Goal: Task Accomplishment & Management: Manage account settings

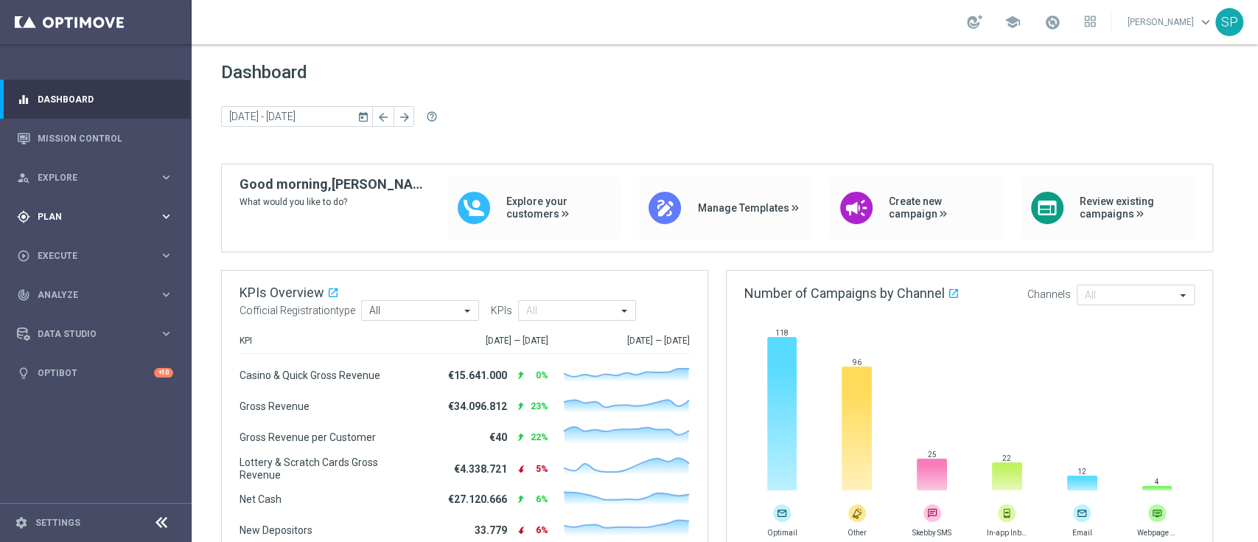
click at [159, 226] on div "gps_fixed Plan keyboard_arrow_right" at bounding box center [95, 216] width 190 height 39
click at [61, 311] on link "Streams" at bounding box center [95, 313] width 115 height 12
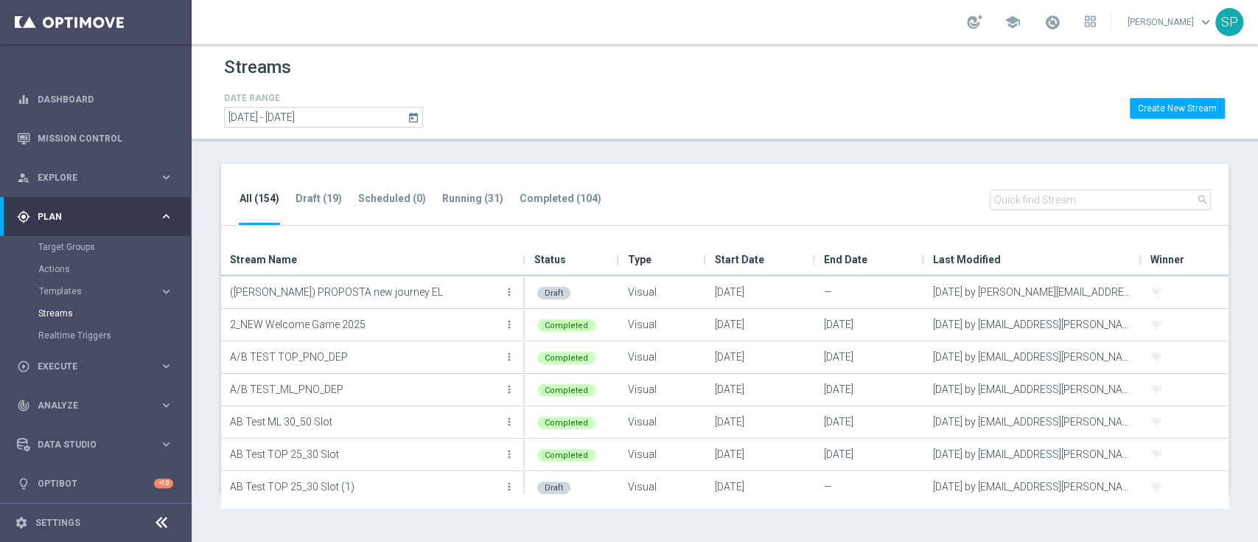
click at [467, 187] on div "All (154) Draft (19) Scheduled (0) Running (31) Completed (104) search" at bounding box center [725, 195] width 1008 height 63
click at [467, 195] on tab-header "Running (31)" at bounding box center [472, 198] width 61 height 13
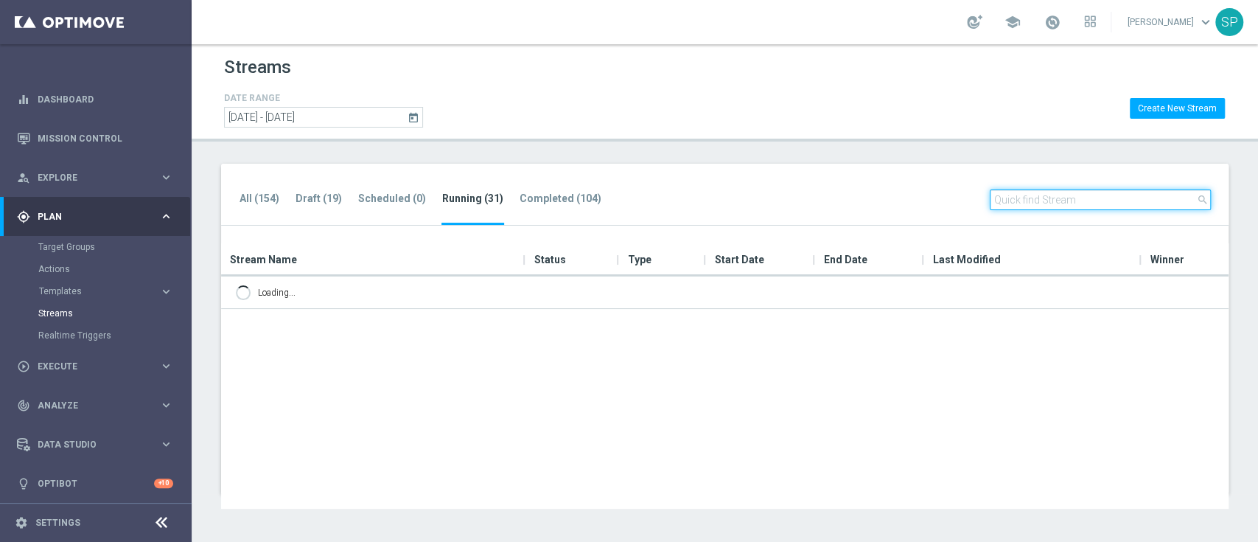
click at [1051, 198] on input "text" at bounding box center [1100, 199] width 221 height 21
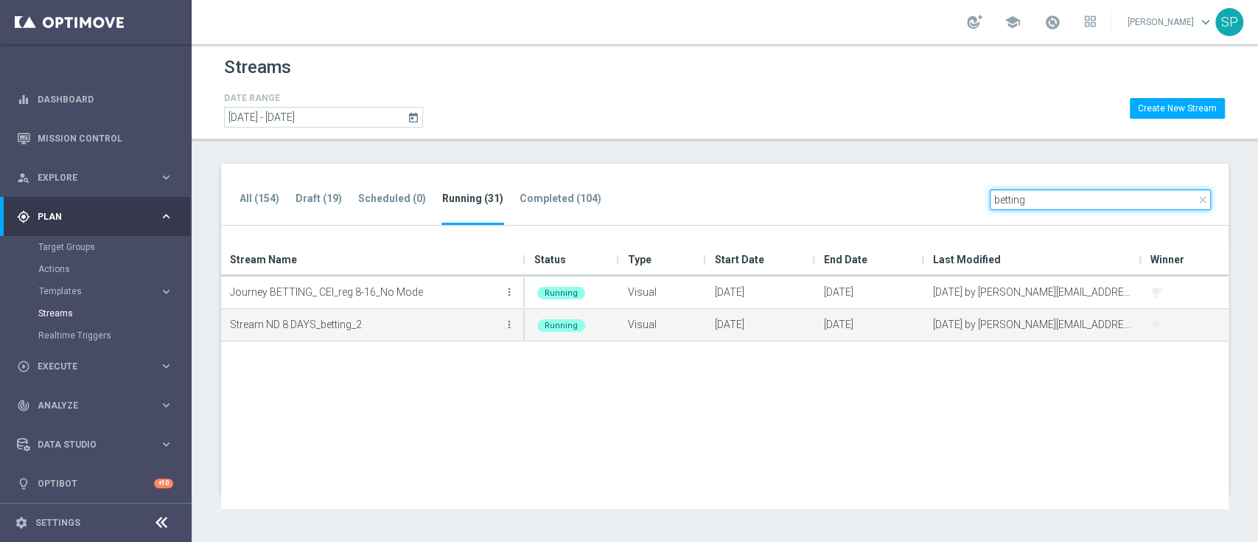
type input "betting"
click at [499, 322] on p "Stream ND 8 DAYS_betting_2" at bounding box center [365, 324] width 271 height 22
click at [505, 324] on icon "more_vert" at bounding box center [509, 324] width 12 height 12
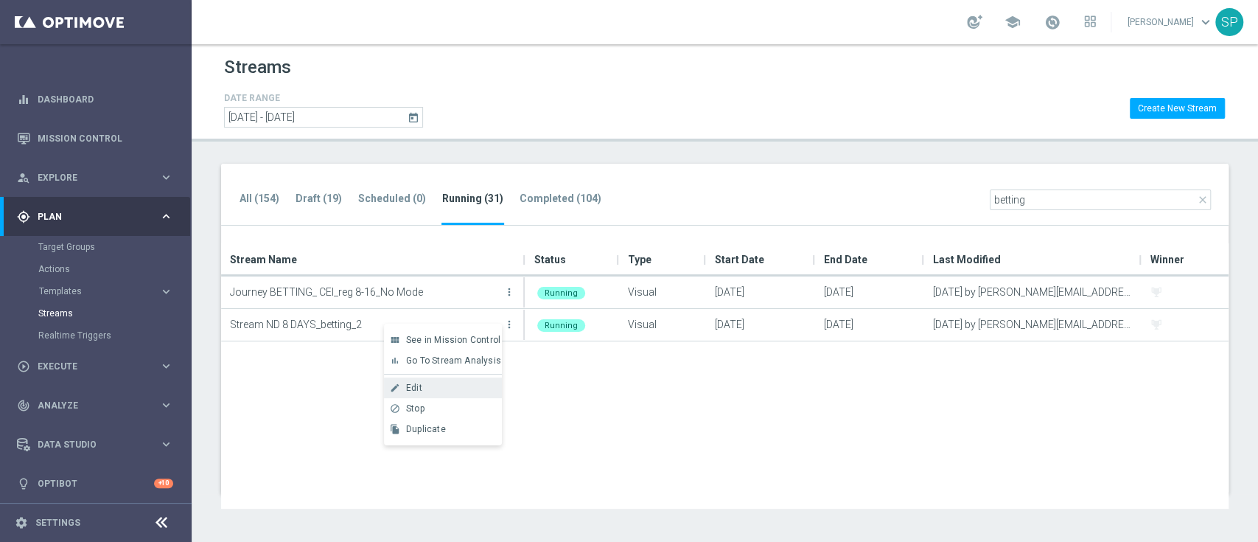
click at [447, 384] on div "Edit" at bounding box center [450, 388] width 89 height 10
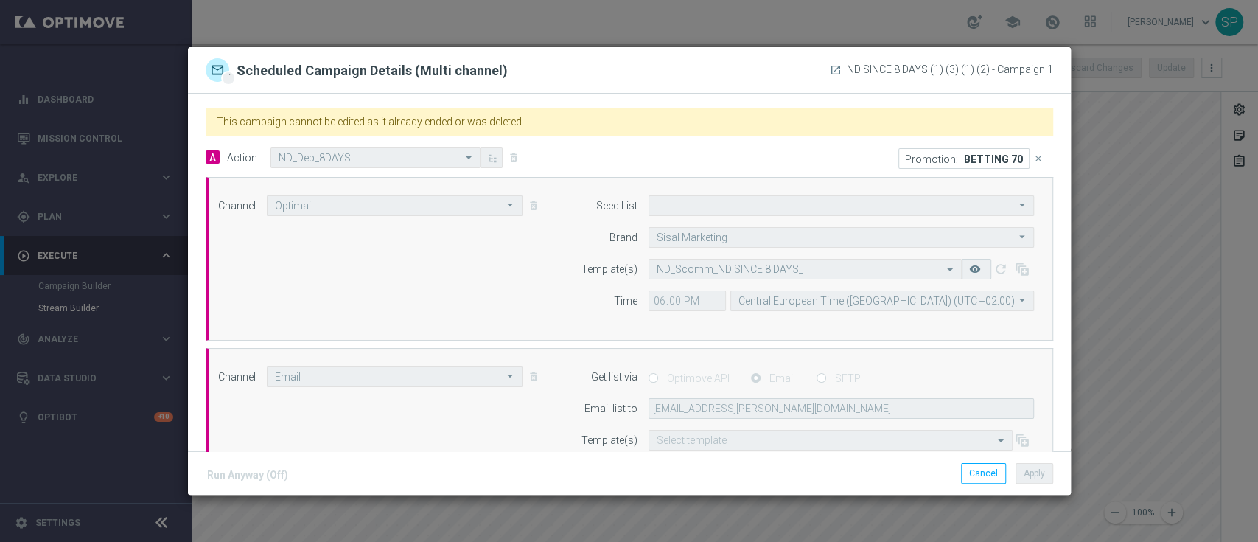
click at [1033, 162] on icon "close" at bounding box center [1038, 158] width 10 height 10
click at [991, 155] on promotion-button "Add Promotion" at bounding box center [1006, 156] width 86 height 12
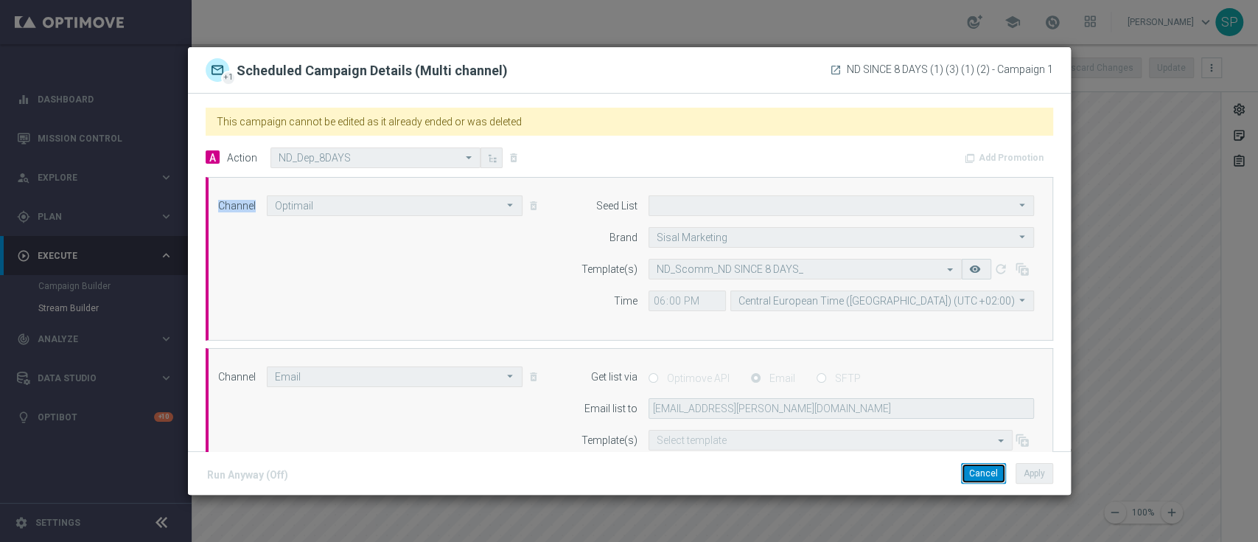
click at [985, 472] on button "Cancel" at bounding box center [983, 473] width 45 height 21
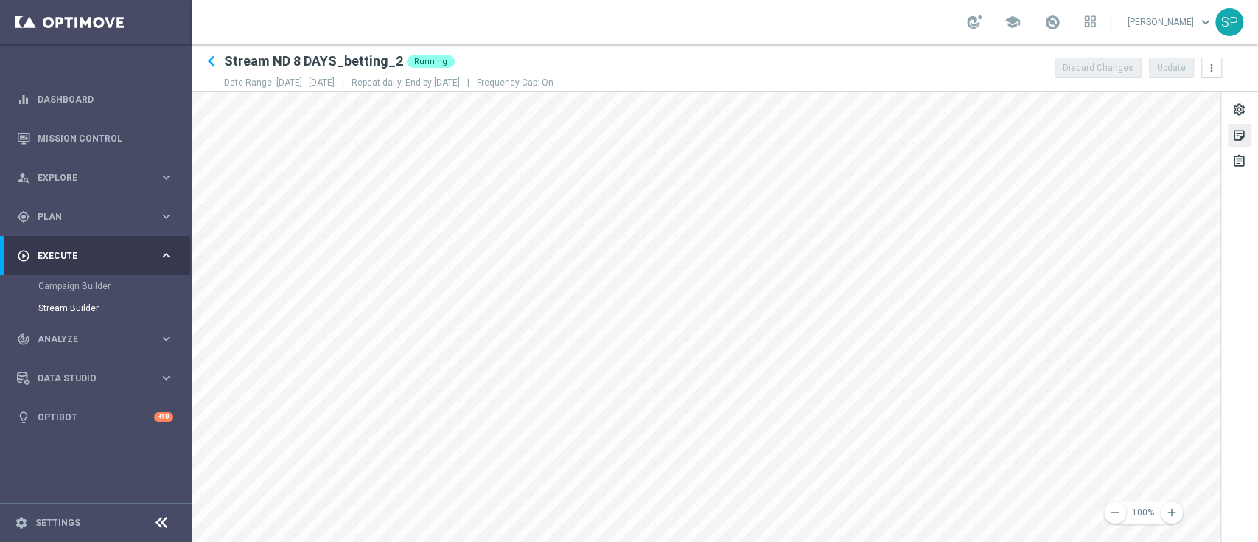
click at [1246, 133] on div "sticky_note_2" at bounding box center [1240, 136] width 24 height 24
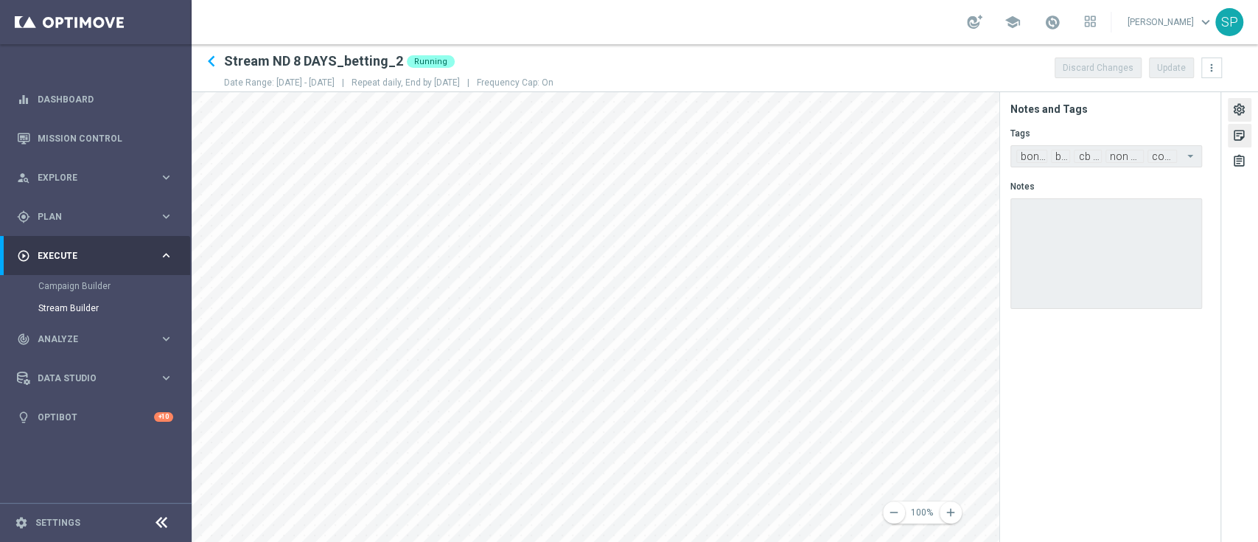
click at [1245, 109] on div "settings" at bounding box center [1239, 111] width 14 height 19
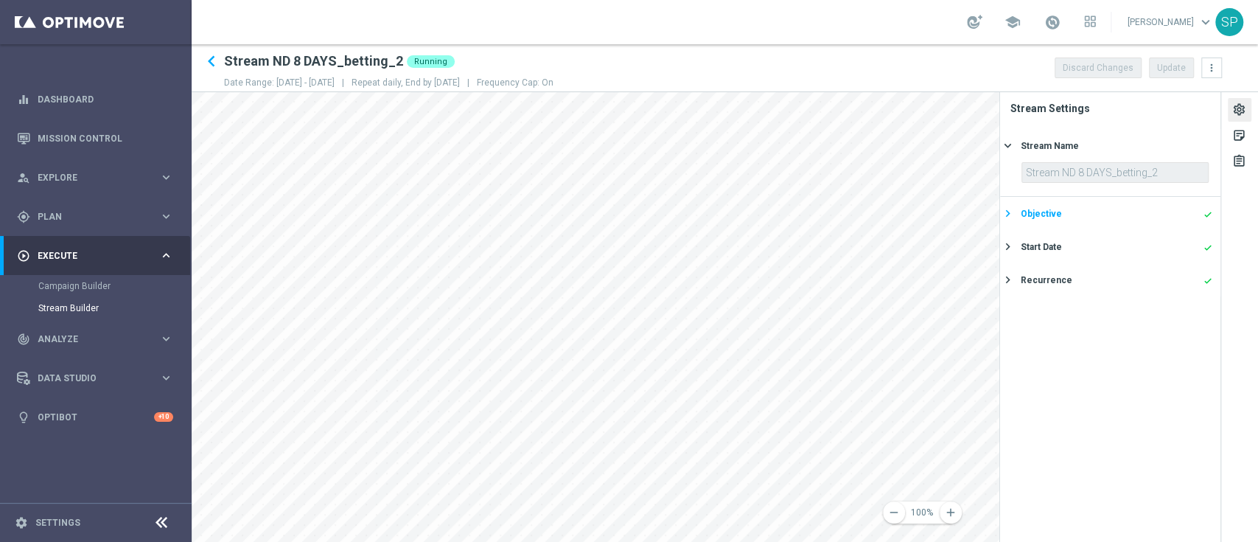
click at [1116, 205] on button "Objective done keyboard_arrow_right" at bounding box center [1108, 213] width 209 height 18
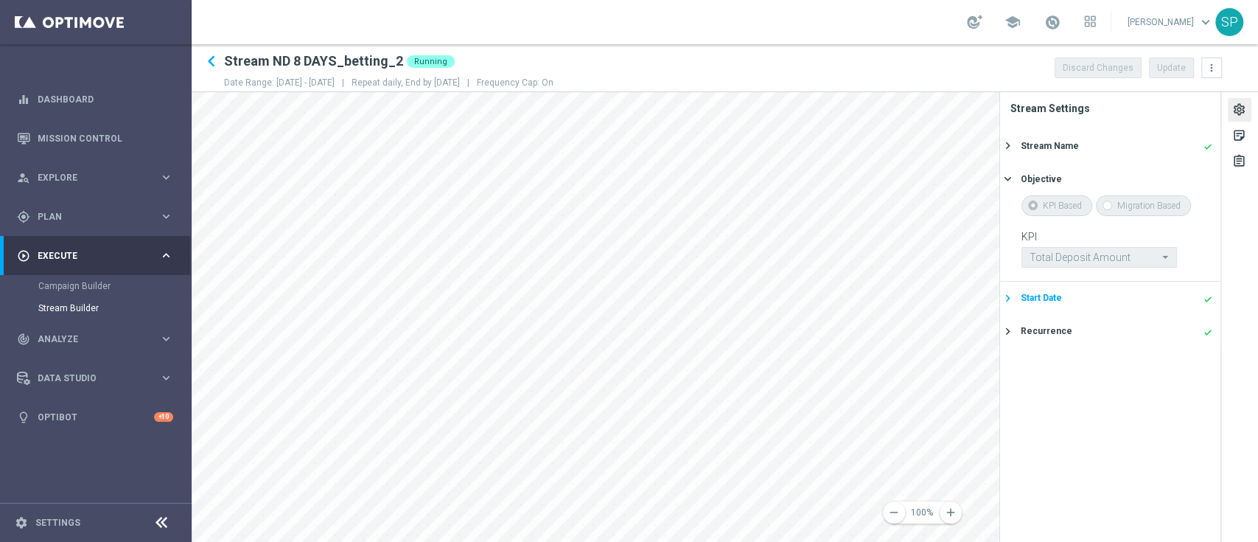
click at [1086, 299] on div "Start Date done" at bounding box center [1117, 297] width 192 height 13
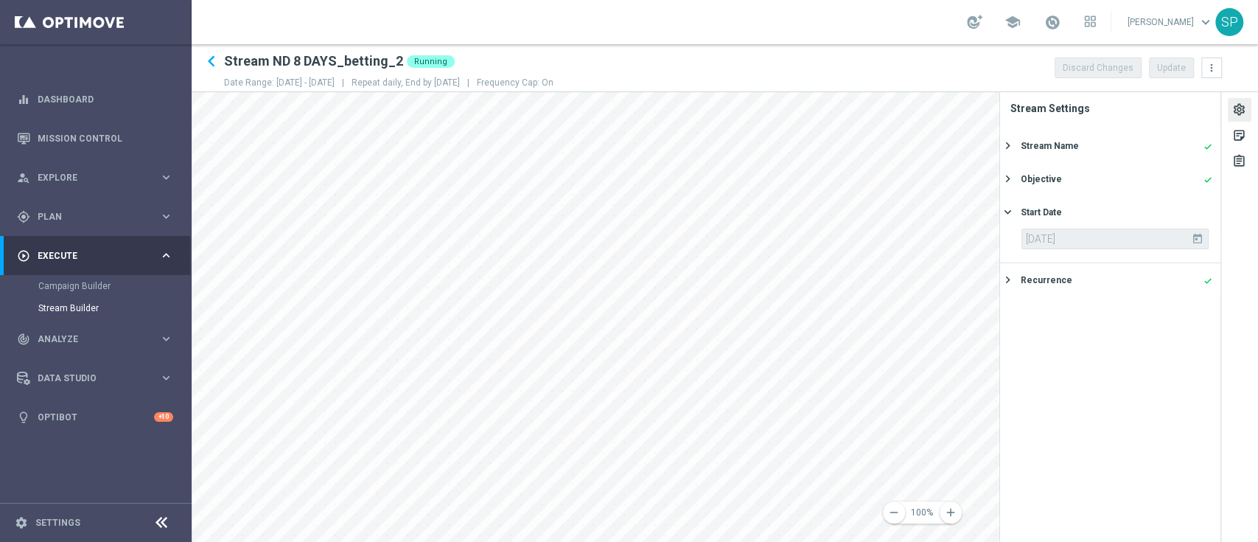
click at [1173, 238] on div "[DATE] [DATE]" at bounding box center [1115, 238] width 187 height 21
click at [1145, 271] on button "Recurrence done keyboard_arrow_right" at bounding box center [1108, 280] width 209 height 18
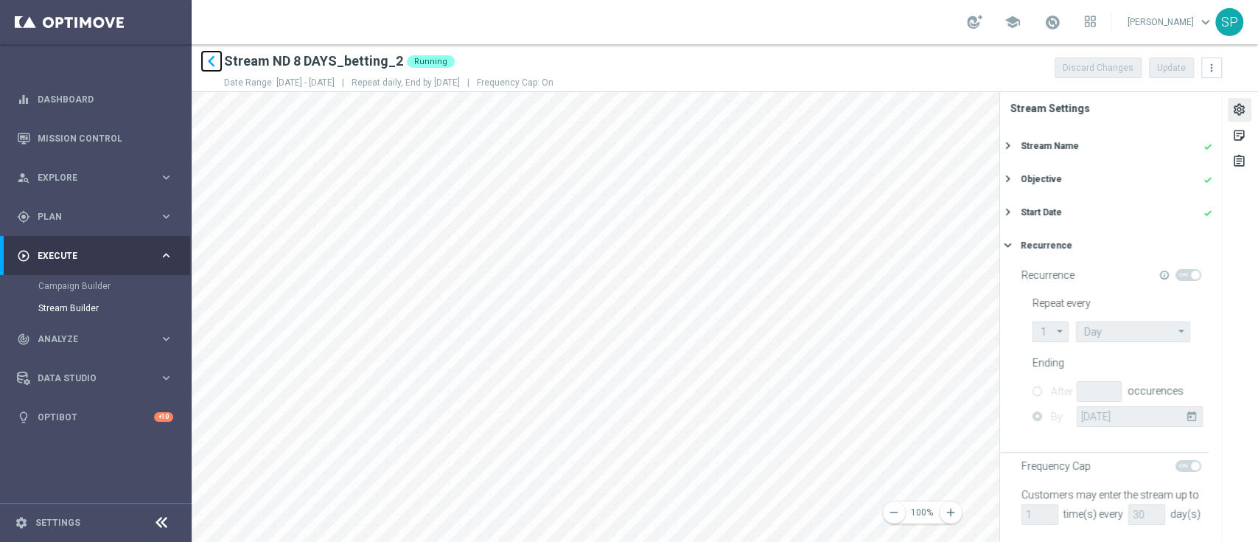
click at [218, 62] on icon "keyboard_arrow_left" at bounding box center [211, 61] width 22 height 22
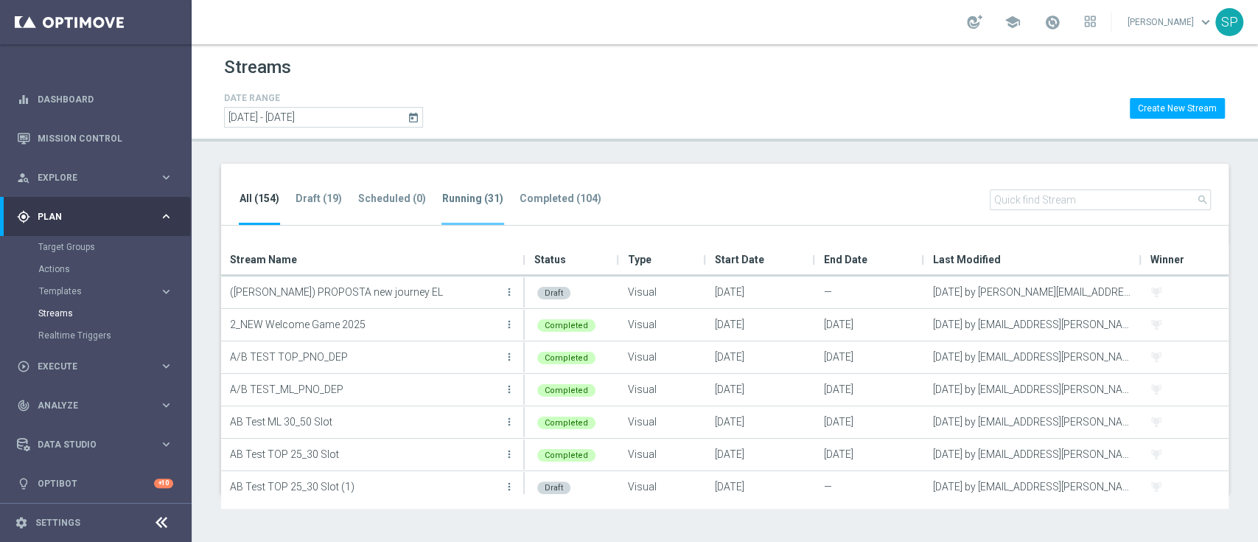
click at [472, 206] on li "Running (31)" at bounding box center [473, 207] width 63 height 35
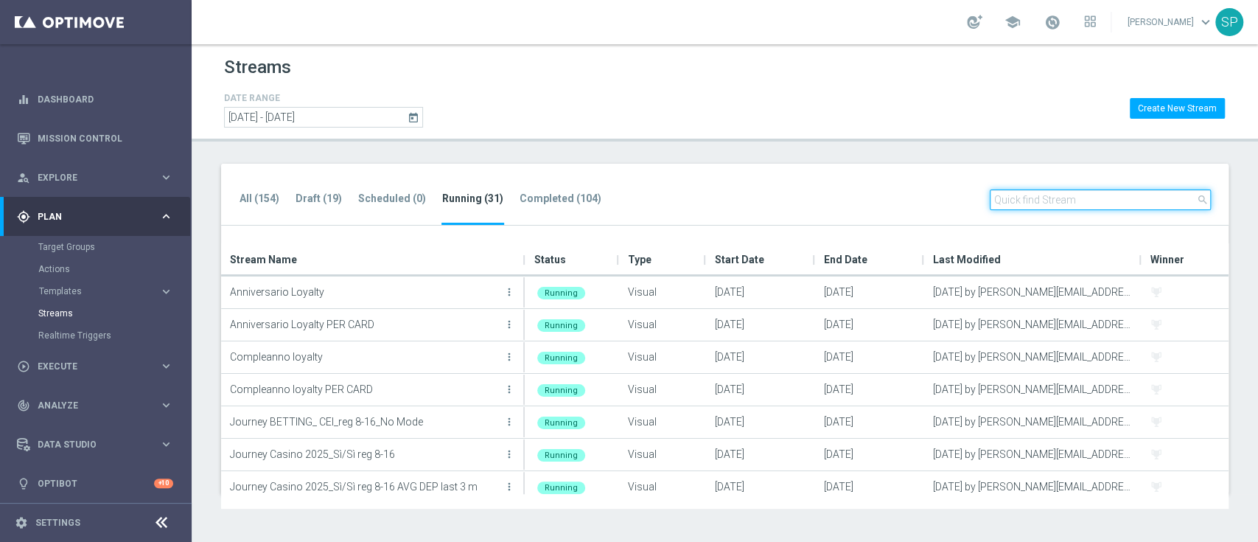
click at [1053, 201] on input "text" at bounding box center [1100, 199] width 221 height 21
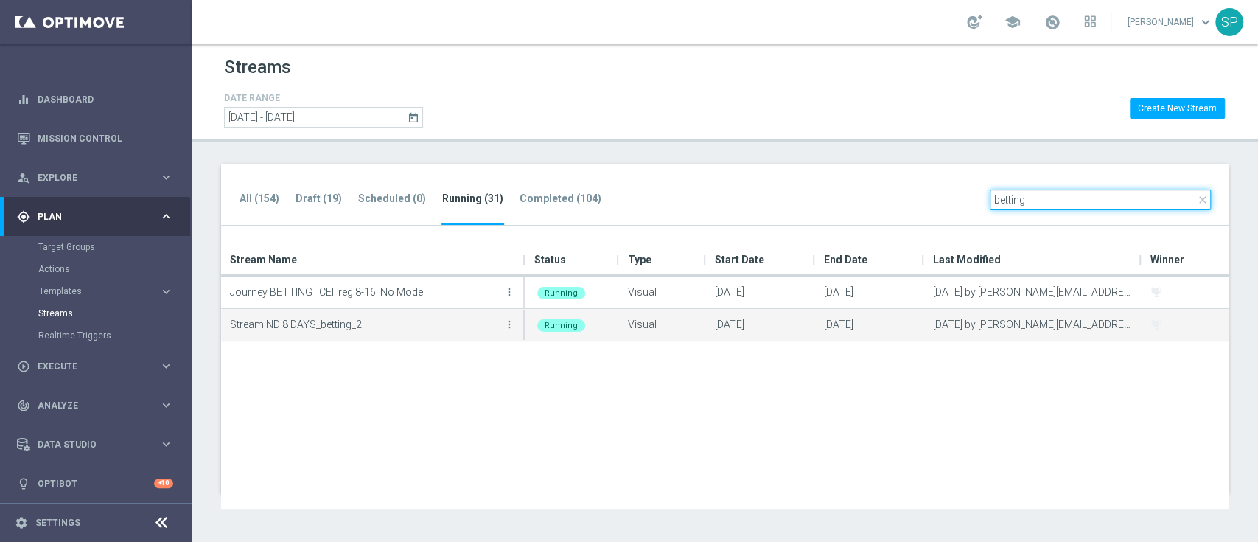
type input "betting"
click at [508, 332] on button "more_vert" at bounding box center [509, 324] width 15 height 29
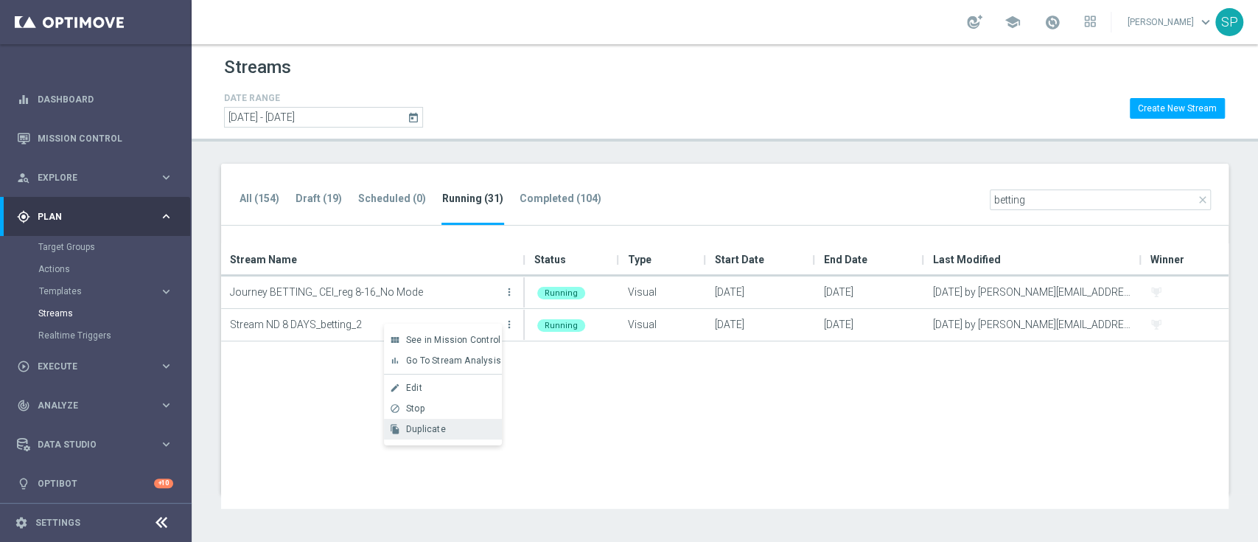
click at [464, 431] on div "Duplicate" at bounding box center [450, 429] width 89 height 10
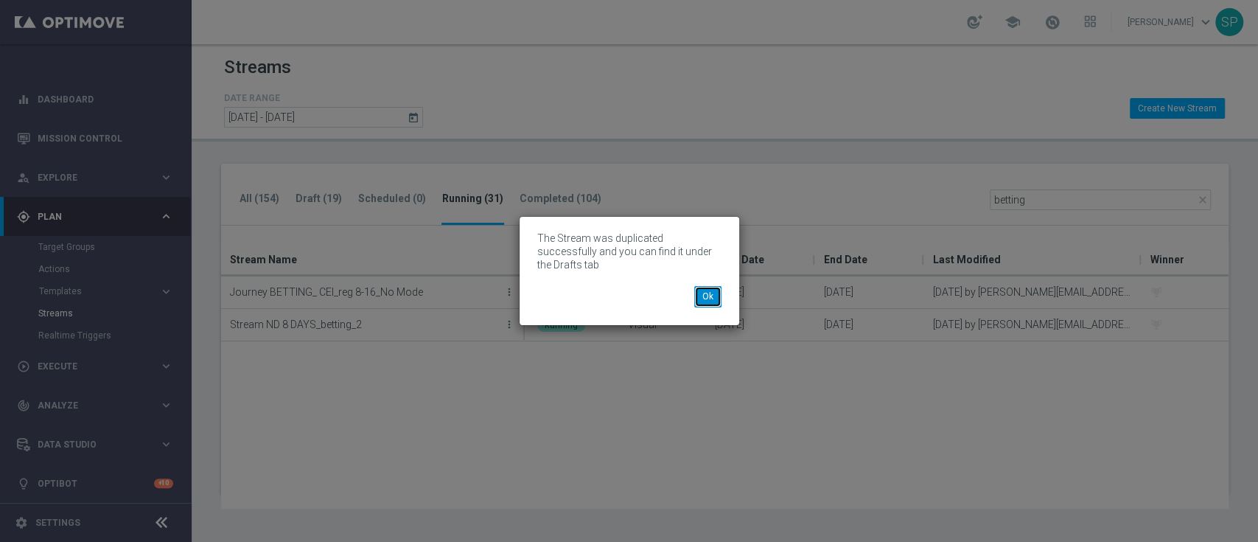
click at [713, 286] on button "Ok" at bounding box center [707, 296] width 27 height 21
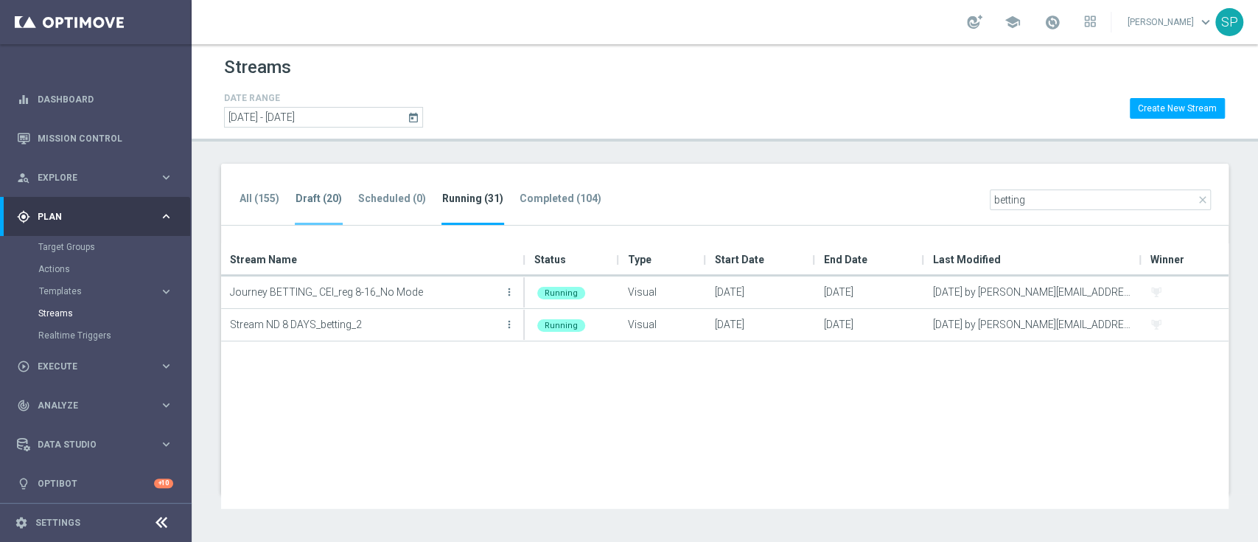
click at [321, 200] on tab-header "Draft (20)" at bounding box center [319, 198] width 46 height 13
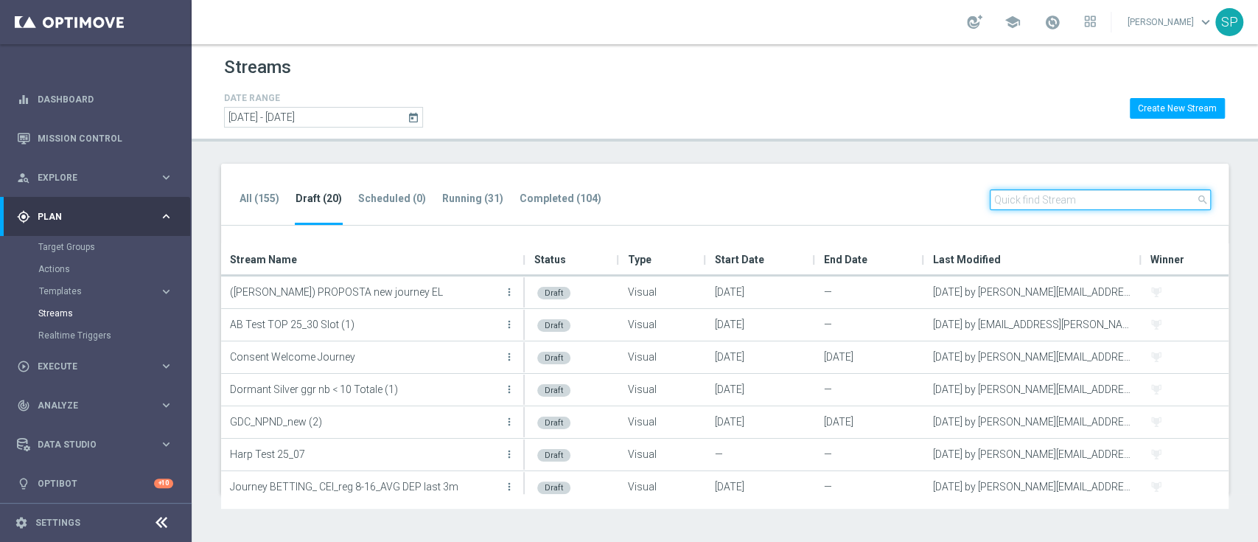
click at [1053, 193] on input "text" at bounding box center [1100, 199] width 221 height 21
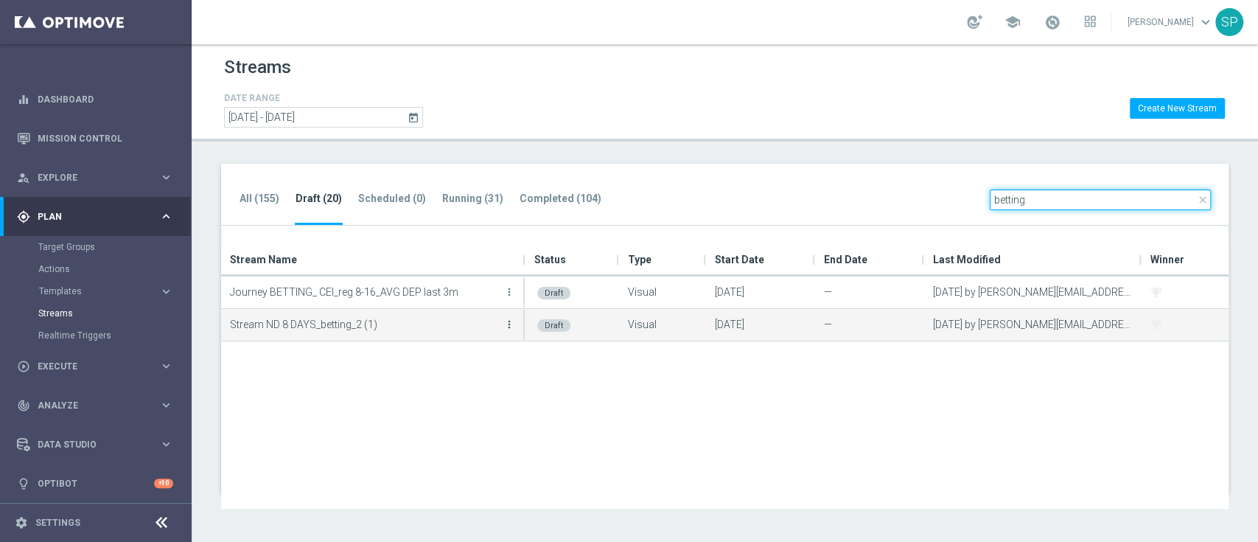
type input "betting"
click at [505, 321] on icon "more_vert" at bounding box center [509, 324] width 12 height 12
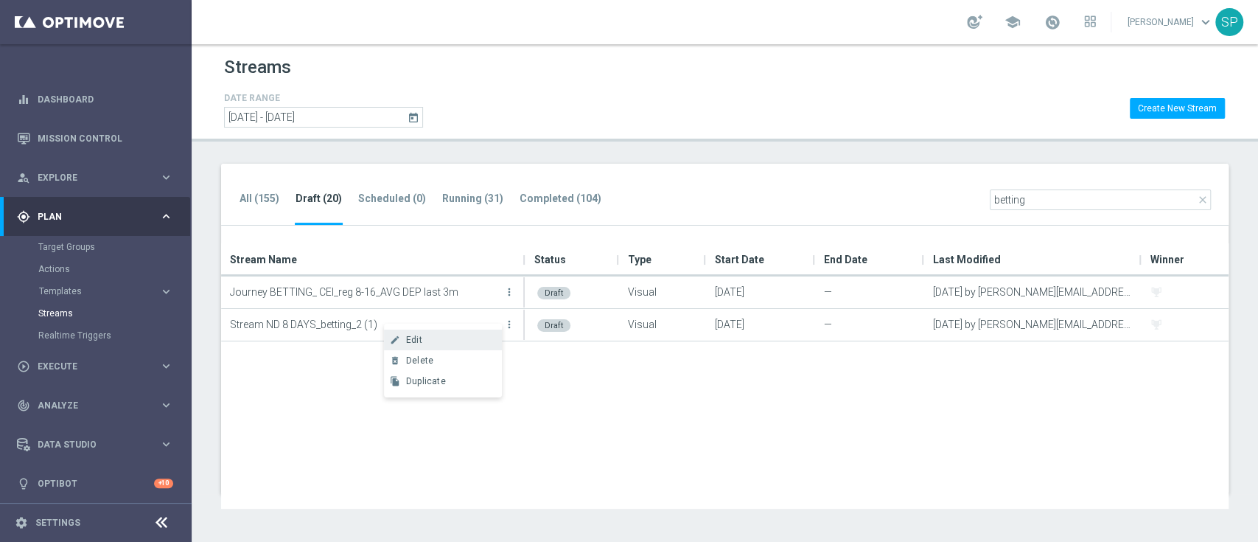
click at [485, 345] on div "create Edit" at bounding box center [443, 339] width 118 height 21
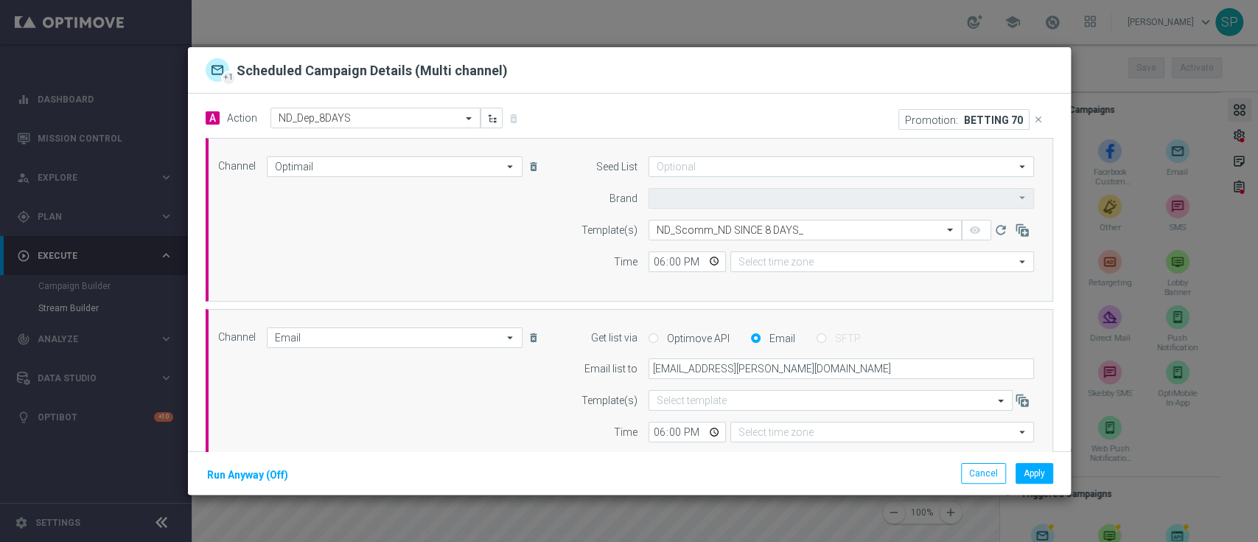
type input "Sisal Marketing"
type input "Central European Time ([GEOGRAPHIC_DATA]) (UTC +02:00)"
type input "Coordinated Universal Time (UTC 00:00)"
click at [1033, 121] on icon "close" at bounding box center [1038, 119] width 10 height 10
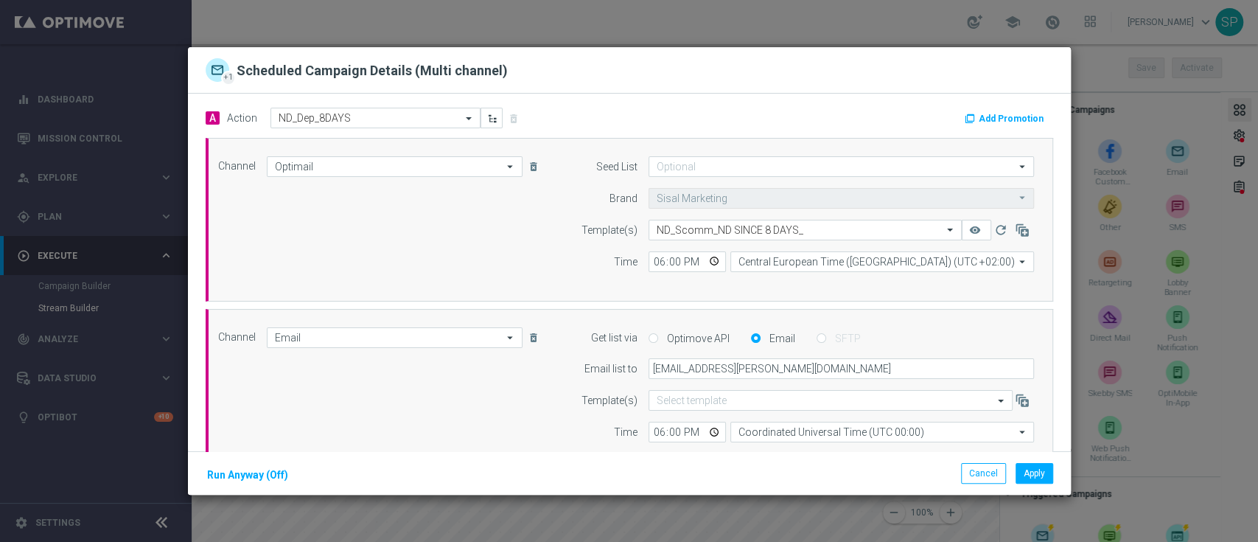
click at [1008, 119] on button "Add Promotion" at bounding box center [1006, 119] width 86 height 16
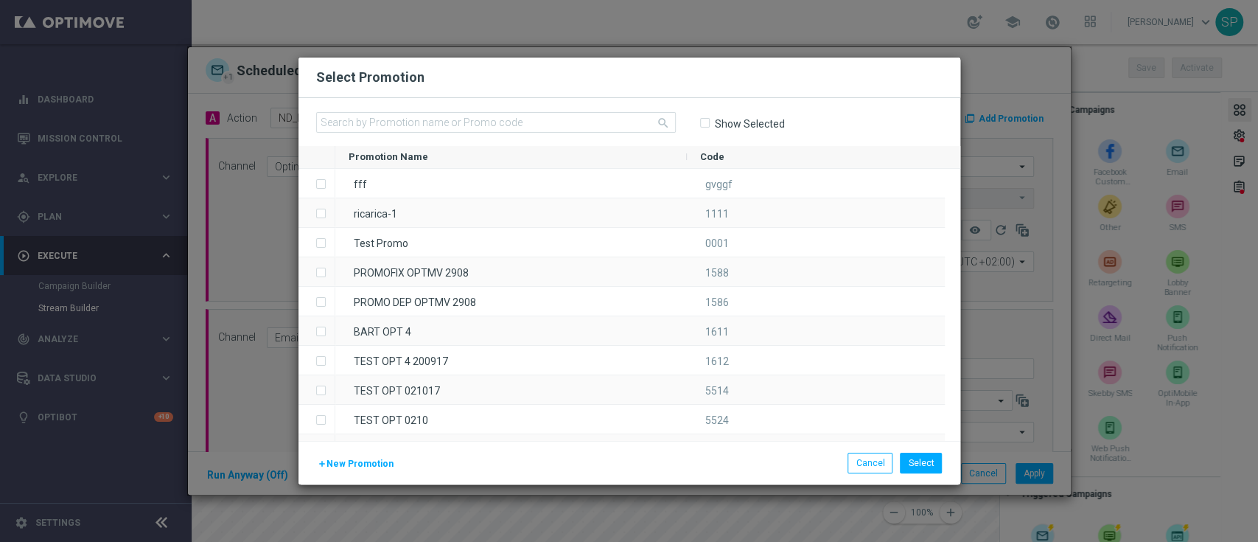
click at [583, 116] on div "search Show Selected" at bounding box center [630, 122] width 662 height 48
click at [583, 116] on input "text" at bounding box center [496, 122] width 360 height 21
paste input "336763"
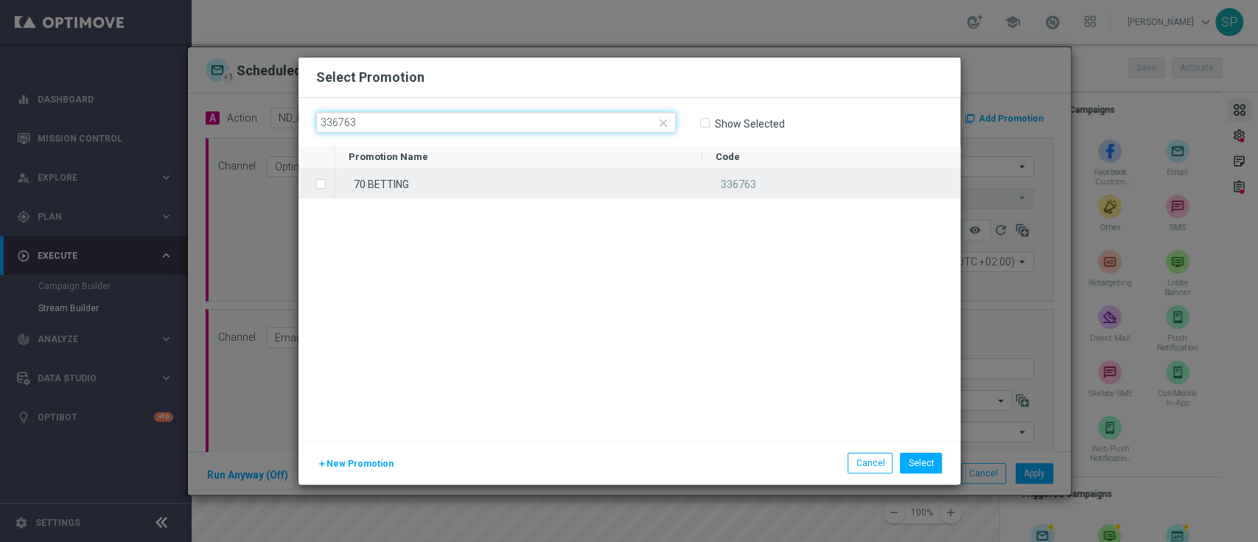
type input "336763"
click at [495, 186] on div "70 BETTING" at bounding box center [518, 183] width 367 height 29
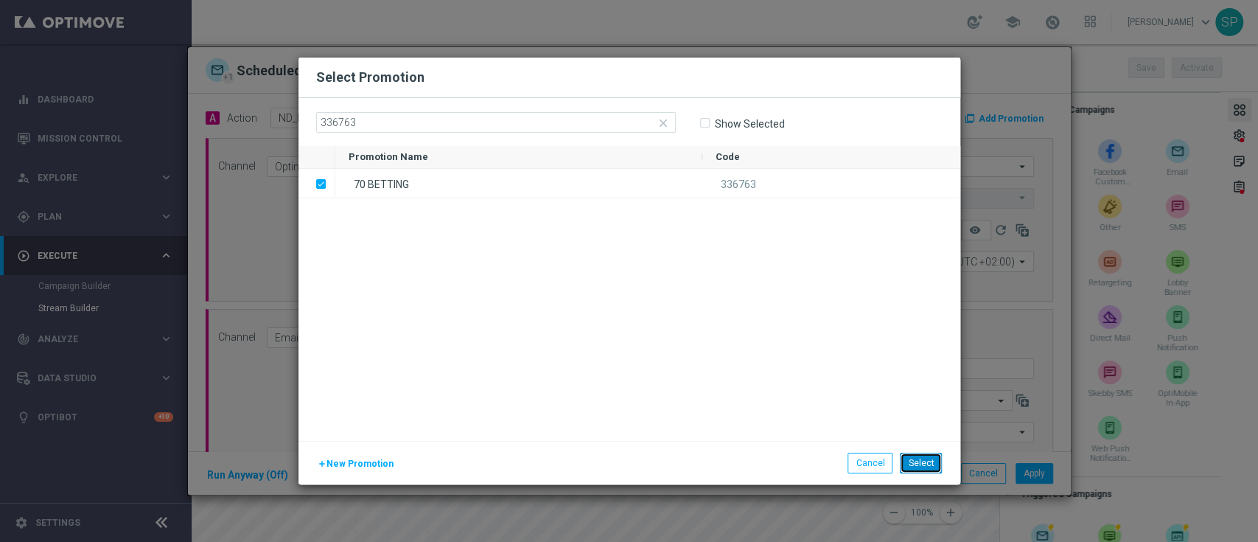
click at [926, 464] on button "Select" at bounding box center [921, 463] width 42 height 21
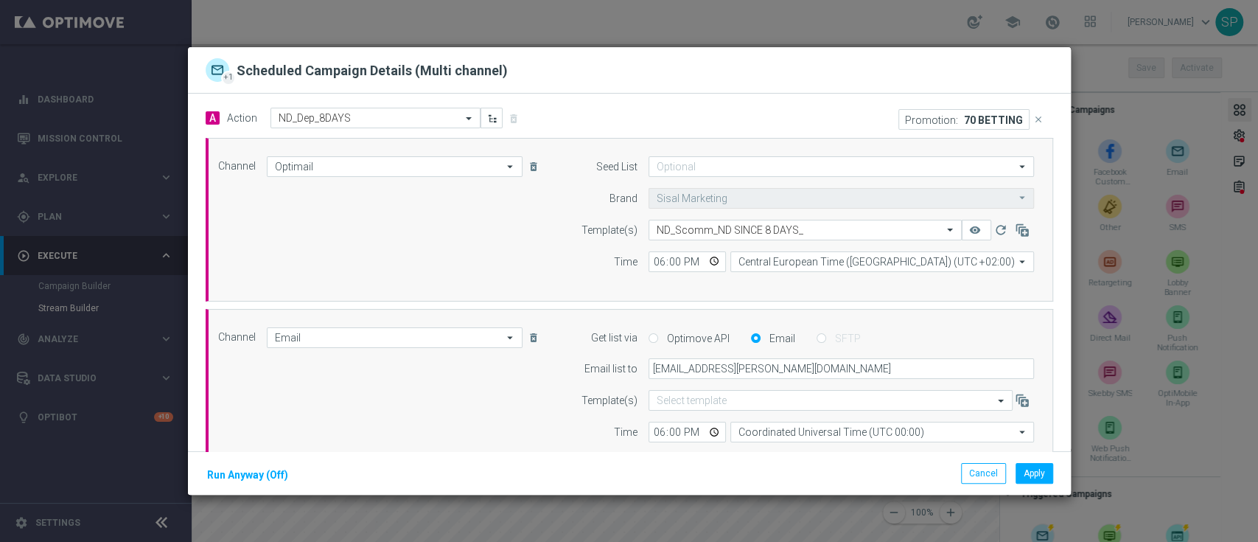
scroll to position [342, 0]
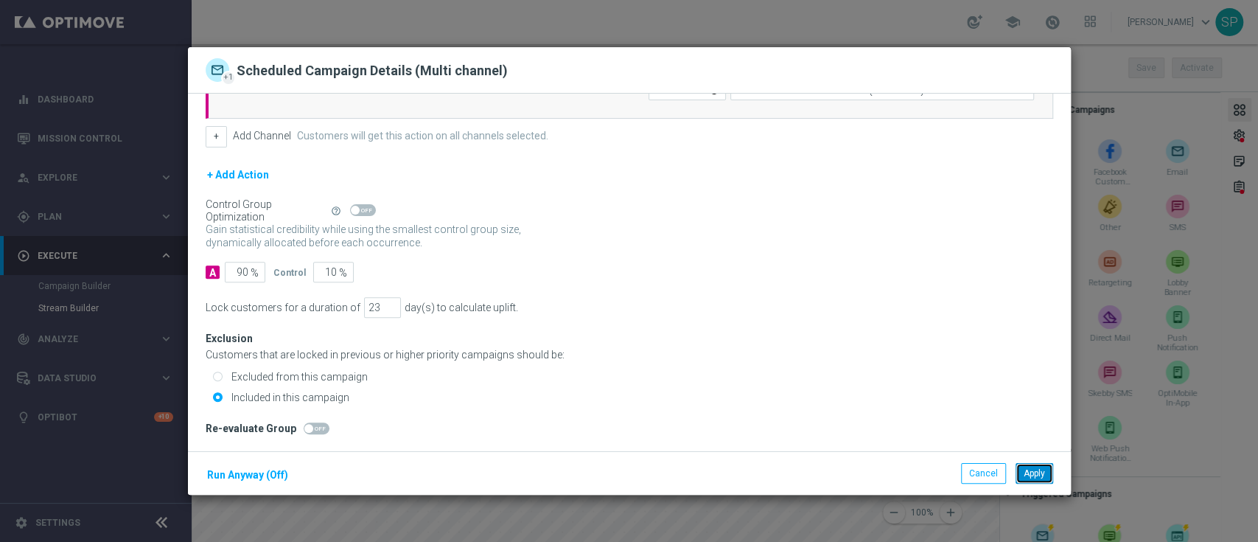
click at [1032, 463] on button "Apply" at bounding box center [1035, 473] width 38 height 21
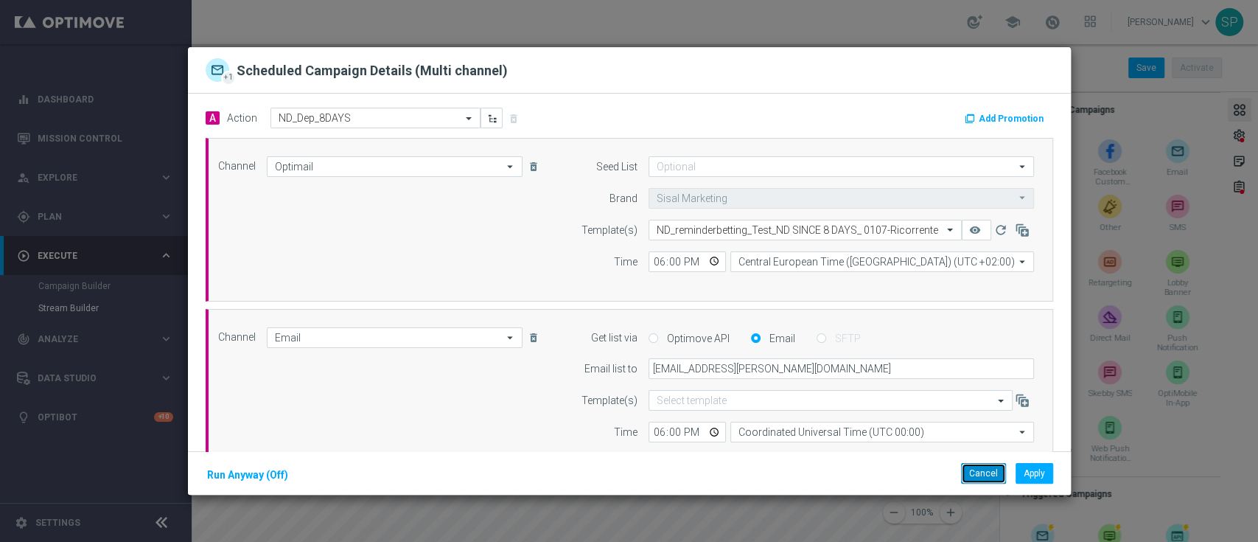
click at [973, 468] on button "Cancel" at bounding box center [983, 473] width 45 height 21
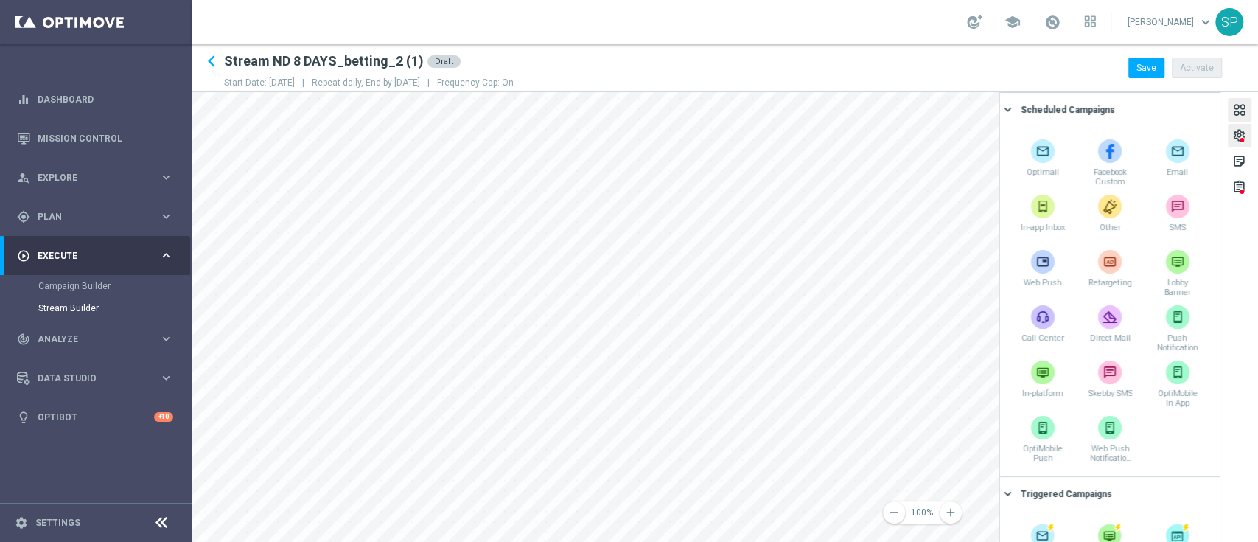
click at [1241, 141] on div at bounding box center [1242, 140] width 4 height 4
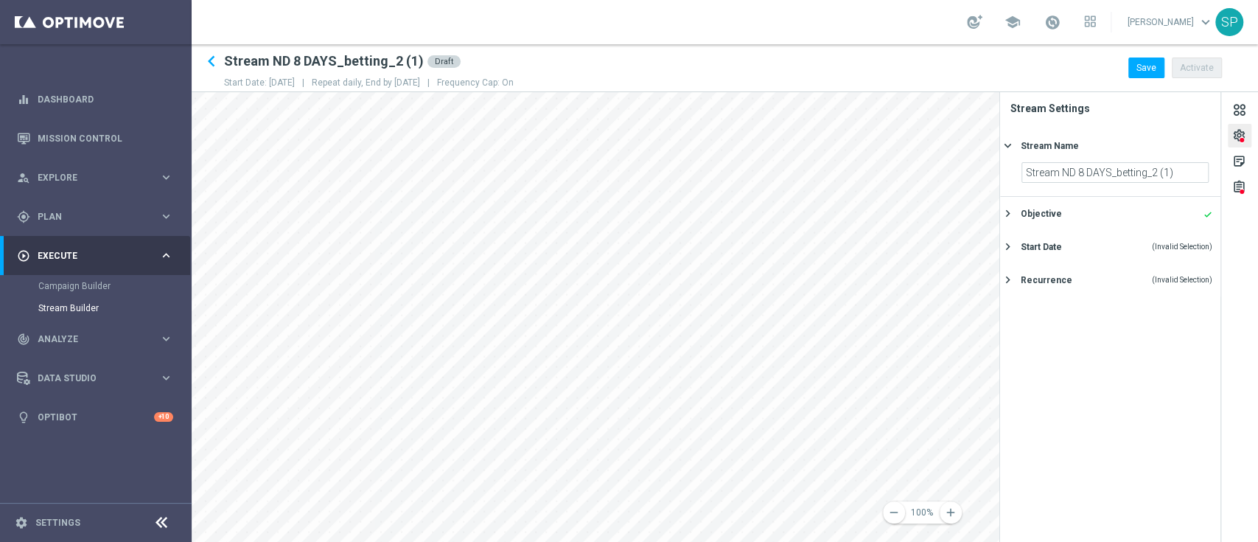
click at [1193, 159] on div "Stream Name keyboard_arrow_right" at bounding box center [1110, 145] width 220 height 33
click at [1176, 156] on div "Stream Name done keyboard_arrow_right" at bounding box center [1110, 145] width 220 height 33
click at [1176, 174] on input "Stream ND 8 DAYS_betting_2 (1)" at bounding box center [1115, 172] width 187 height 21
type input "Stream ND 8 DAYS_betting_3"
click at [1136, 220] on div "Objective done" at bounding box center [1117, 213] width 192 height 13
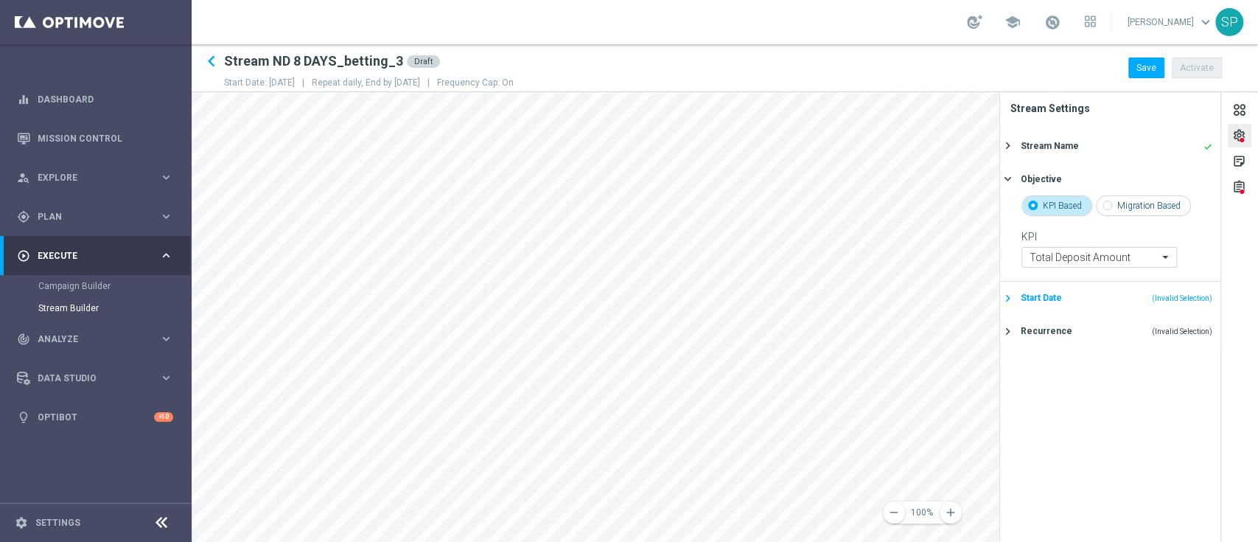
click at [1107, 303] on div "Start Date (Invalid Selection)" at bounding box center [1117, 297] width 192 height 13
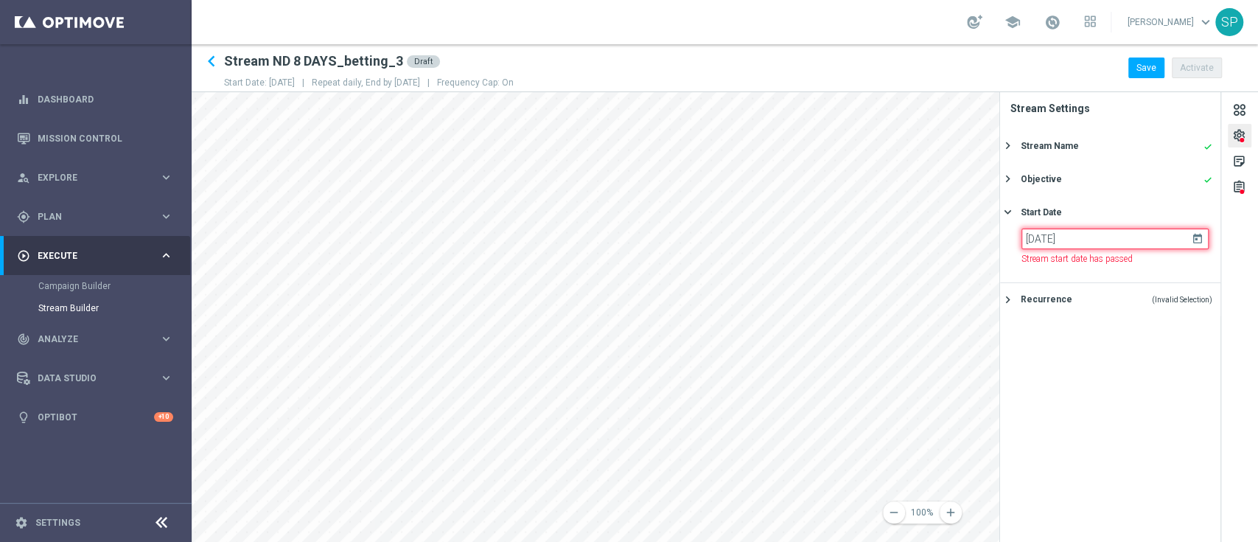
click at [1116, 241] on input "[DATE]" at bounding box center [1115, 238] width 187 height 21
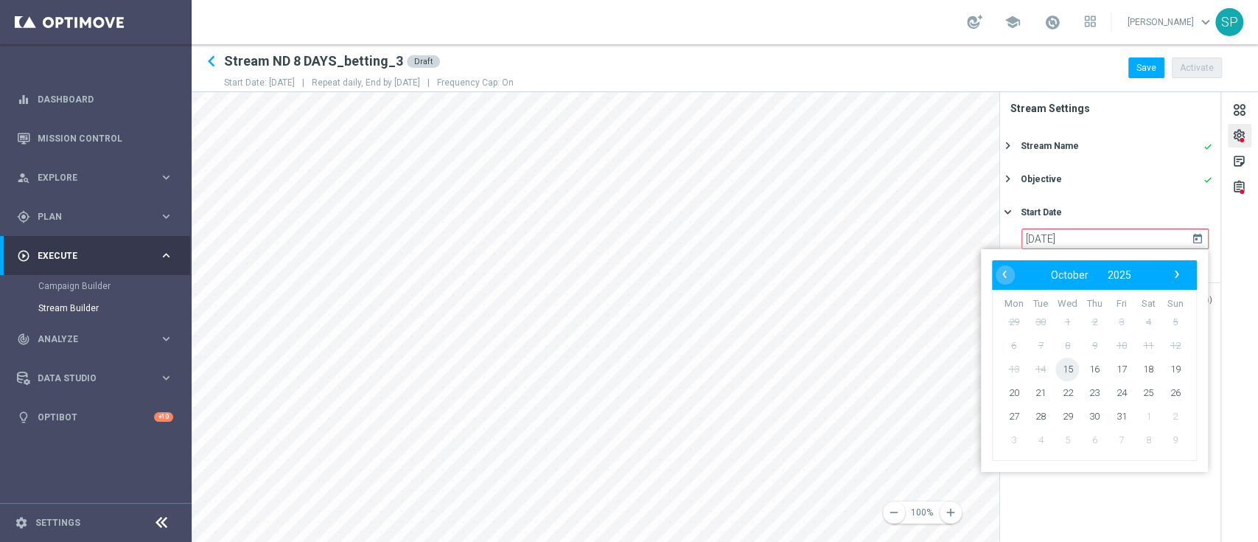
drag, startPoint x: 1070, startPoint y: 380, endPoint x: 1072, endPoint y: 371, distance: 9.0
click at [1072, 371] on tbody "29 30 1 2 3 4 5 6 7 8 9 10 11 1" at bounding box center [1094, 381] width 189 height 142
click at [1072, 371] on span "15" at bounding box center [1068, 369] width 24 height 24
type input "[DATE]"
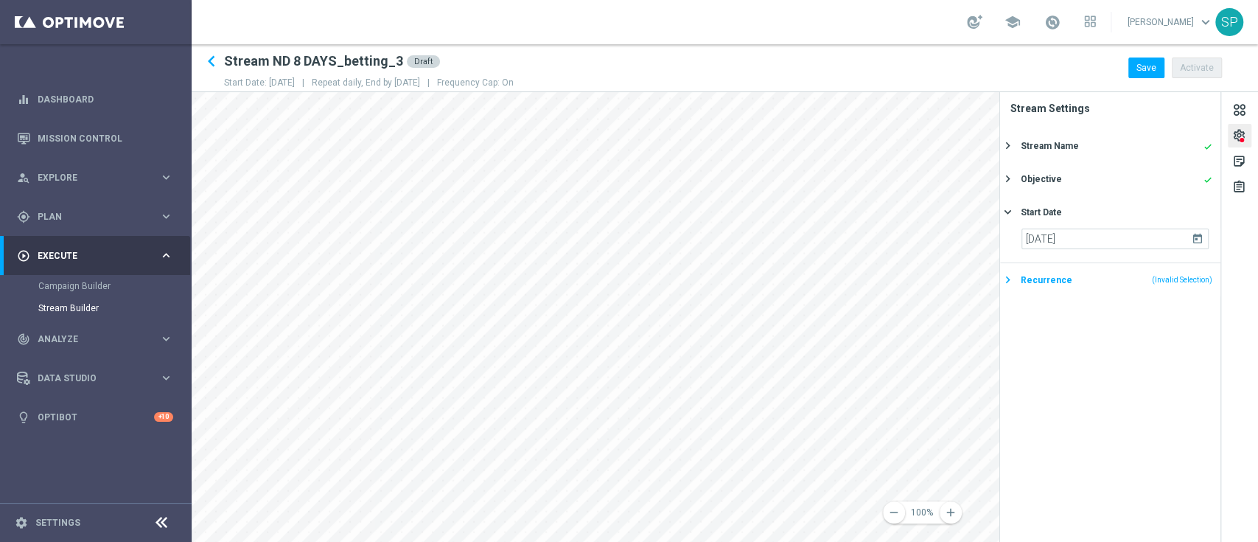
click at [1123, 280] on div "Recurrence (Invalid Selection)" at bounding box center [1117, 279] width 192 height 13
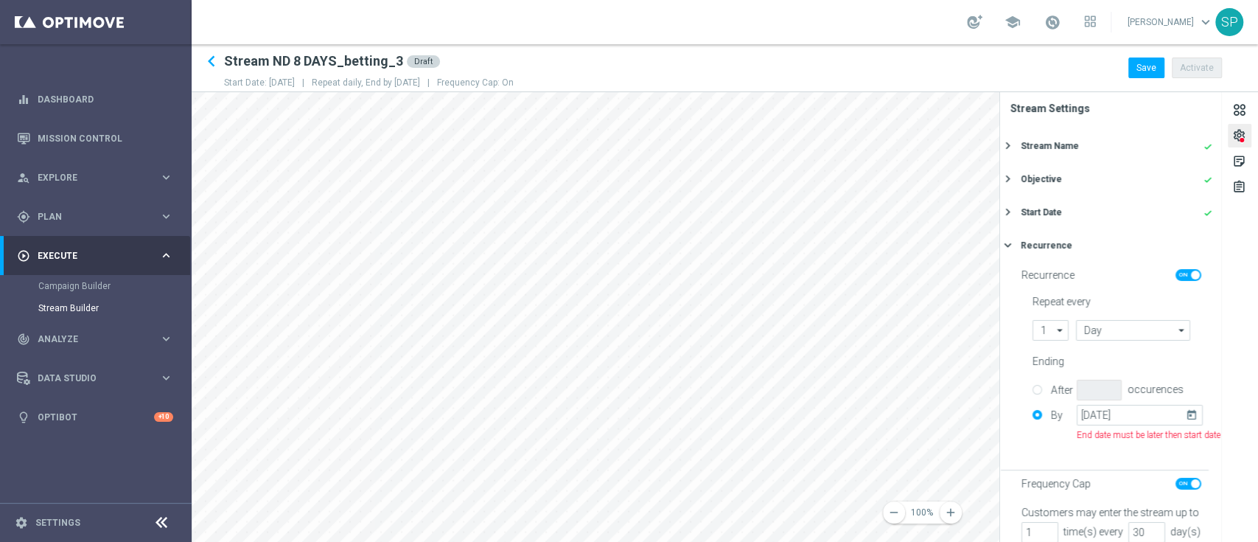
click at [1194, 411] on icon "today" at bounding box center [1194, 413] width 17 height 16
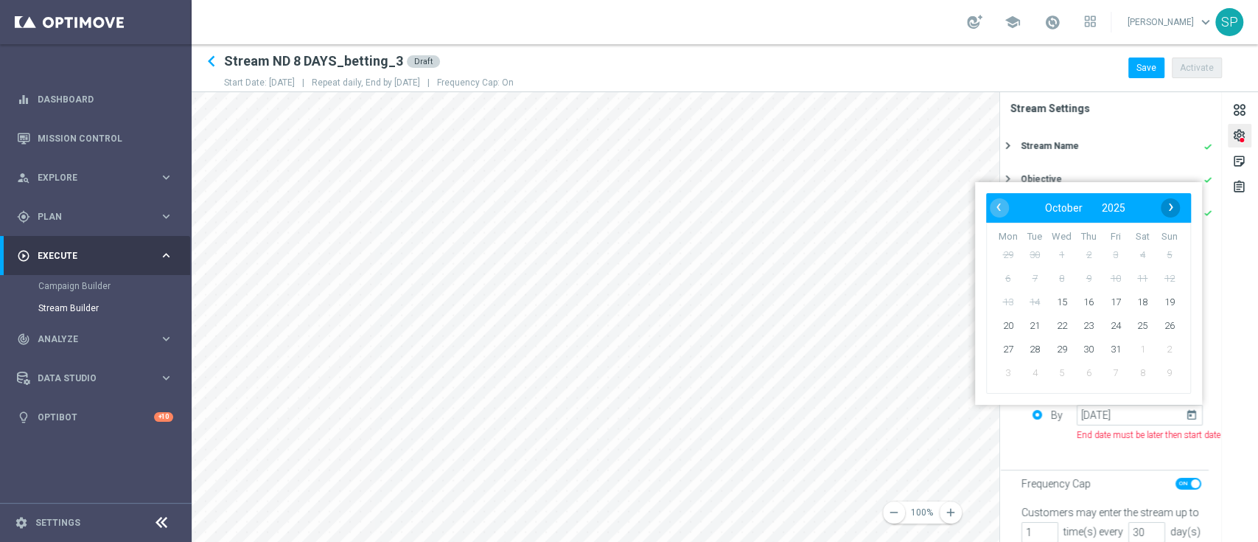
click at [1170, 211] on span "›" at bounding box center [1171, 207] width 19 height 19
click at [1004, 209] on span "‹" at bounding box center [998, 207] width 19 height 19
click at [1137, 351] on span "31" at bounding box center [1143, 350] width 24 height 24
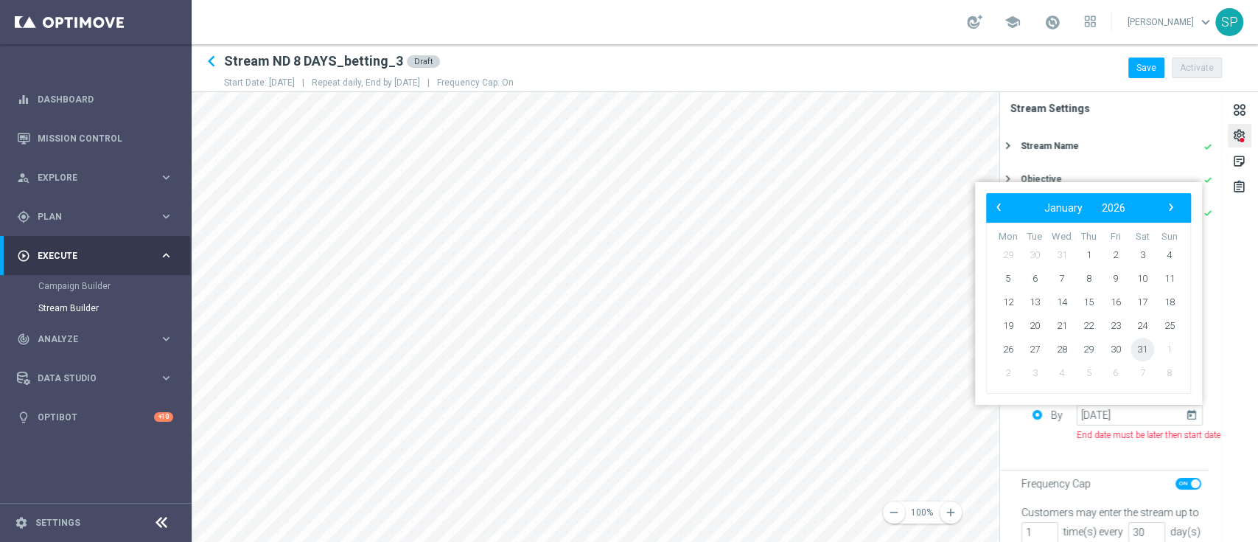
type input "[DATE]"
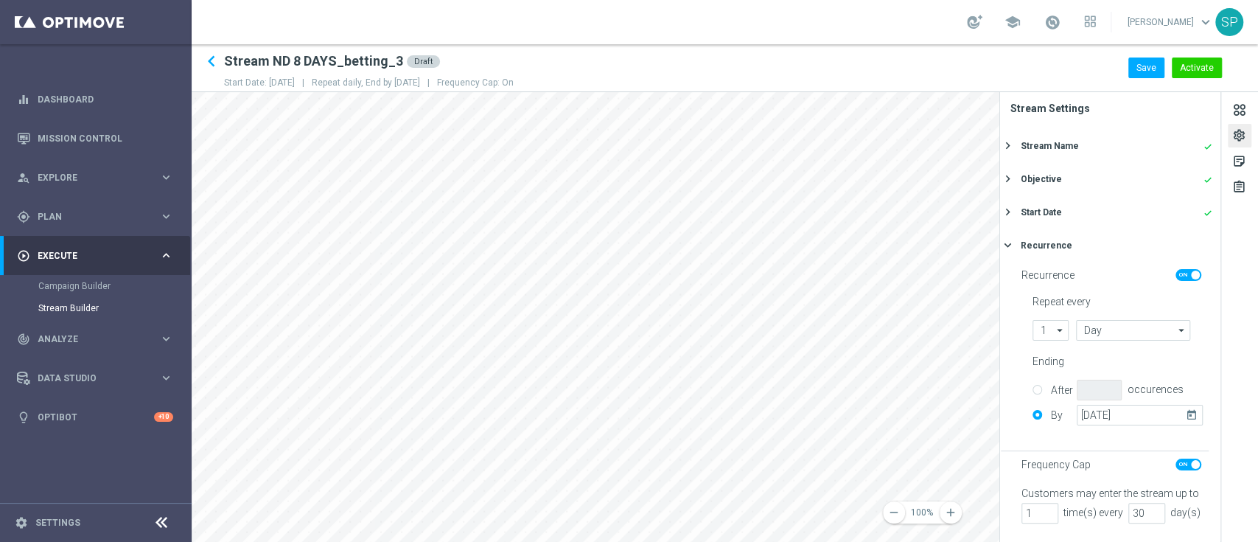
scroll to position [35, 0]
click at [1235, 162] on div "sticky_note_2" at bounding box center [1239, 163] width 14 height 19
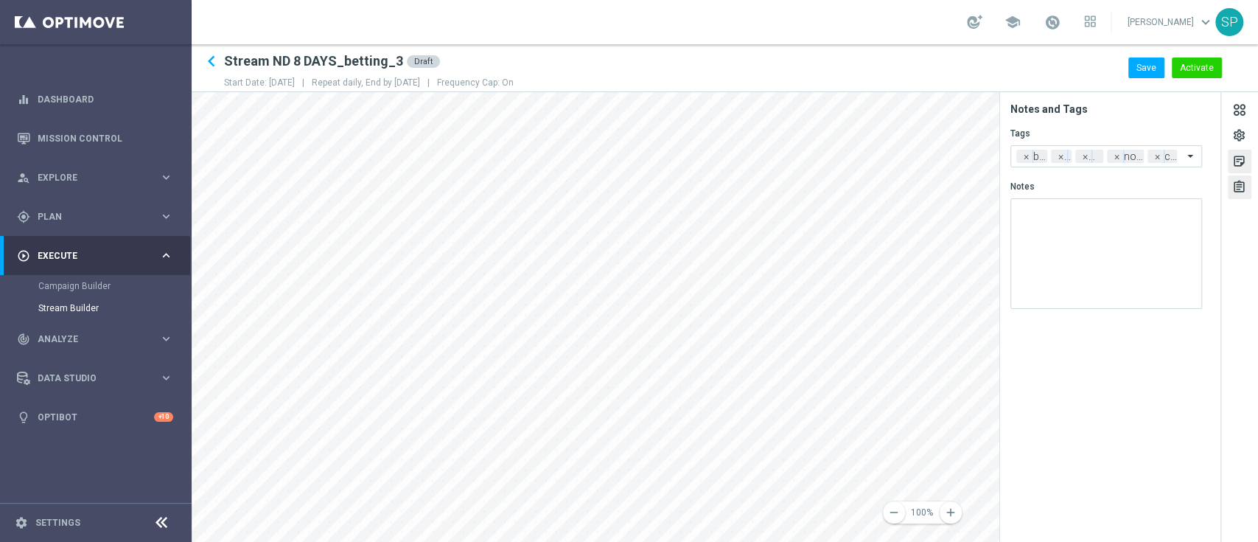
click at [1241, 197] on div "assignment" at bounding box center [1239, 189] width 14 height 19
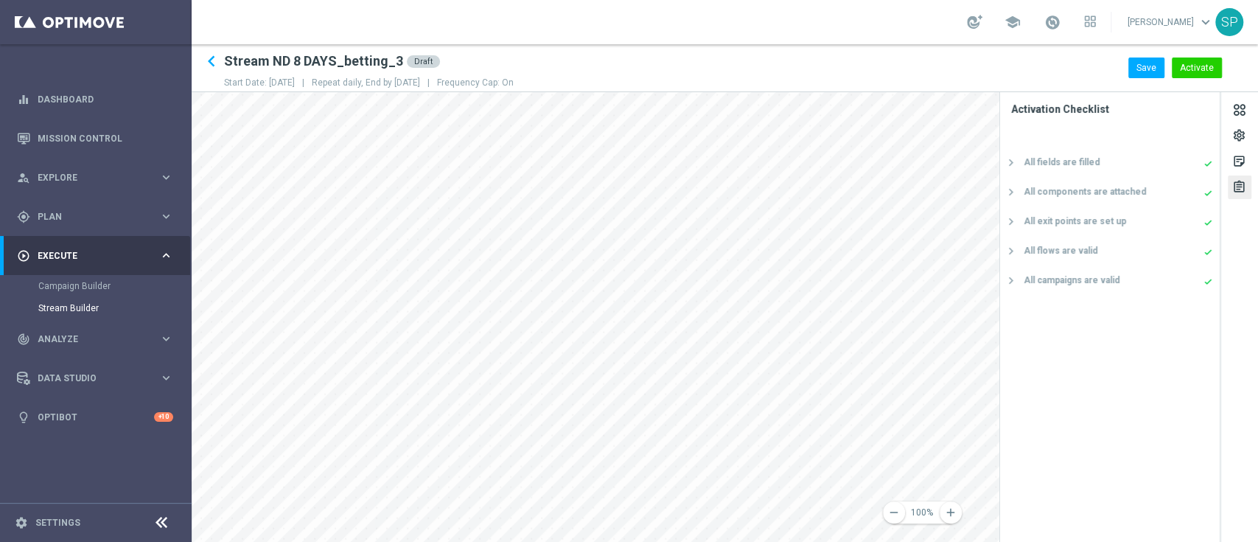
click at [1249, 187] on div "remove 100% add settings sticky_note_2 assignment Activation Checklist All fiel…" at bounding box center [725, 317] width 1067 height 450
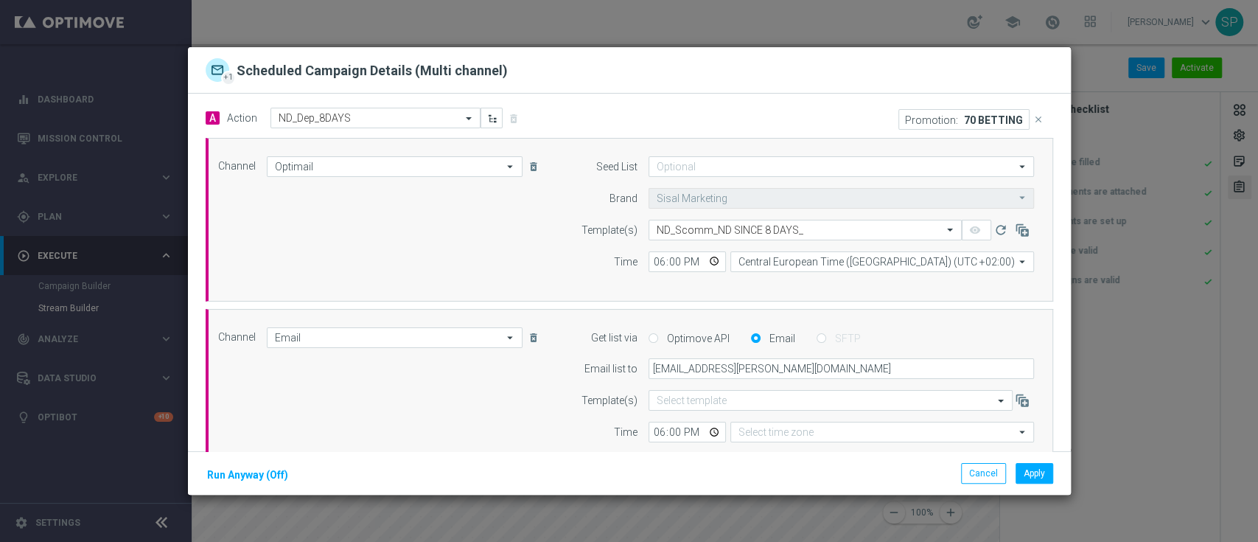
type input "Coordinated Universal Time (UTC 00:00)"
click at [1022, 467] on button "Apply" at bounding box center [1035, 473] width 38 height 21
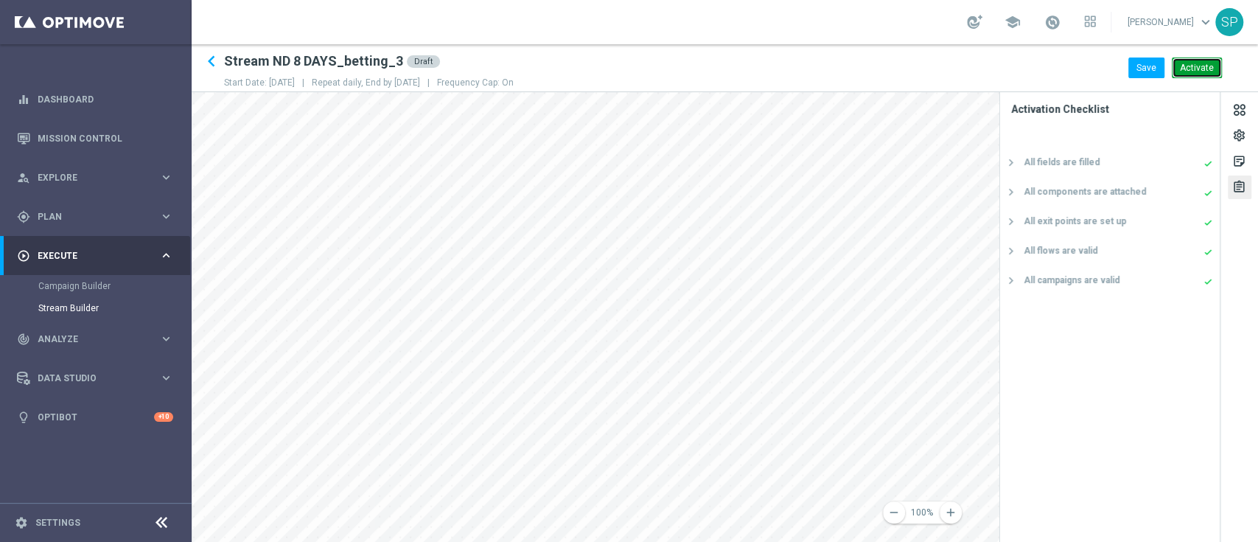
click at [1207, 62] on button "Activate" at bounding box center [1197, 67] width 50 height 21
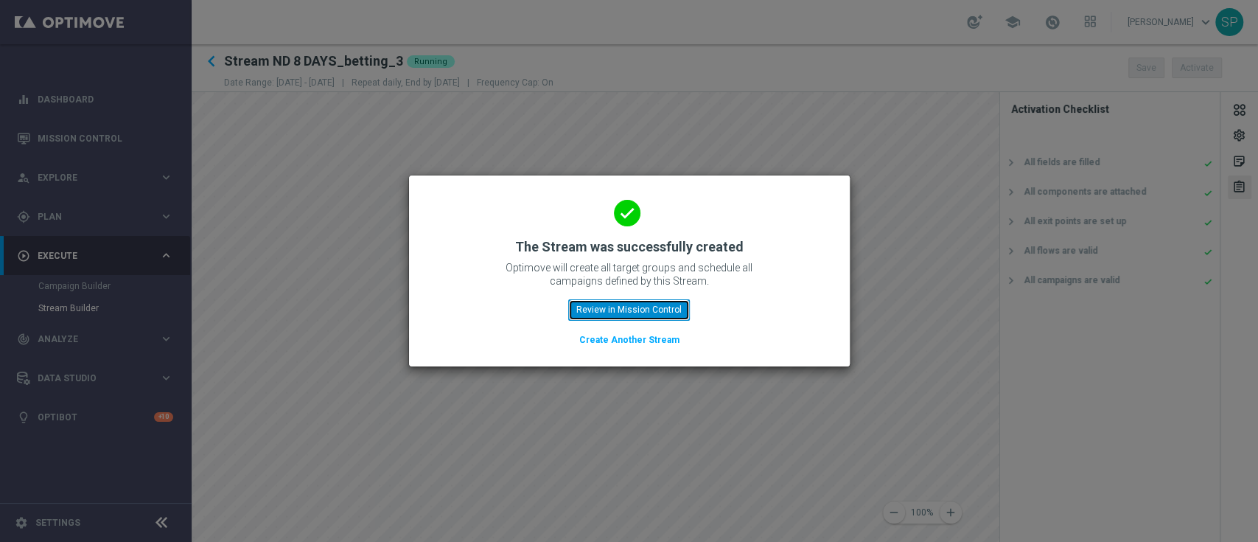
click at [652, 310] on button "Review in Mission Control" at bounding box center [629, 309] width 122 height 21
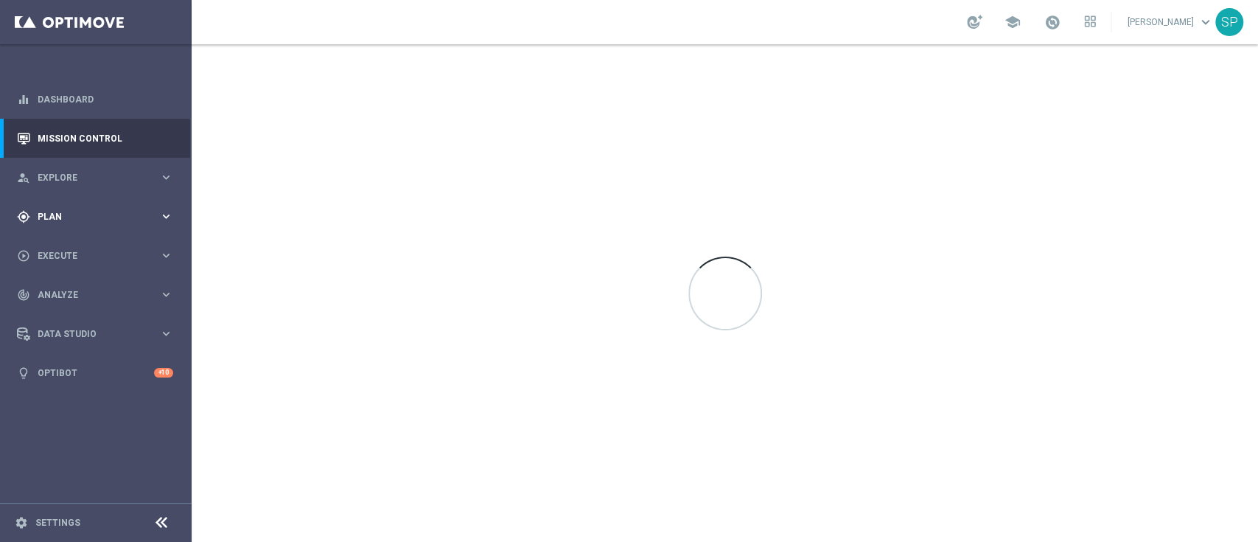
click at [126, 212] on span "Plan" at bounding box center [99, 216] width 122 height 9
click at [47, 315] on link "Streams" at bounding box center [95, 313] width 115 height 12
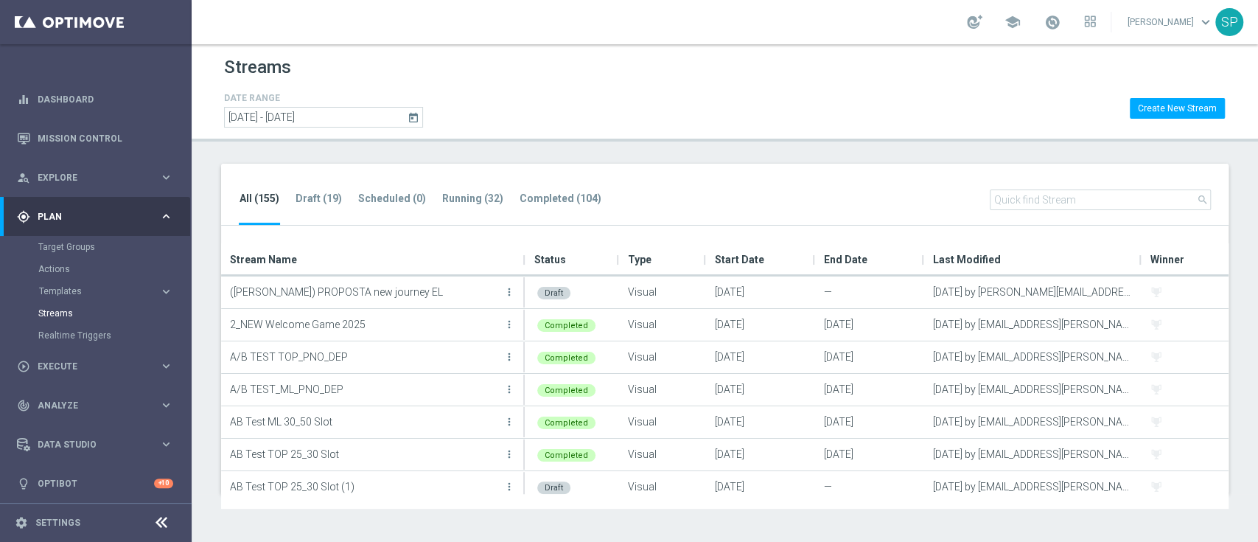
click at [613, 132] on header "Streams DATE RANGE [DATE] [DATE] - [DATE] Create New Stream" at bounding box center [725, 92] width 1067 height 97
click at [463, 203] on tab-header "Running (32)" at bounding box center [472, 198] width 61 height 13
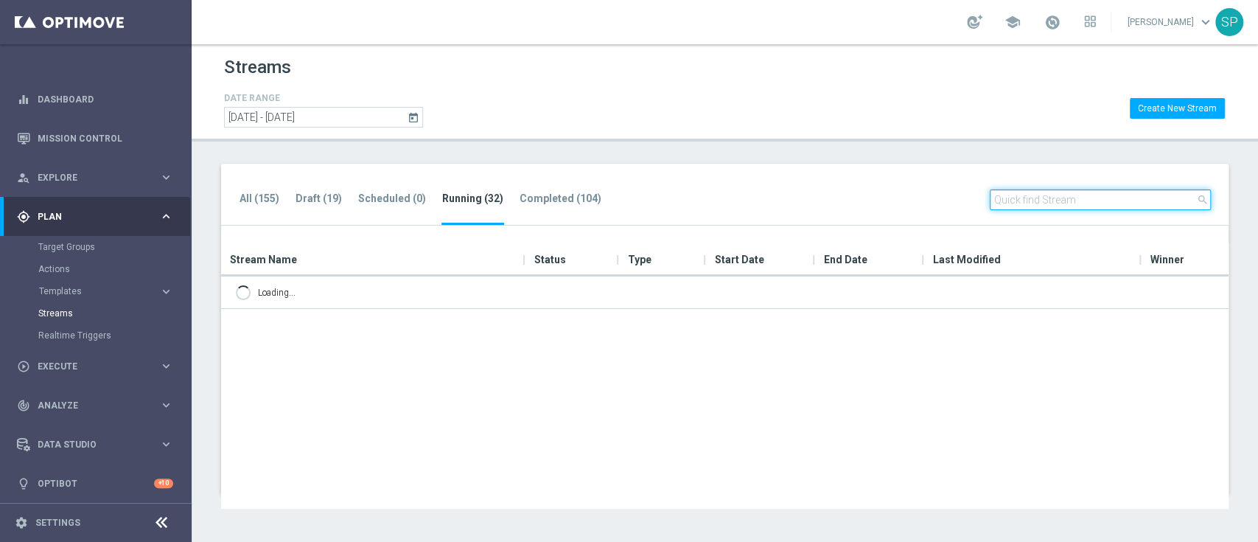
click at [1063, 198] on input "text" at bounding box center [1100, 199] width 221 height 21
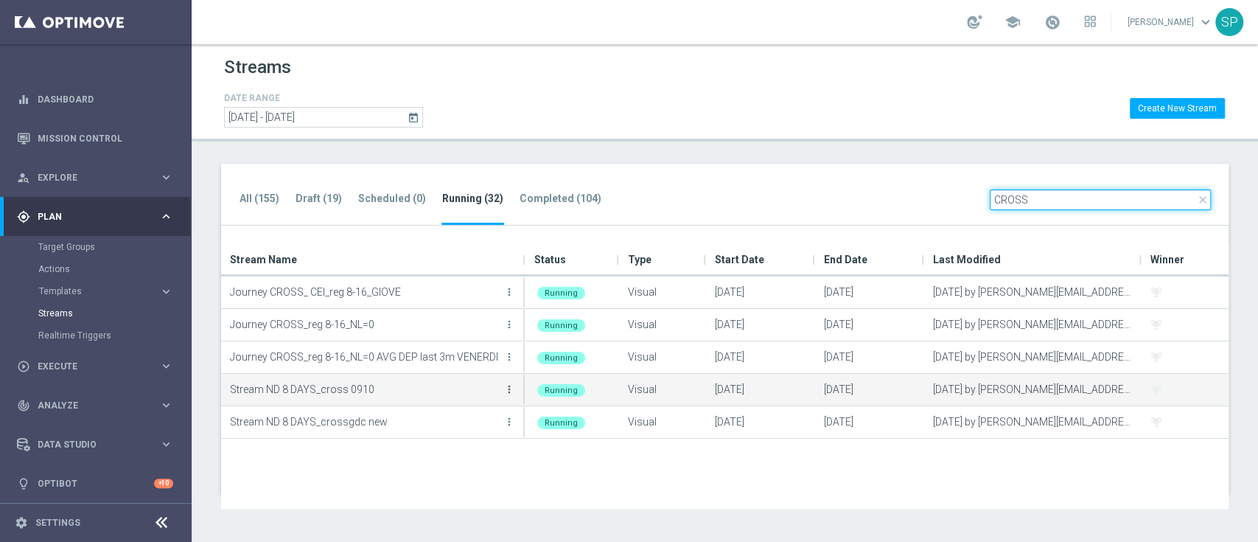
type input "CROSS"
click at [505, 391] on icon "more_vert" at bounding box center [509, 389] width 12 height 12
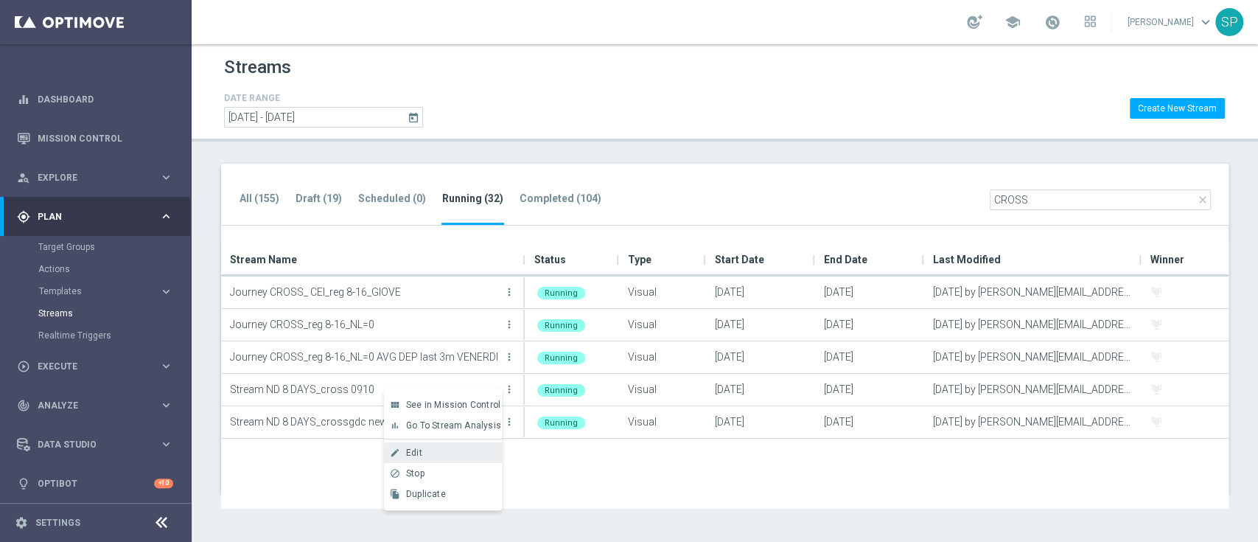
click at [442, 461] on div "create Edit" at bounding box center [443, 452] width 118 height 21
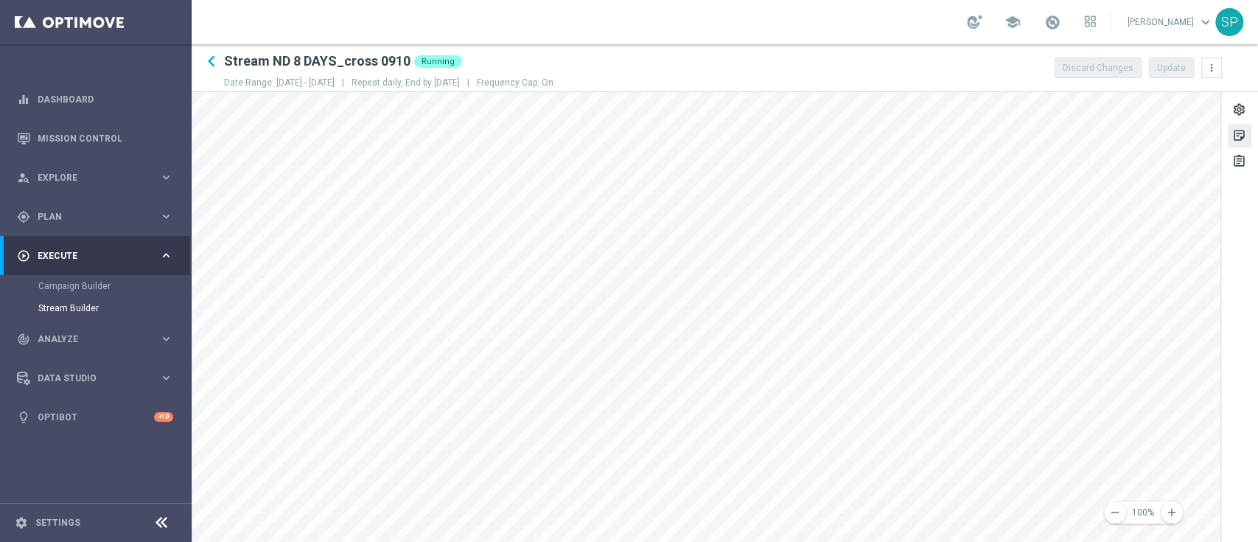
click at [1247, 143] on div "sticky_note_2" at bounding box center [1240, 136] width 24 height 24
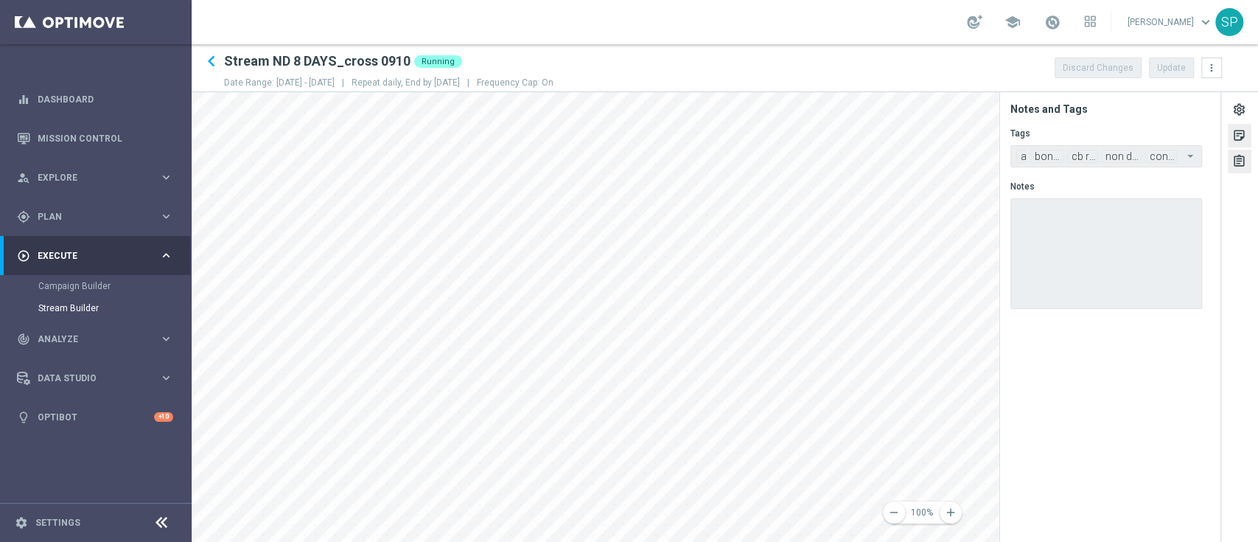
click at [1243, 168] on div "assignment" at bounding box center [1239, 163] width 14 height 19
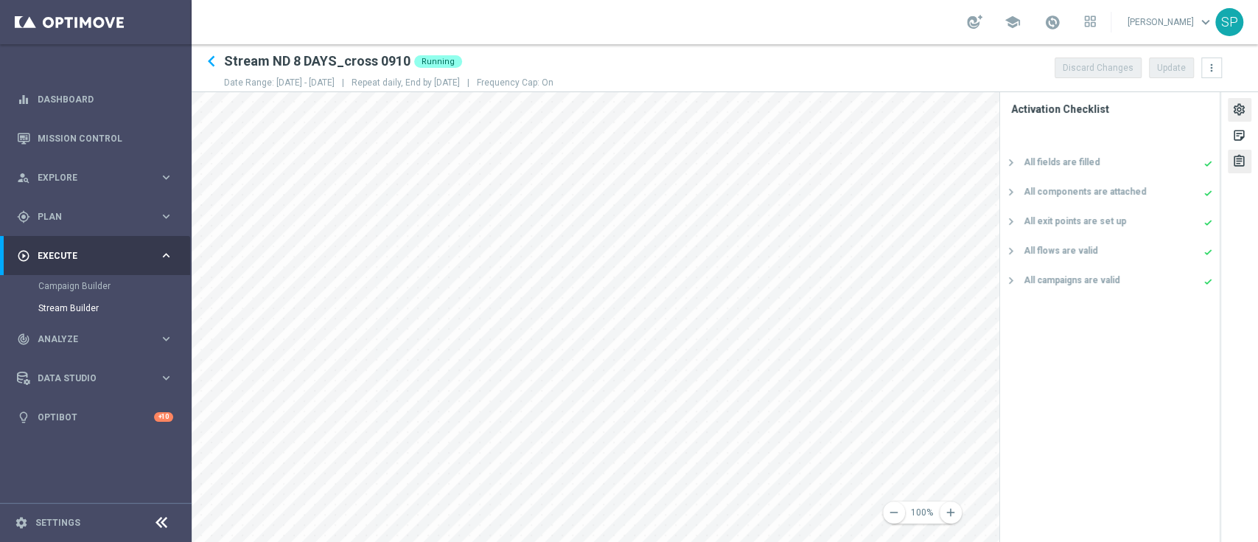
click at [1241, 112] on div "settings" at bounding box center [1239, 111] width 14 height 19
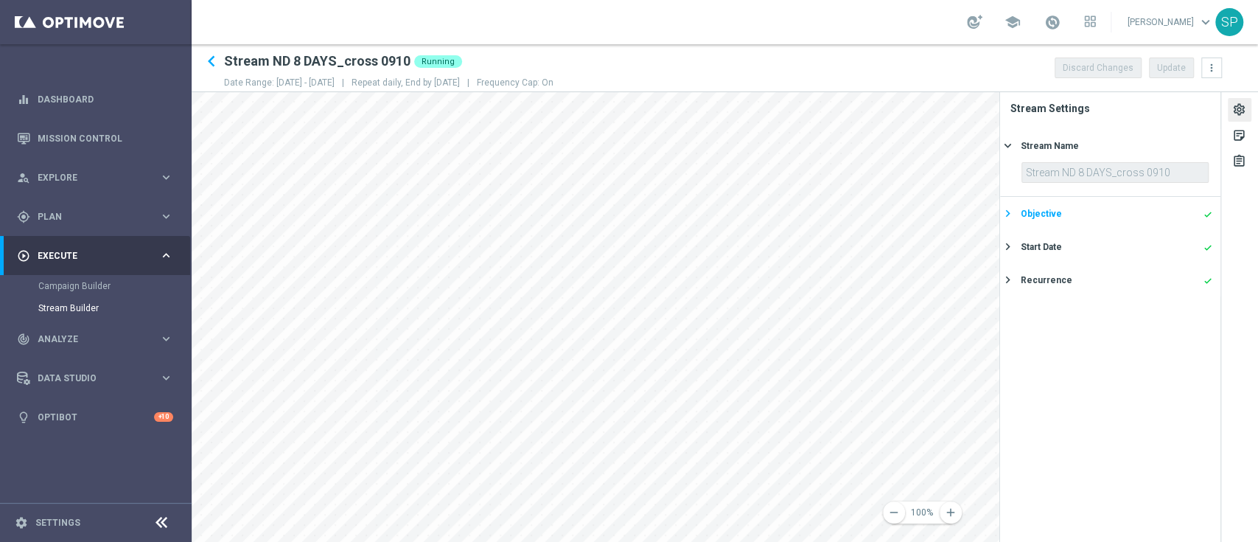
click at [1143, 209] on div "Objective done" at bounding box center [1117, 213] width 192 height 13
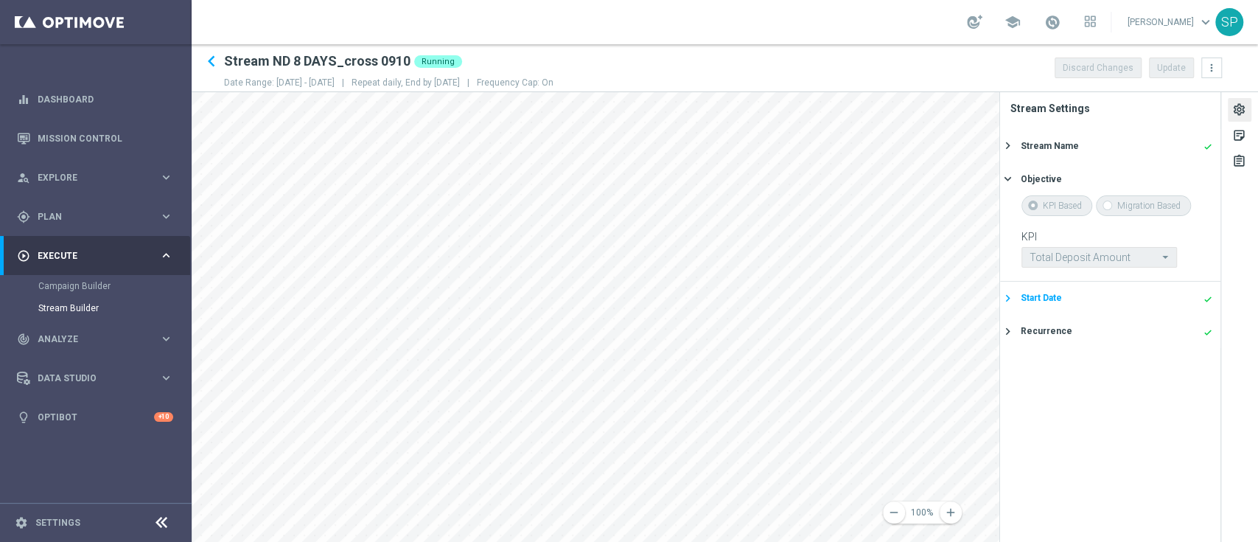
click at [1128, 302] on div "Start Date done" at bounding box center [1117, 297] width 192 height 13
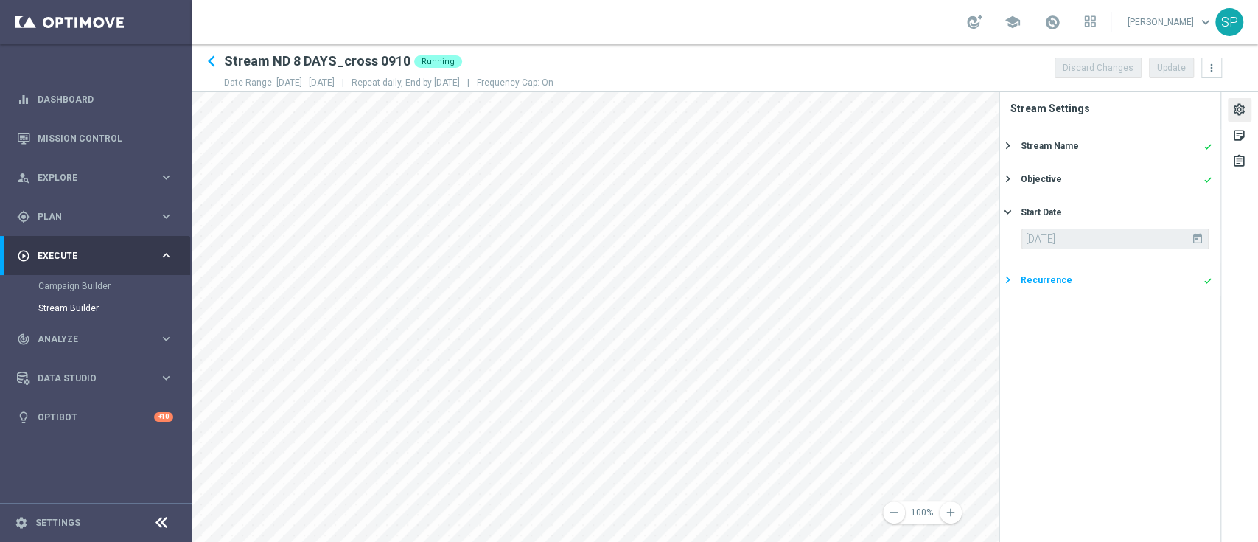
click at [1144, 288] on button "Recurrence done keyboard_arrow_right" at bounding box center [1108, 280] width 209 height 18
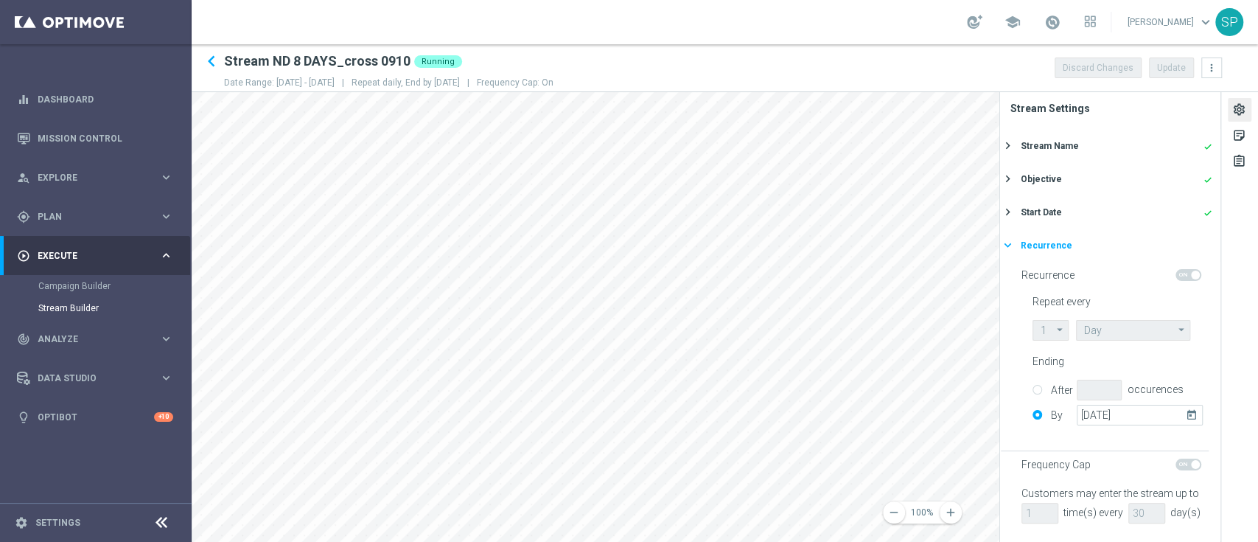
scroll to position [35, 0]
click at [33, 479] on sidenavbar "equalizer Dashboard Mission Control" at bounding box center [96, 271] width 192 height 542
click at [79, 311] on link "Stream Builder" at bounding box center [95, 308] width 115 height 12
click at [87, 288] on link "Campaign Builder" at bounding box center [95, 286] width 115 height 12
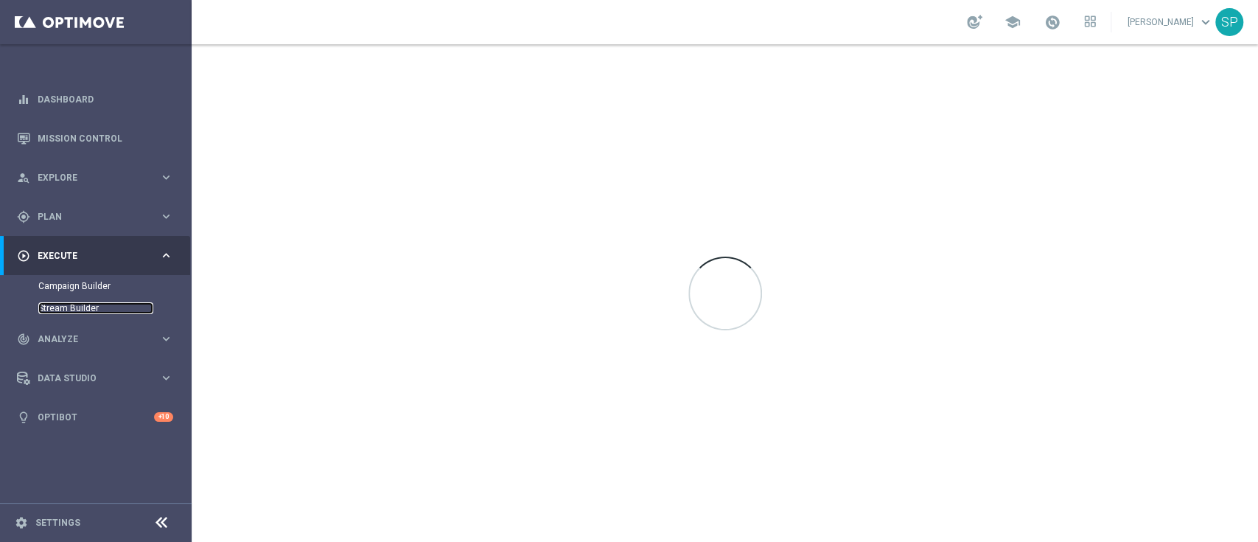
click at [74, 313] on link "Stream Builder" at bounding box center [95, 308] width 115 height 12
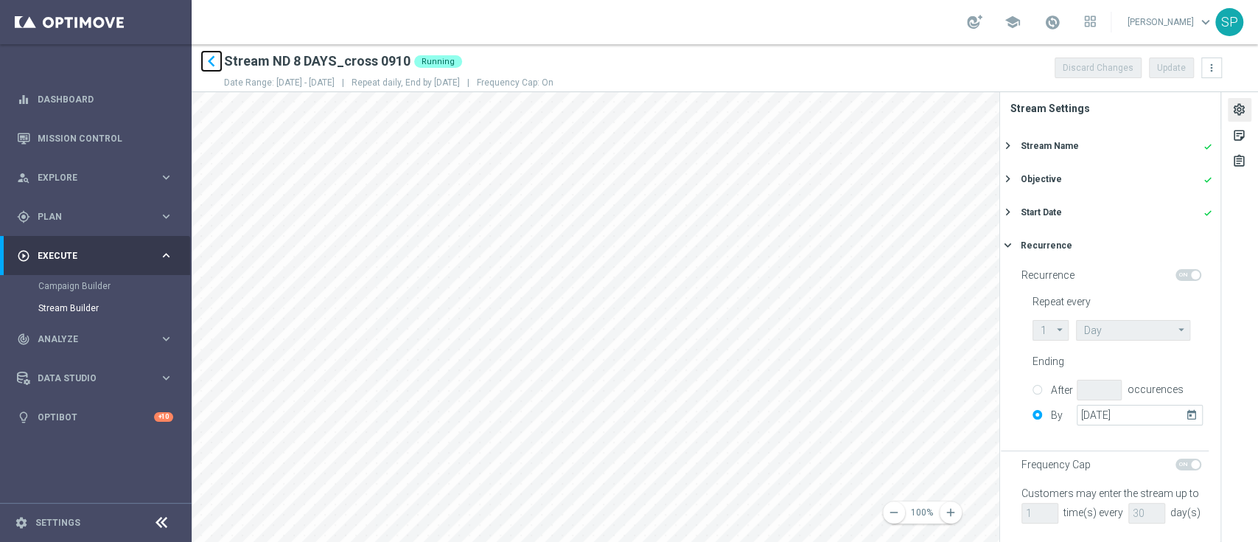
click at [217, 58] on icon "keyboard_arrow_left" at bounding box center [211, 61] width 22 height 22
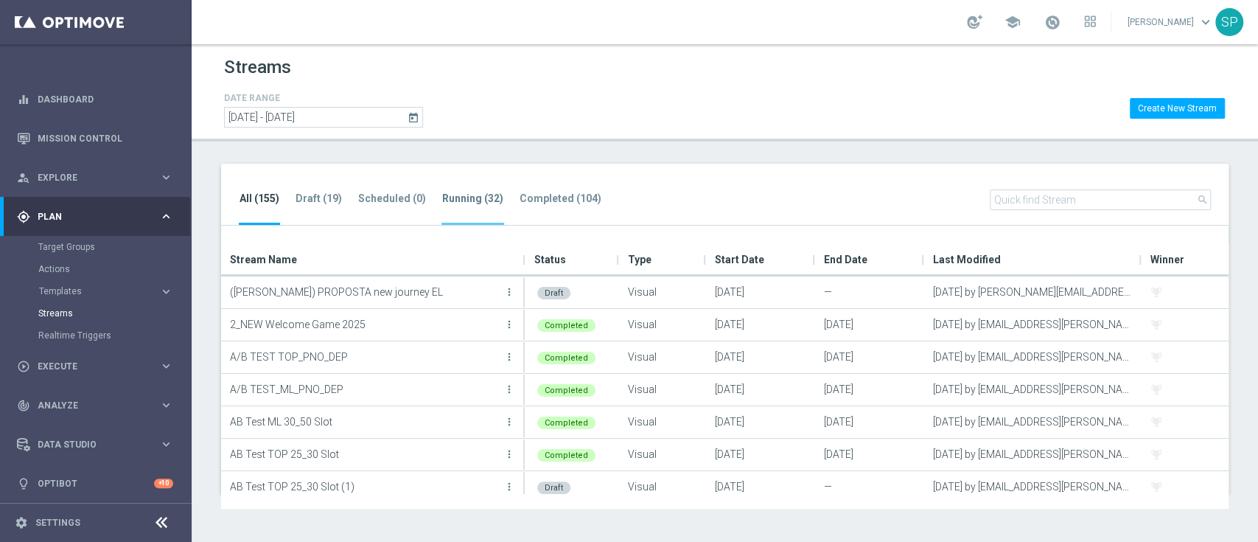
click at [473, 207] on li "Running (32)" at bounding box center [473, 207] width 63 height 35
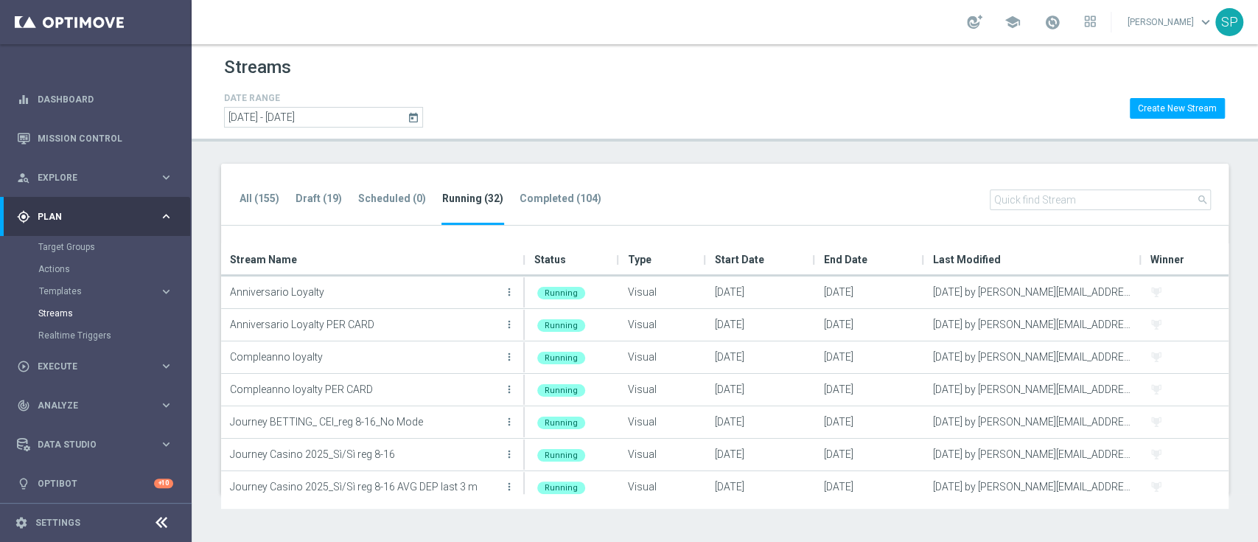
click at [467, 158] on div "Streams DATE RANGE [DATE] [DATE] - [DATE] Create New Stream All (155) Draft (19…" at bounding box center [725, 293] width 1067 height 498
click at [1123, 205] on input "text" at bounding box center [1100, 199] width 221 height 21
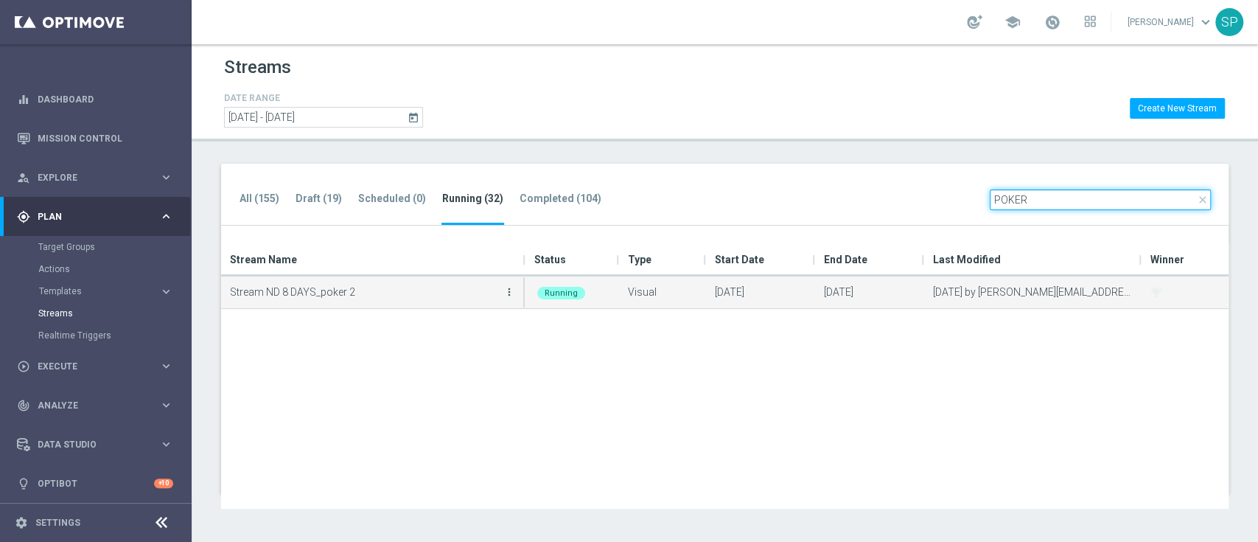
type input "POKER"
click at [511, 295] on icon "more_vert" at bounding box center [509, 292] width 12 height 12
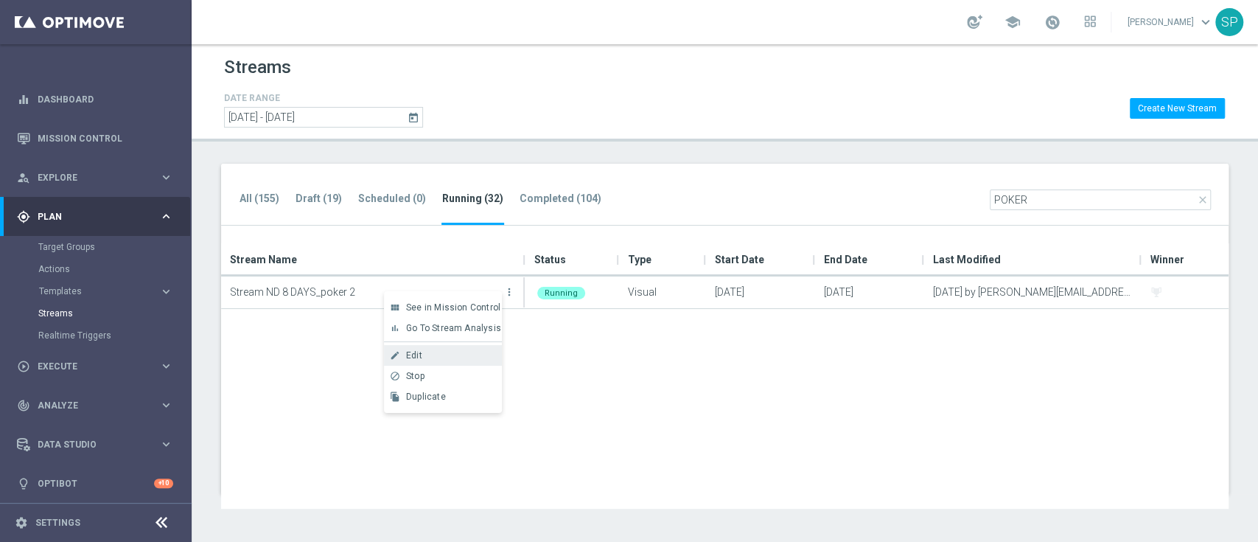
click at [488, 355] on div "Edit" at bounding box center [450, 355] width 89 height 10
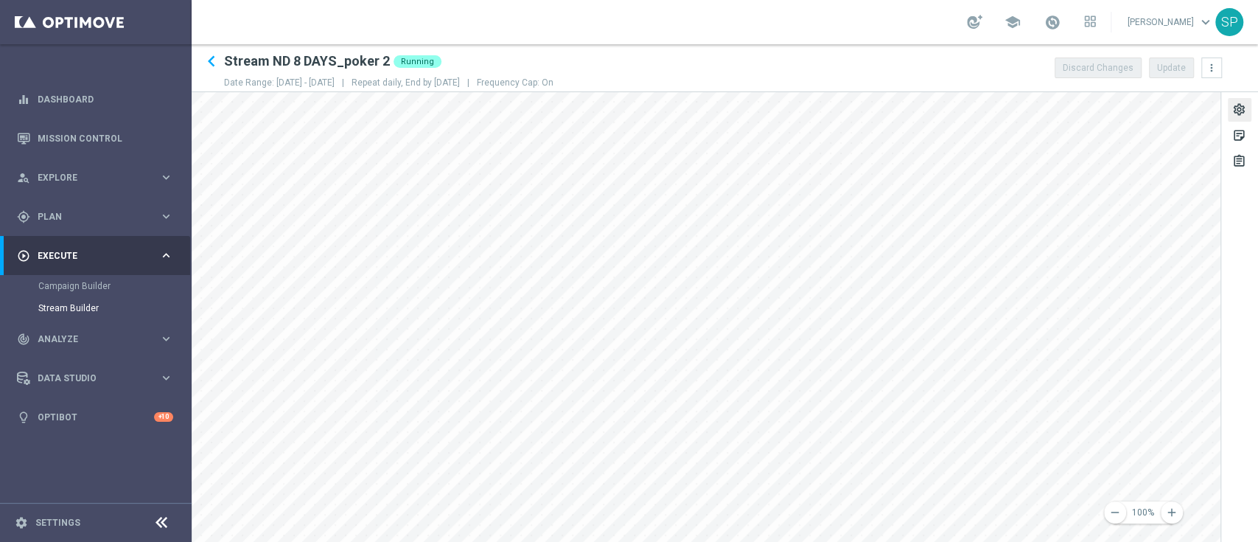
click at [1244, 105] on div "settings" at bounding box center [1239, 111] width 14 height 19
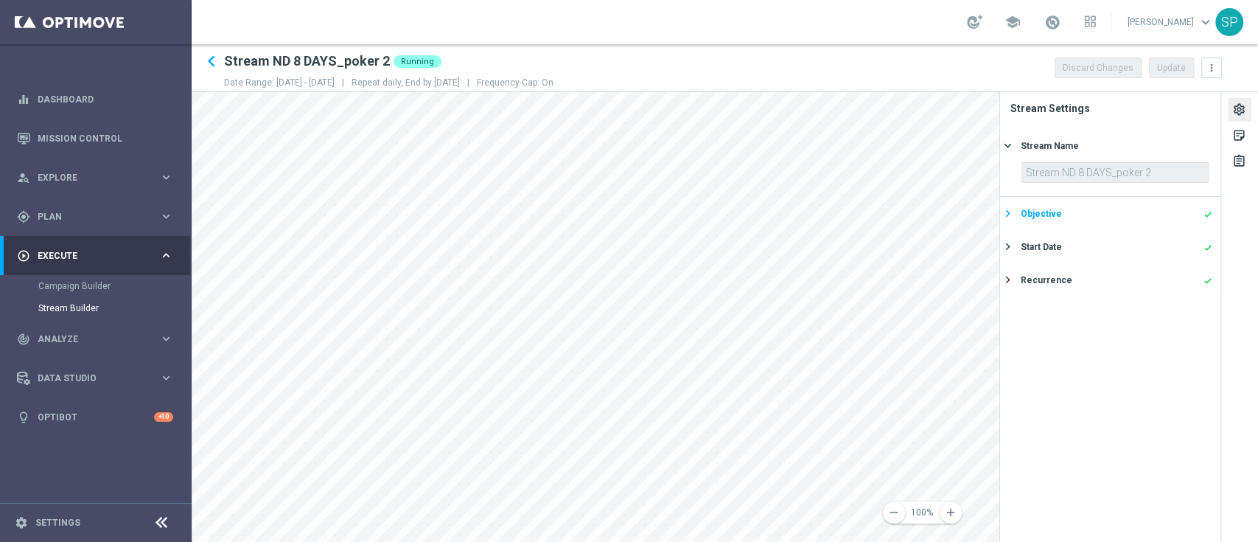
click at [1172, 212] on div "Objective done" at bounding box center [1117, 213] width 192 height 13
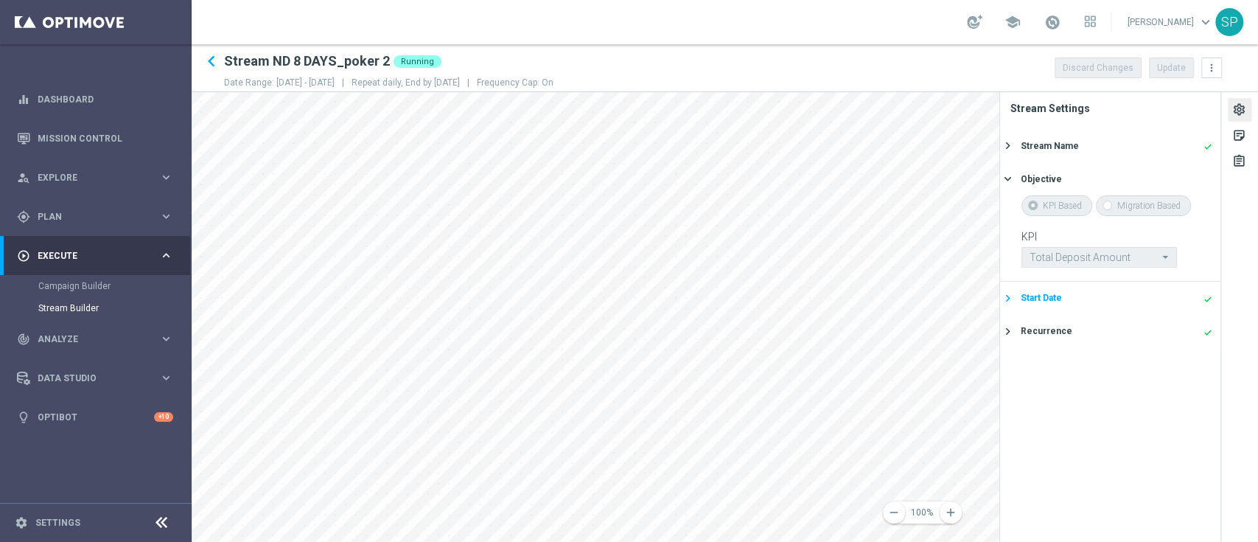
click at [1138, 301] on div "Start Date done" at bounding box center [1117, 297] width 192 height 13
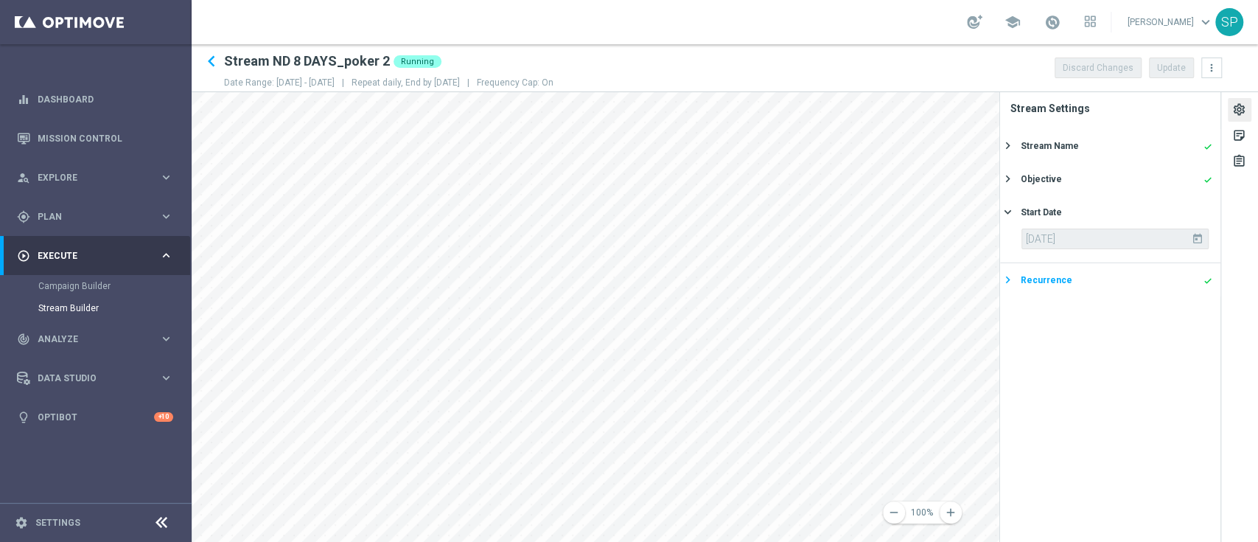
click at [1154, 285] on div "Recurrence done" at bounding box center [1117, 279] width 192 height 13
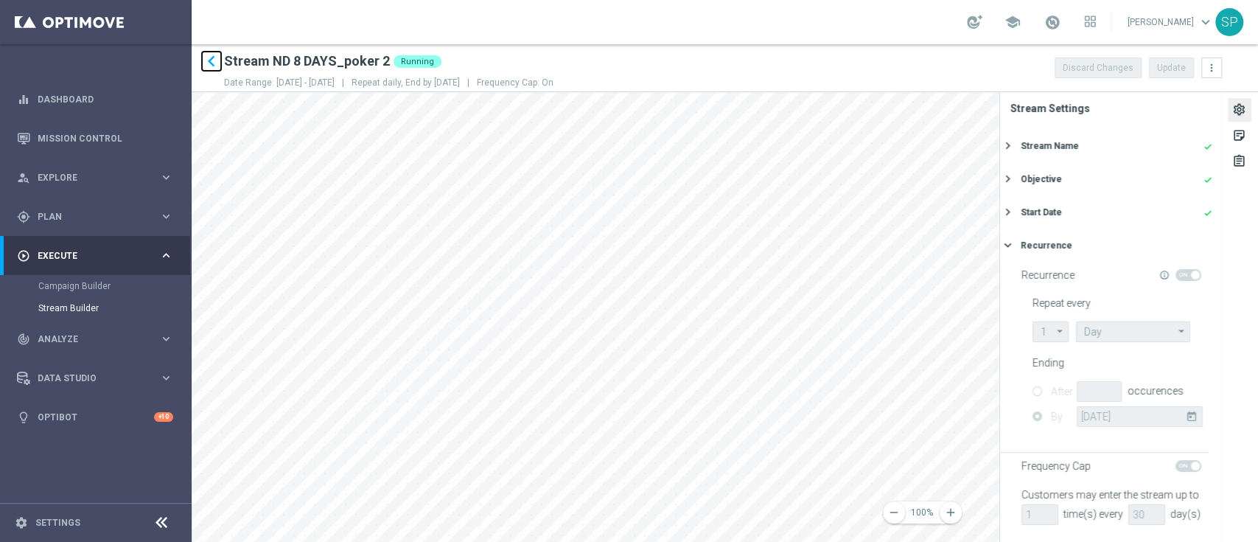
click at [212, 64] on icon "keyboard_arrow_left" at bounding box center [211, 61] width 22 height 22
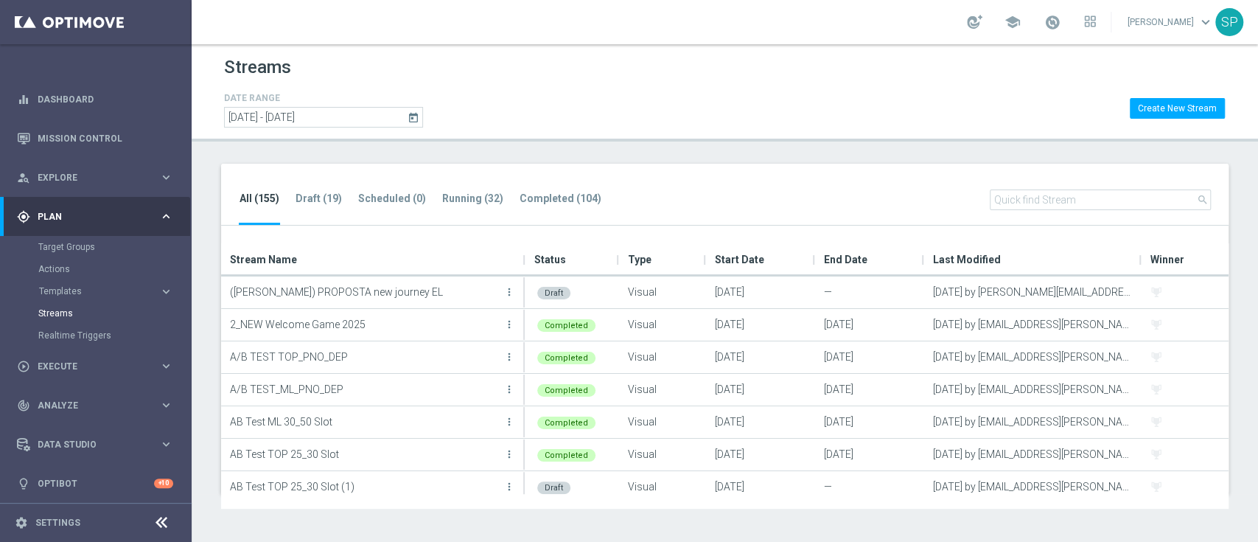
click at [1100, 195] on input "text" at bounding box center [1100, 199] width 221 height 21
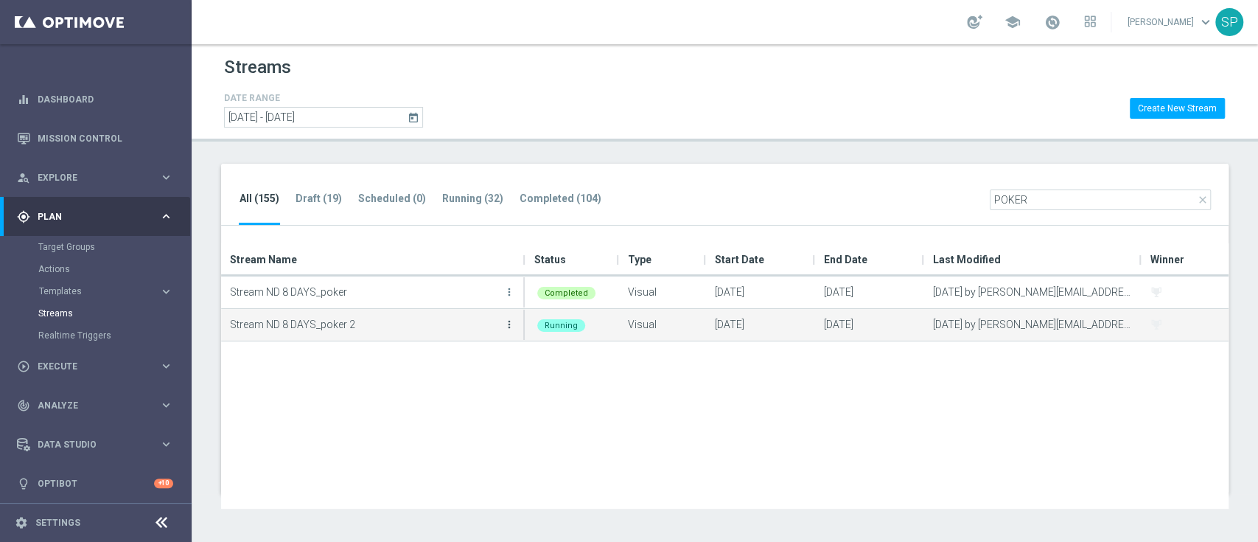
type input "POKER"
click at [512, 328] on icon "more_vert" at bounding box center [509, 324] width 12 height 12
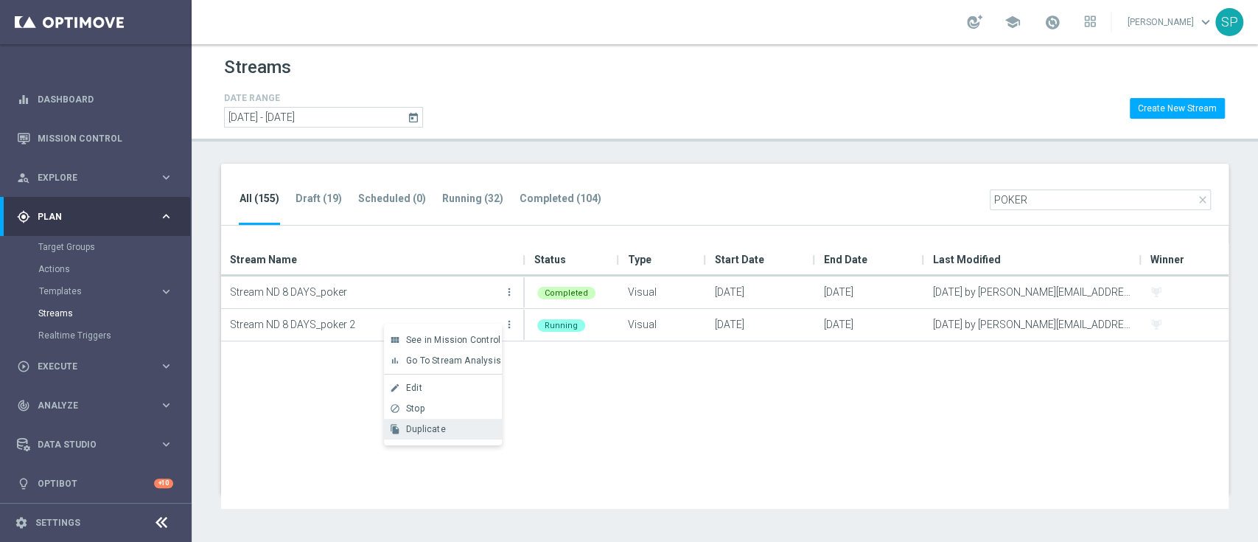
click at [409, 436] on div "file_copy Duplicate" at bounding box center [443, 429] width 118 height 21
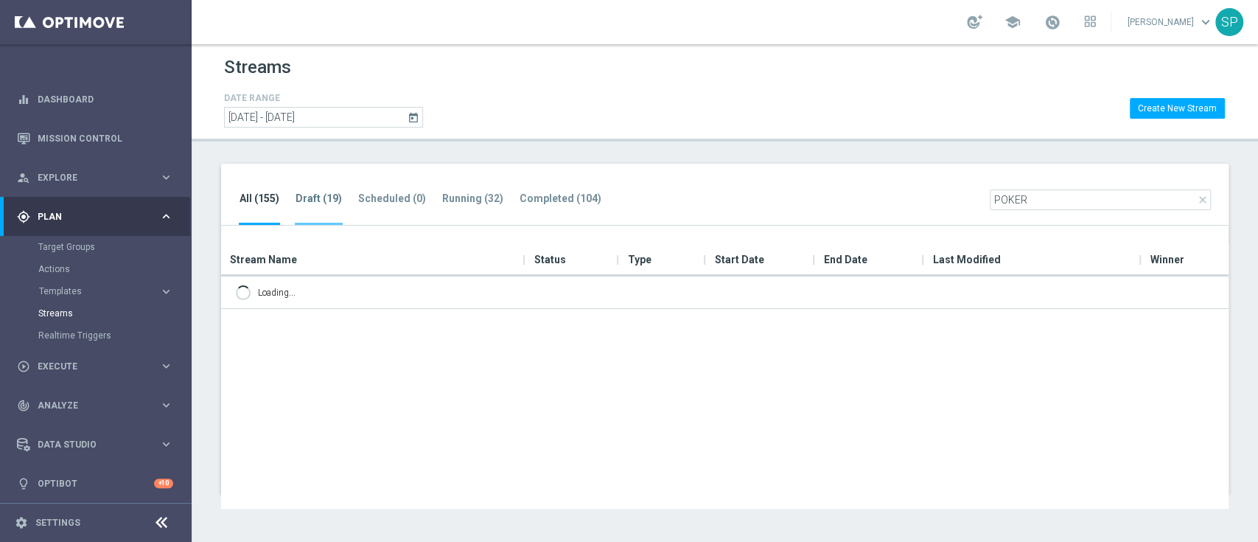
click at [338, 221] on li "Draft (19)" at bounding box center [319, 207] width 48 height 35
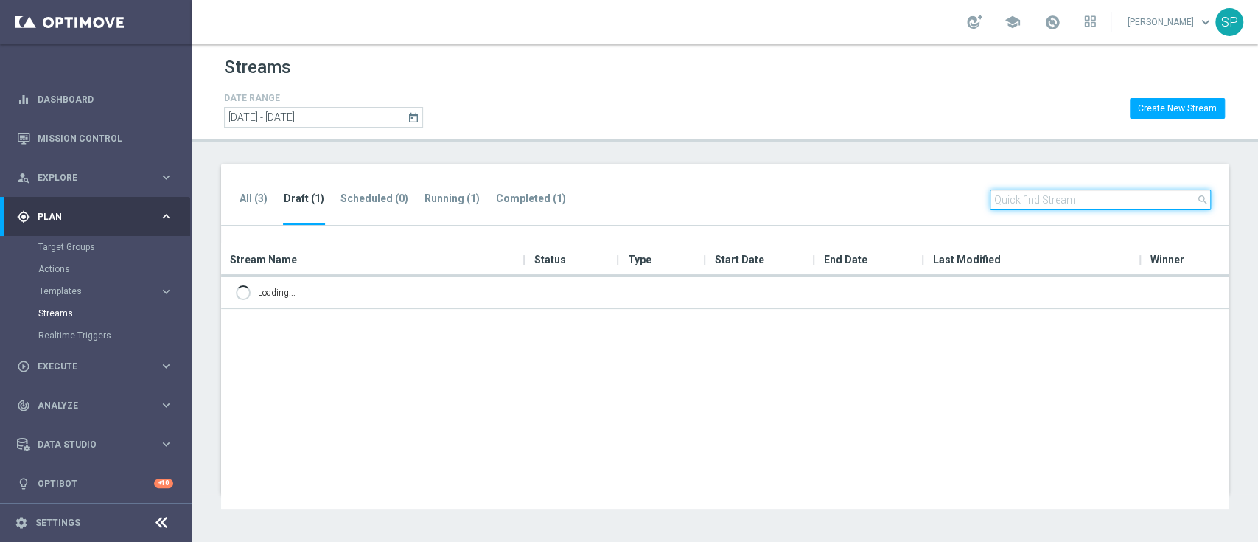
click at [1050, 203] on input "text" at bounding box center [1100, 199] width 221 height 21
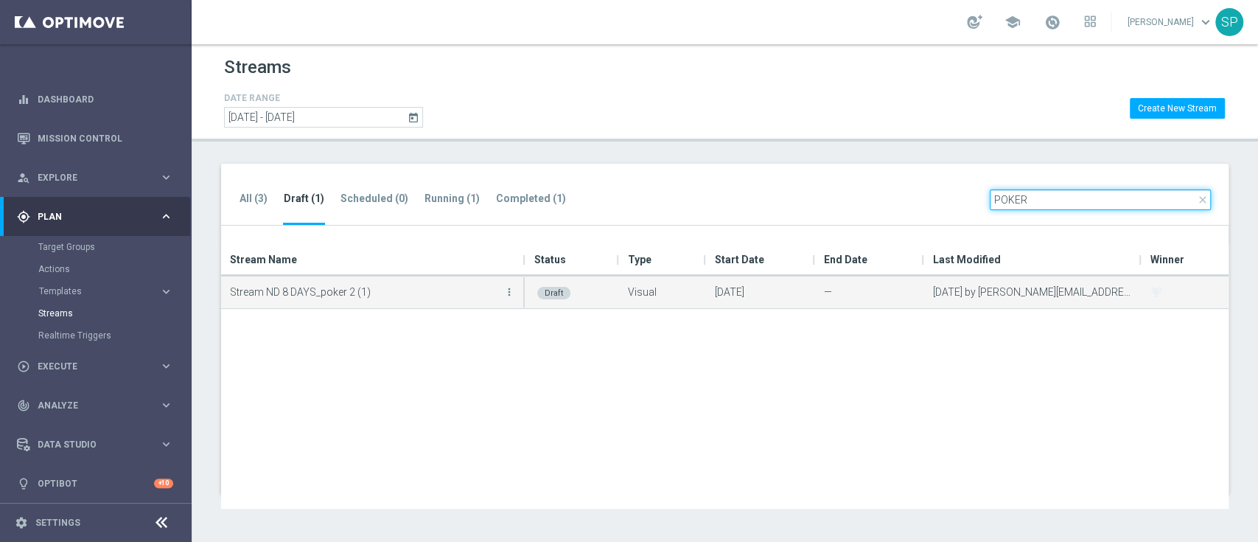
type input "POKER"
click at [517, 287] on div "Stream ND 8 DAYS_poker 2 (1) more_vert" at bounding box center [373, 292] width 304 height 32
click at [513, 290] on icon "more_vert" at bounding box center [509, 292] width 12 height 12
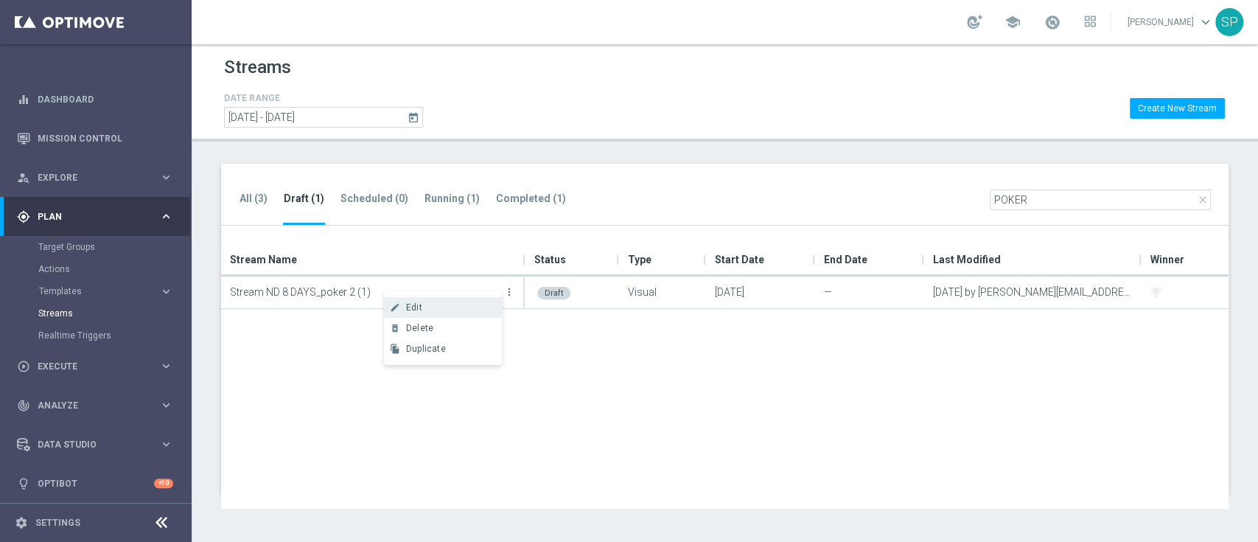
click at [497, 299] on div "create Edit" at bounding box center [443, 307] width 118 height 21
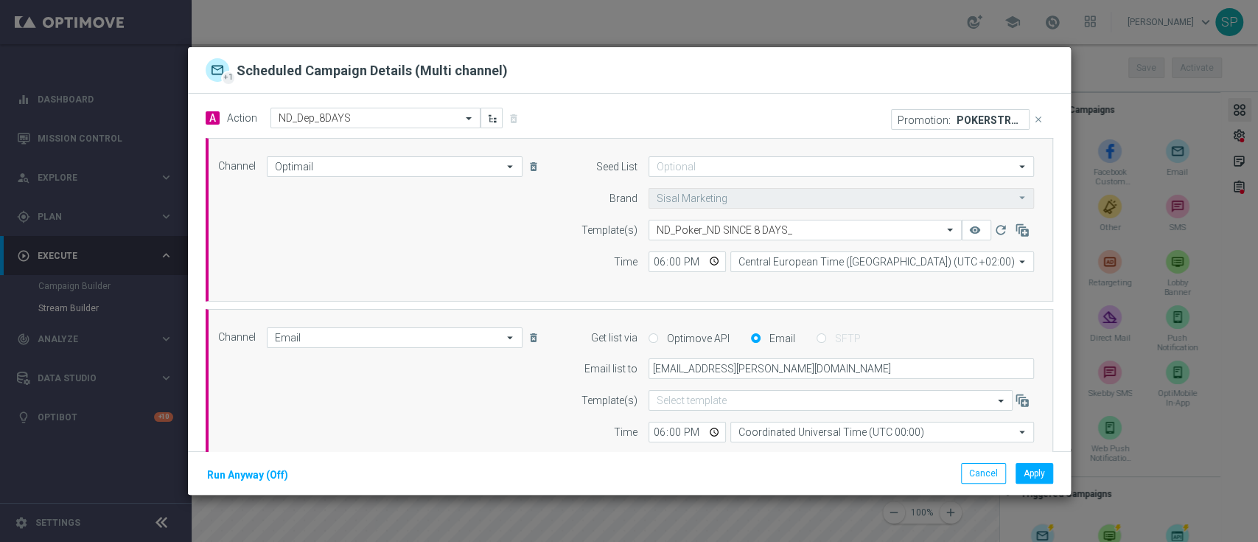
click at [1030, 116] on button "close" at bounding box center [1039, 119] width 19 height 21
click at [975, 473] on button "Cancel" at bounding box center [983, 473] width 45 height 21
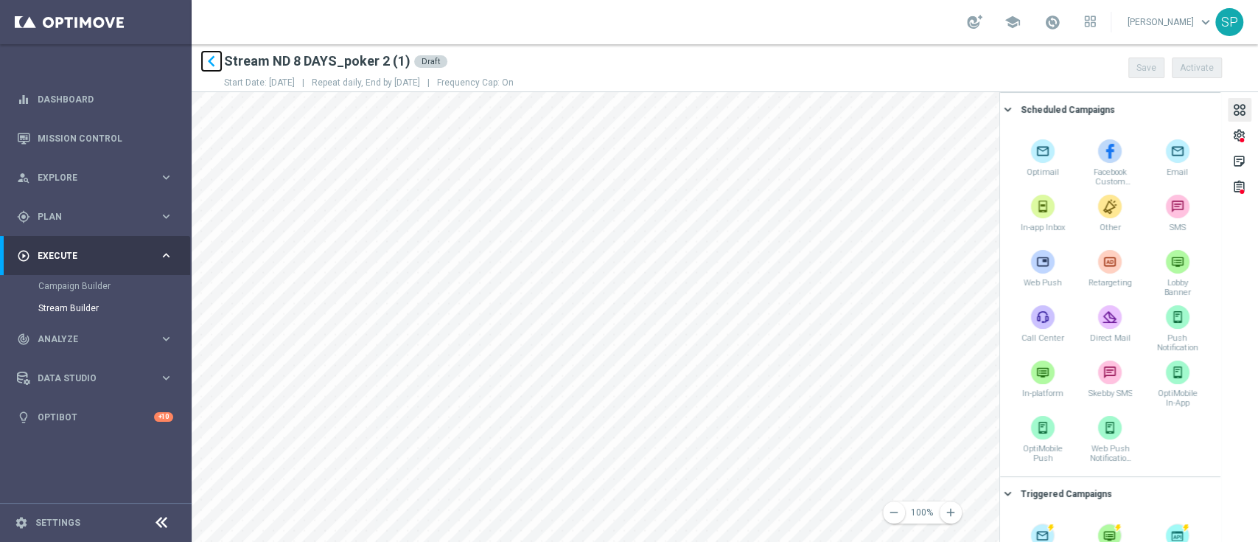
click at [206, 62] on icon "keyboard_arrow_left" at bounding box center [211, 61] width 22 height 22
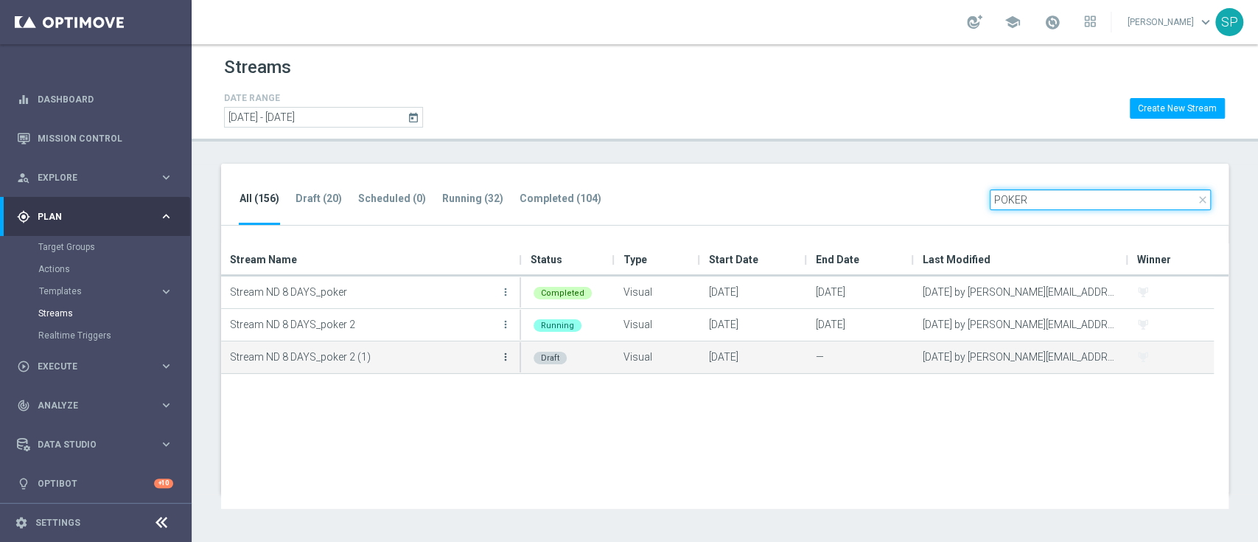
type input "POKER"
click at [500, 357] on icon "more_vert" at bounding box center [506, 357] width 12 height 12
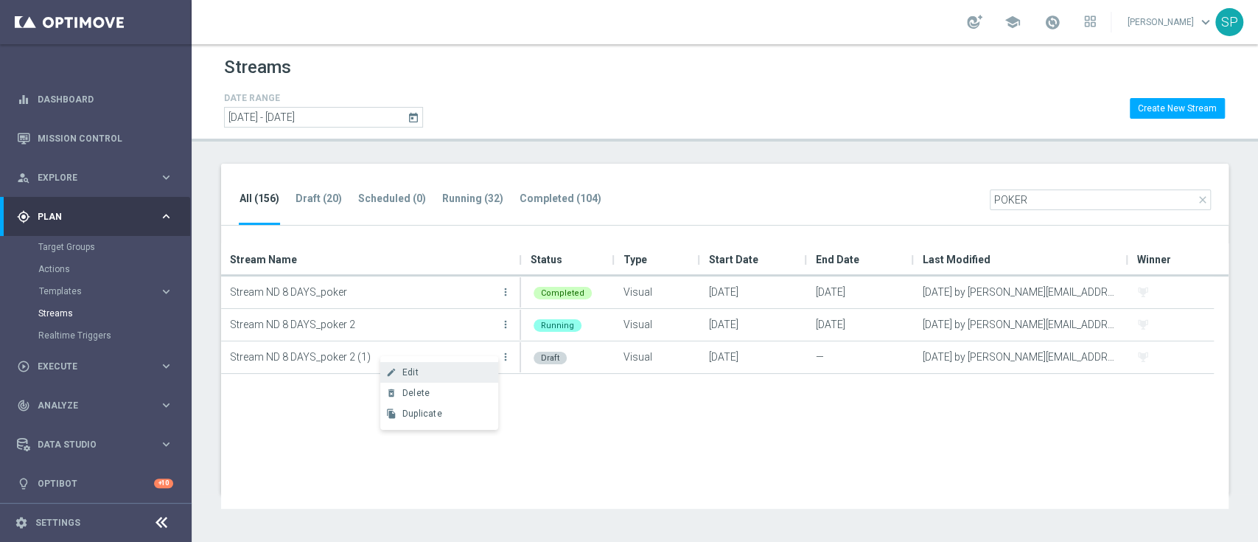
click at [444, 366] on div "create Edit" at bounding box center [439, 372] width 118 height 21
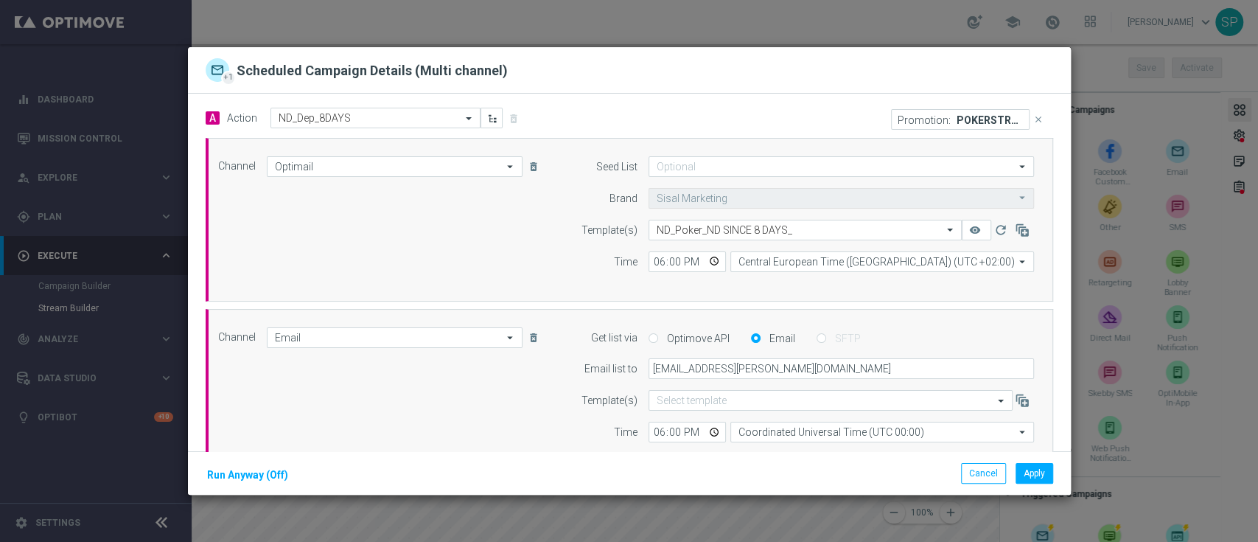
click at [1033, 116] on icon "close" at bounding box center [1038, 119] width 10 height 10
click at [1015, 116] on button "Add Promotion" at bounding box center [1006, 119] width 86 height 16
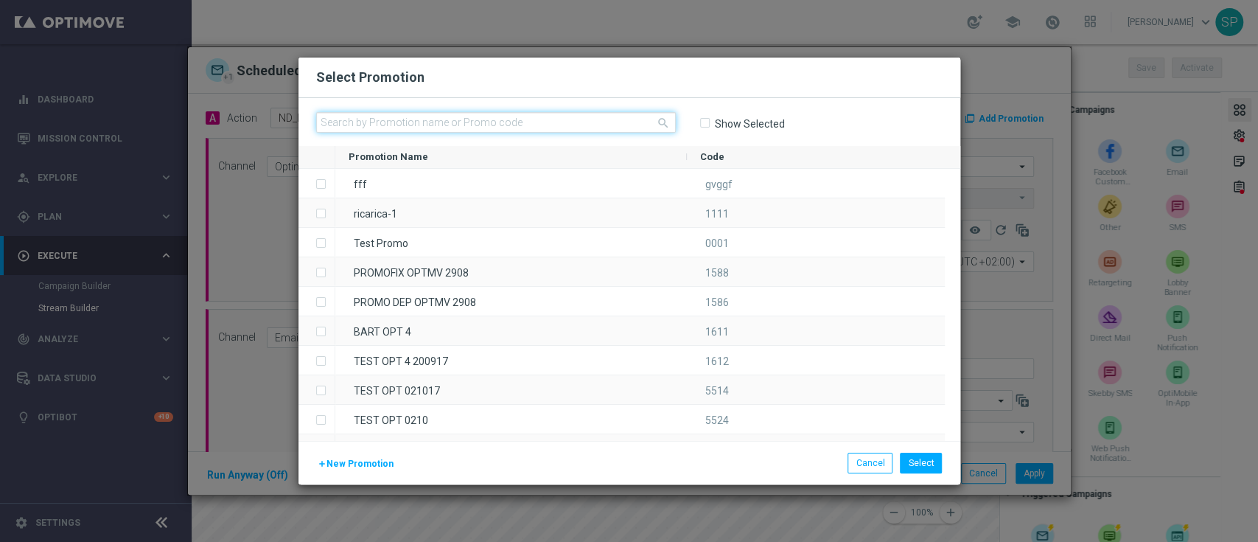
click at [607, 118] on input "text" at bounding box center [496, 122] width 360 height 21
paste input "336765"
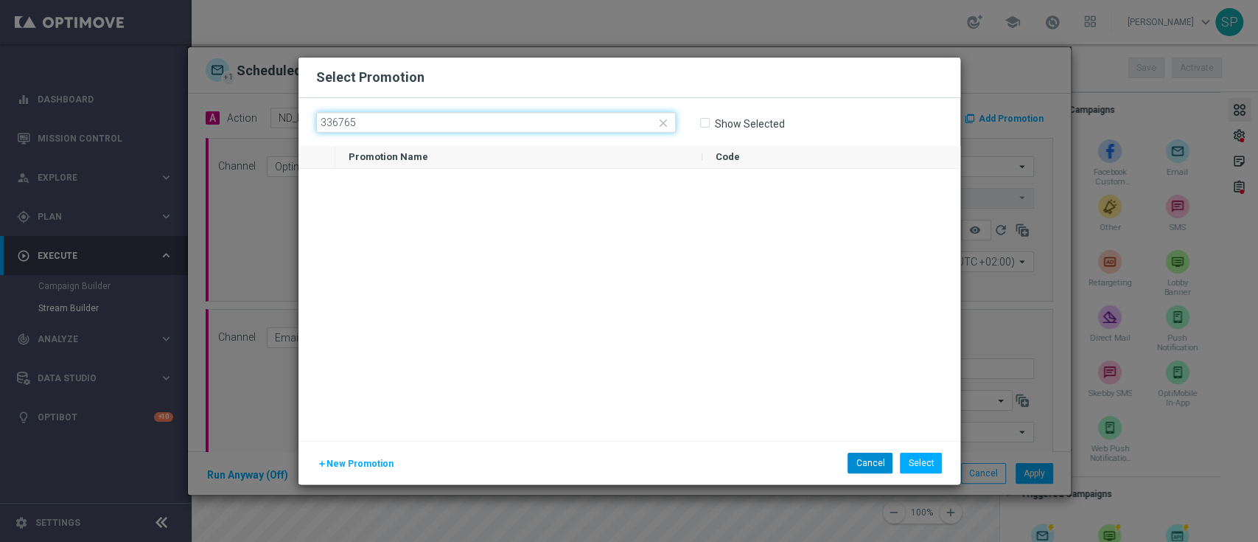
type input "336765"
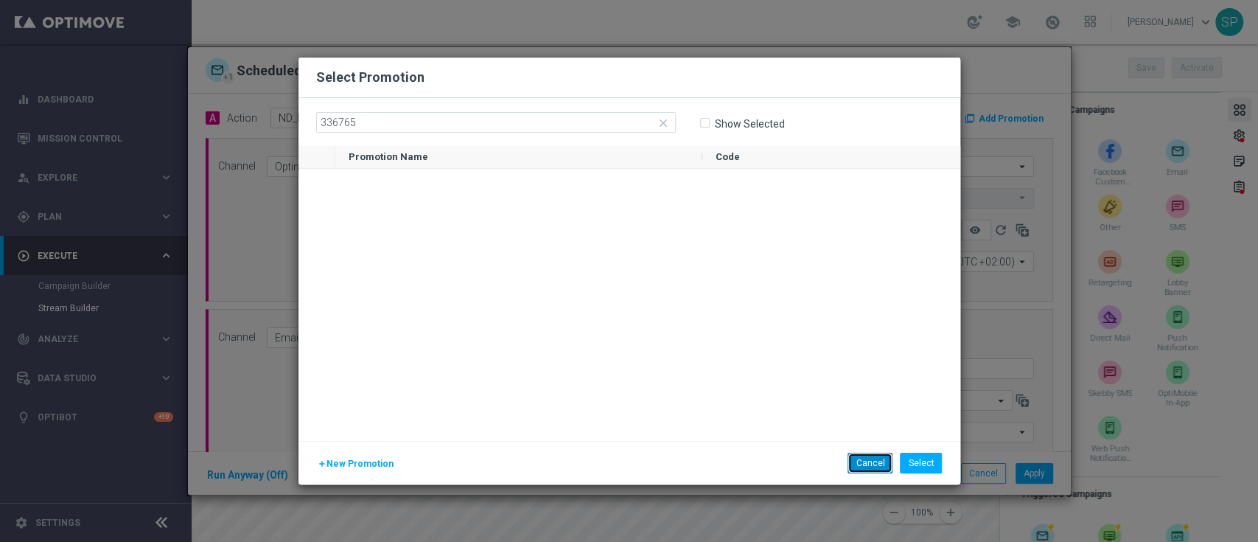
click at [853, 467] on button "Cancel" at bounding box center [870, 463] width 45 height 21
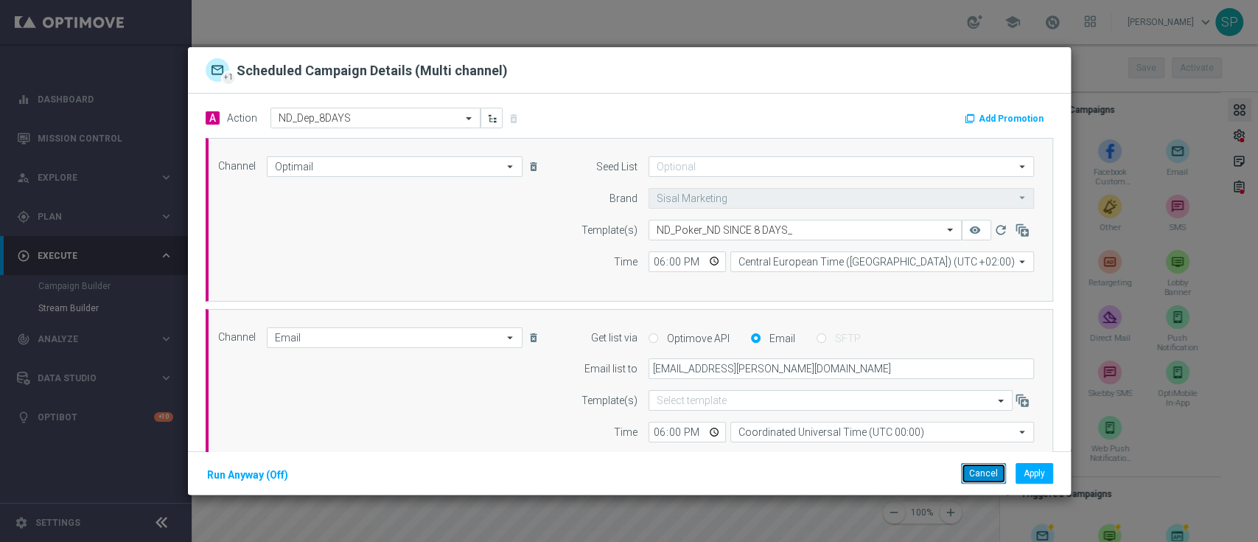
click at [971, 475] on button "Cancel" at bounding box center [983, 473] width 45 height 21
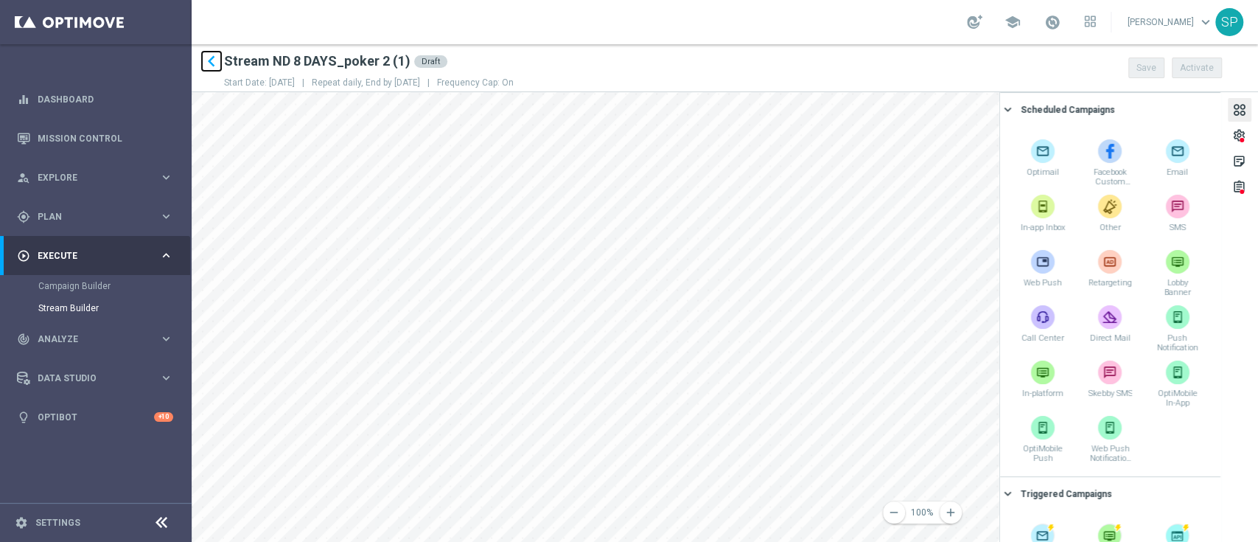
click at [210, 65] on icon "keyboard_arrow_left" at bounding box center [211, 61] width 22 height 22
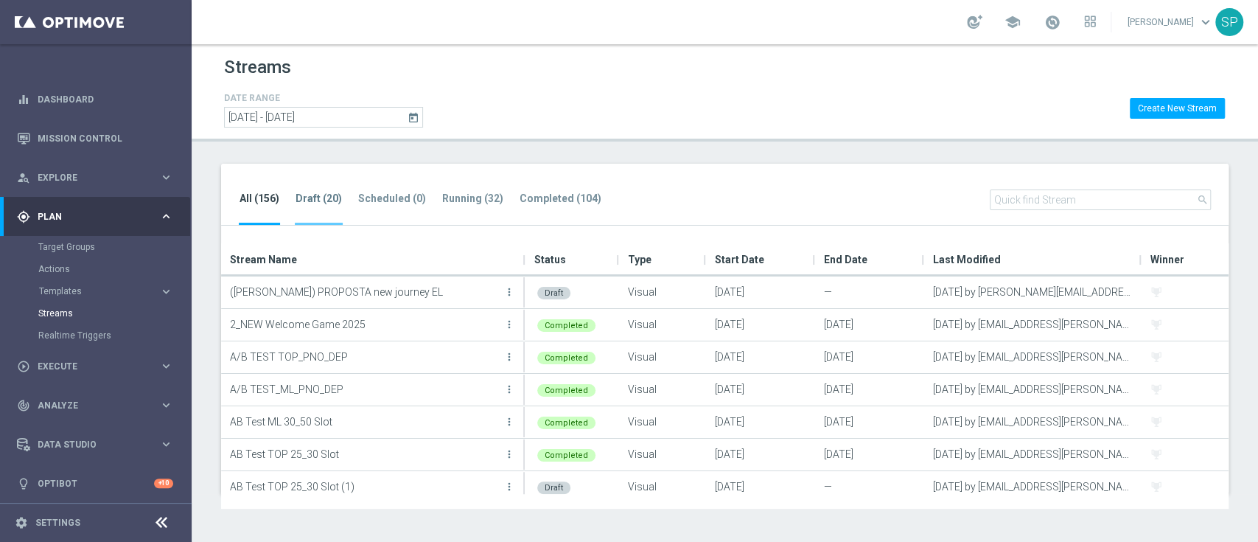
click at [330, 209] on li "Draft (20)" at bounding box center [319, 207] width 48 height 35
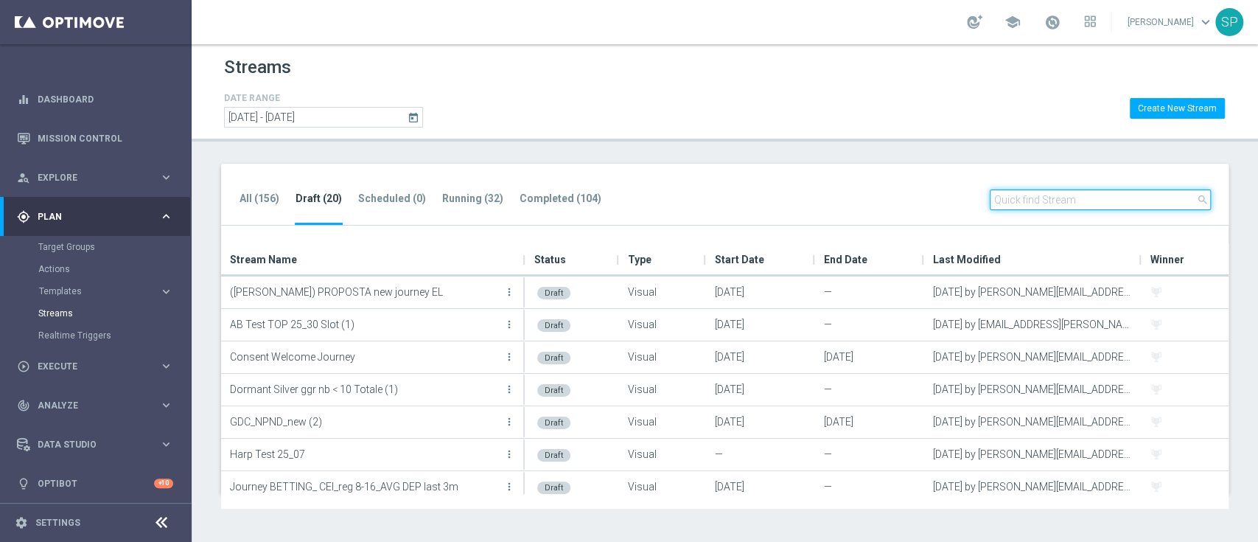
click at [1046, 201] on input "text" at bounding box center [1100, 199] width 221 height 21
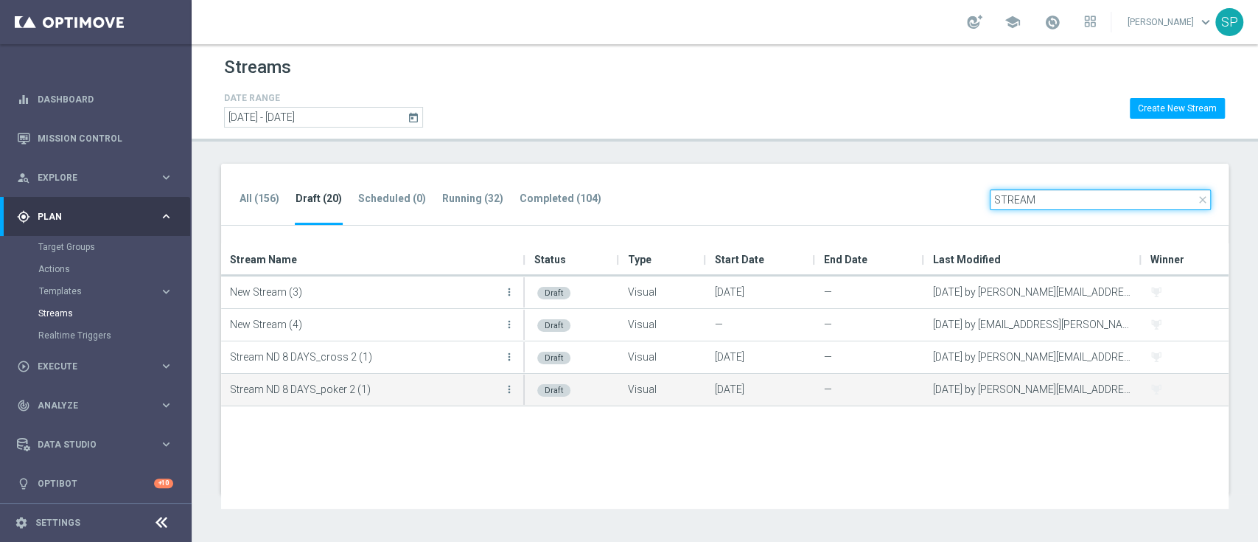
type input "STREAM"
click at [501, 398] on div "Stream ND 8 DAYS_poker 2 (1) more_vert" at bounding box center [373, 388] width 287 height 29
click at [514, 387] on icon "more_vert" at bounding box center [509, 389] width 12 height 12
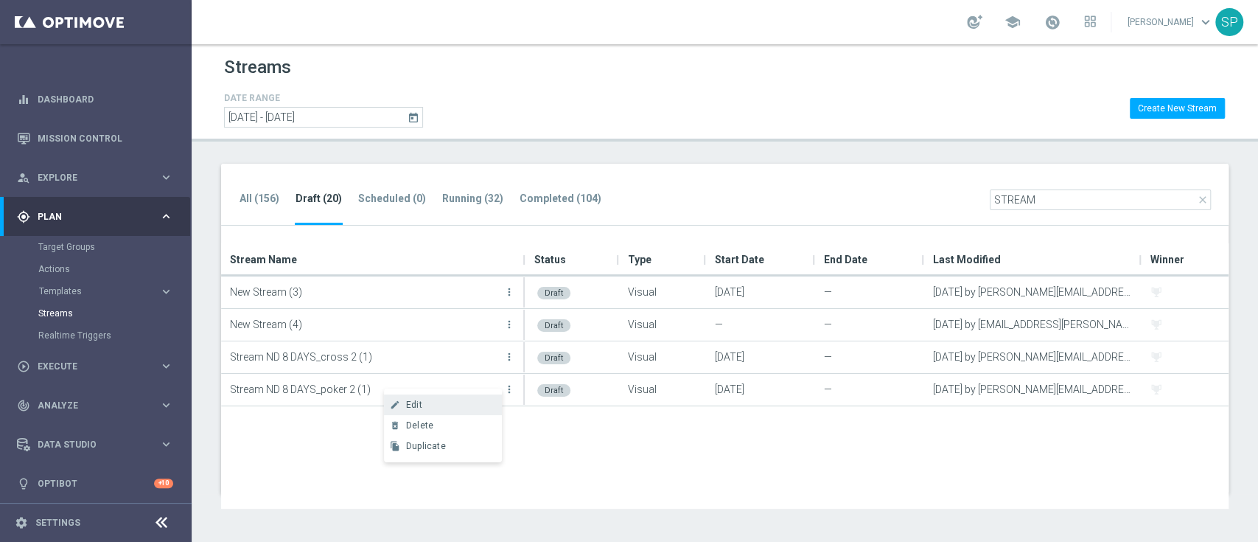
click at [482, 398] on div "create Edit" at bounding box center [443, 404] width 118 height 21
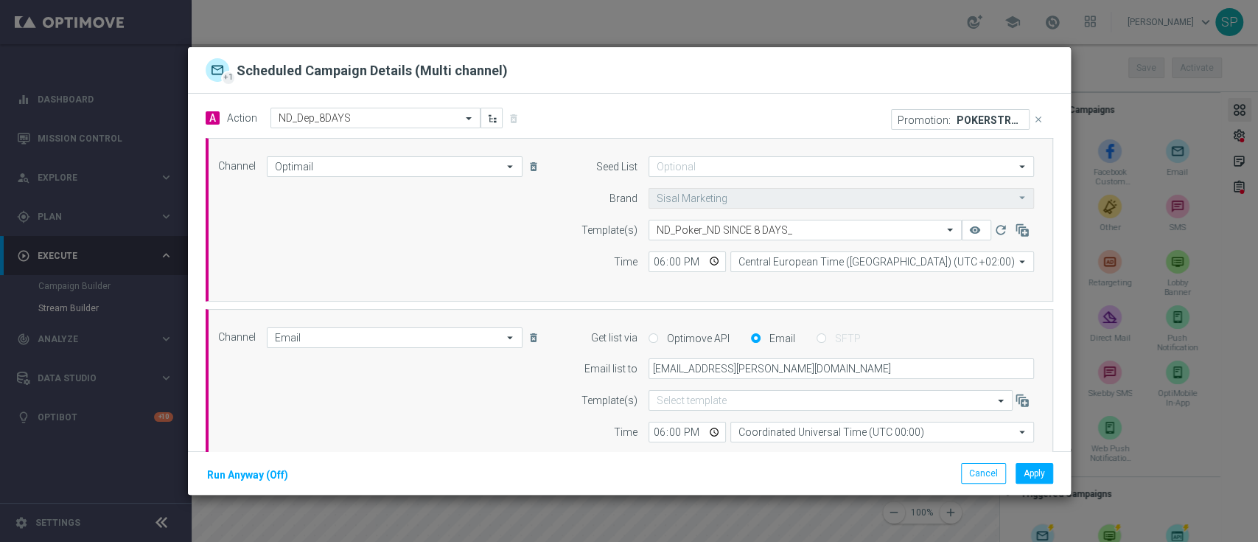
click at [1033, 121] on icon "close" at bounding box center [1038, 119] width 10 height 10
click at [991, 120] on button "Add Promotion" at bounding box center [1006, 119] width 86 height 16
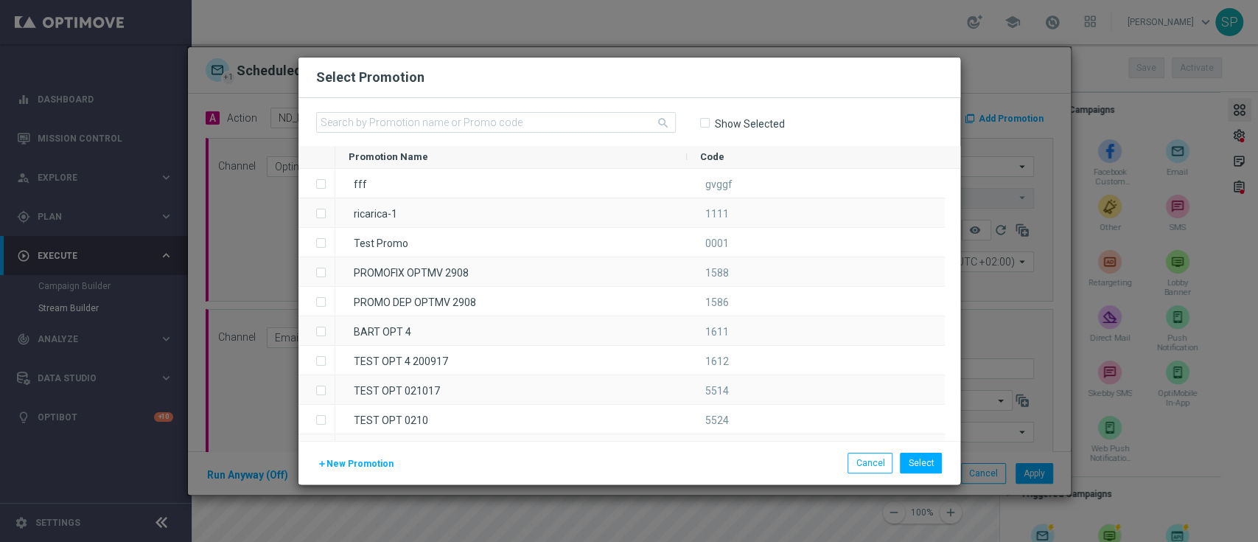
click at [722, 121] on label "Show Selected" at bounding box center [749, 123] width 71 height 13
click at [709, 121] on input "Show Selected" at bounding box center [704, 123] width 10 height 10
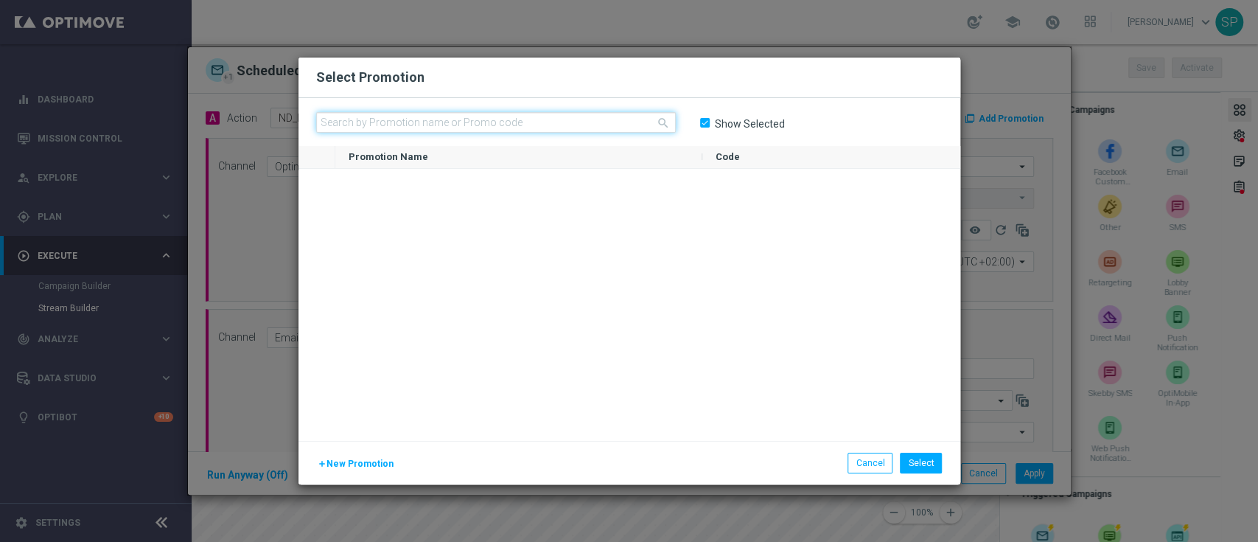
click at [624, 116] on input "text" at bounding box center [496, 122] width 360 height 21
click at [714, 128] on label "Show Selected" at bounding box center [749, 123] width 71 height 13
click at [708, 128] on input "Show Selected" at bounding box center [704, 123] width 10 height 10
checkbox input "false"
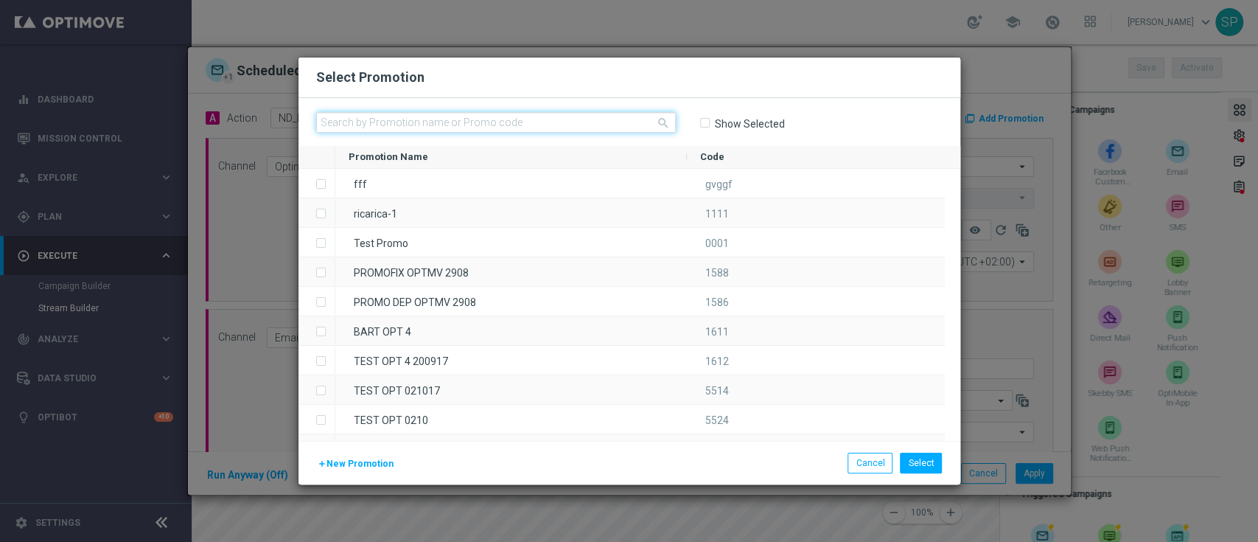
click at [563, 121] on input "text" at bounding box center [496, 122] width 360 height 21
paste input "336765"
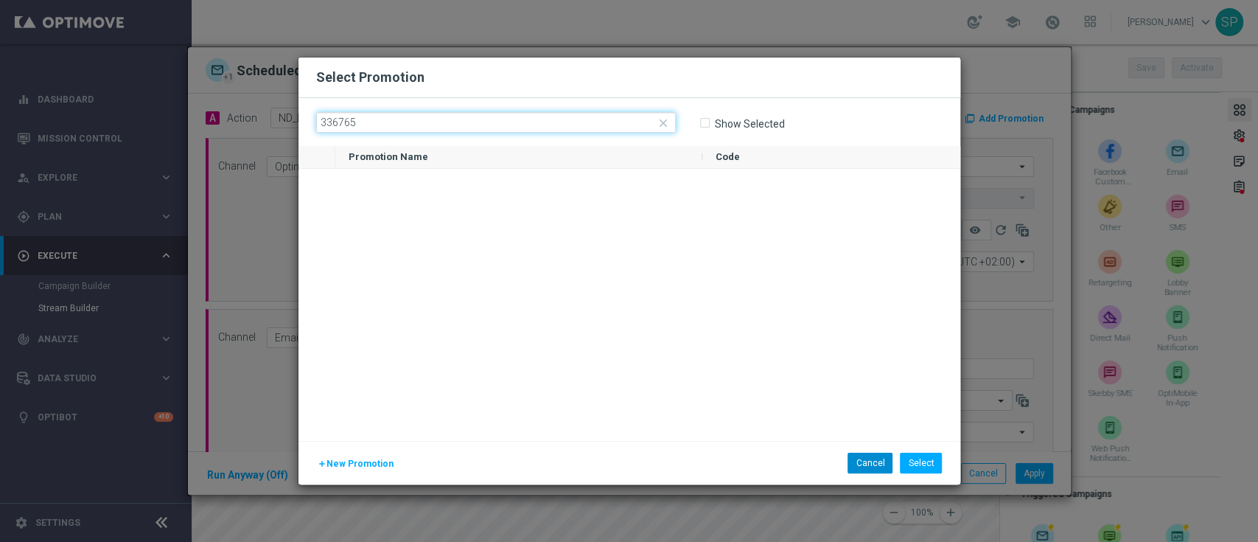
type input "336765"
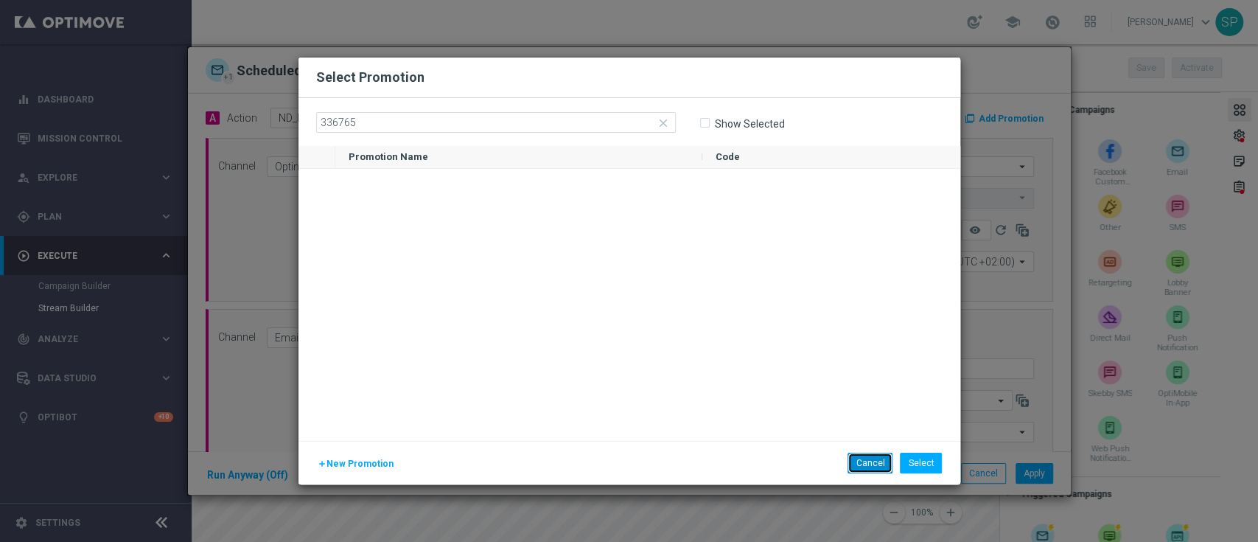
click at [856, 458] on button "Cancel" at bounding box center [870, 463] width 45 height 21
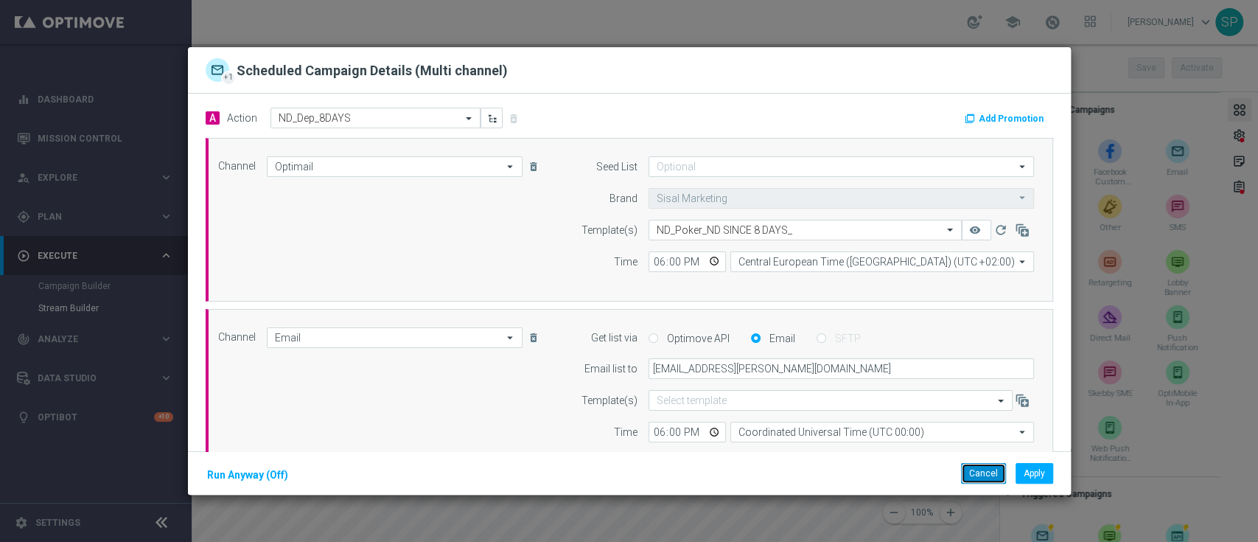
click at [973, 472] on button "Cancel" at bounding box center [983, 473] width 45 height 21
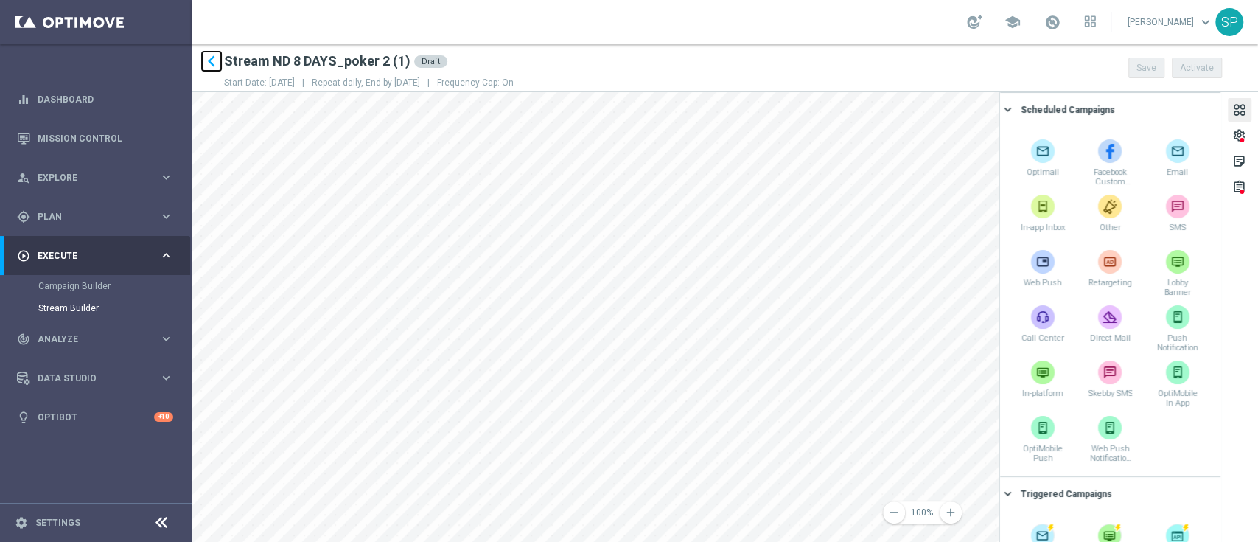
click at [210, 55] on icon "keyboard_arrow_left" at bounding box center [211, 61] width 22 height 22
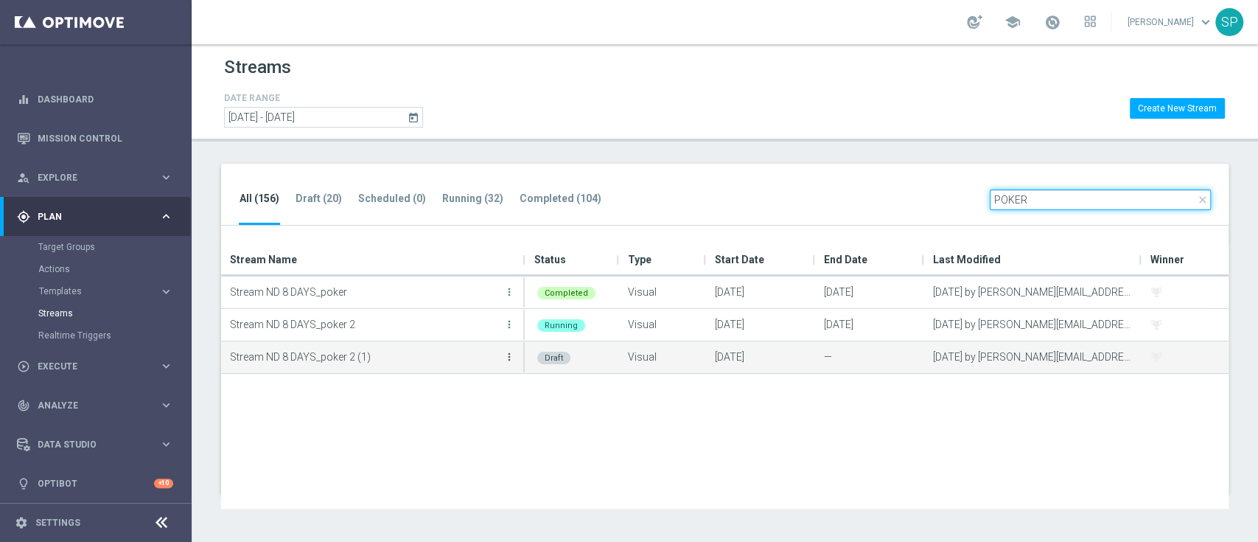
type input "POKER"
click at [510, 358] on icon "more_vert" at bounding box center [509, 357] width 12 height 12
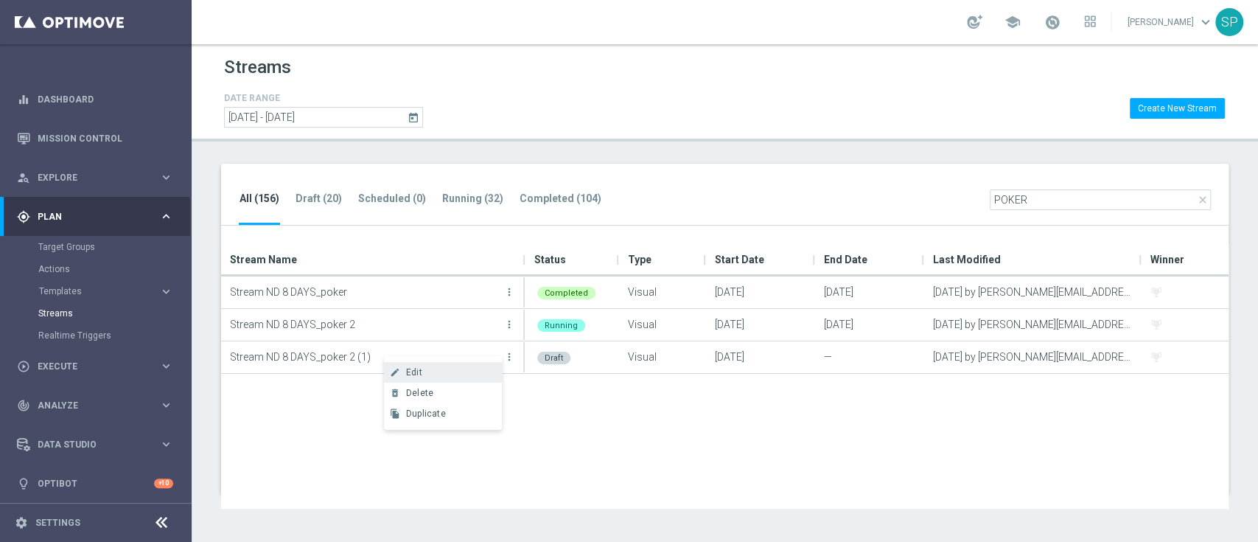
click at [452, 374] on div "Edit" at bounding box center [450, 372] width 89 height 10
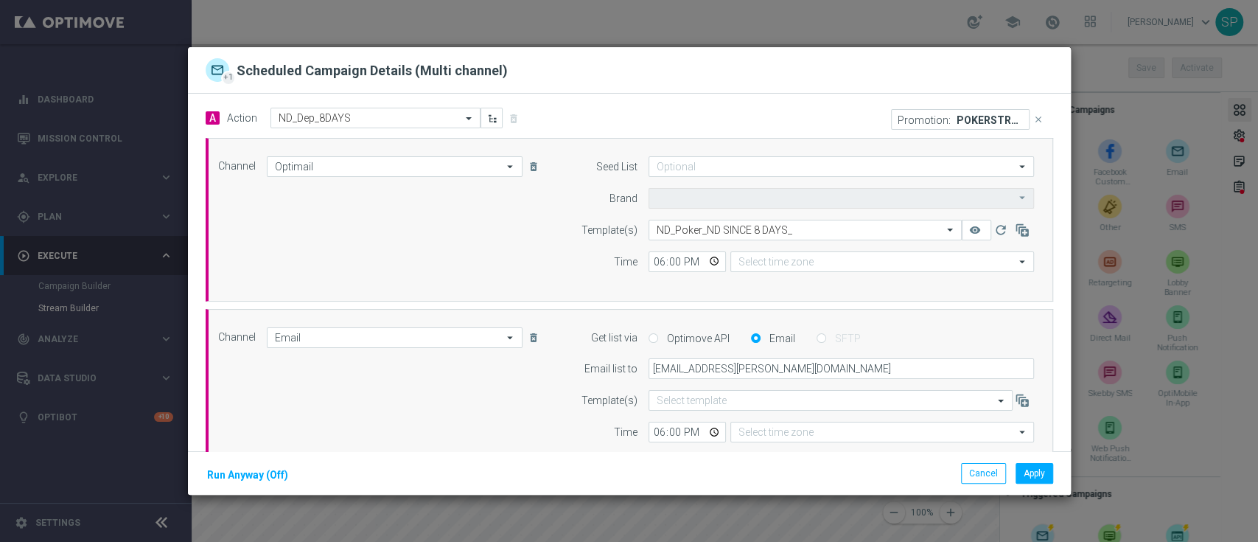
type input "Sisal Marketing"
type input "Central European Time ([GEOGRAPHIC_DATA]) (UTC +02:00)"
type input "Coordinated Universal Time (UTC 00:00)"
click at [1033, 119] on icon "close" at bounding box center [1038, 119] width 10 height 10
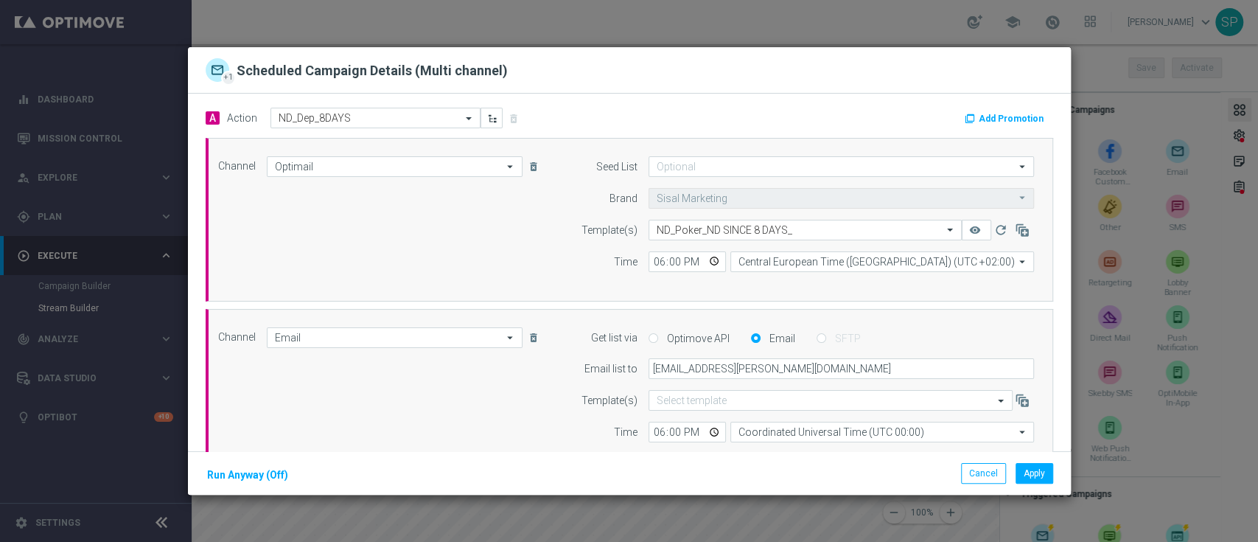
click at [981, 108] on div "Add Promotion" at bounding box center [846, 117] width 435 height 19
click at [987, 117] on button "Add Promotion" at bounding box center [1006, 119] width 86 height 16
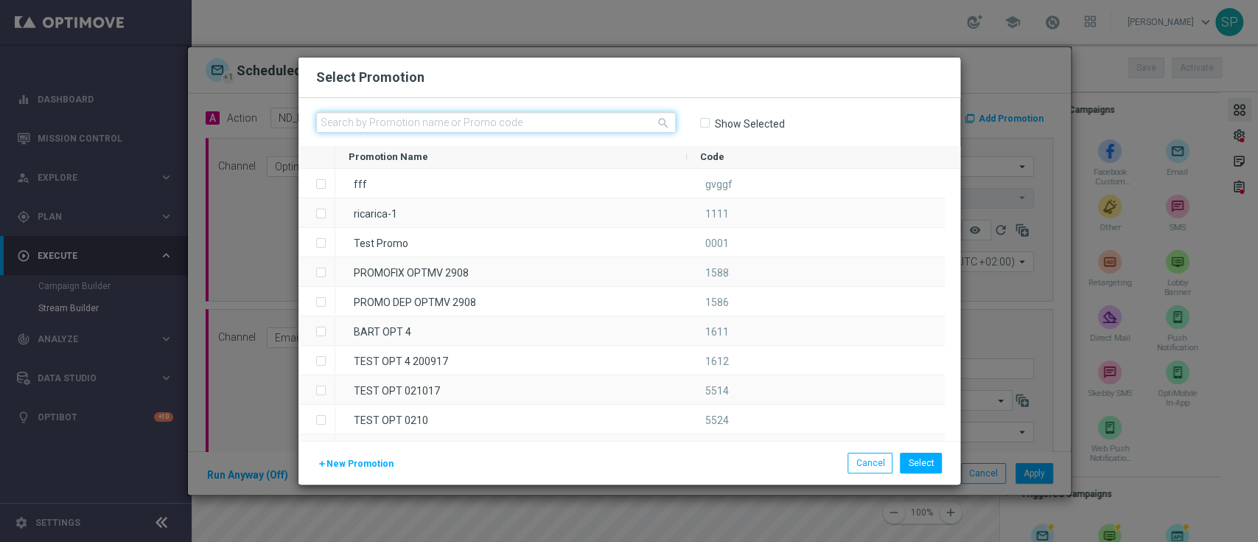
click at [492, 125] on input "text" at bounding box center [496, 122] width 360 height 21
paste input "336765"
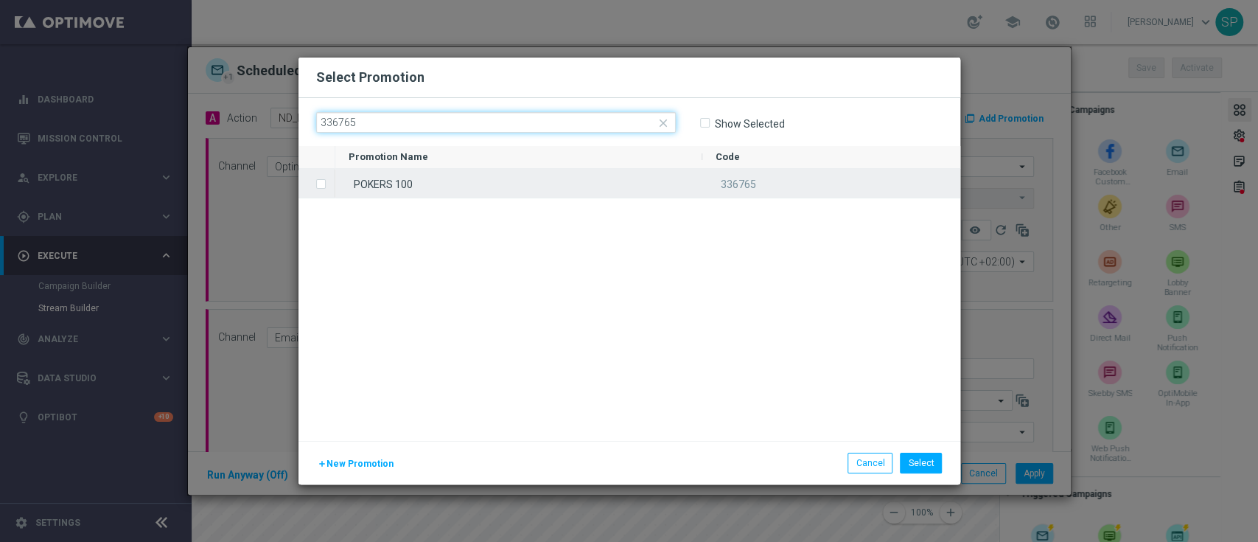
type input "336765"
click at [447, 187] on div "POKERS 100" at bounding box center [518, 183] width 367 height 29
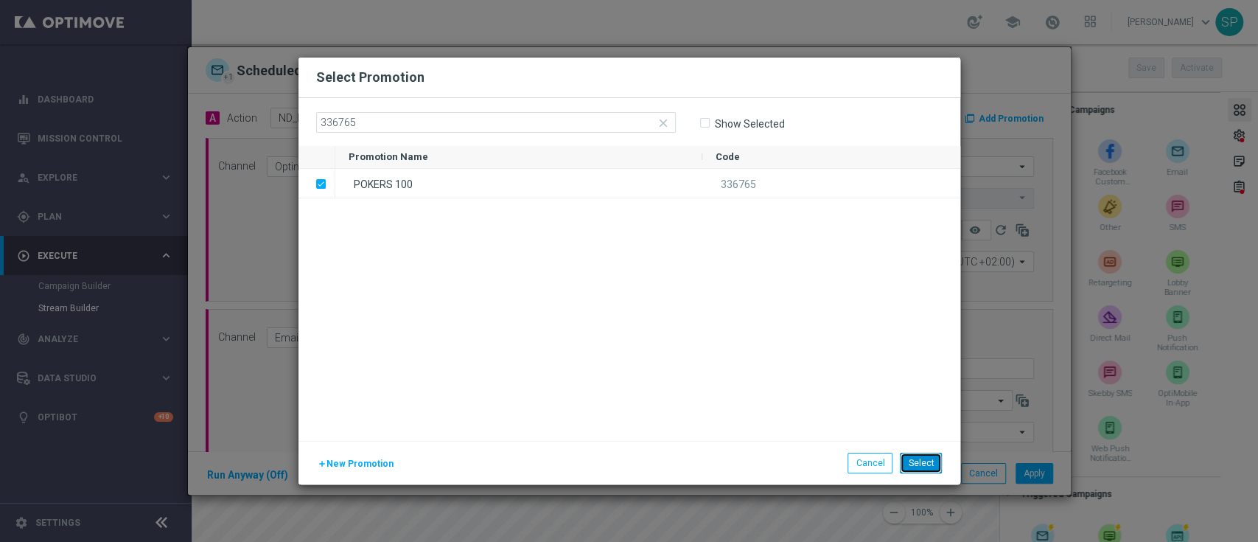
click at [927, 456] on button "Select" at bounding box center [921, 463] width 42 height 21
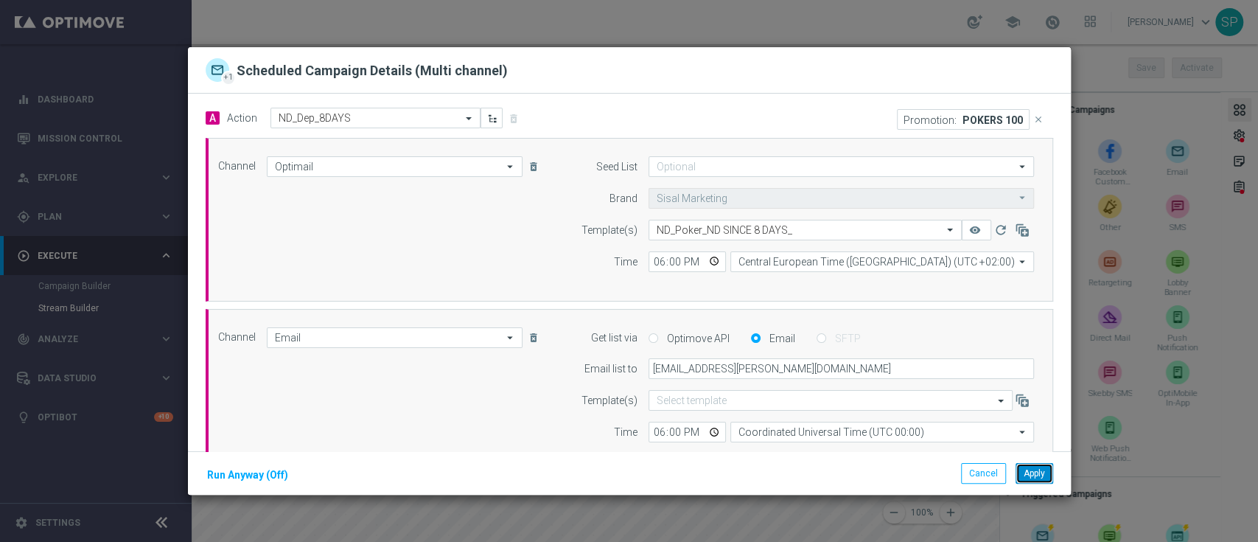
click at [1041, 473] on button "Apply" at bounding box center [1035, 473] width 38 height 21
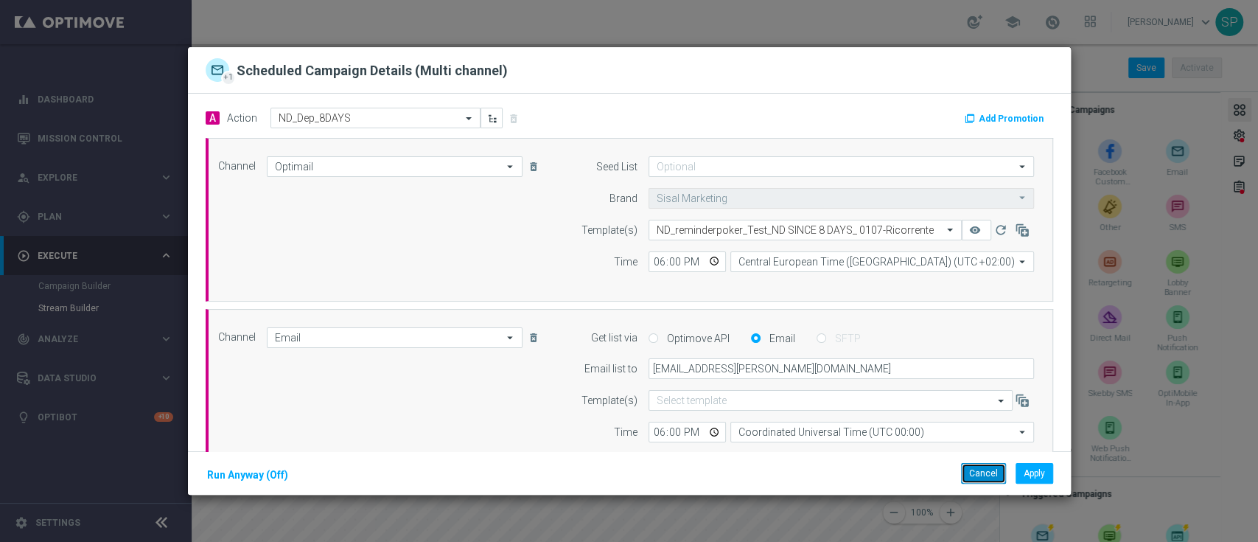
click at [979, 469] on button "Cancel" at bounding box center [983, 473] width 45 height 21
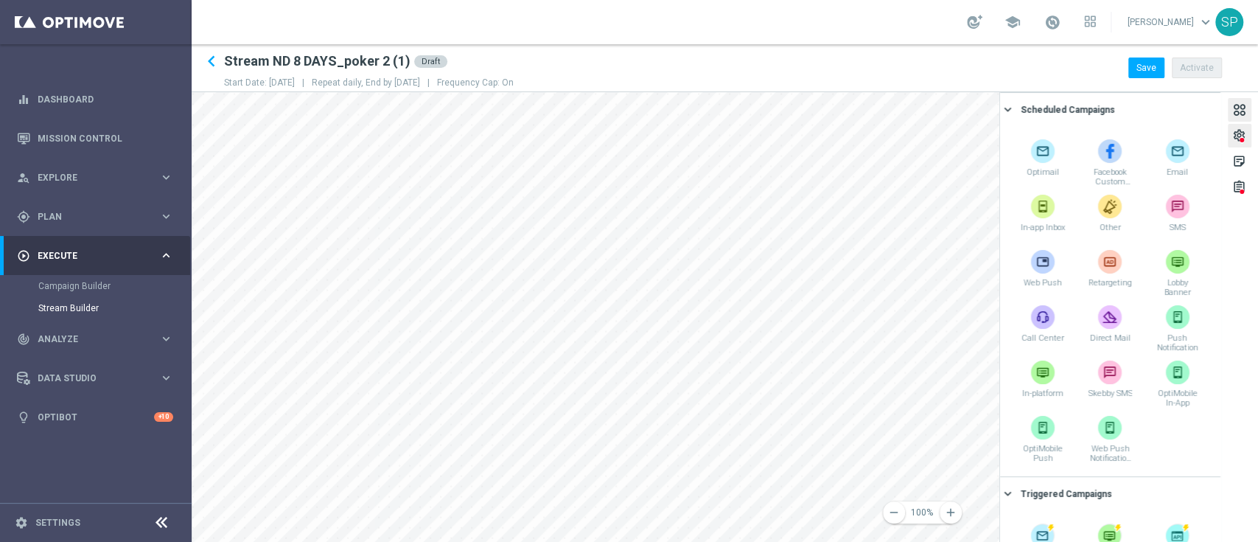
click at [1243, 138] on div at bounding box center [1242, 140] width 4 height 4
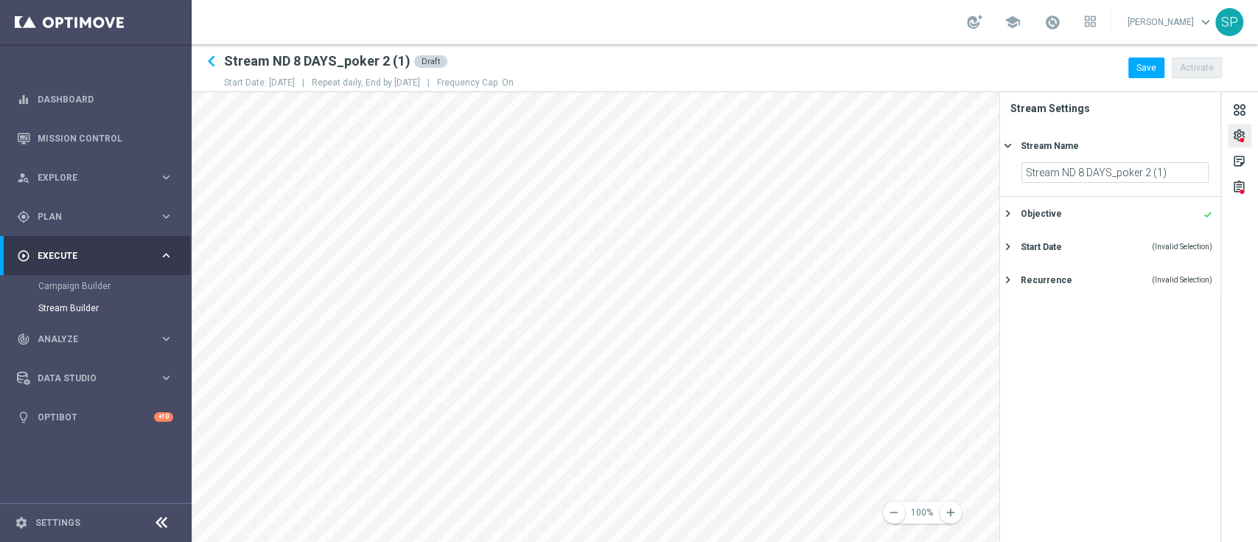
click at [1196, 156] on div "Stream Name keyboard_arrow_right" at bounding box center [1110, 145] width 220 height 33
click at [1176, 168] on div "Objective done keyboard_arrow_right" at bounding box center [1110, 178] width 220 height 33
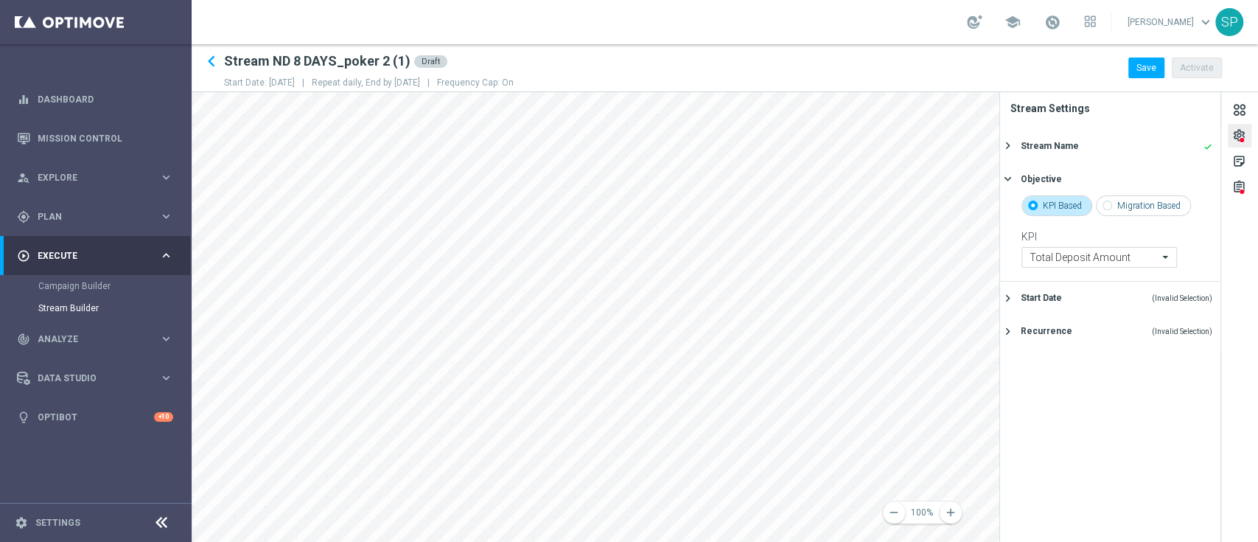
click at [1168, 141] on div "Stream Name done" at bounding box center [1117, 145] width 192 height 13
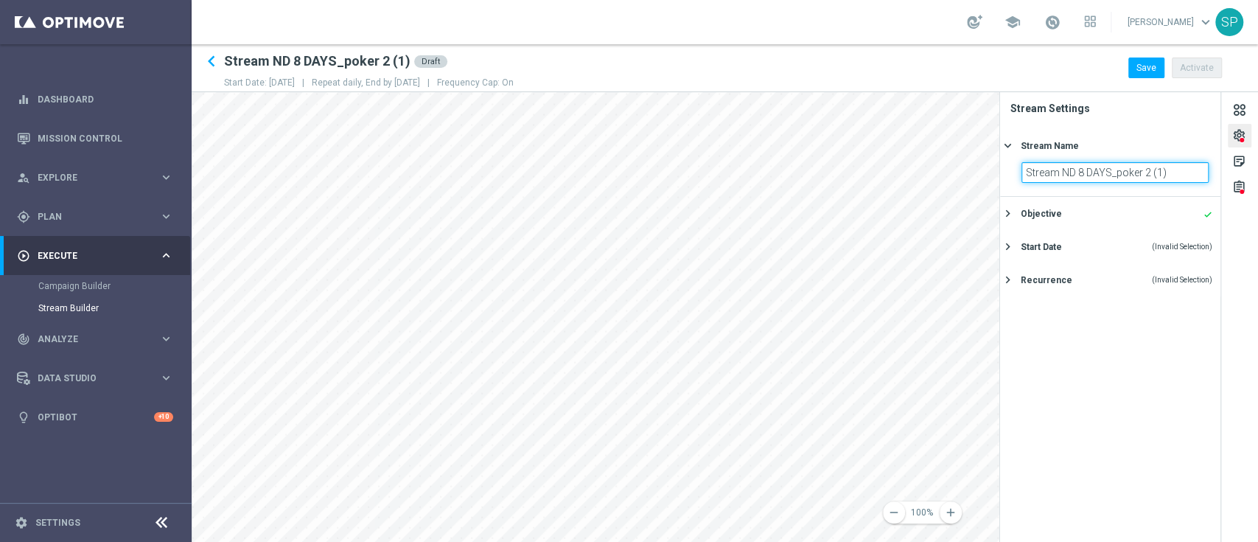
click at [1179, 168] on input "Stream ND 8 DAYS_poker 2 (1)" at bounding box center [1115, 172] width 187 height 21
type input "Stream ND 8 DAYS_poker 3"
click at [1075, 217] on div "Objective done" at bounding box center [1117, 213] width 192 height 13
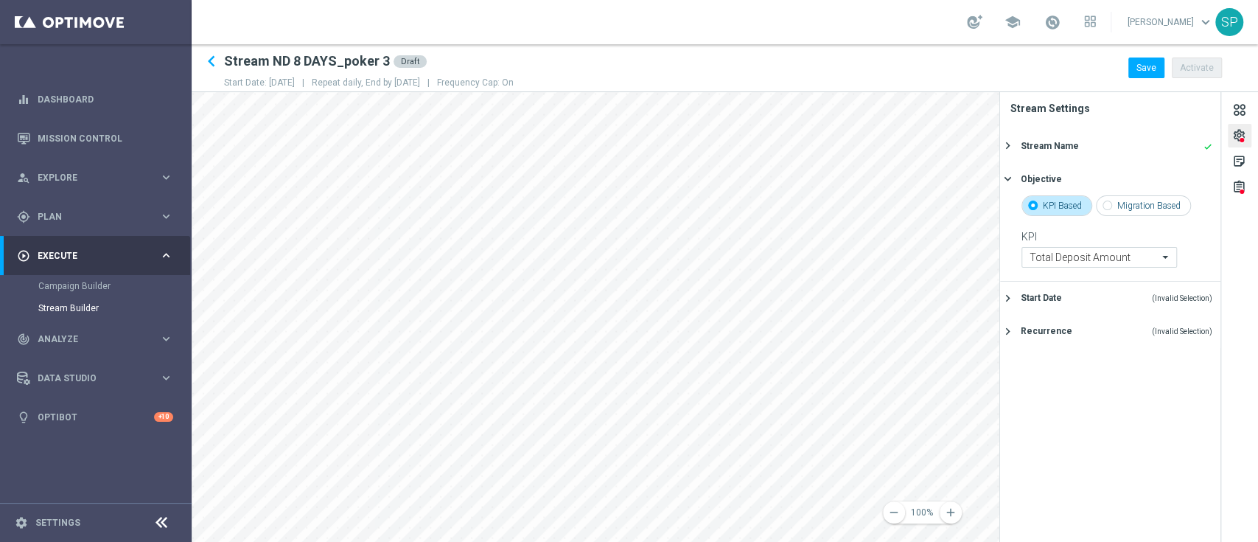
click at [1070, 296] on div "Start Date (Invalid Selection)" at bounding box center [1117, 297] width 192 height 13
click at [1196, 228] on icon "today" at bounding box center [1200, 236] width 17 height 16
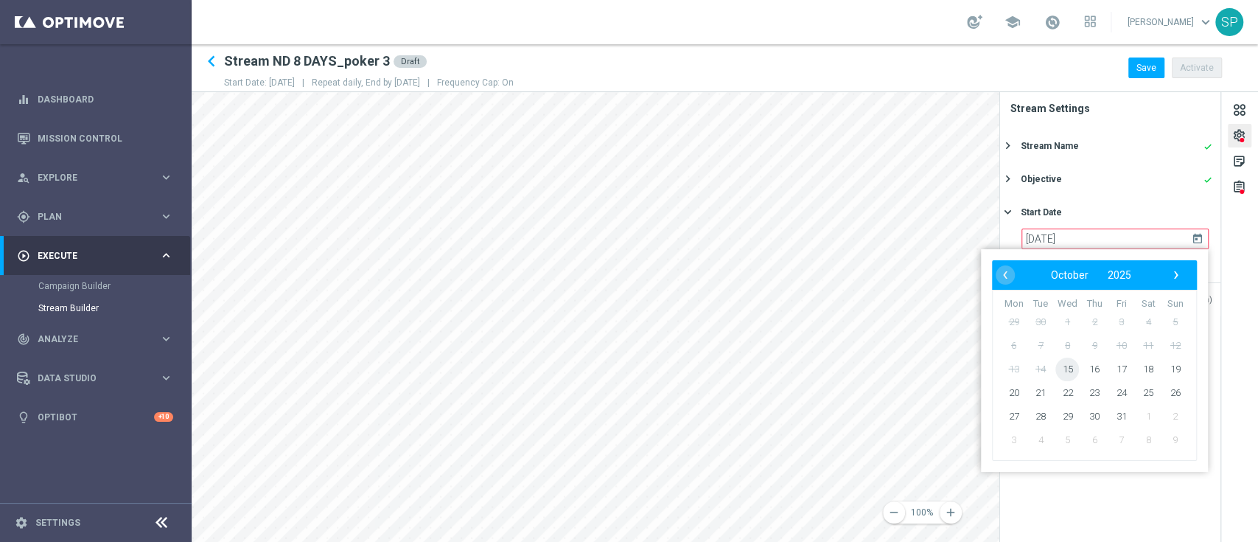
click at [1057, 369] on span "15" at bounding box center [1068, 369] width 24 height 24
type input "[DATE]"
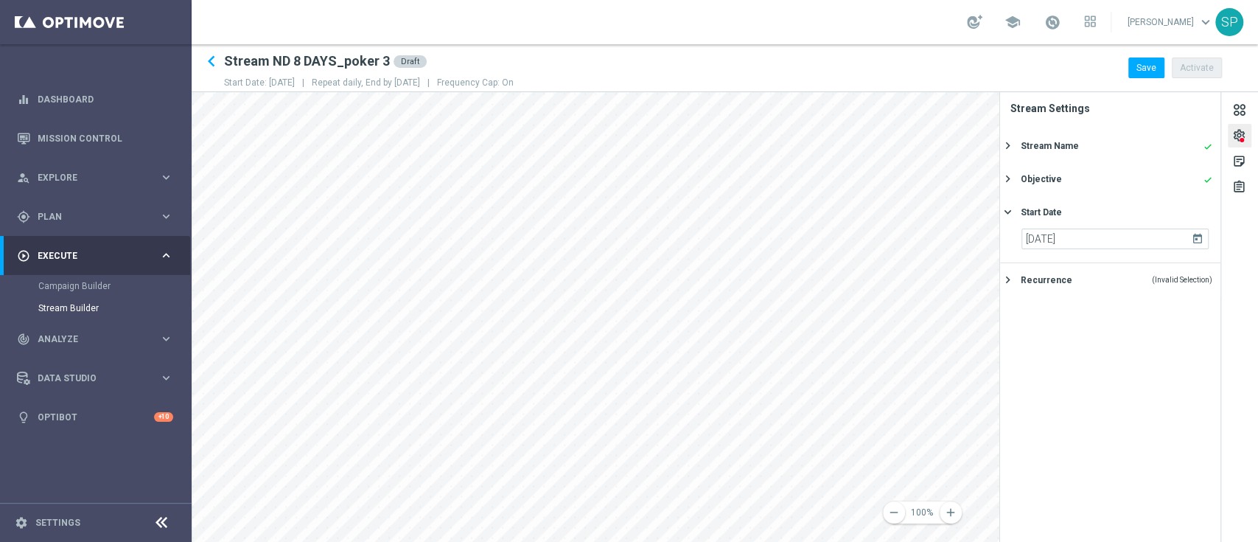
click at [1148, 271] on button "Recurrence (Invalid Selection) keyboard_arrow_right" at bounding box center [1108, 280] width 209 height 18
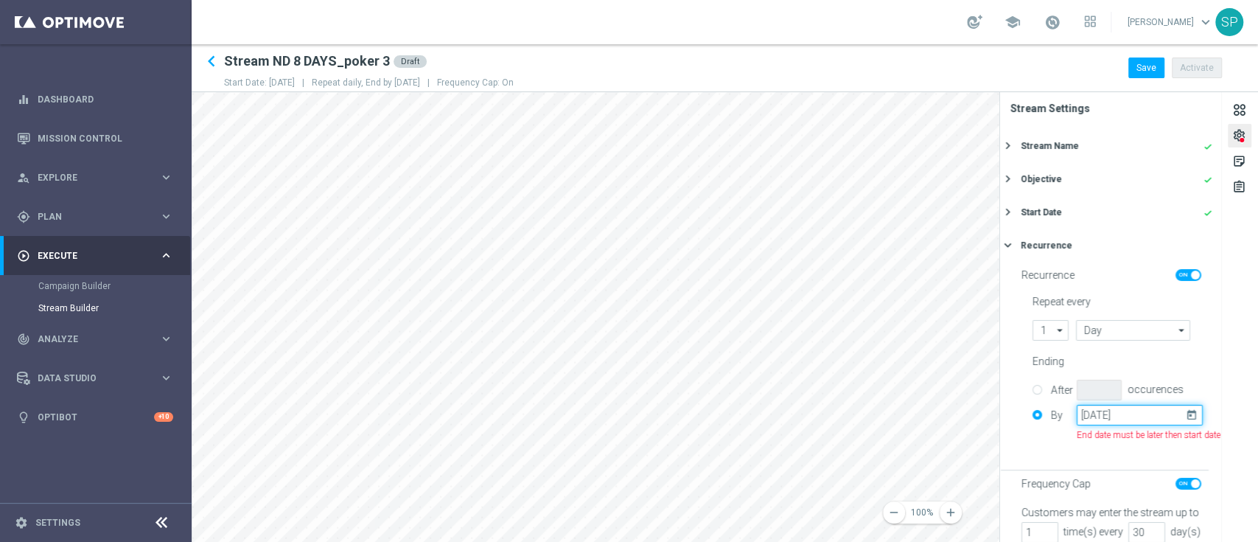
click at [1157, 413] on input "[DATE]" at bounding box center [1140, 415] width 126 height 21
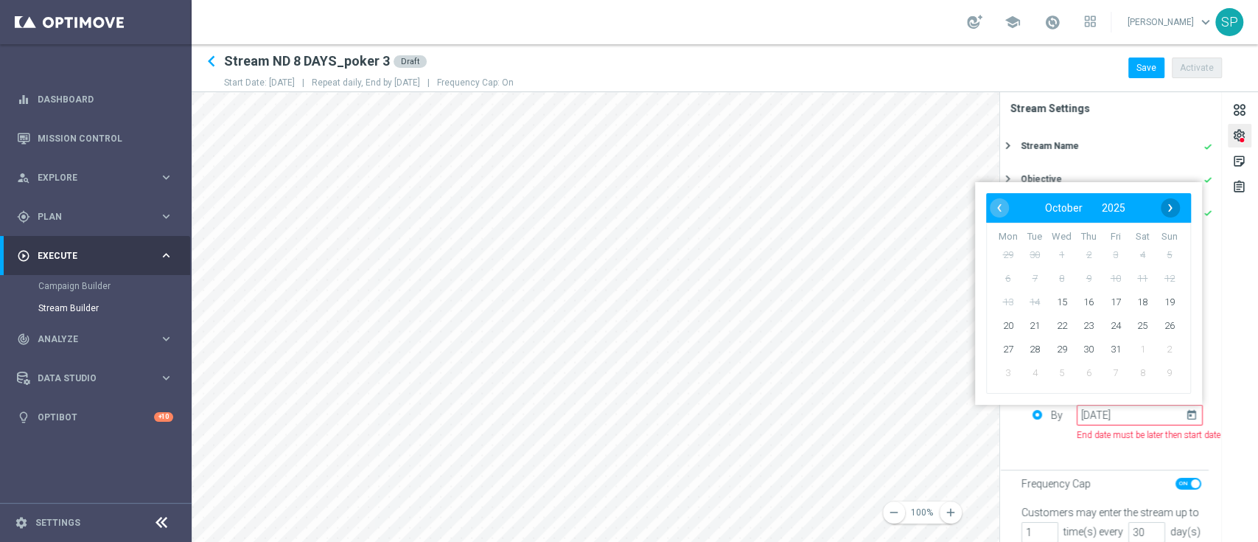
click at [1173, 209] on span "›" at bounding box center [1170, 207] width 19 height 19
click at [1141, 350] on span "31" at bounding box center [1143, 350] width 24 height 24
type input "[DATE]"
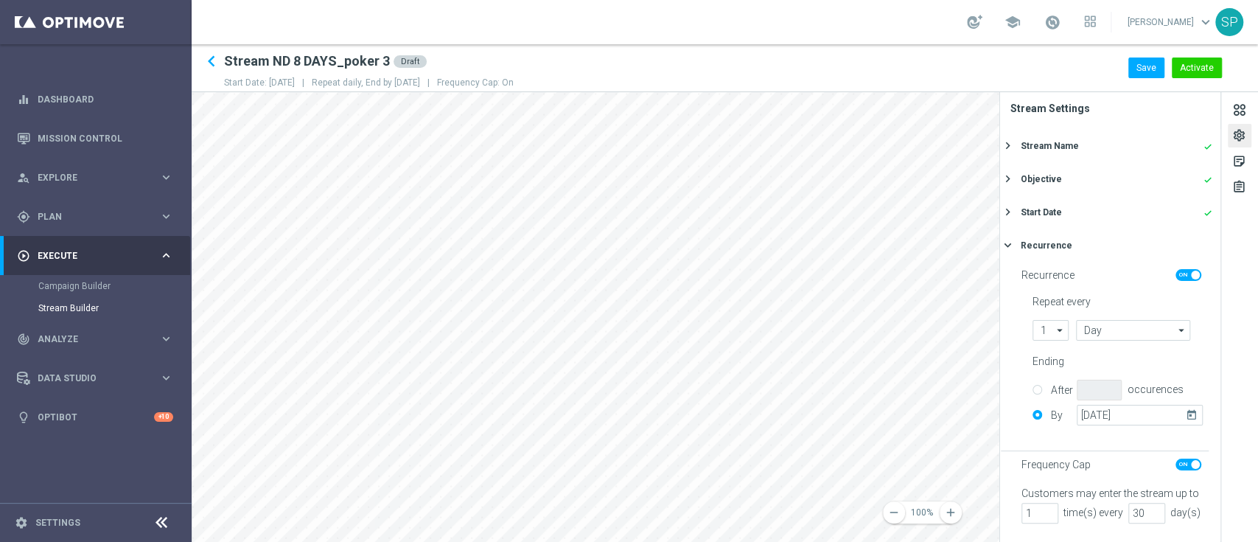
scroll to position [35, 0]
click at [1235, 158] on div "sticky_note_2" at bounding box center [1239, 163] width 14 height 19
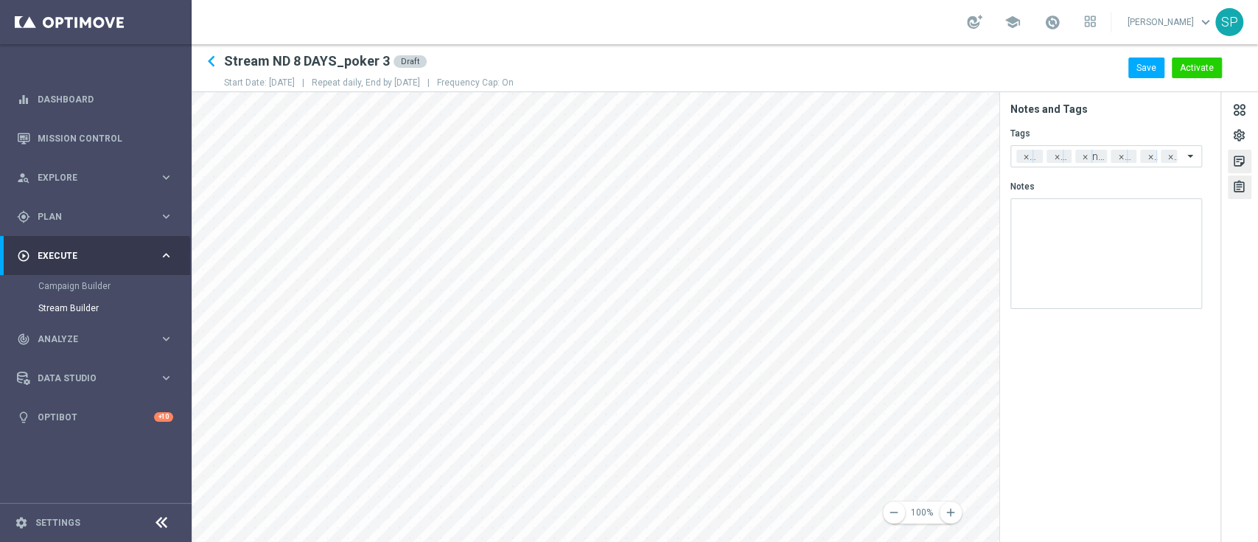
click at [1238, 186] on div "assignment" at bounding box center [1239, 189] width 14 height 19
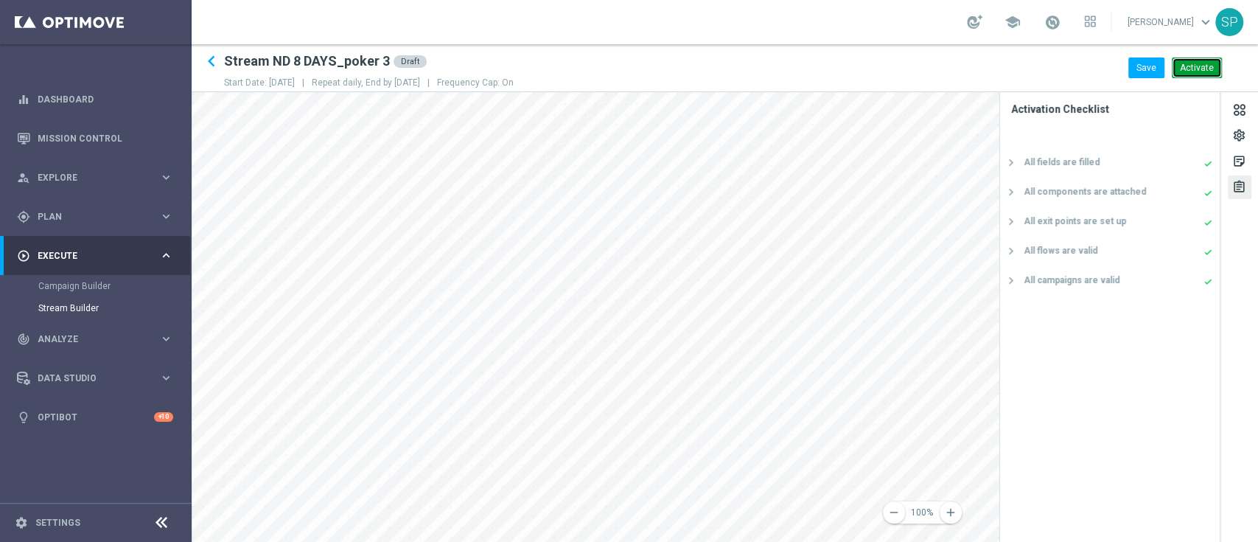
click at [1212, 72] on button "Activate" at bounding box center [1197, 67] width 50 height 21
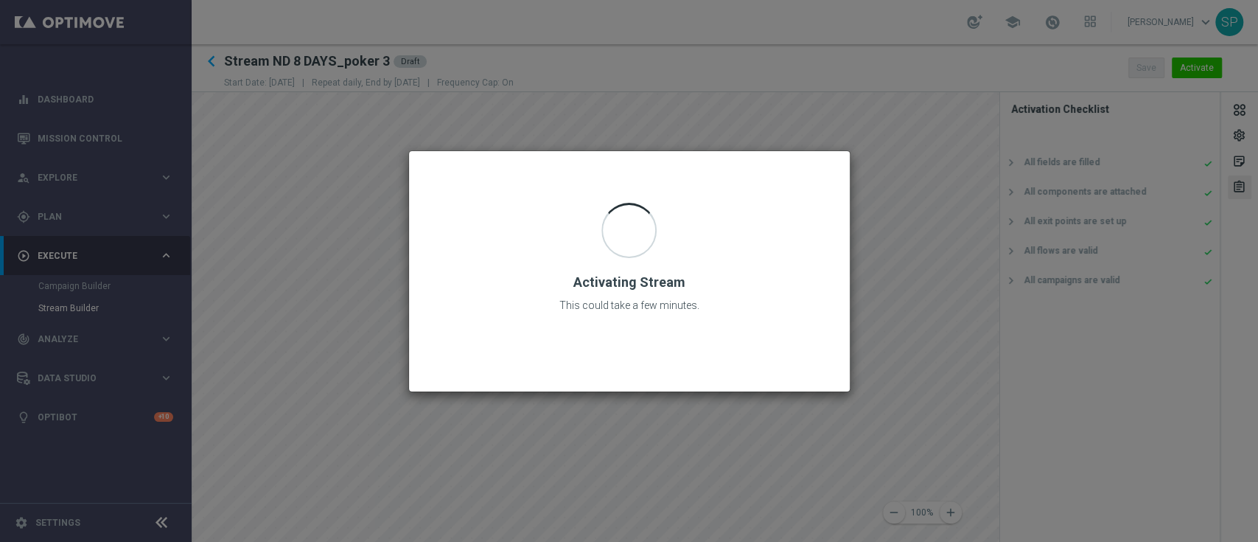
click at [522, 287] on div "Activating Stream This could take a few minutes." at bounding box center [629, 259] width 405 height 186
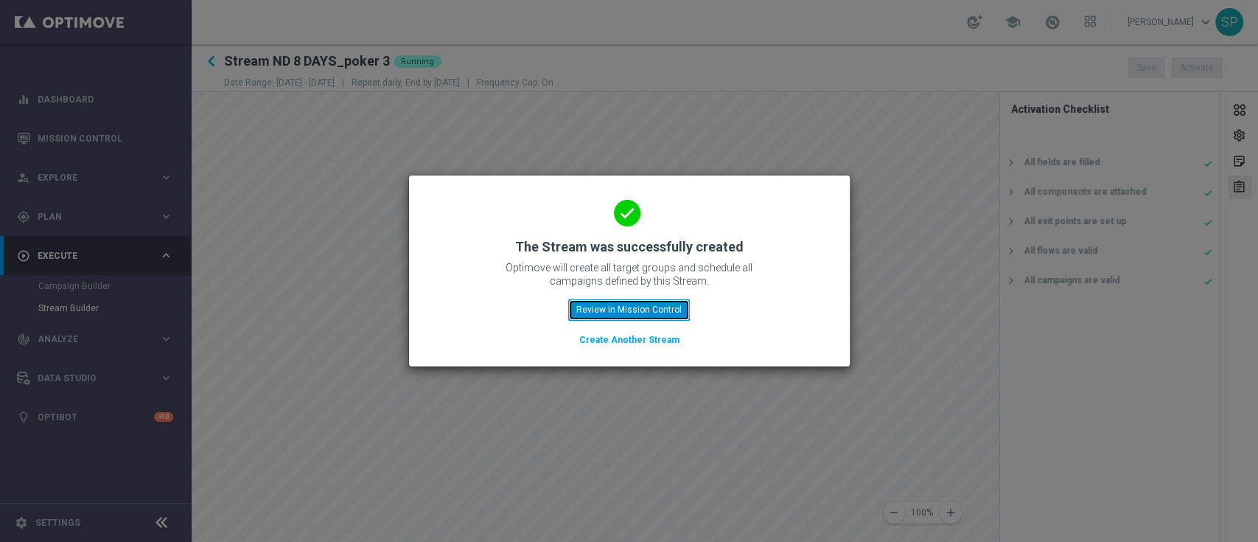
click at [639, 307] on button "Review in Mission Control" at bounding box center [629, 309] width 122 height 21
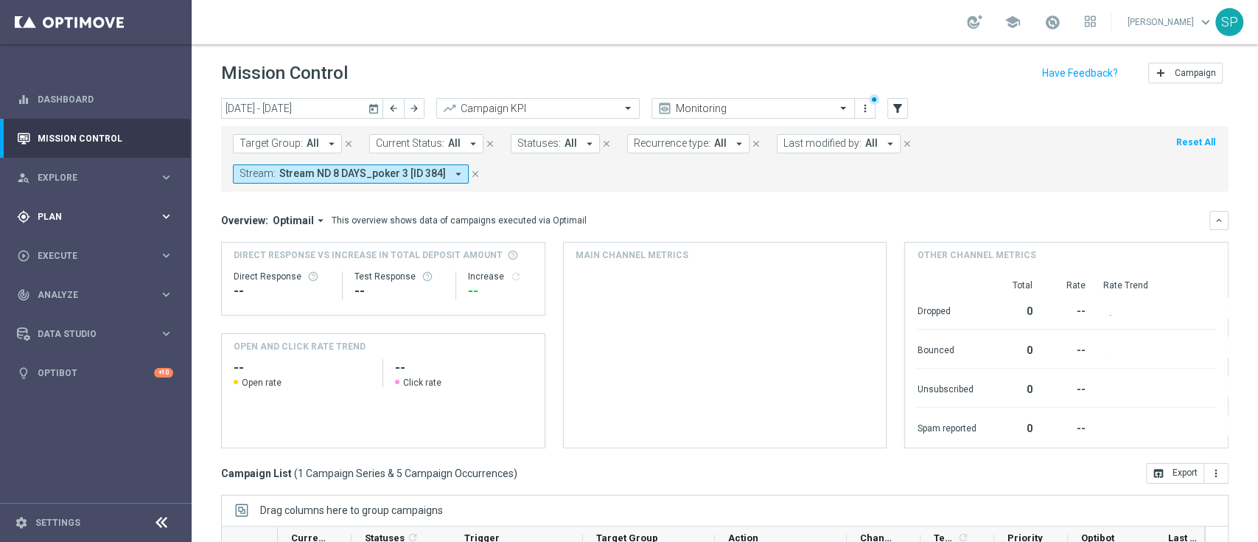
click at [83, 200] on div "gps_fixed Plan keyboard_arrow_right" at bounding box center [95, 216] width 190 height 39
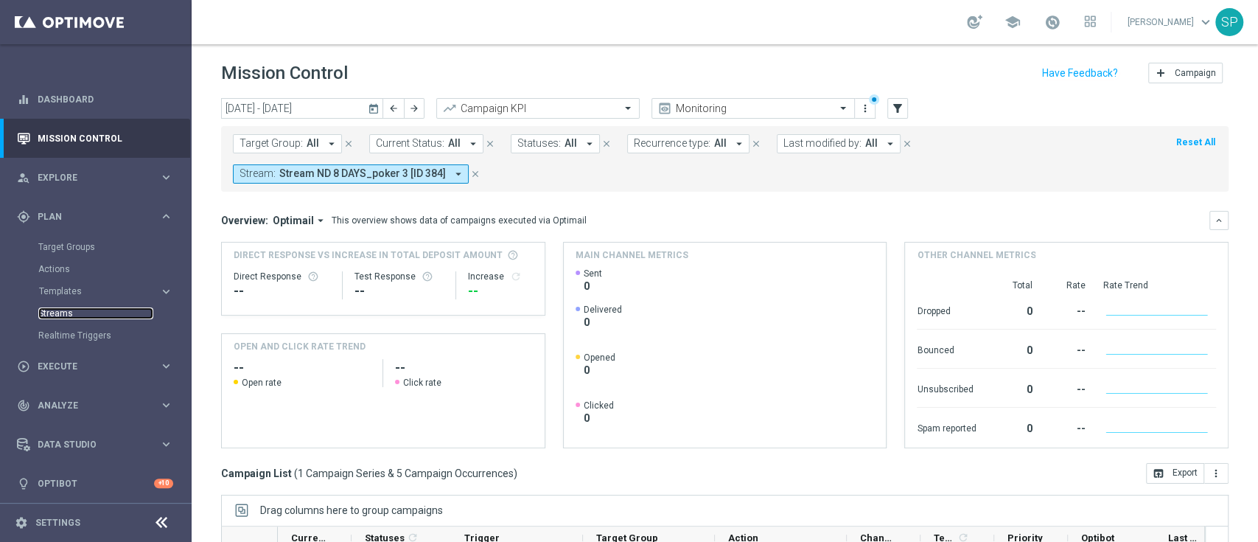
click at [65, 318] on link "Streams" at bounding box center [95, 313] width 115 height 12
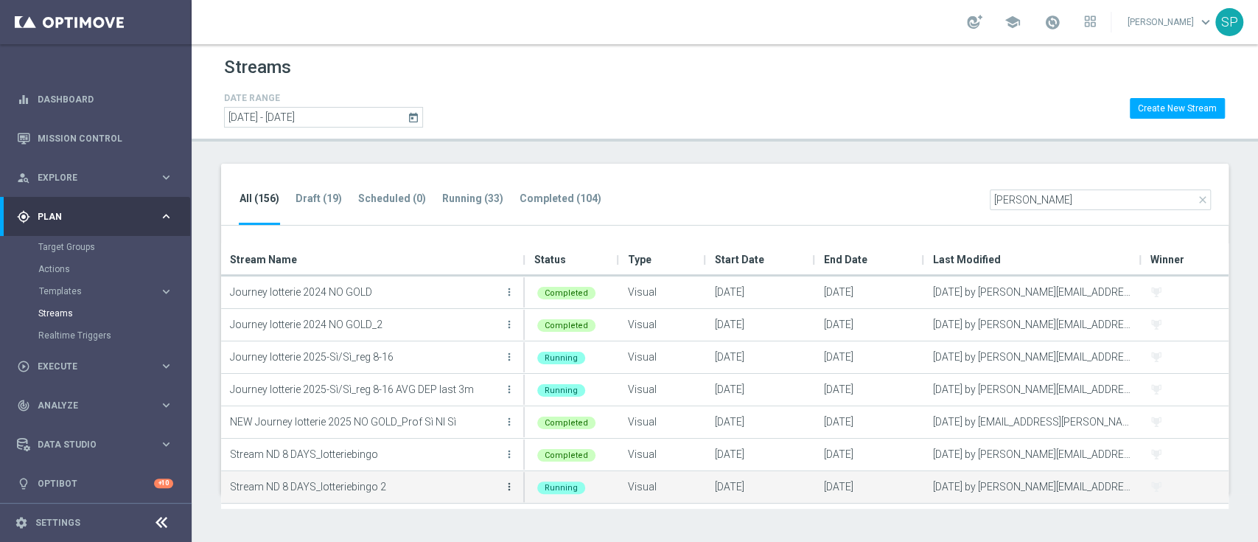
type input "LOTTER"
click at [505, 486] on icon "more_vert" at bounding box center [509, 487] width 12 height 12
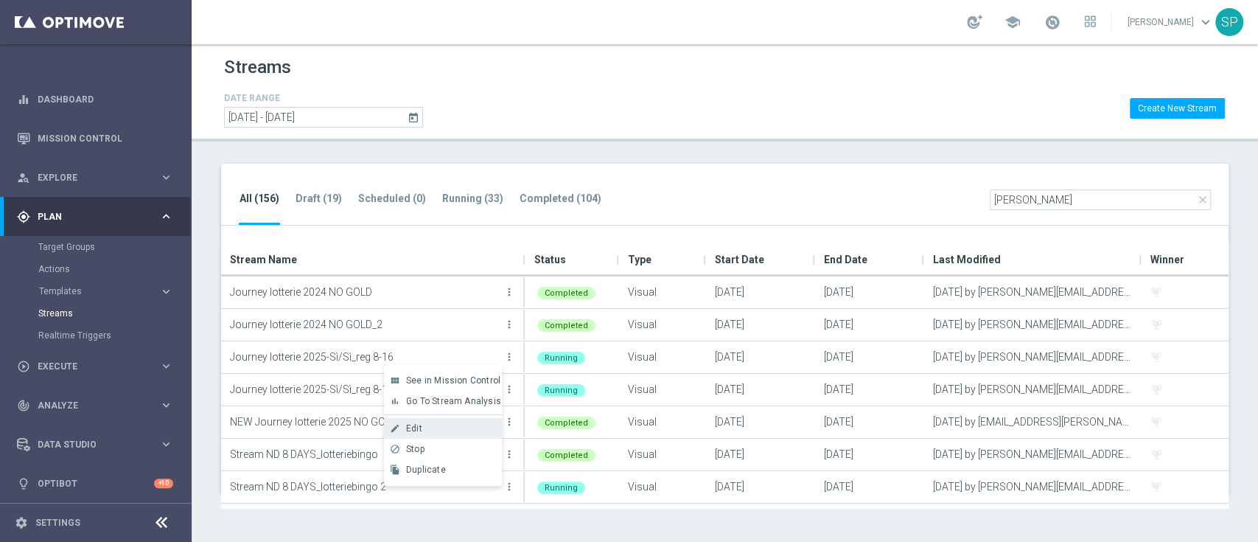
click at [461, 425] on div "Edit" at bounding box center [450, 428] width 89 height 10
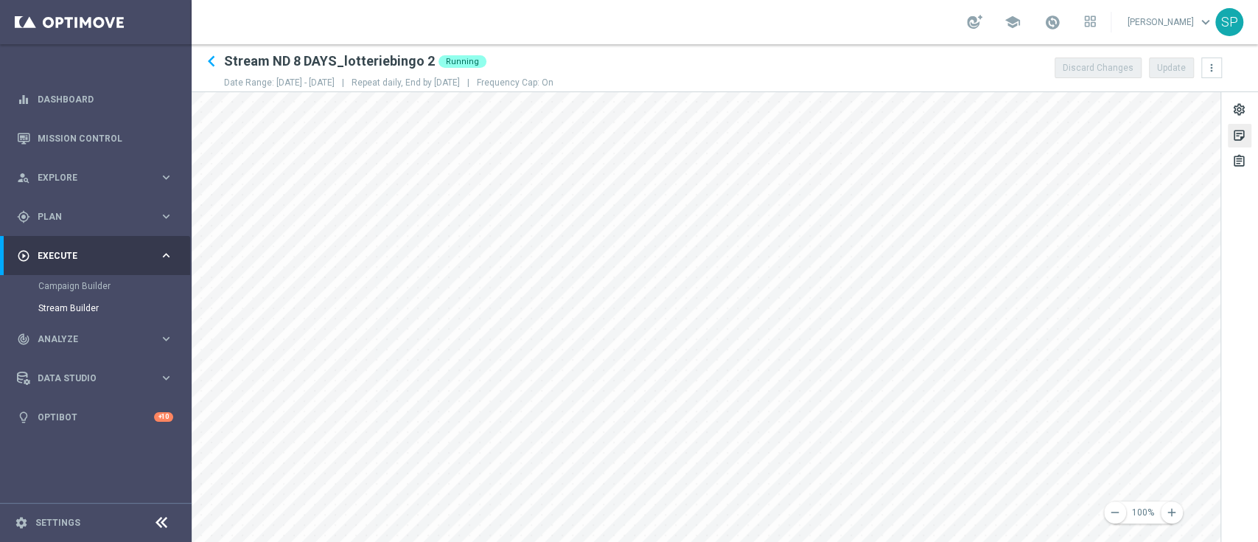
click at [1246, 134] on div "sticky_note_2" at bounding box center [1240, 136] width 24 height 24
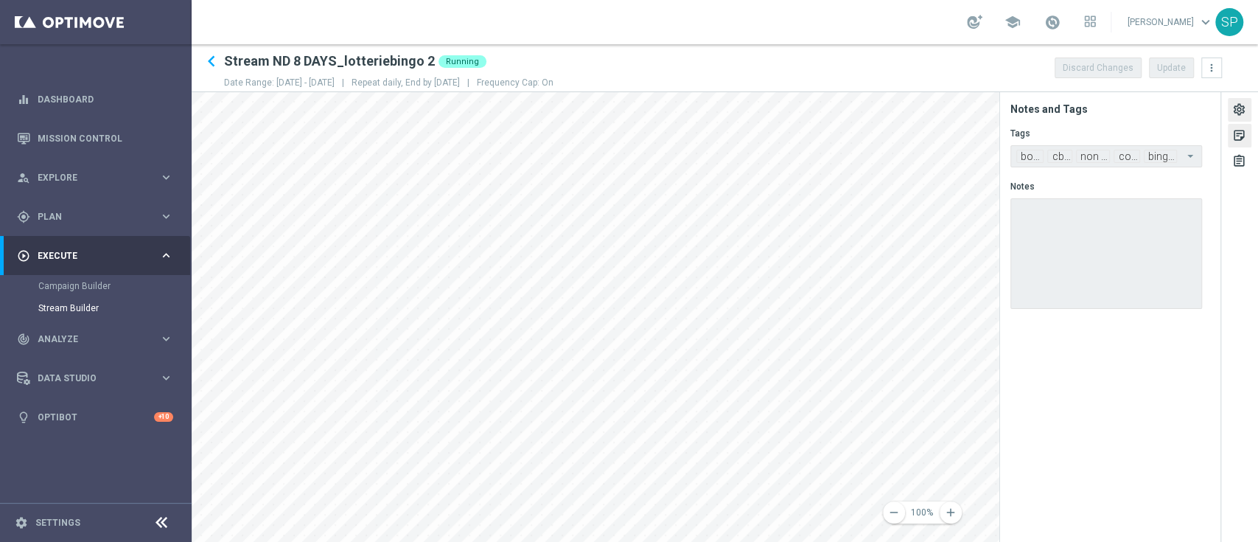
click at [1238, 98] on div "settings" at bounding box center [1240, 110] width 24 height 24
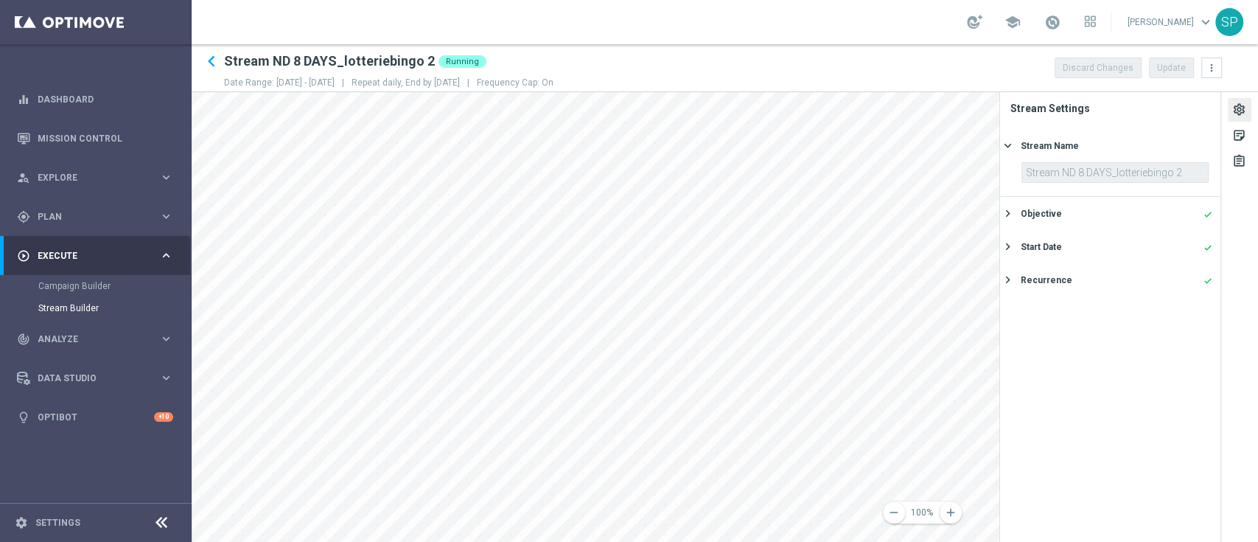
click at [1171, 227] on div "Objective done keyboard_arrow_right" at bounding box center [1110, 213] width 220 height 33
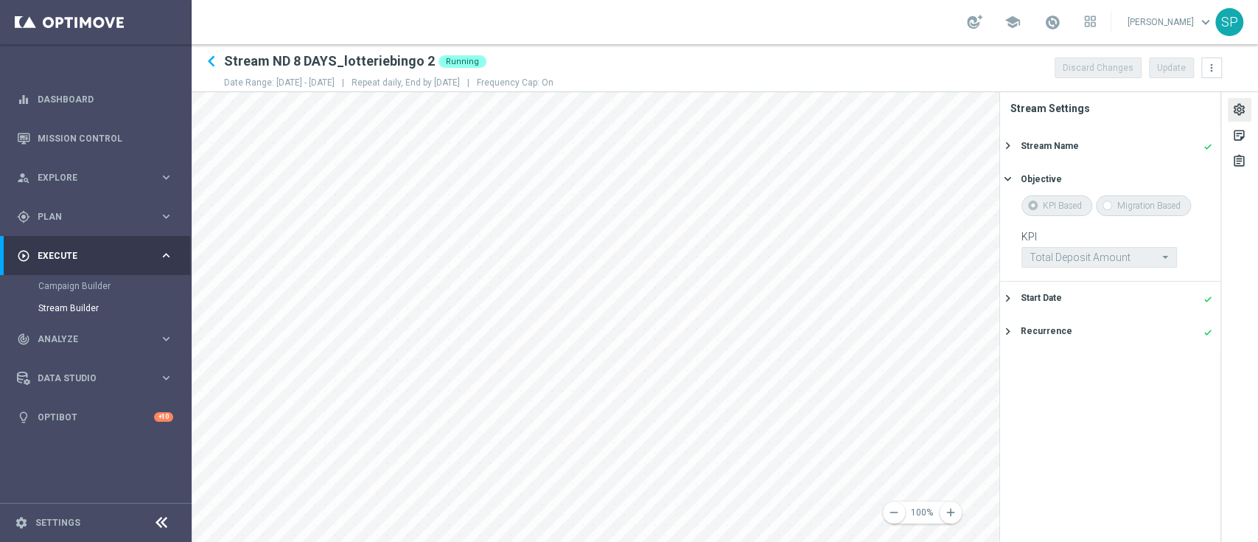
click at [1135, 301] on div "Start Date done" at bounding box center [1117, 297] width 192 height 13
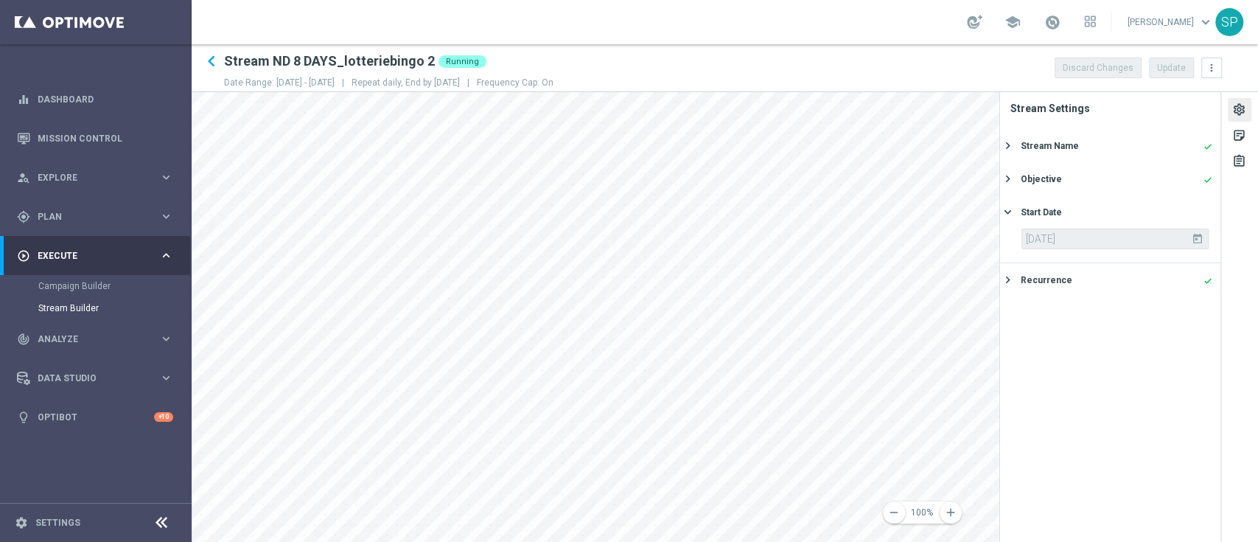
click at [1126, 278] on div "Recurrence done" at bounding box center [1117, 279] width 192 height 13
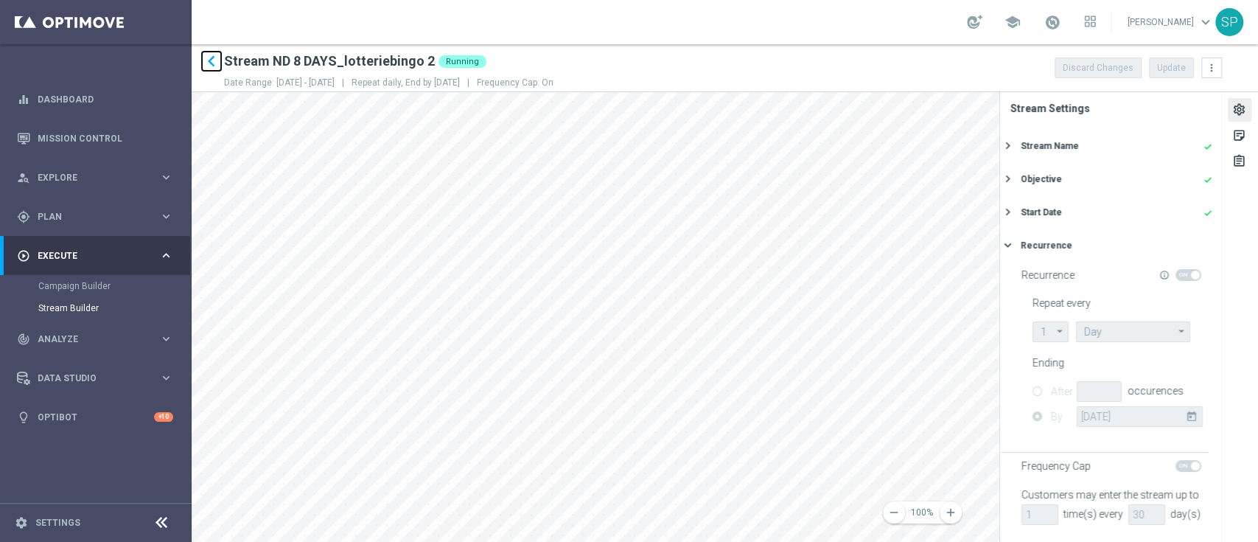
click at [209, 56] on icon "keyboard_arrow_left" at bounding box center [211, 61] width 22 height 22
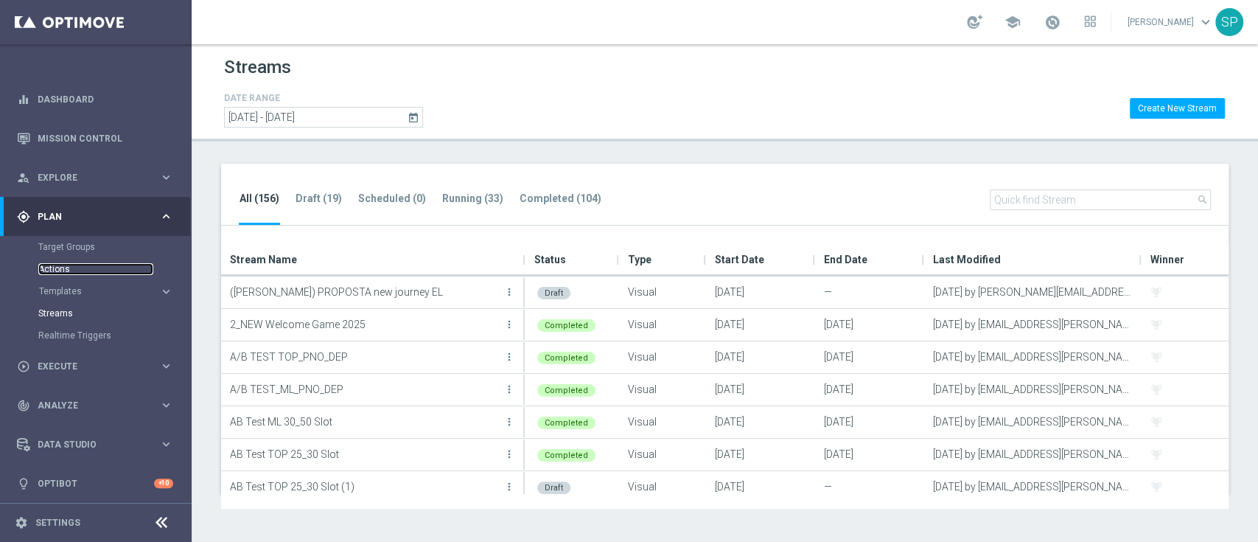
click at [57, 268] on link "Actions" at bounding box center [95, 269] width 115 height 12
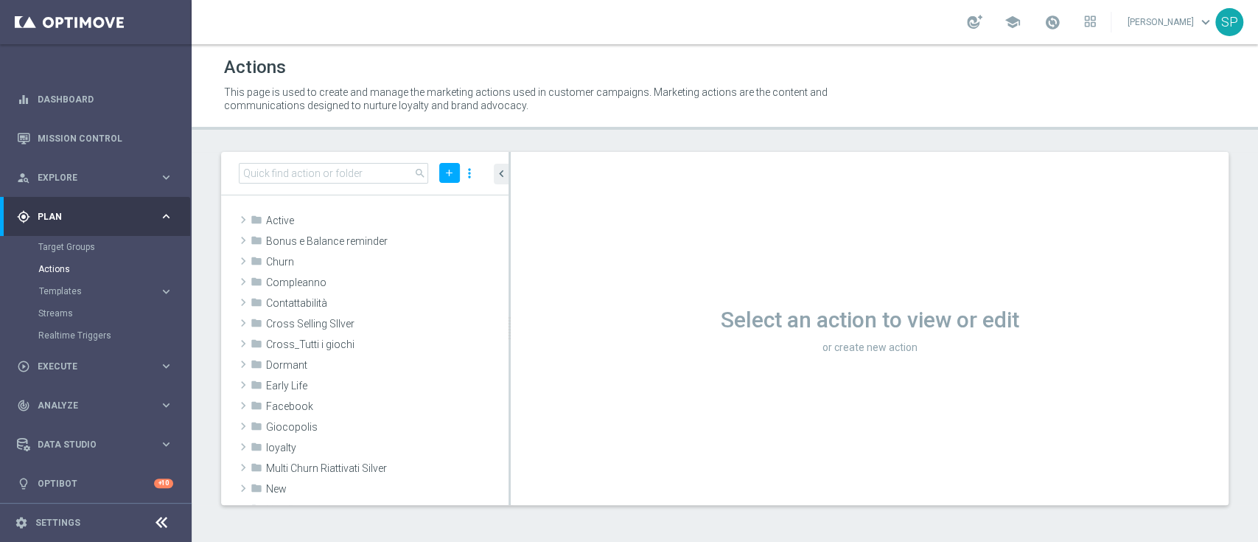
click at [53, 305] on div "Streams" at bounding box center [114, 313] width 152 height 22
click at [54, 310] on link "Streams" at bounding box center [95, 313] width 115 height 12
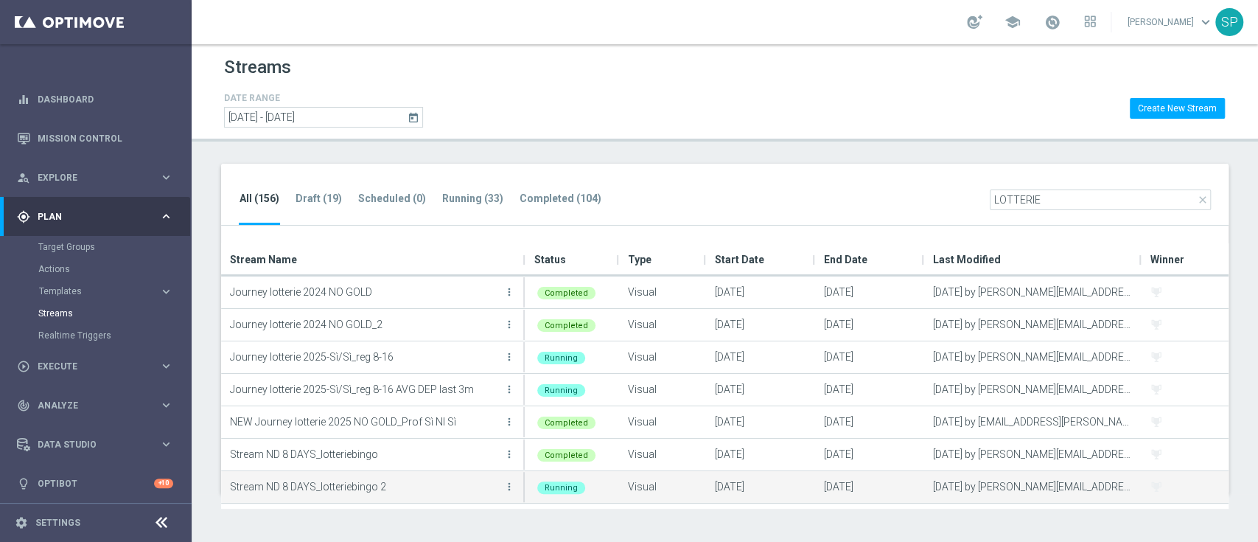
type input "LOTTERIE"
click at [515, 487] on button "more_vert" at bounding box center [509, 486] width 15 height 29
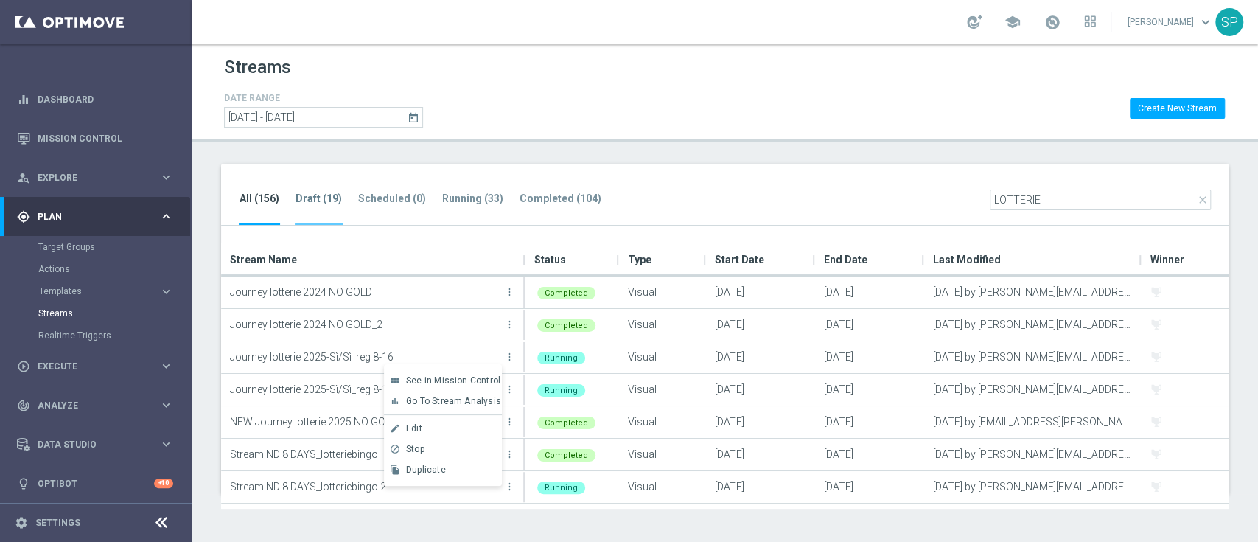
click at [305, 203] on tab-header "Draft (19)" at bounding box center [319, 198] width 46 height 13
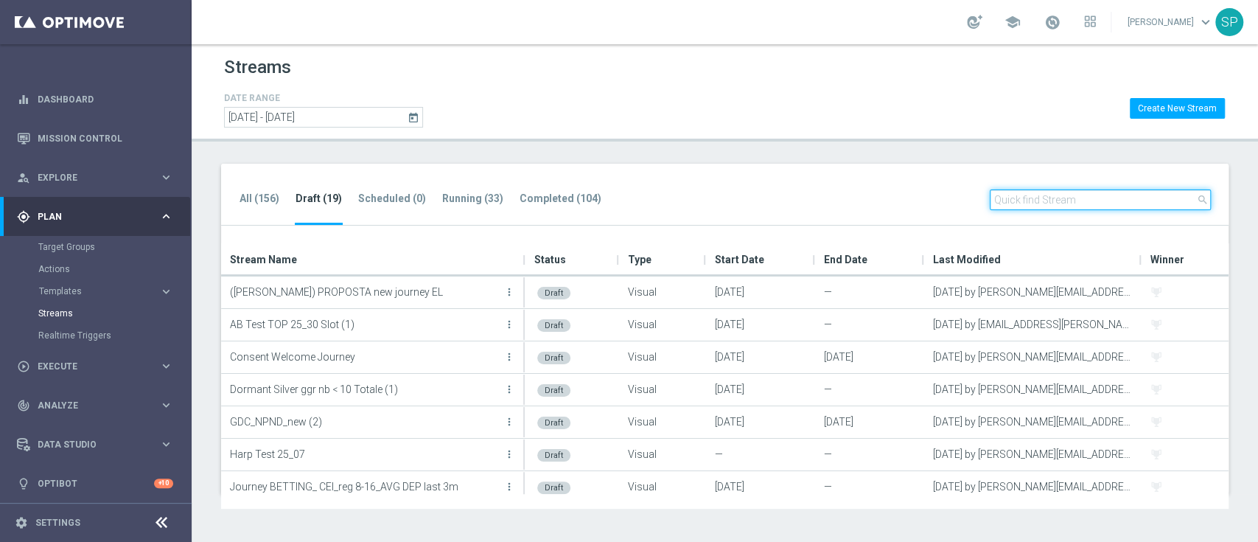
click at [1052, 203] on input "text" at bounding box center [1100, 199] width 221 height 21
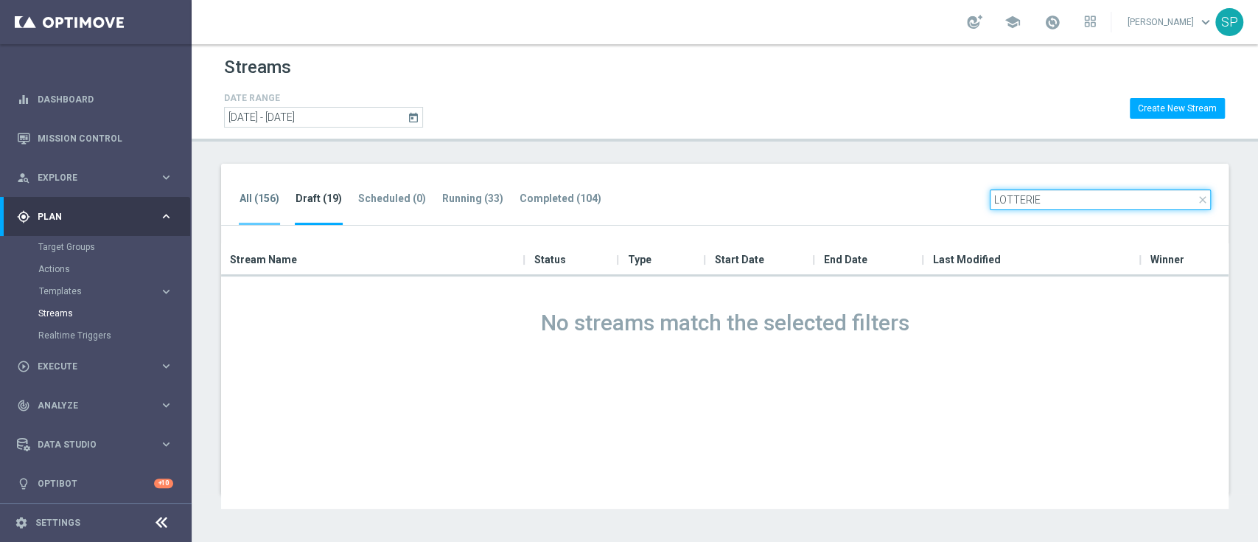
type input "LOTTERIE"
click at [251, 204] on li "All (156)" at bounding box center [259, 207] width 41 height 35
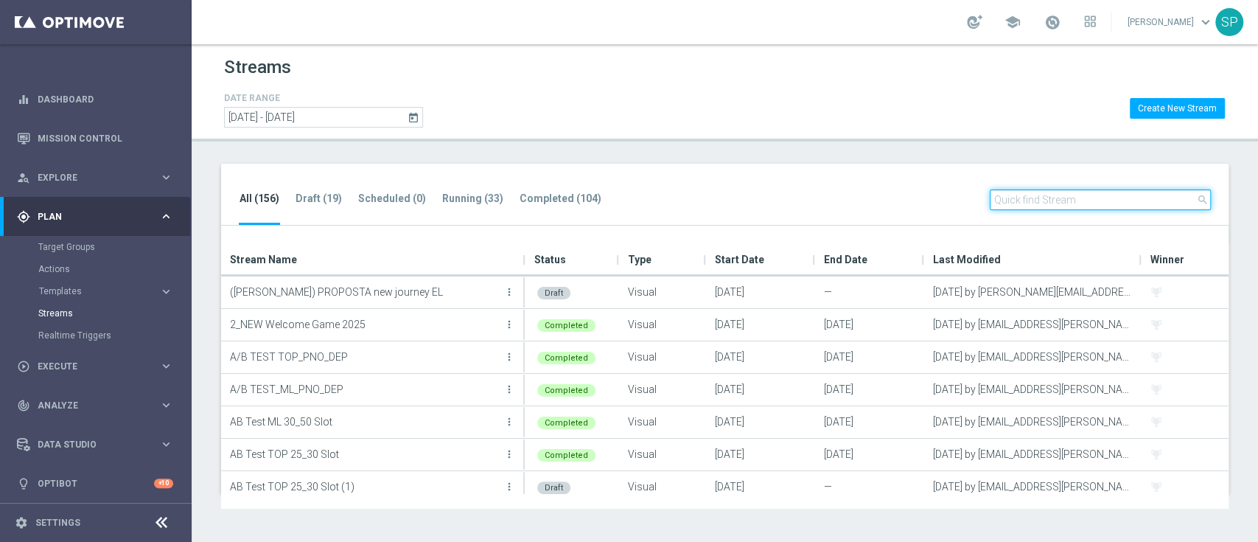
click at [1073, 199] on input "text" at bounding box center [1100, 199] width 221 height 21
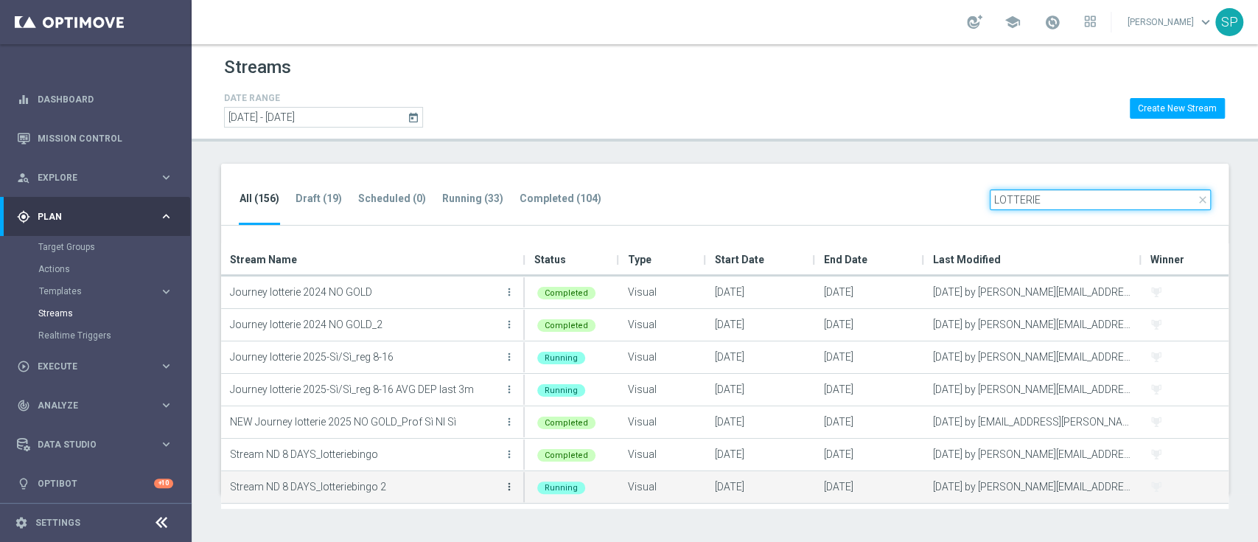
type input "LOTTERIE"
click at [508, 481] on icon "more_vert" at bounding box center [509, 487] width 12 height 12
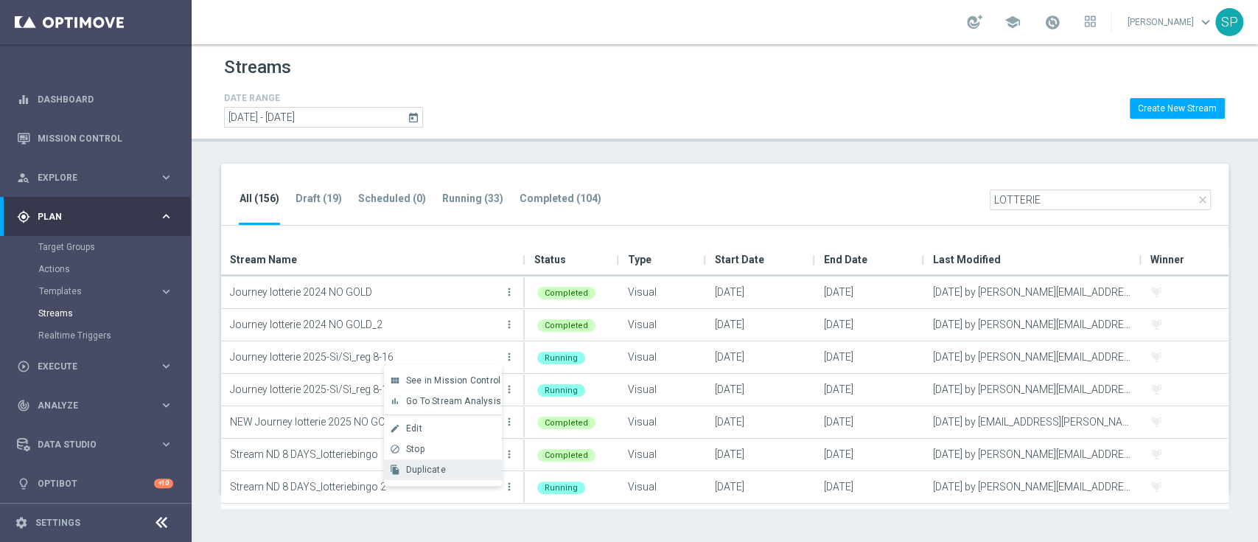
click at [467, 466] on div "Duplicate" at bounding box center [450, 469] width 89 height 10
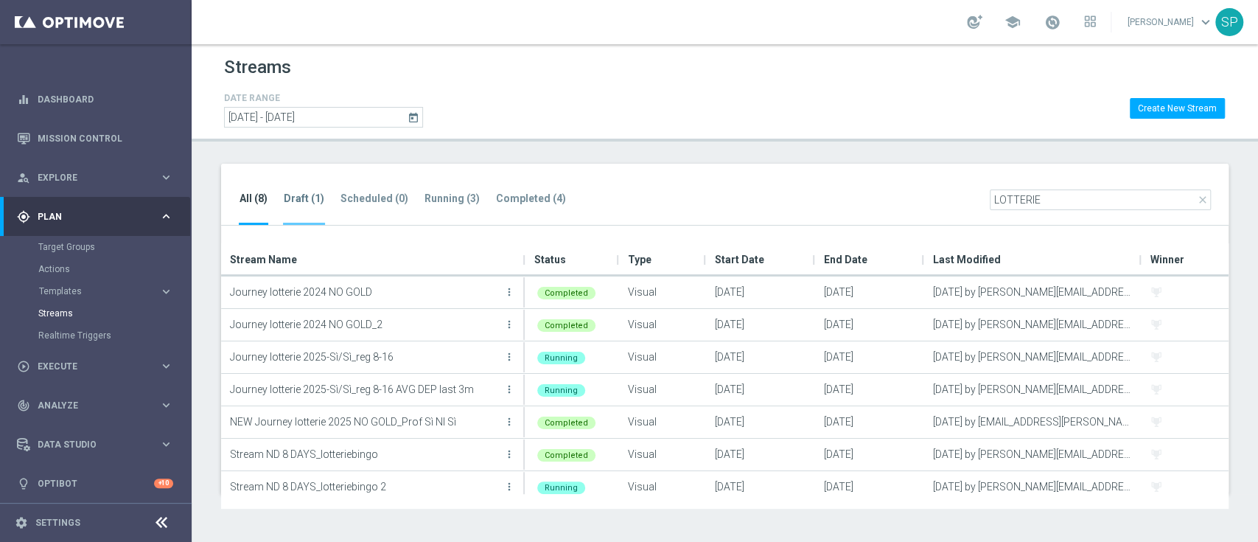
click at [315, 217] on li "Draft (1)" at bounding box center [304, 207] width 42 height 35
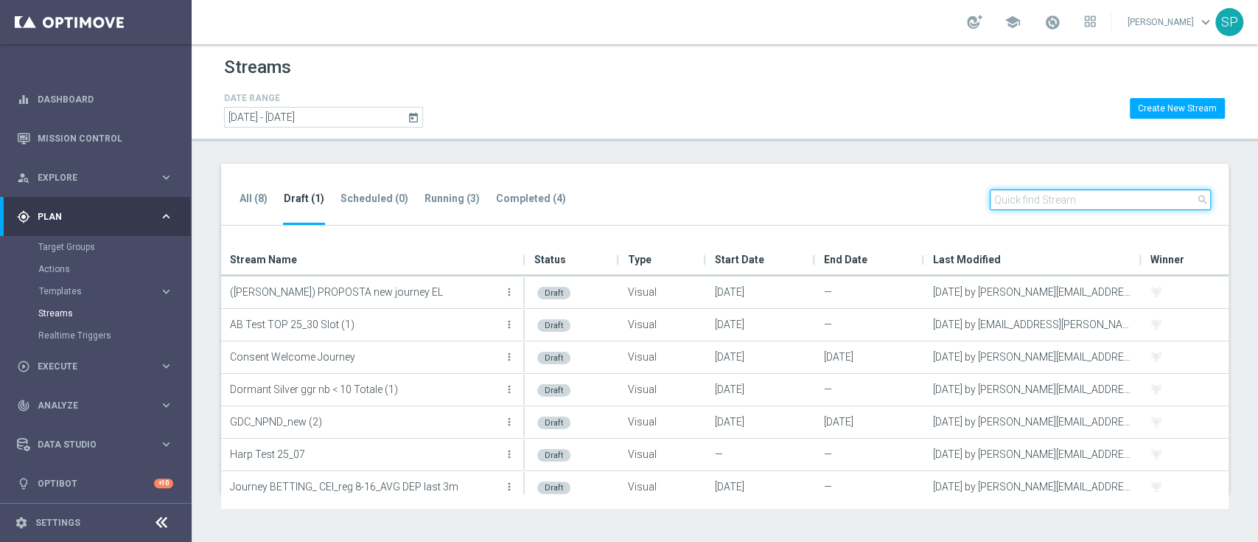
click at [1057, 189] on input "text" at bounding box center [1100, 199] width 221 height 21
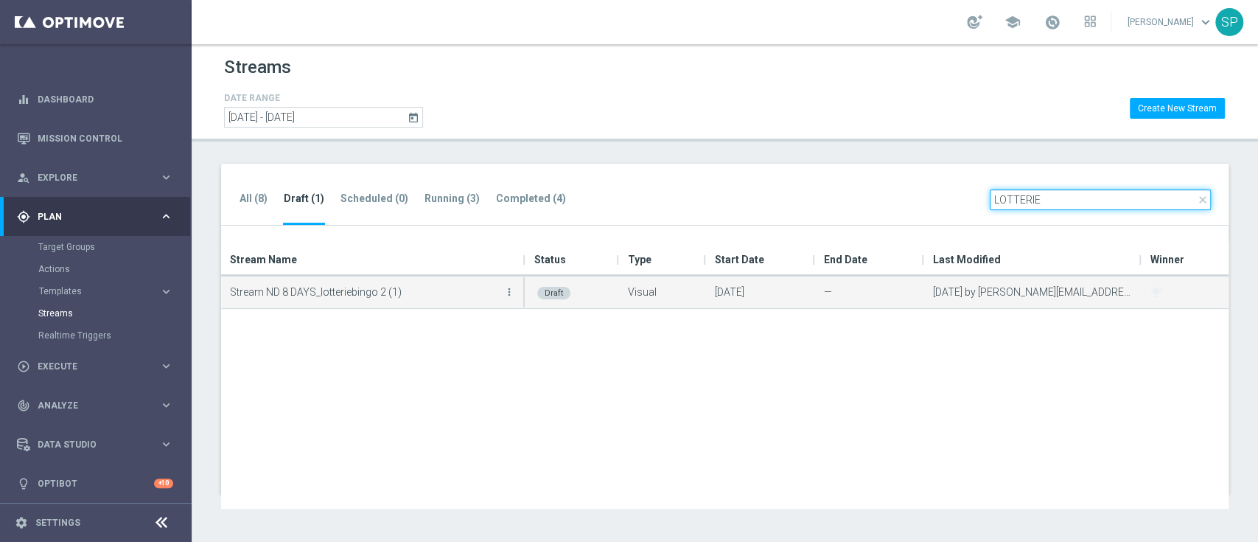
type input "LOTTERIE"
click at [502, 285] on button "more_vert" at bounding box center [509, 291] width 15 height 29
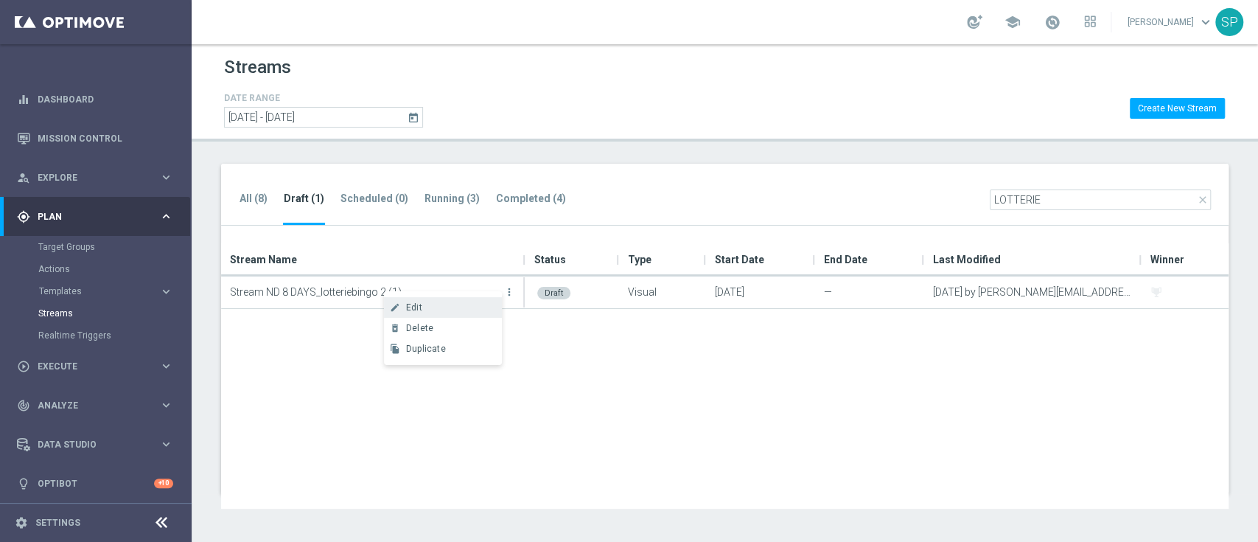
click at [478, 304] on div "Edit" at bounding box center [450, 307] width 89 height 10
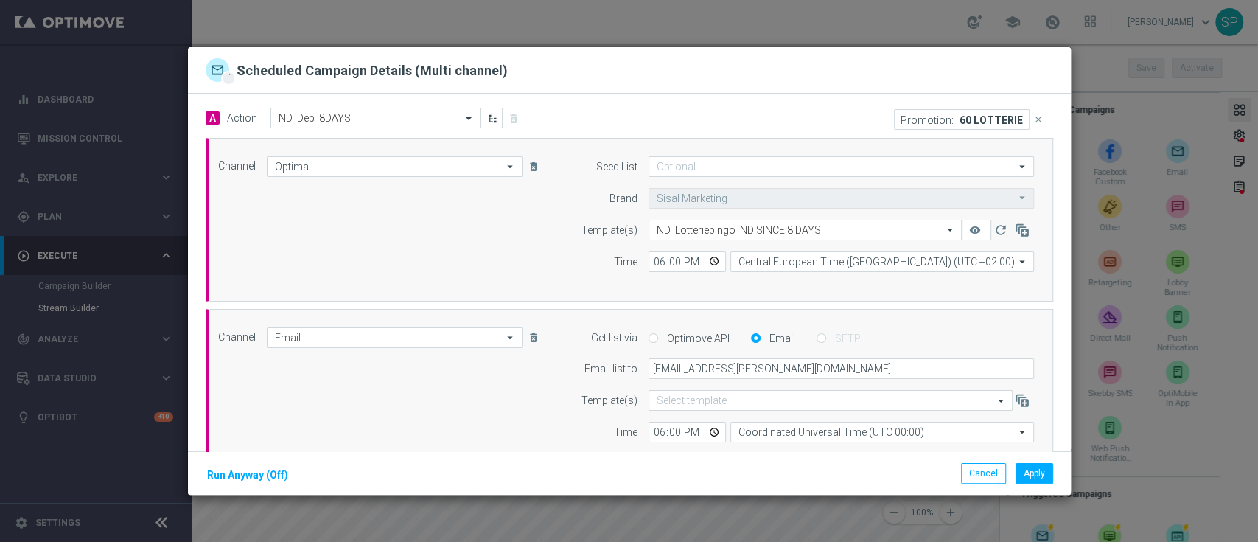
click at [1033, 122] on icon "close" at bounding box center [1038, 119] width 10 height 10
click at [1003, 111] on button "Add Promotion" at bounding box center [1006, 119] width 86 height 16
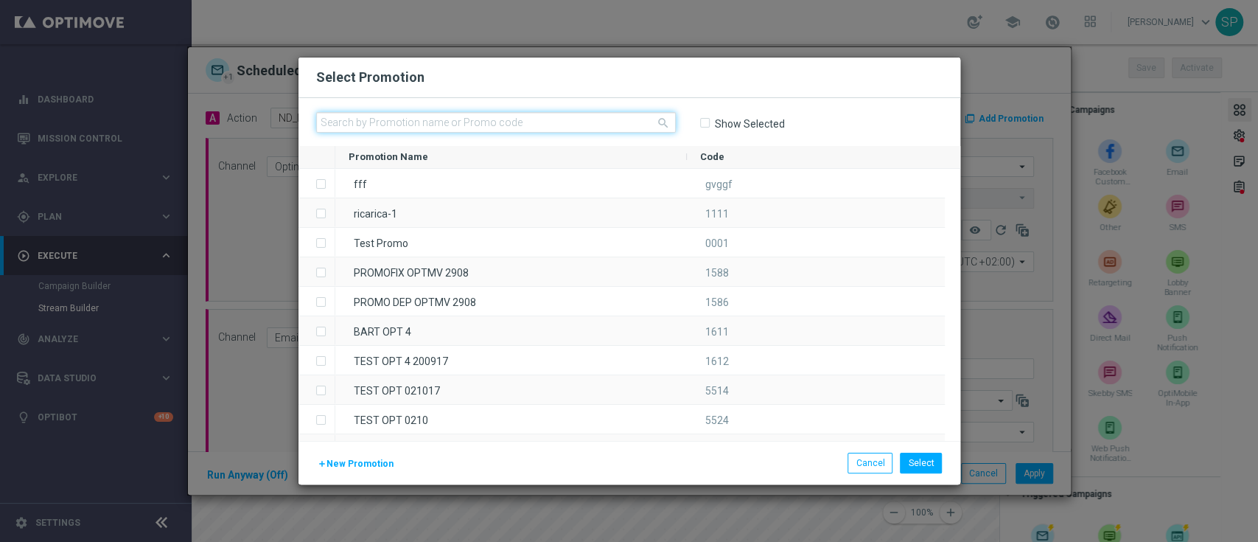
click at [645, 112] on input "text" at bounding box center [496, 122] width 360 height 21
paste input "336767"
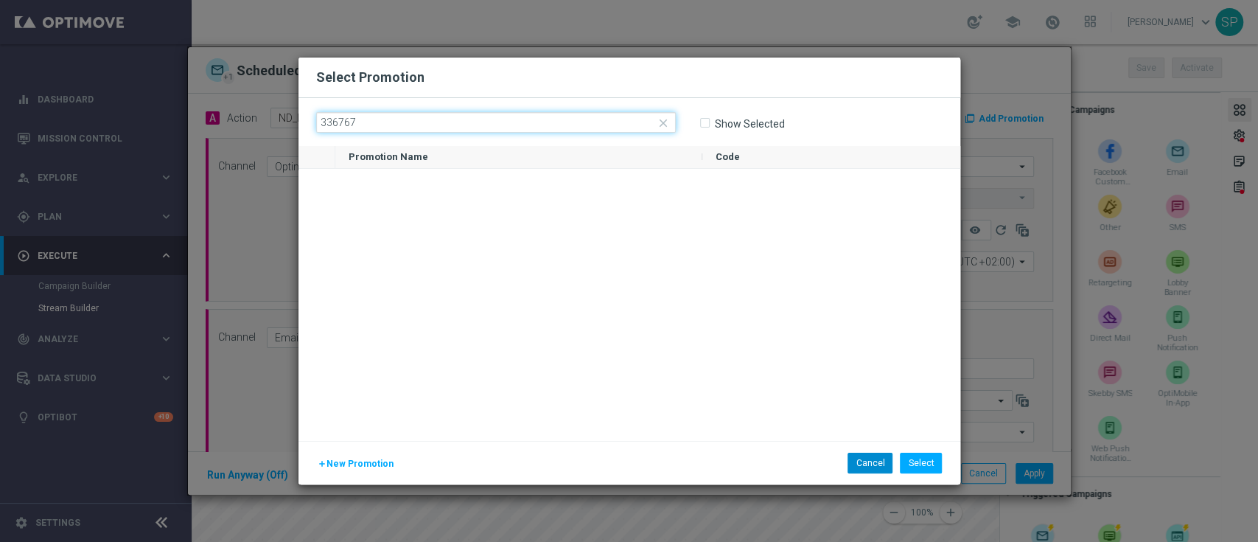
type input "336767"
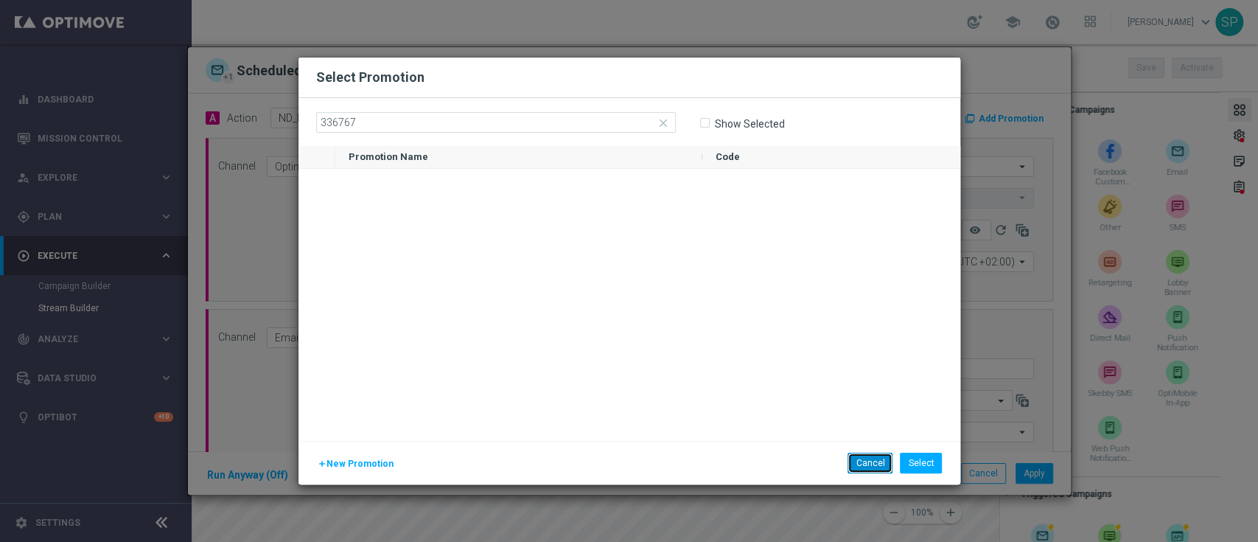
click at [862, 467] on button "Cancel" at bounding box center [870, 463] width 45 height 21
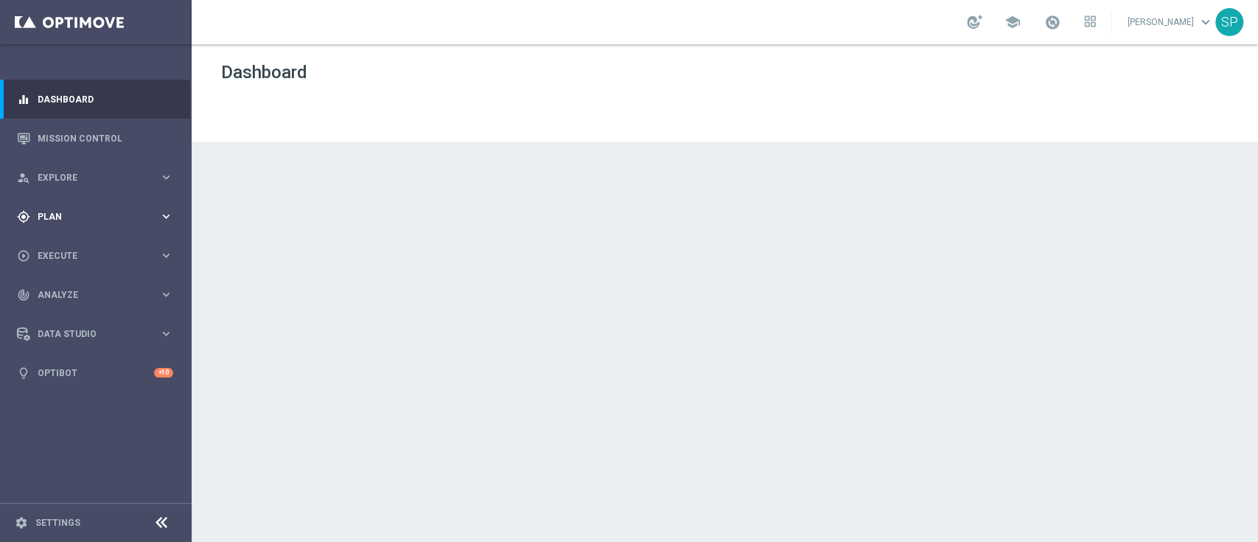
click at [125, 231] on div "gps_fixed Plan keyboard_arrow_right" at bounding box center [95, 216] width 190 height 39
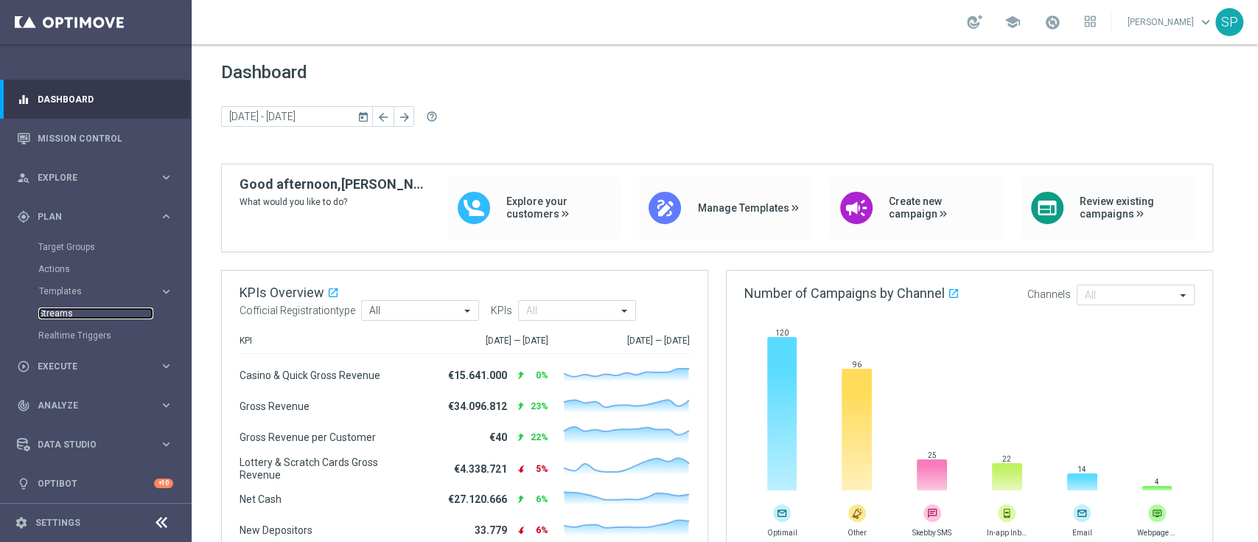
click at [63, 313] on link "Streams" at bounding box center [95, 313] width 115 height 12
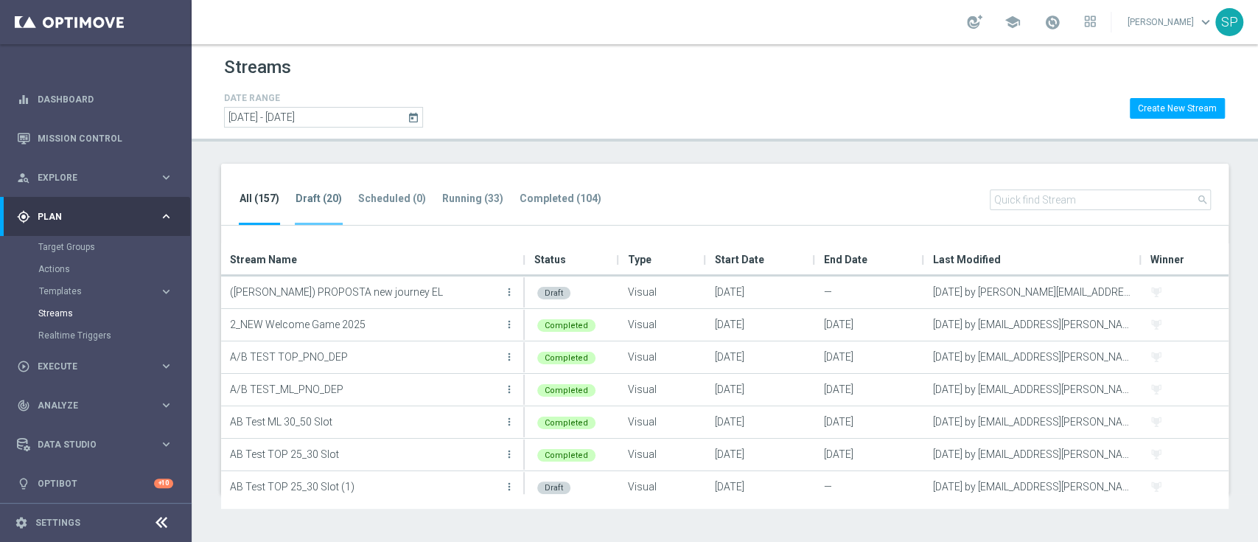
click at [315, 190] on li "Draft (20)" at bounding box center [319, 207] width 48 height 35
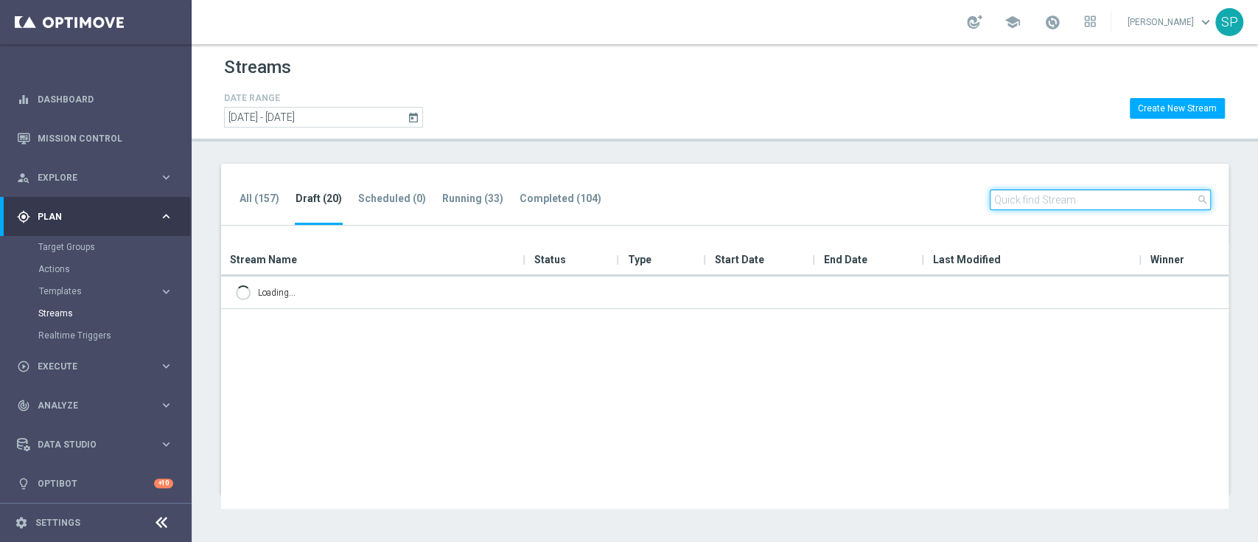
click at [1048, 199] on input "text" at bounding box center [1100, 199] width 221 height 21
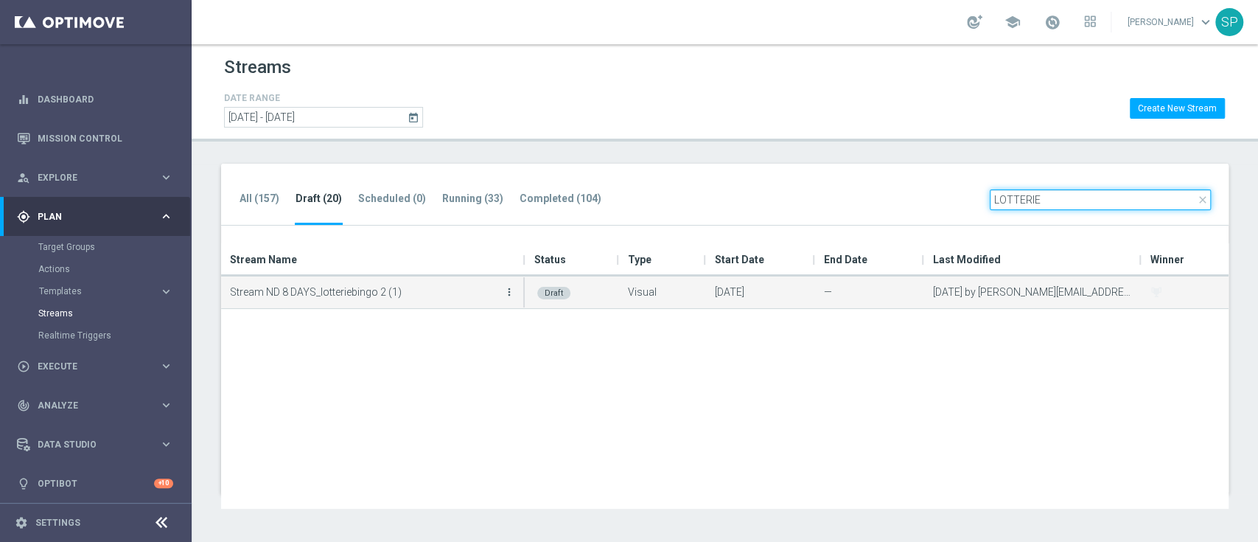
type input "LOTTERIE"
click at [511, 294] on icon "more_vert" at bounding box center [509, 292] width 12 height 12
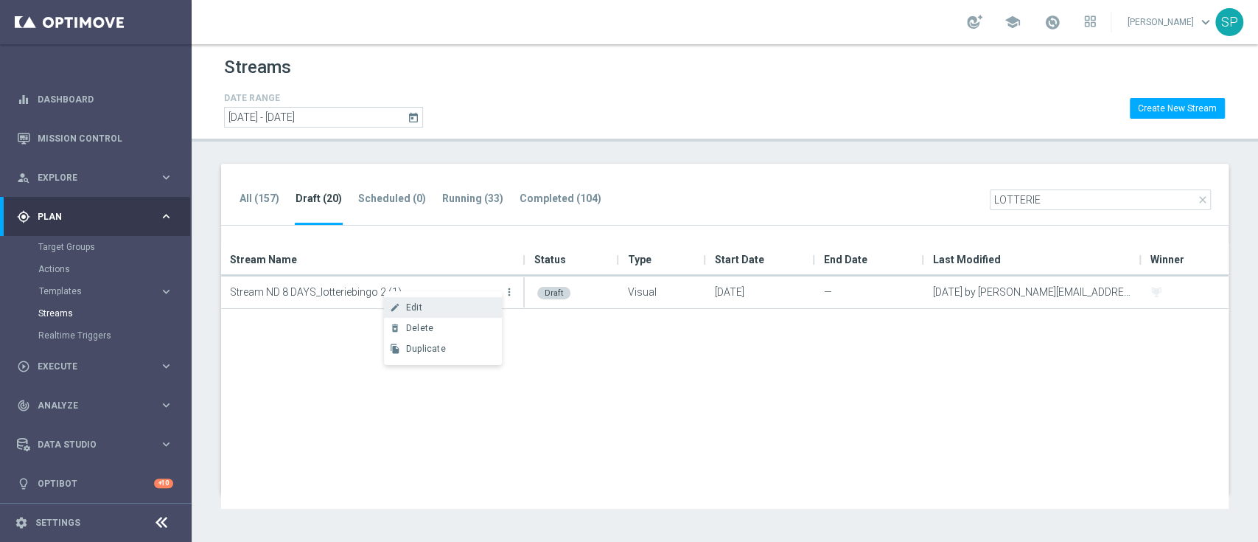
click at [471, 308] on div "Edit" at bounding box center [450, 307] width 89 height 10
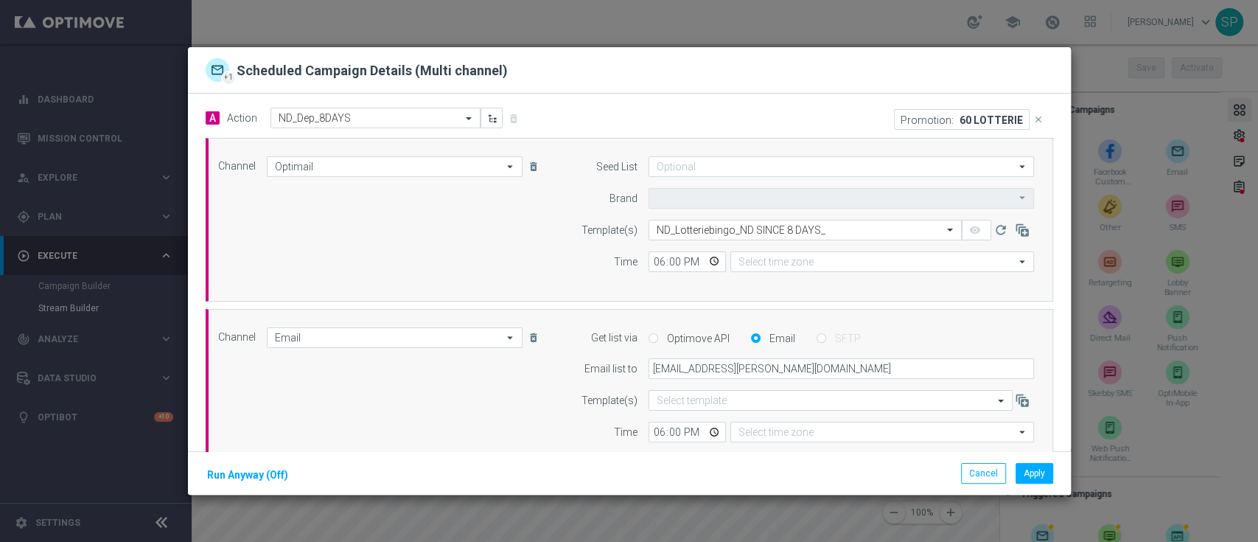
type input "Sisal Marketing"
type input "Central European Time (Berlin) (UTC +02:00)"
type input "Coordinated Universal Time (UTC 00:00)"
click at [1033, 114] on icon "close" at bounding box center [1038, 119] width 10 height 10
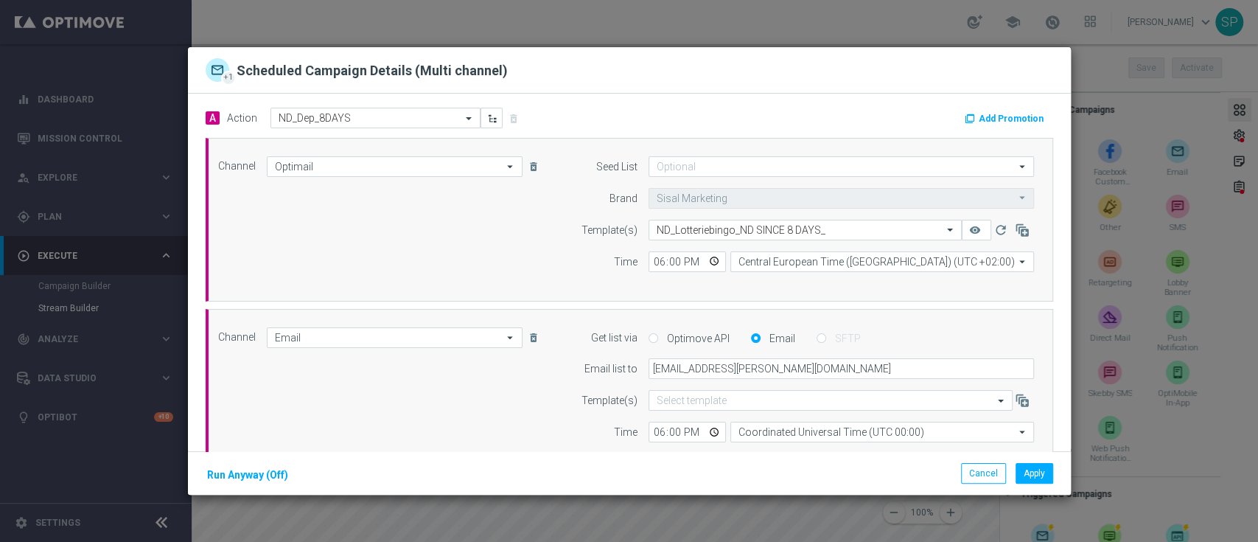
click at [1014, 116] on button "Add Promotion" at bounding box center [1006, 119] width 86 height 16
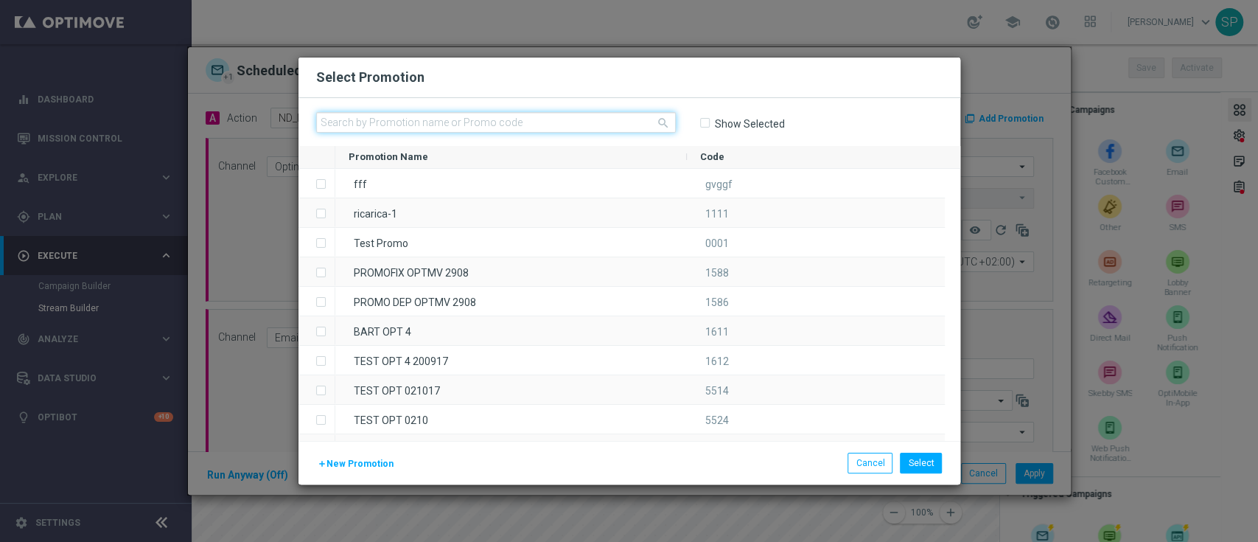
click at [605, 124] on input "text" at bounding box center [496, 122] width 360 height 21
paste input "336767"
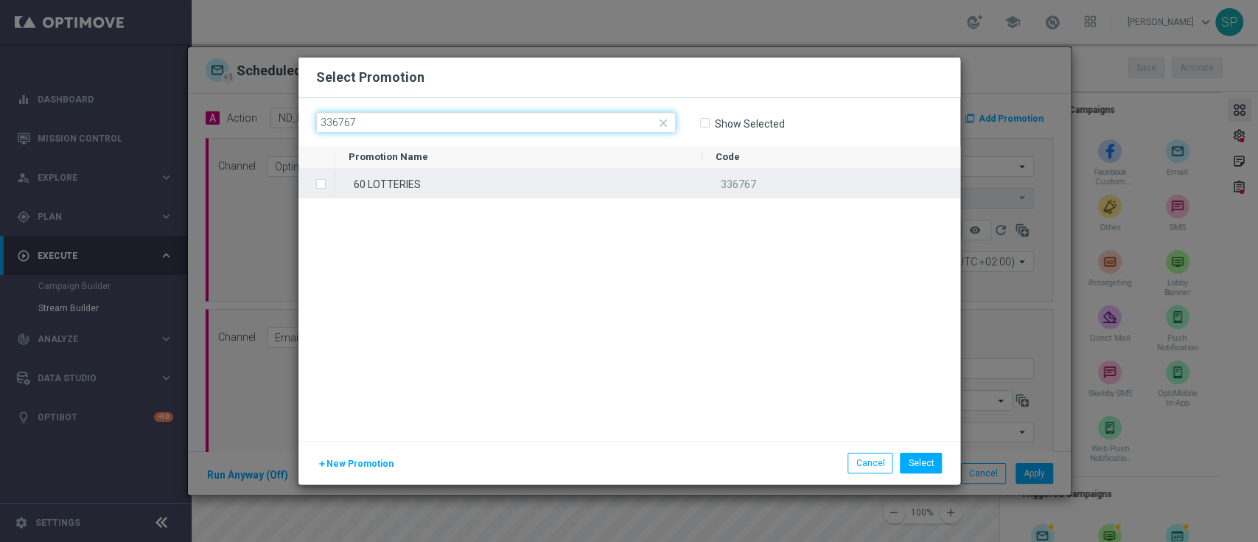
type input "336767"
click at [558, 174] on div "60 LOTTERIES" at bounding box center [518, 183] width 367 height 29
drag, startPoint x: 559, startPoint y: 174, endPoint x: 523, endPoint y: 161, distance: 37.8
click at [523, 161] on div "Promotion Name Code" at bounding box center [630, 293] width 662 height 295
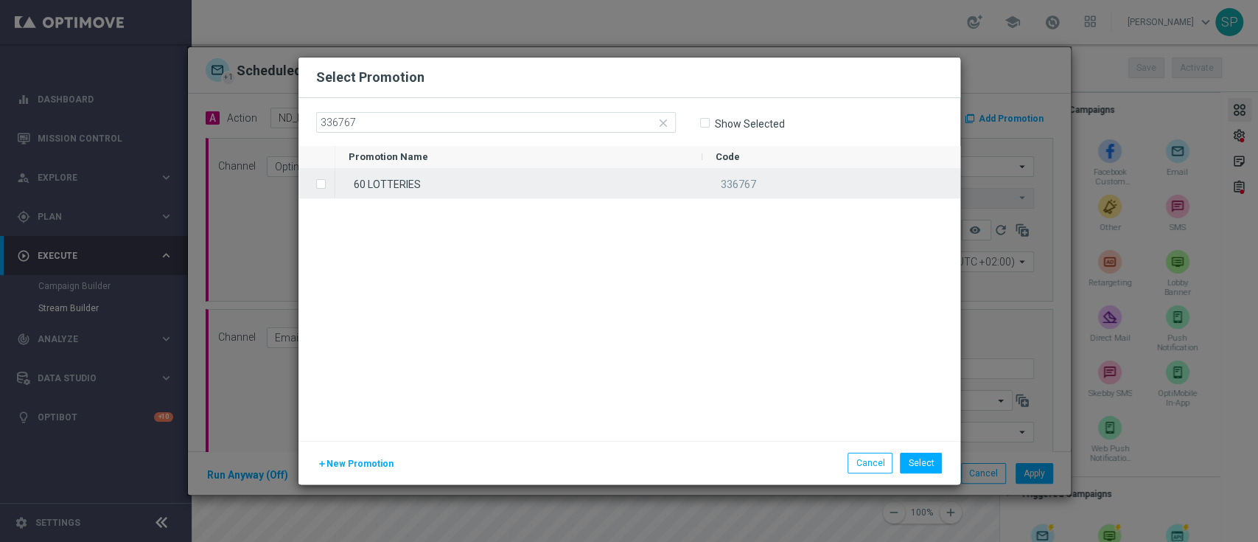
click at [549, 175] on div "60 LOTTERIES" at bounding box center [518, 183] width 367 height 29
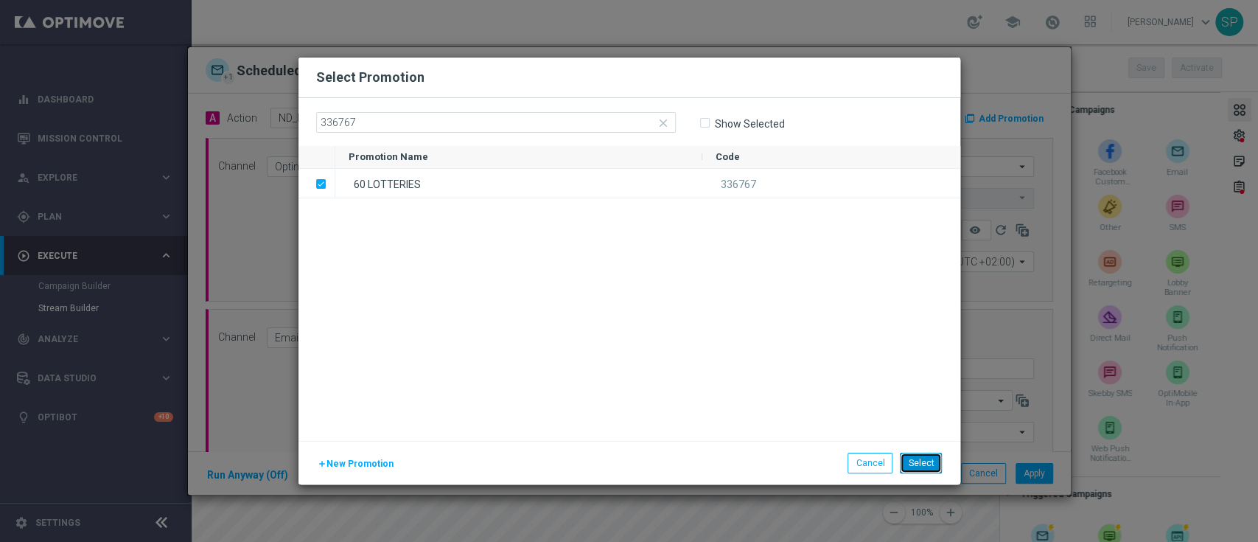
click at [929, 472] on button "Select" at bounding box center [921, 463] width 42 height 21
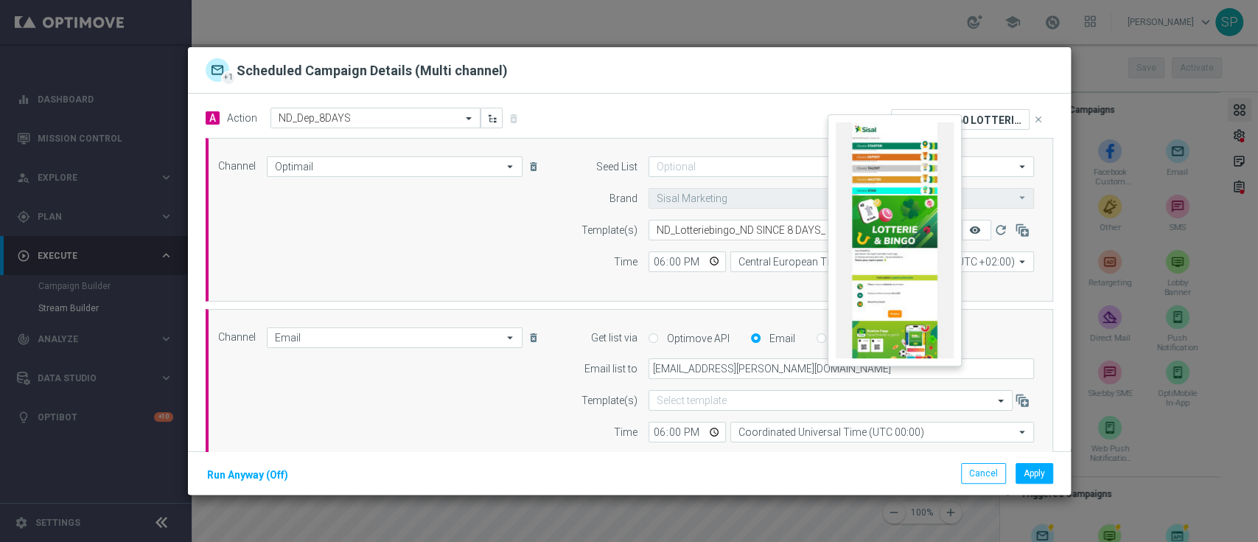
click at [969, 234] on icon "remove_red_eye" at bounding box center [975, 230] width 12 height 12
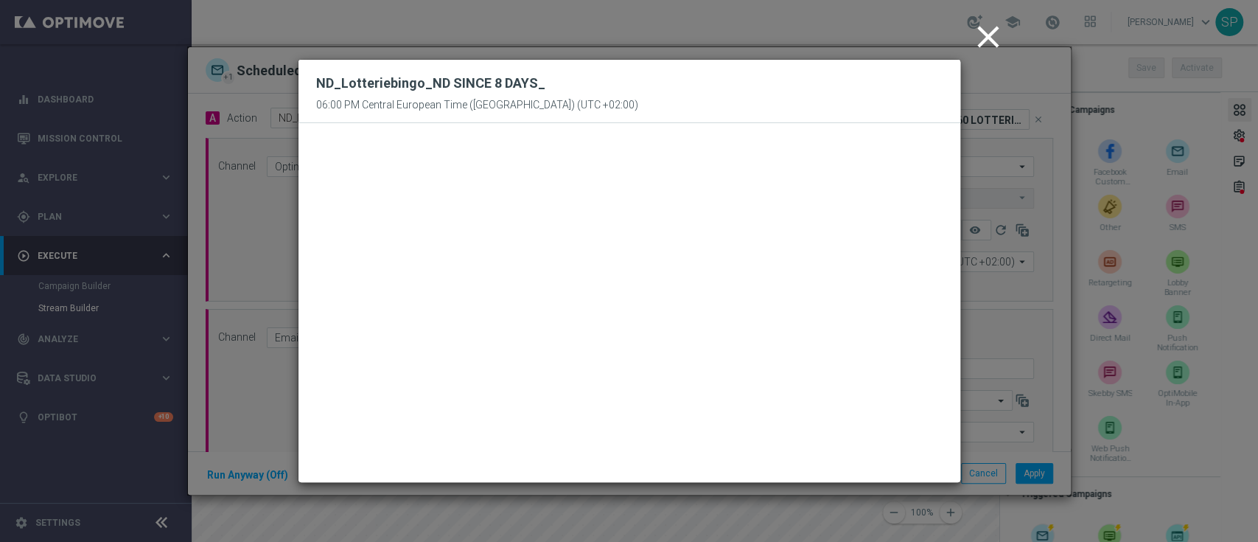
click at [992, 43] on icon "close" at bounding box center [988, 36] width 37 height 37
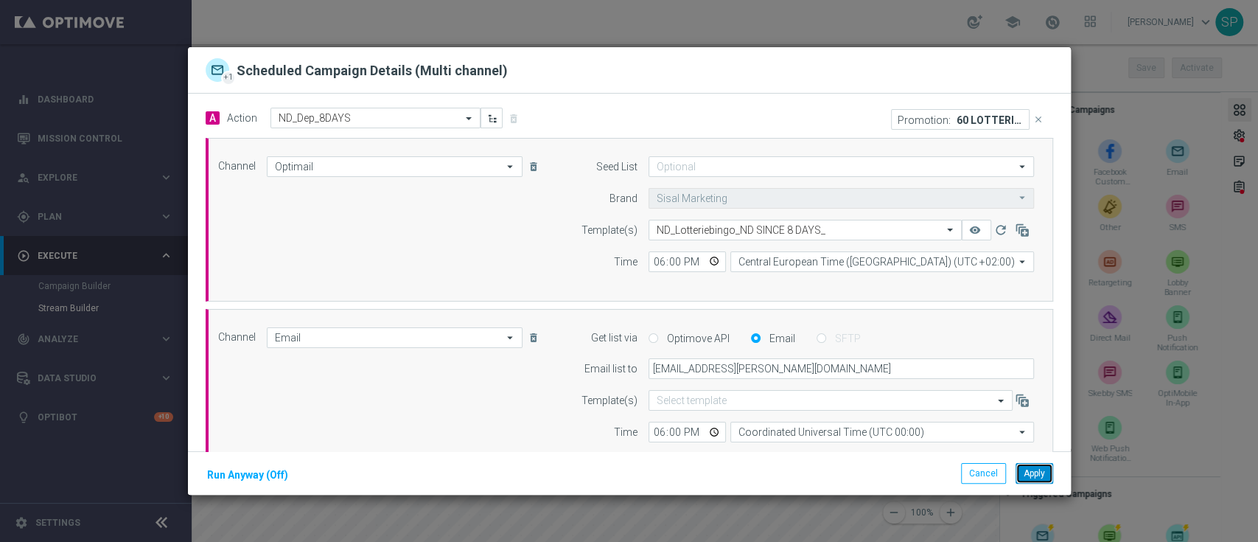
click at [1040, 472] on button "Apply" at bounding box center [1035, 473] width 38 height 21
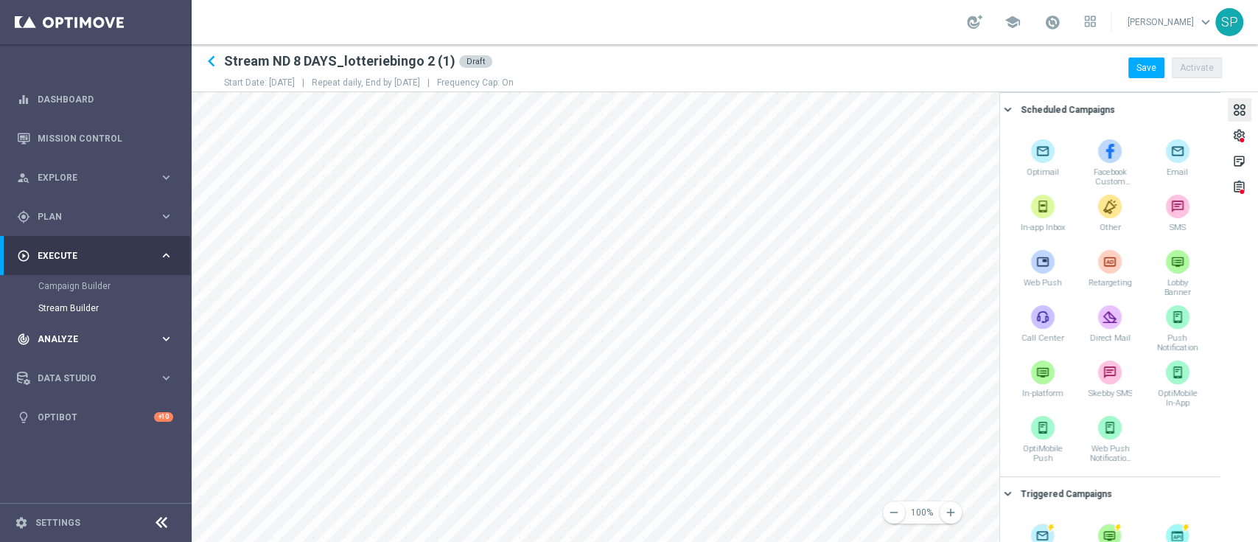
click at [170, 351] on main "equalizer Dashboard Mission Control" at bounding box center [629, 271] width 1258 height 542
click at [1242, 136] on div at bounding box center [1242, 139] width 4 height 7
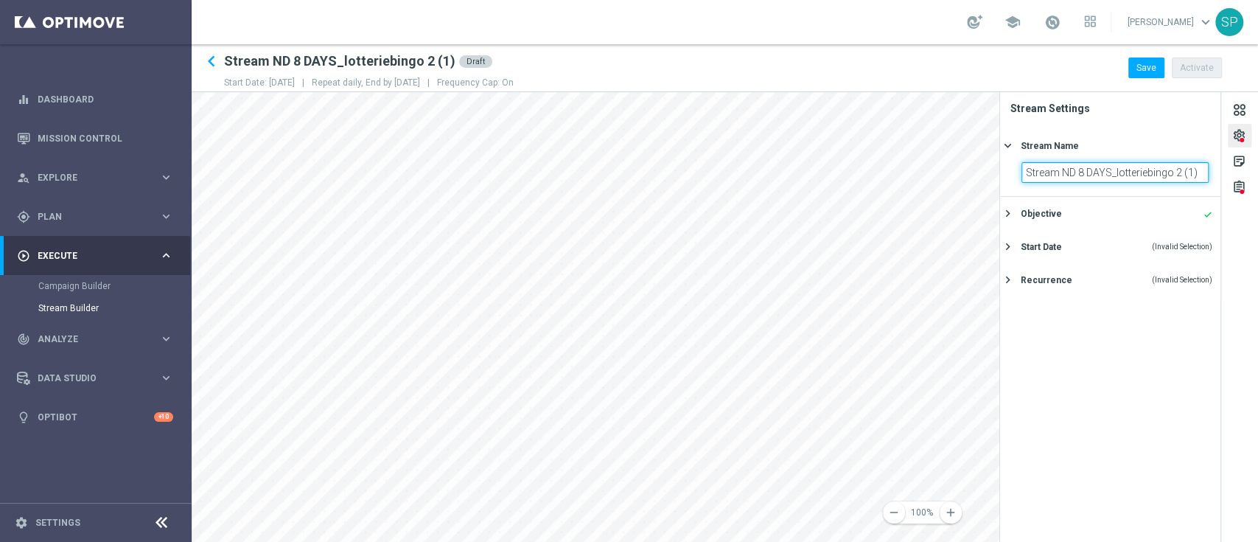
click at [1197, 175] on input "Stream ND 8 DAYS_lotteriebingo 2 (1)" at bounding box center [1115, 172] width 187 height 21
type input "Stream ND 8 DAYS_lotteriebingo 3"
click at [1119, 208] on div "Objective done" at bounding box center [1117, 213] width 192 height 13
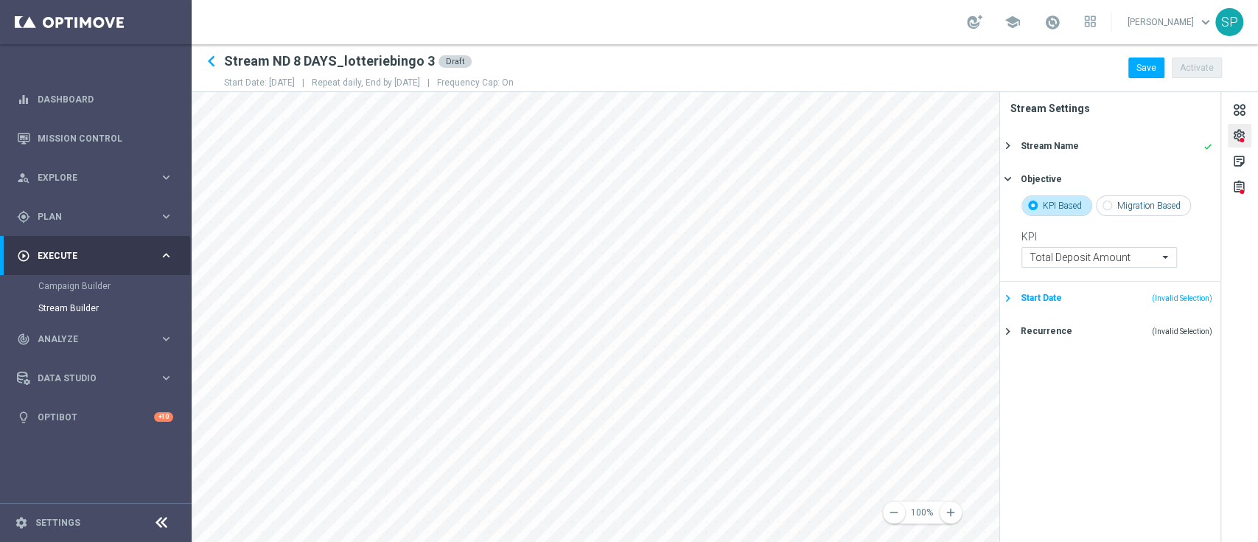
click at [1076, 295] on div "Start Date (Invalid Selection)" at bounding box center [1117, 297] width 192 height 13
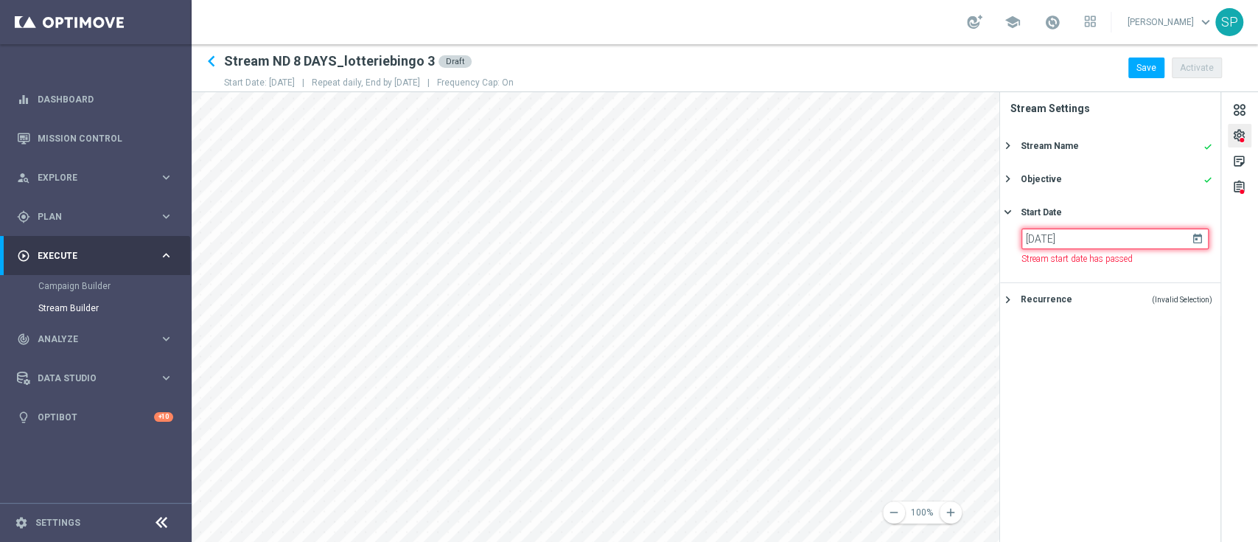
click at [1140, 236] on input "[DATE]" at bounding box center [1115, 238] width 187 height 21
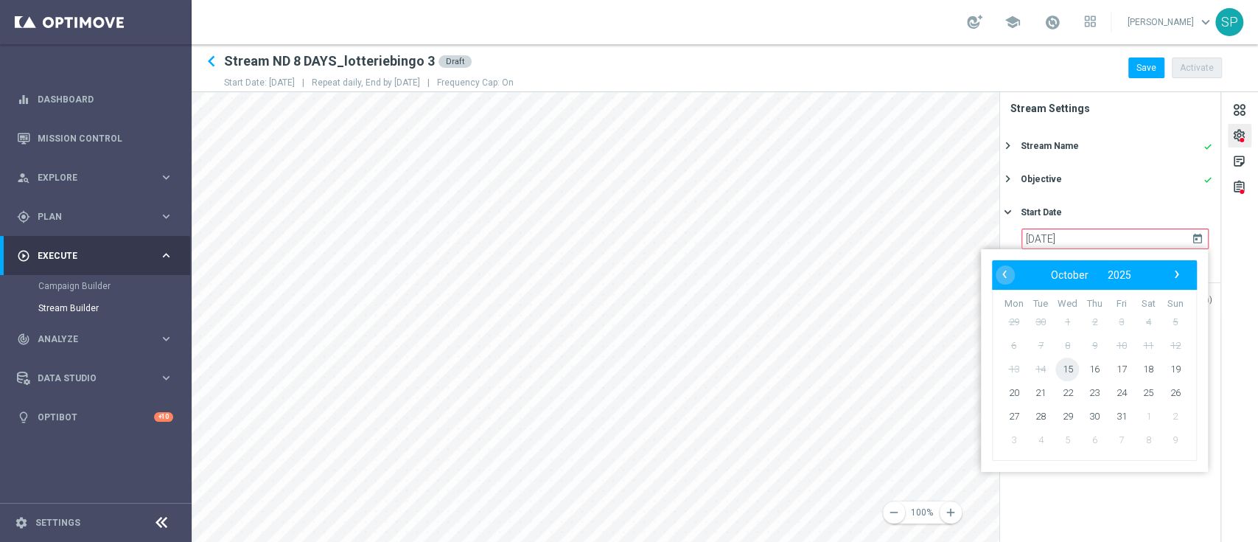
click at [1067, 366] on span "15" at bounding box center [1068, 369] width 24 height 24
type input "[DATE]"
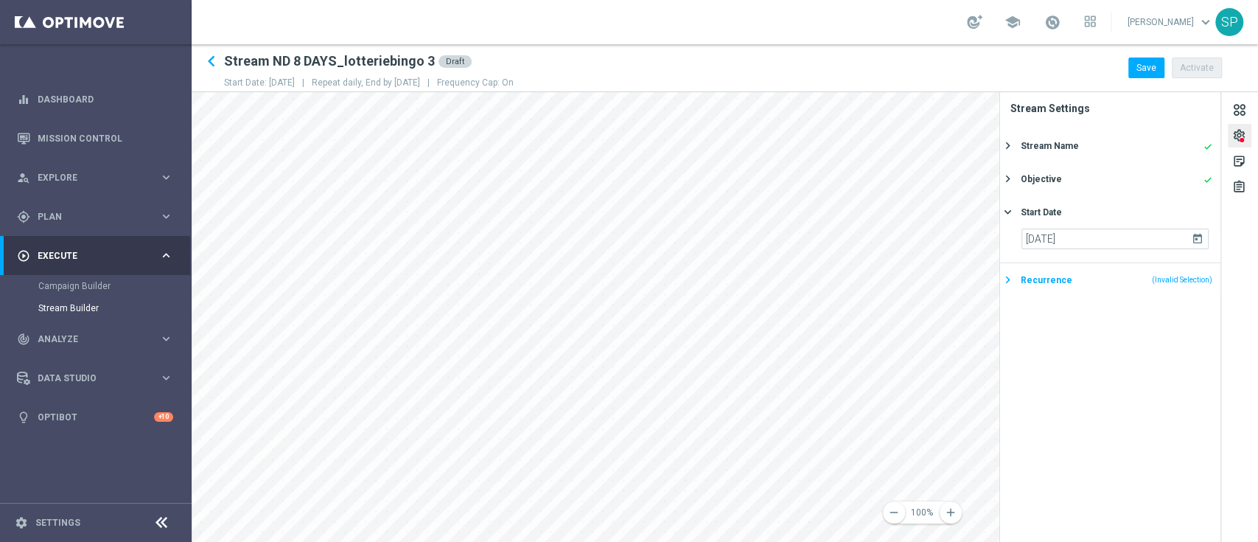
click at [1132, 278] on div "Recurrence (Invalid Selection)" at bounding box center [1117, 279] width 192 height 13
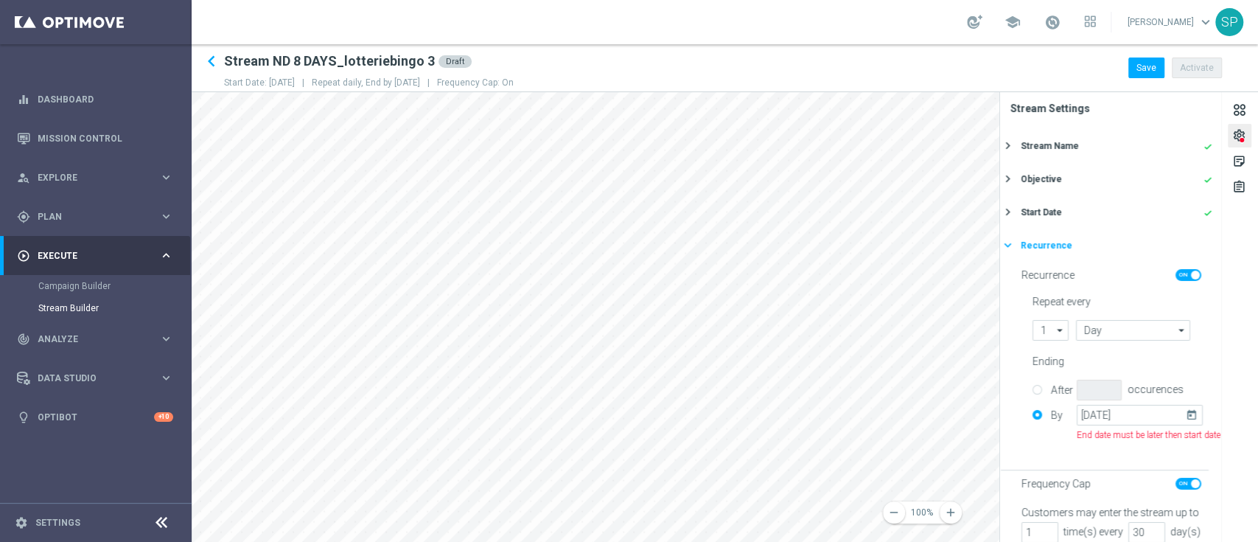
scroll to position [65, 0]
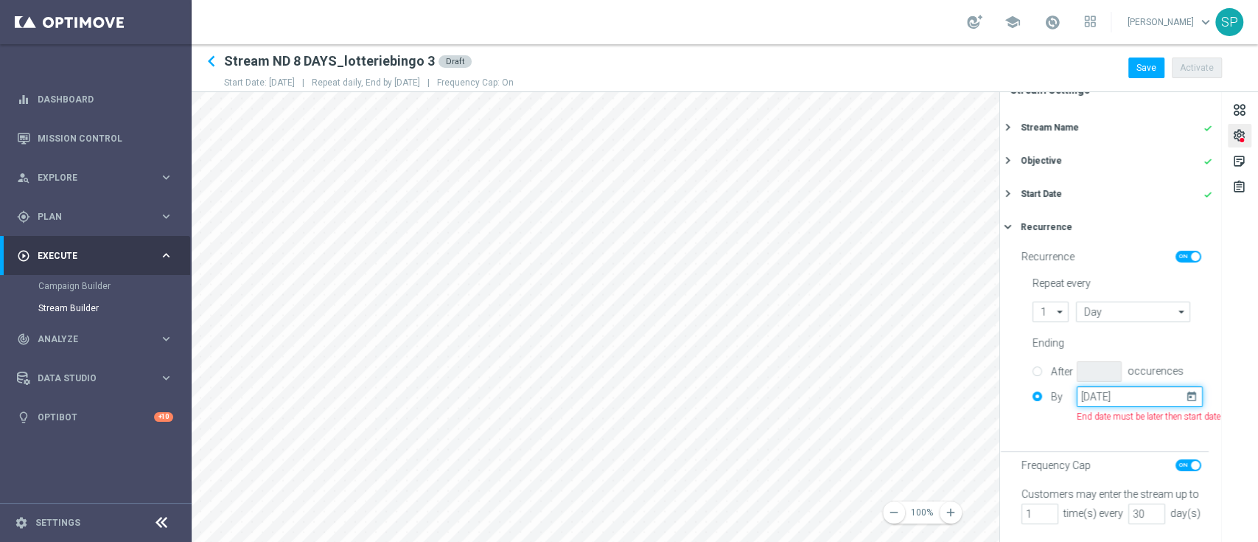
click at [1128, 386] on input "[DATE]" at bounding box center [1140, 396] width 126 height 21
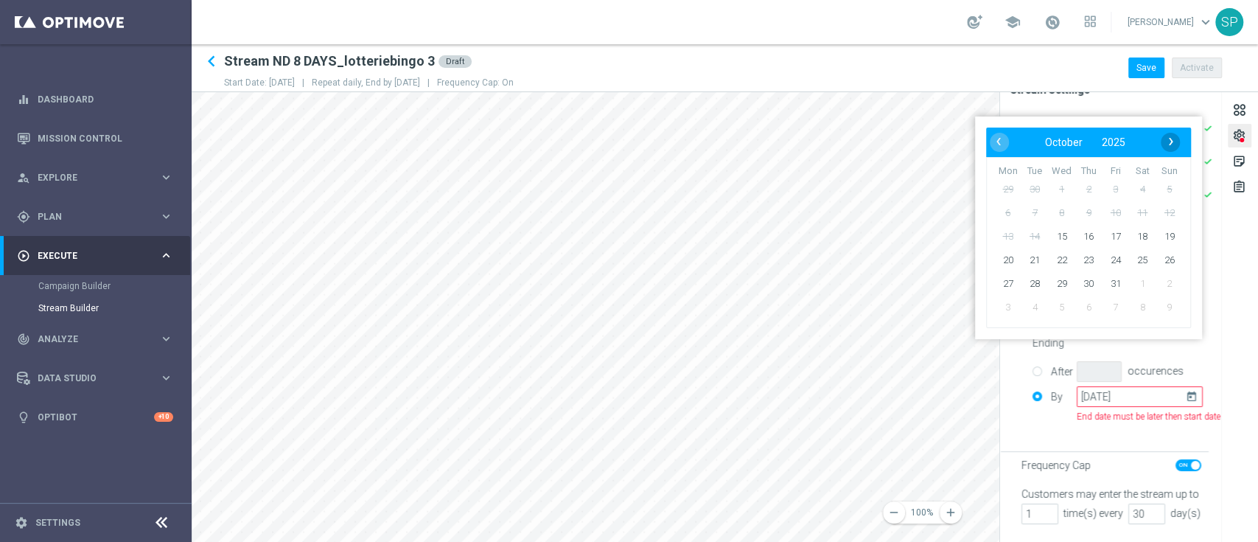
click at [1174, 139] on span "›" at bounding box center [1171, 141] width 19 height 19
click at [1136, 285] on span "31" at bounding box center [1143, 284] width 24 height 24
type input "[DATE]"
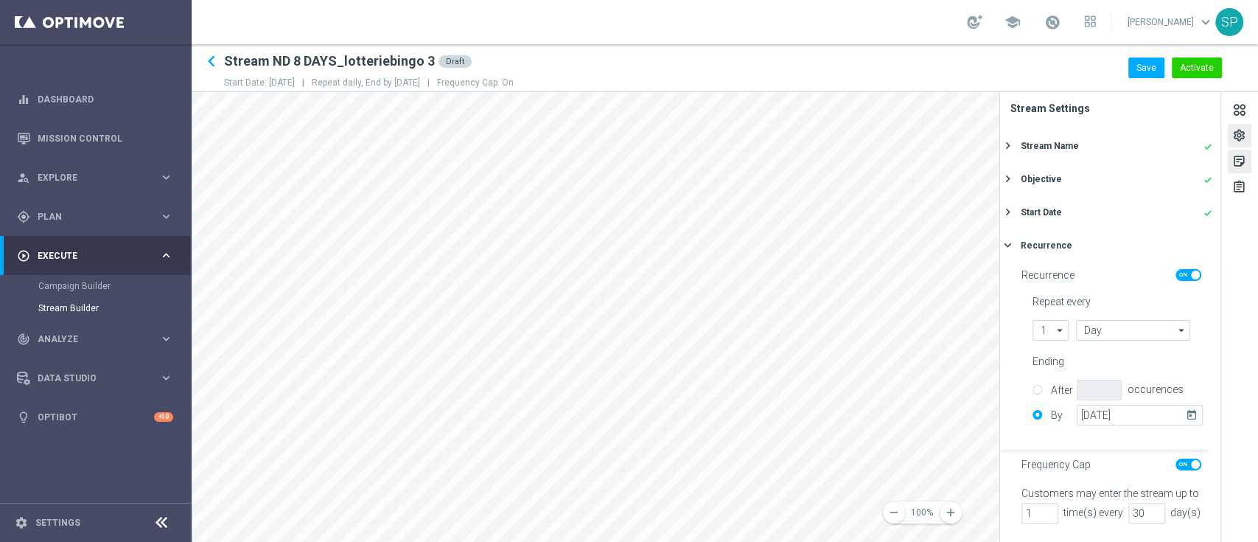
click at [1245, 158] on div "sticky_note_2" at bounding box center [1239, 163] width 14 height 19
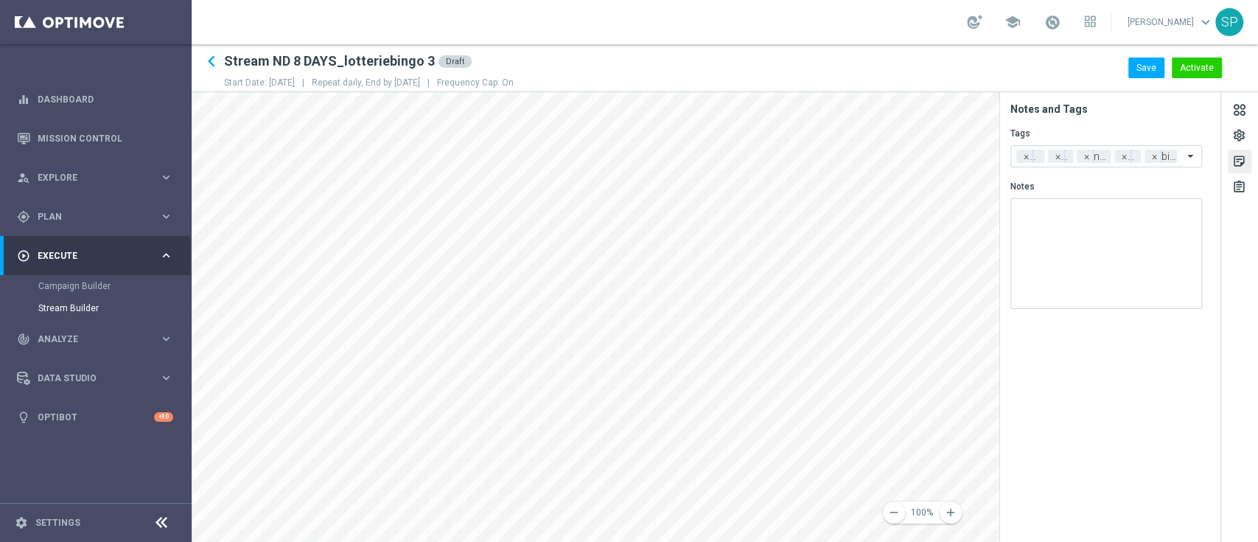
scroll to position [0, 0]
click at [1245, 178] on div "assignment" at bounding box center [1240, 187] width 24 height 24
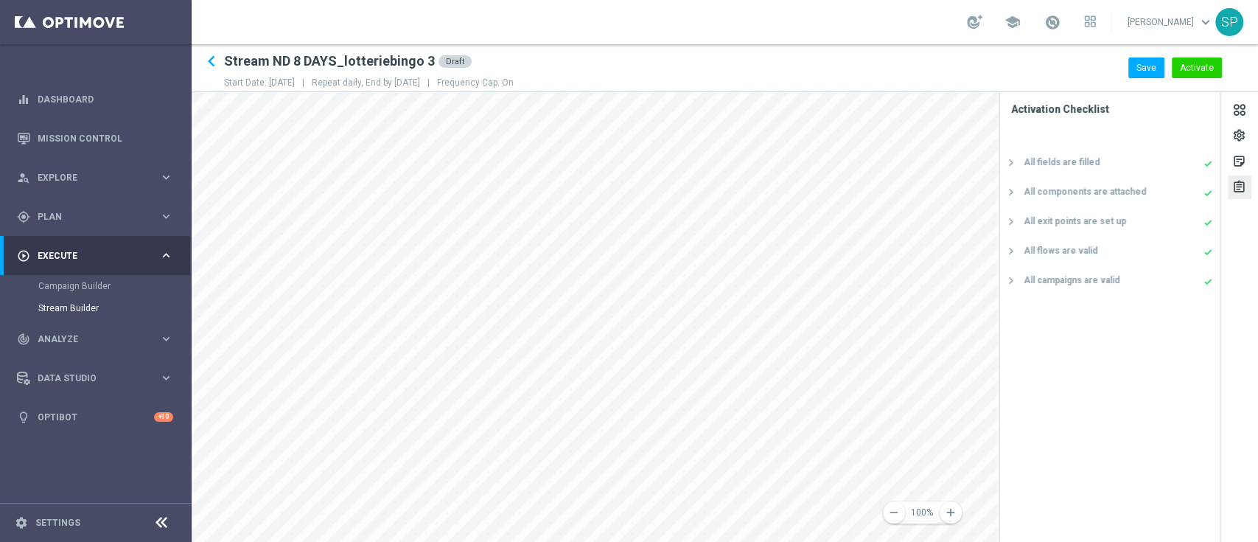
click at [1257, 207] on div "remove 100% add settings sticky_note_2 assignment Activation Checklist All fiel…" at bounding box center [725, 317] width 1067 height 450
click at [1228, 164] on div "remove 100% add settings sticky_note_2 assignment Activation Checklist All fiel…" at bounding box center [725, 317] width 1067 height 450
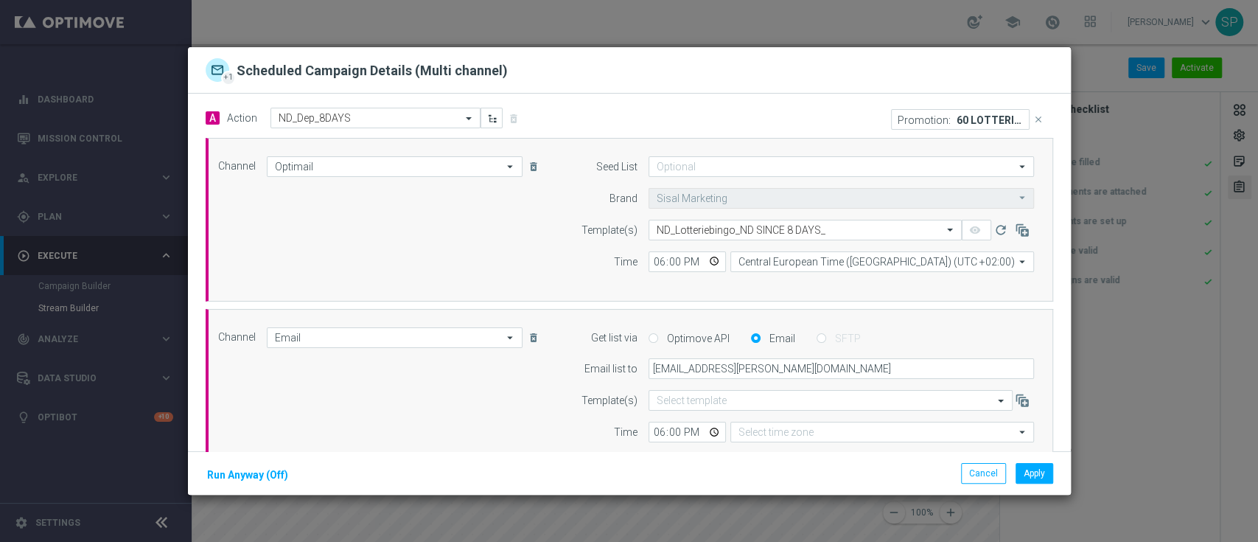
type input "Coordinated Universal Time (UTC 00:00)"
click at [1027, 468] on button "Apply" at bounding box center [1035, 473] width 38 height 21
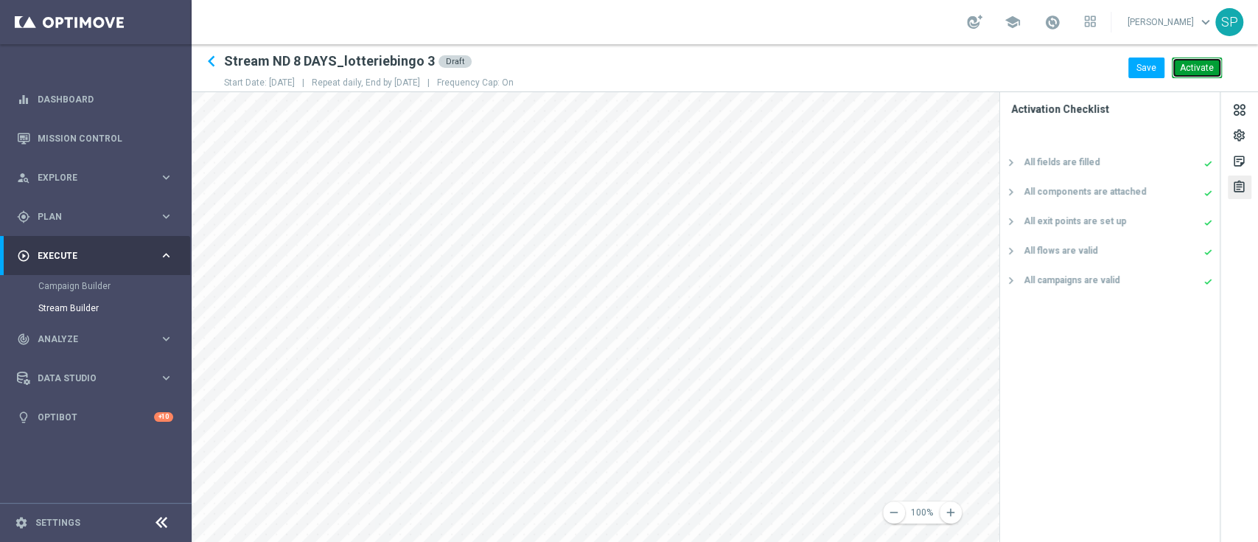
click at [1193, 69] on button "Activate" at bounding box center [1197, 67] width 50 height 21
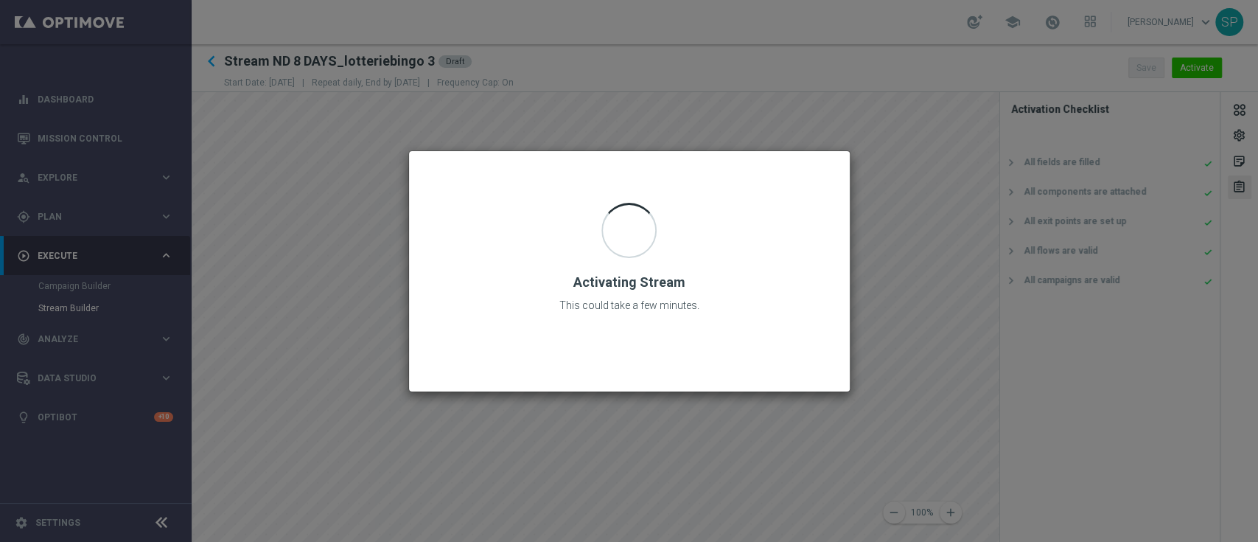
click at [492, 212] on div "Activating Stream This could take a few minutes." at bounding box center [629, 259] width 405 height 186
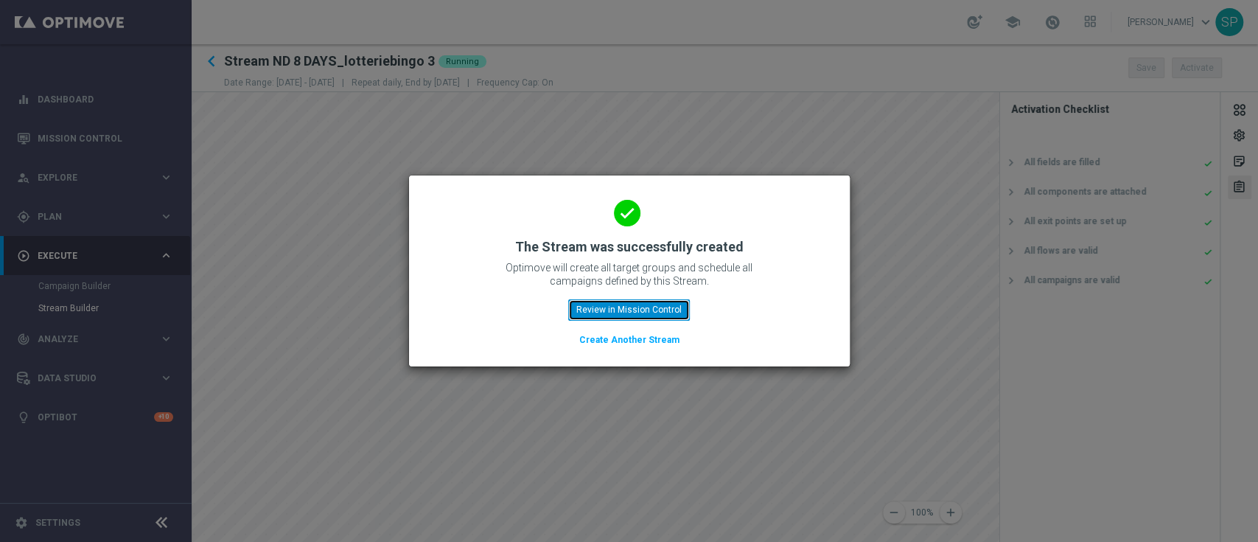
click at [610, 304] on button "Review in Mission Control" at bounding box center [629, 309] width 122 height 21
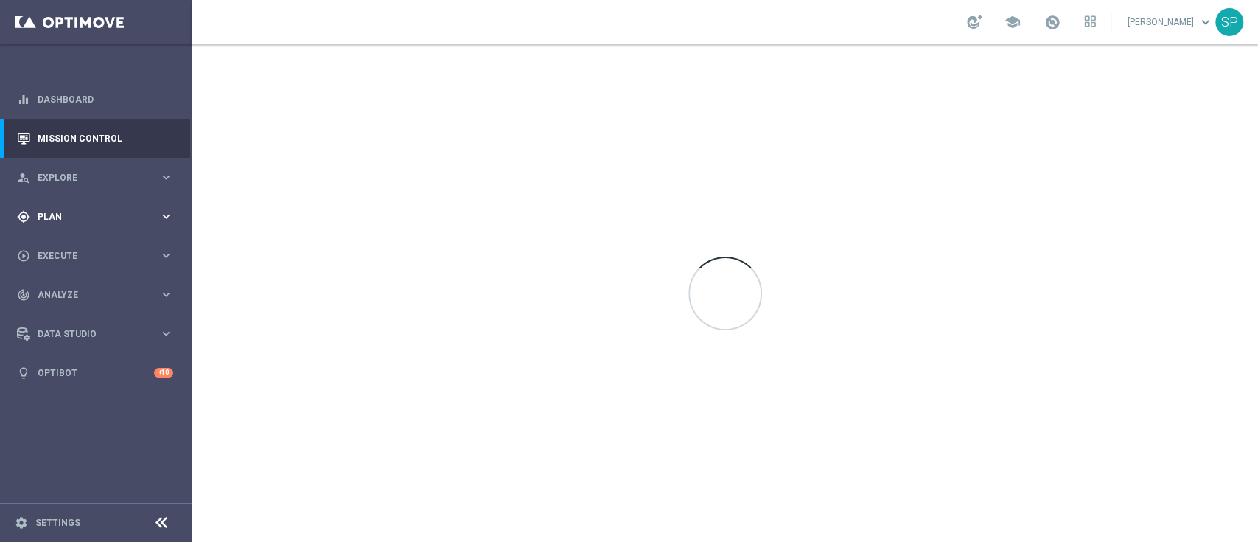
click at [75, 224] on div "gps_fixed Plan keyboard_arrow_right" at bounding box center [95, 216] width 190 height 39
click at [72, 245] on link "Target Groups" at bounding box center [95, 247] width 115 height 12
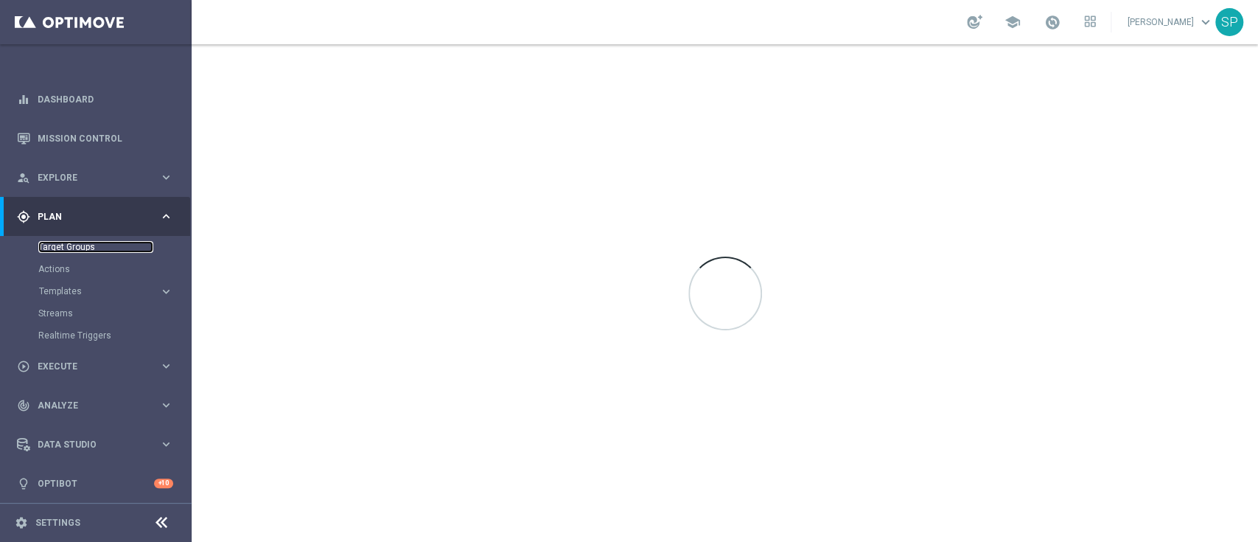
click at [72, 245] on link "Target Groups" at bounding box center [95, 247] width 115 height 12
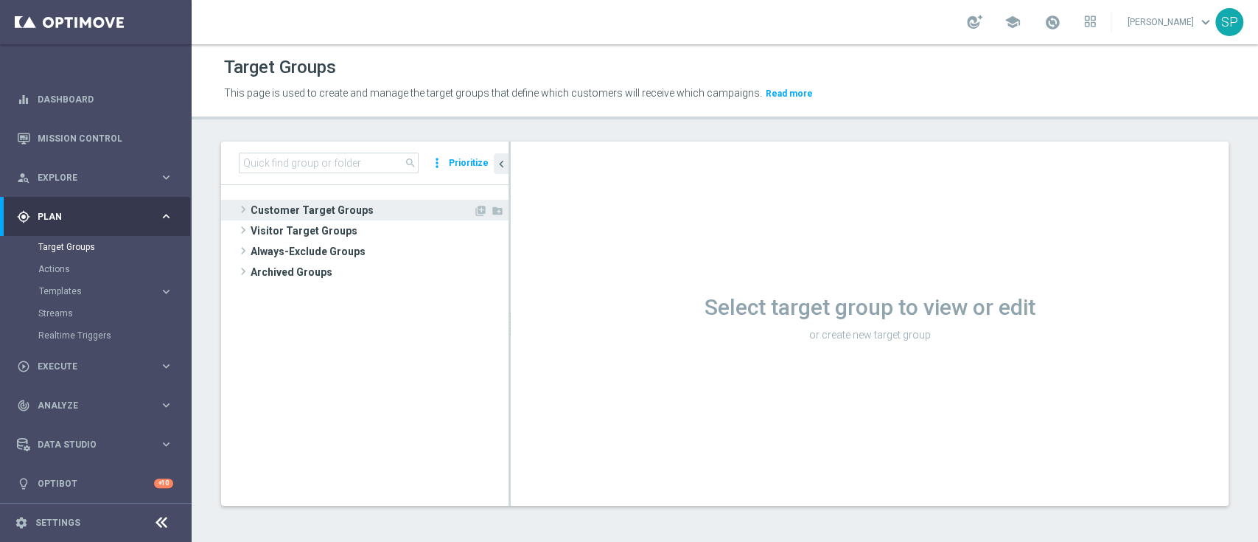
click at [397, 203] on span "Customer Target Groups" at bounding box center [362, 210] width 223 height 21
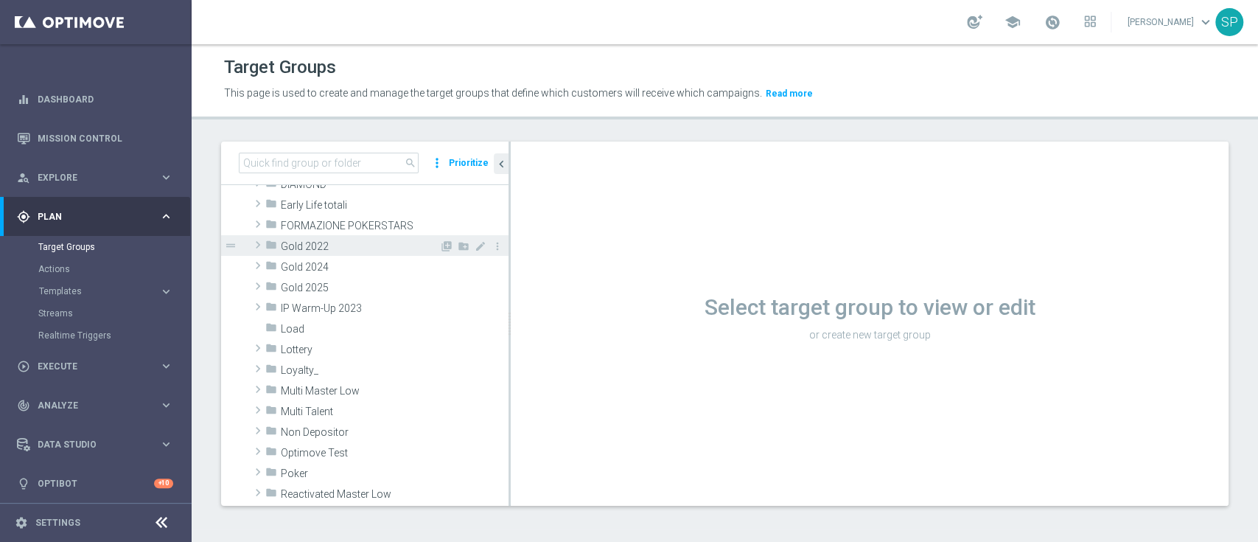
scroll to position [234, 0]
click at [340, 431] on span "Non Depositor" at bounding box center [360, 431] width 158 height 13
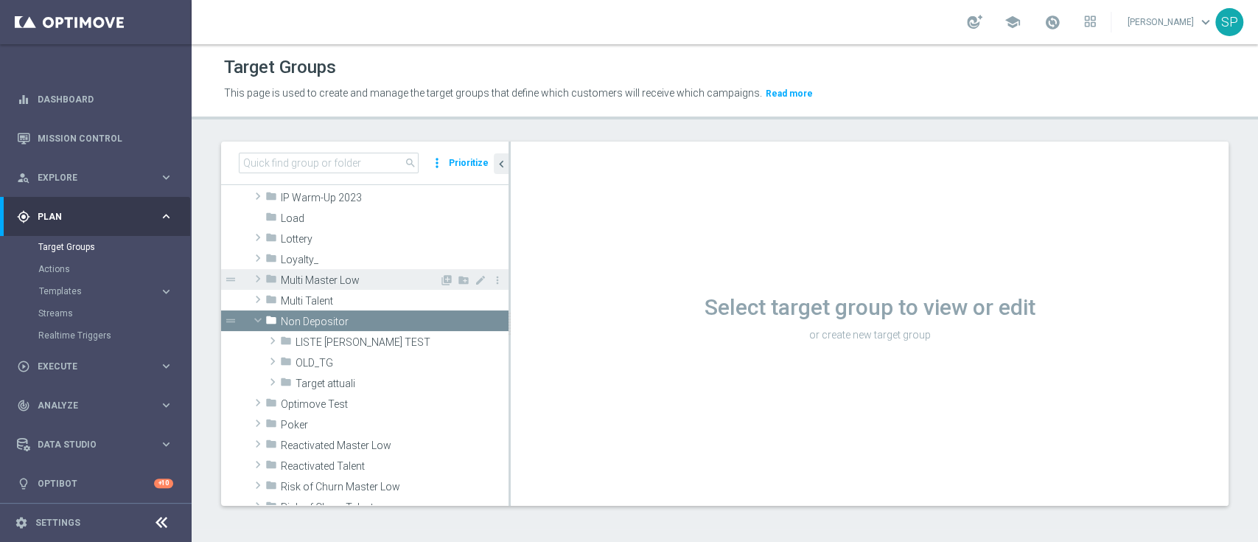
scroll to position [389, 0]
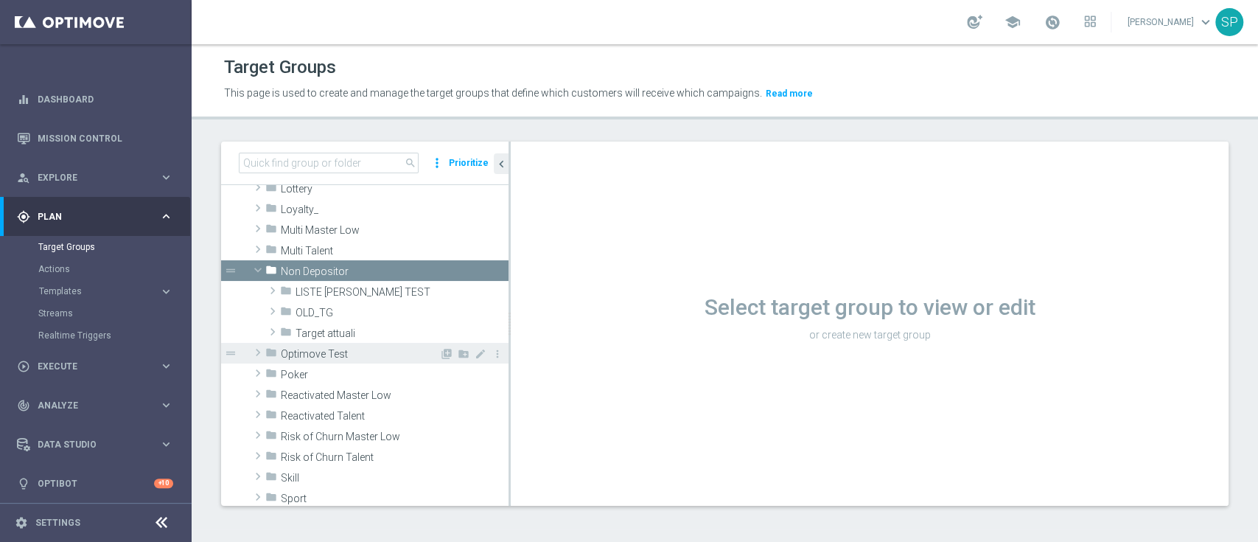
click at [372, 343] on div "folder Optimove Test" at bounding box center [352, 353] width 174 height 21
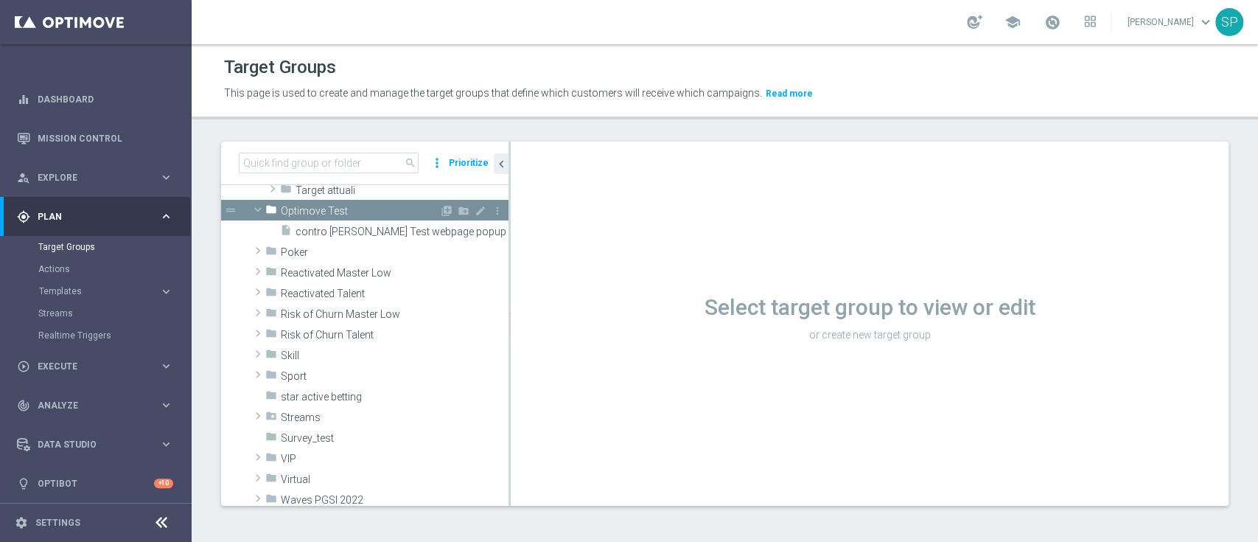
scroll to position [449, 0]
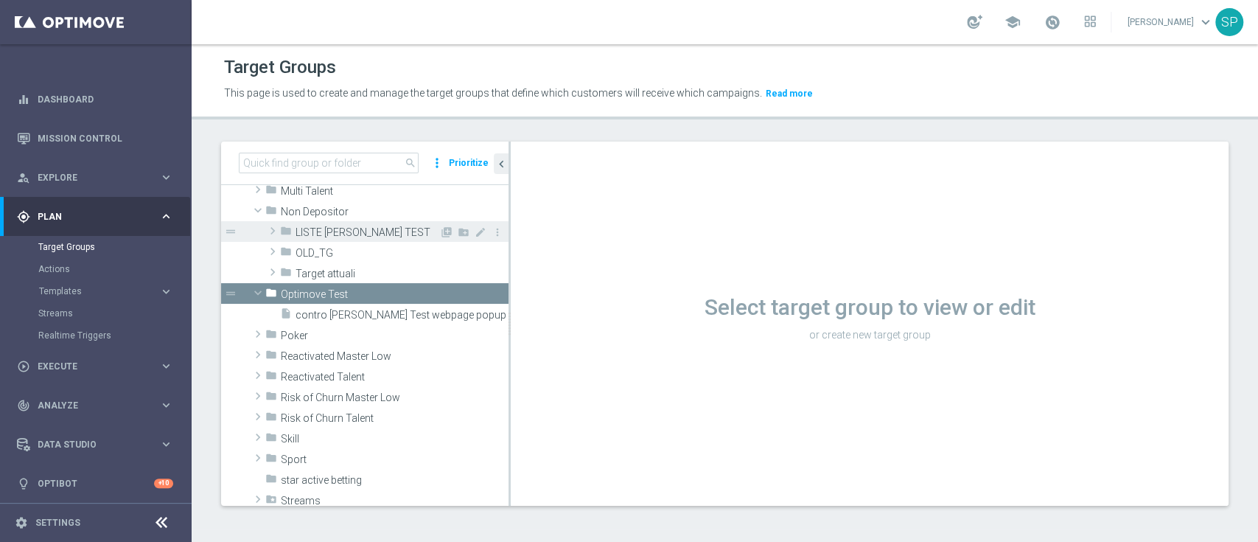
click at [360, 223] on div "folder LISTE CONTI TEST" at bounding box center [359, 231] width 159 height 21
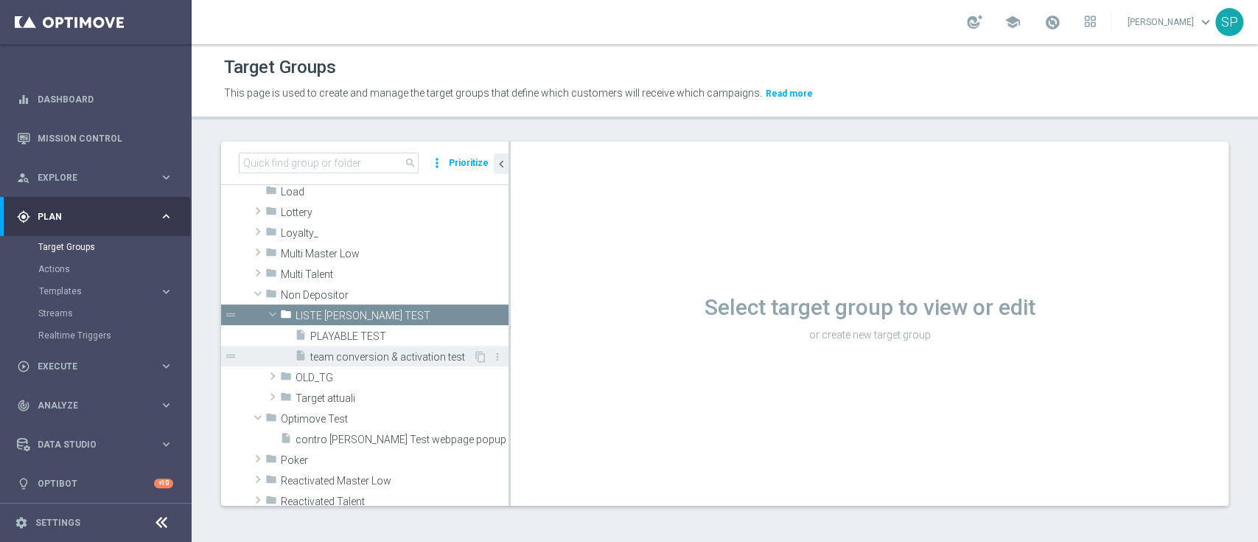
scroll to position [382, 0]
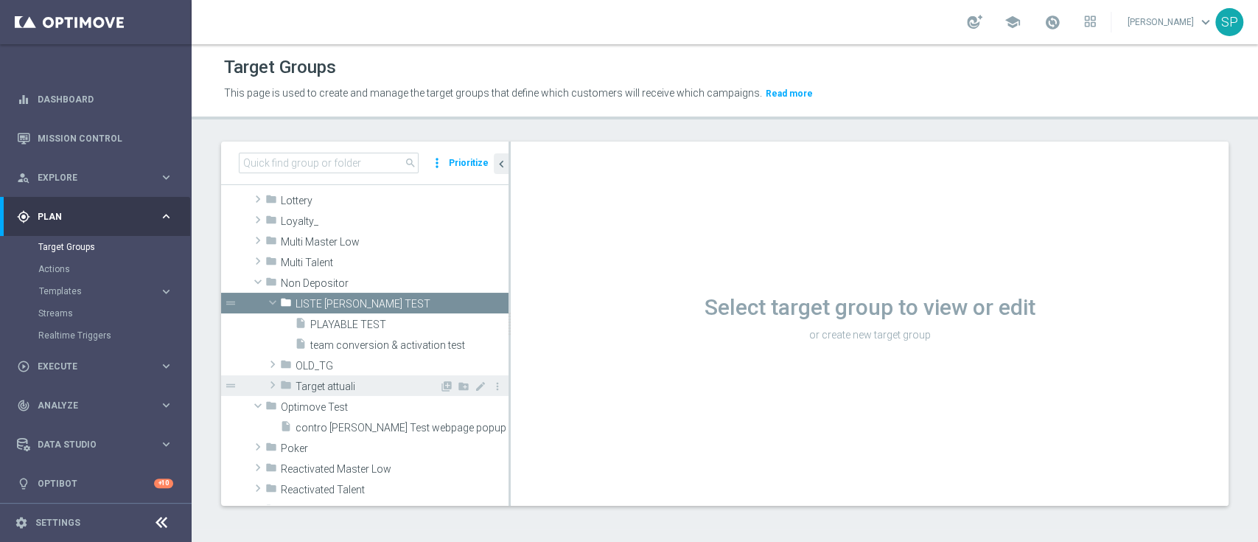
click at [365, 388] on span "Target attuali" at bounding box center [368, 386] width 144 height 13
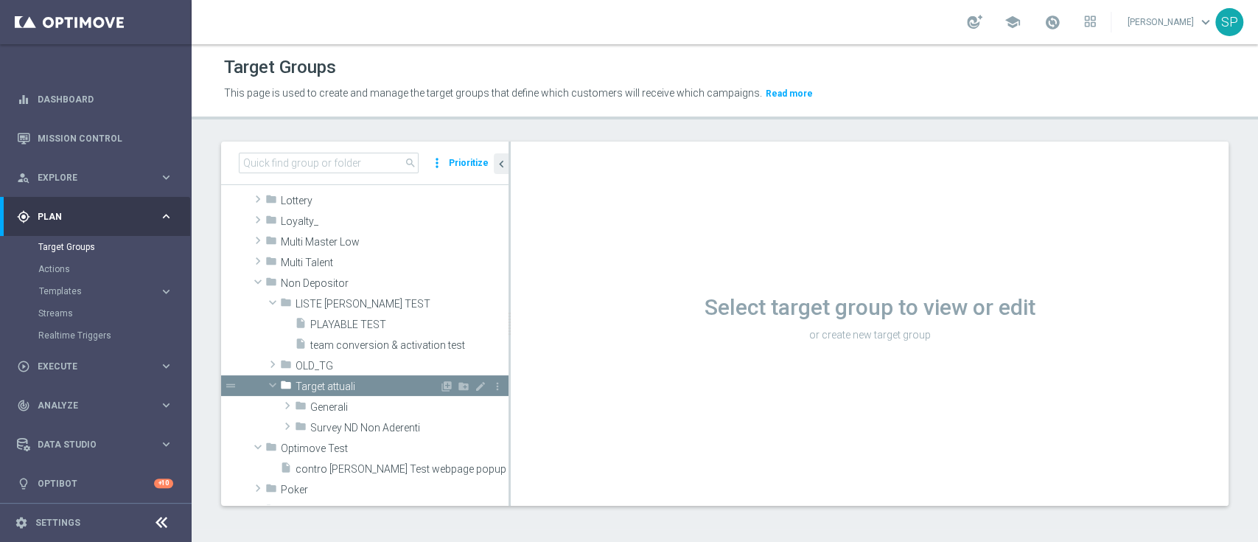
click at [388, 378] on div "folder Target attuali" at bounding box center [359, 385] width 159 height 21
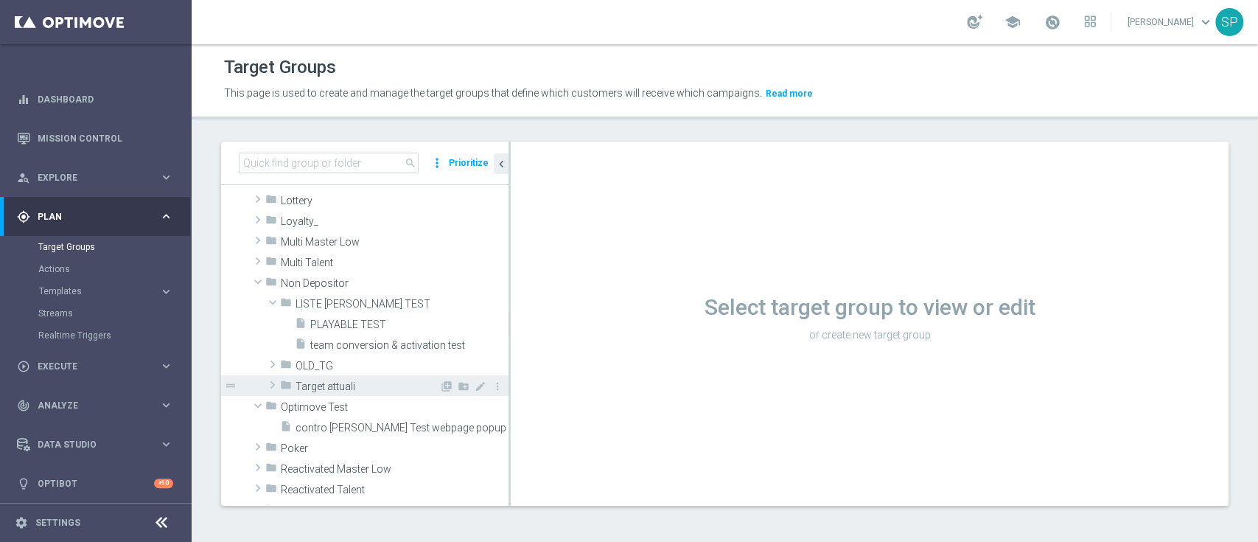
click at [388, 378] on div "folder Target attuali" at bounding box center [359, 385] width 159 height 21
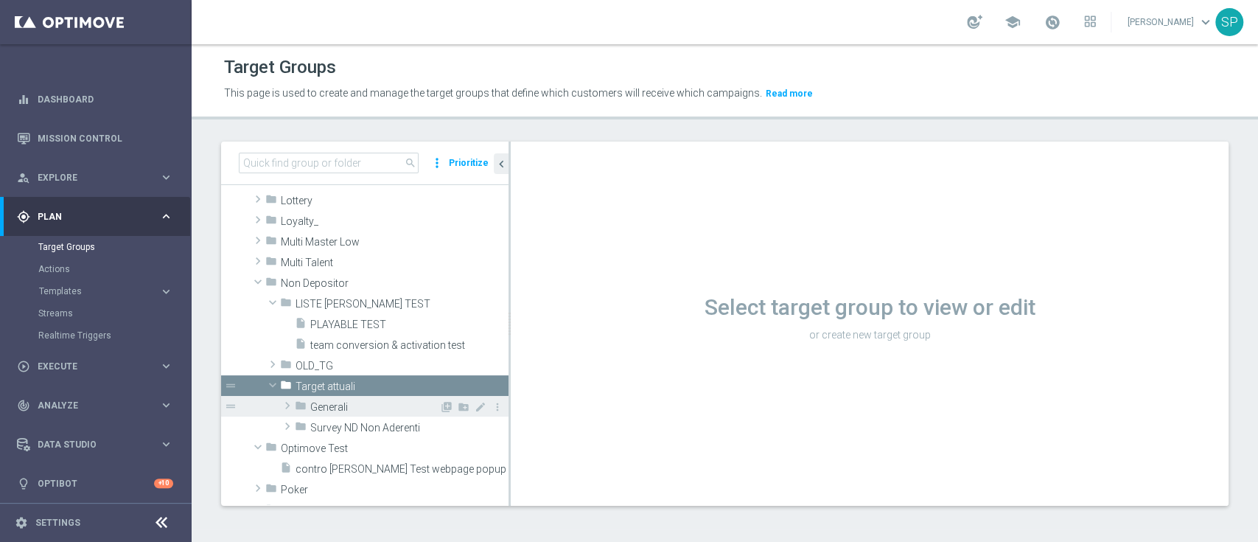
click at [371, 403] on span "Generali" at bounding box center [374, 407] width 129 height 13
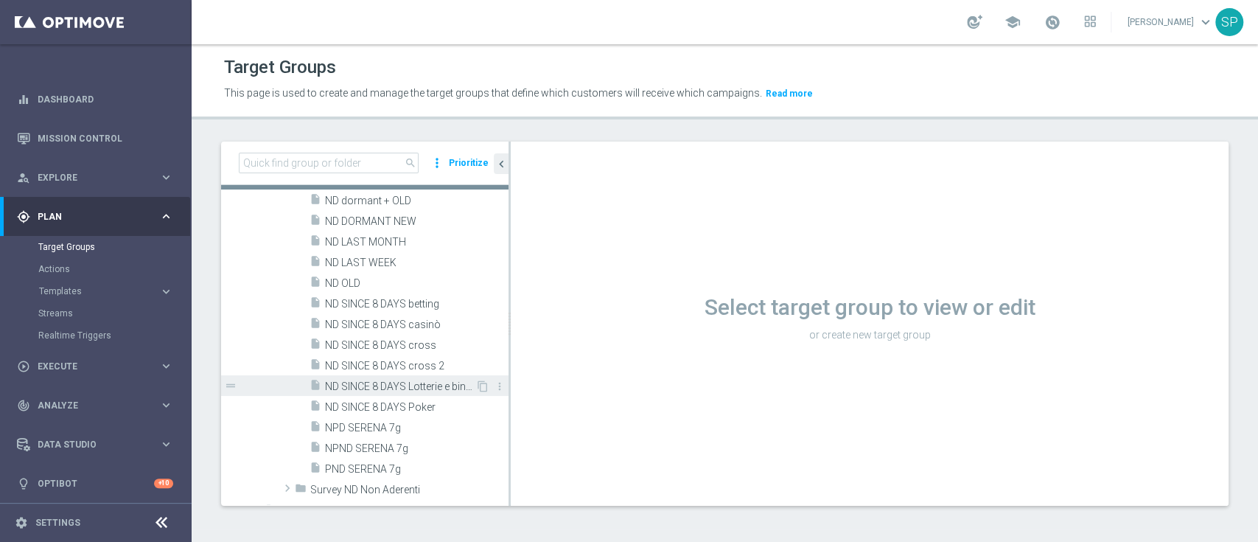
scroll to position [584, 0]
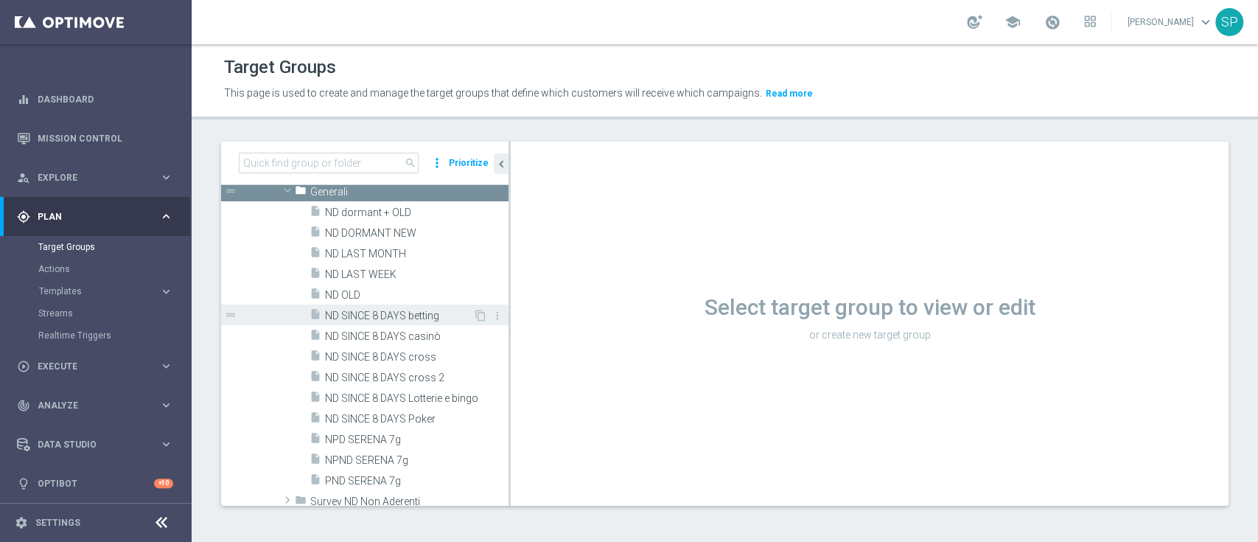
click at [409, 315] on span "ND SINCE 8 DAYS betting" at bounding box center [399, 316] width 148 height 13
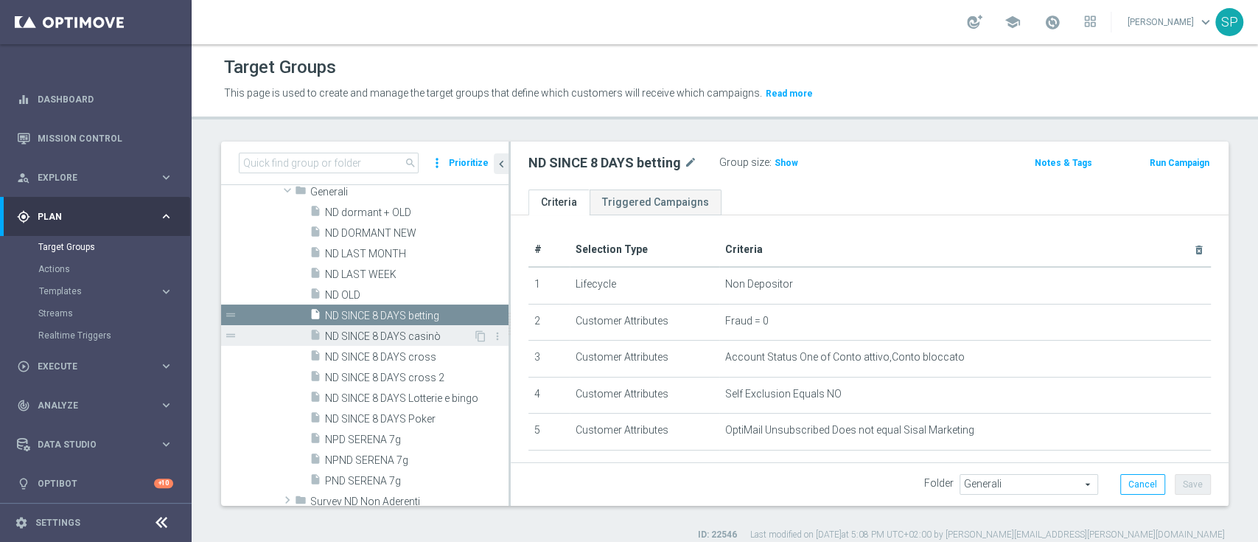
click at [399, 337] on span "ND SINCE 8 DAYS casinò" at bounding box center [399, 336] width 148 height 13
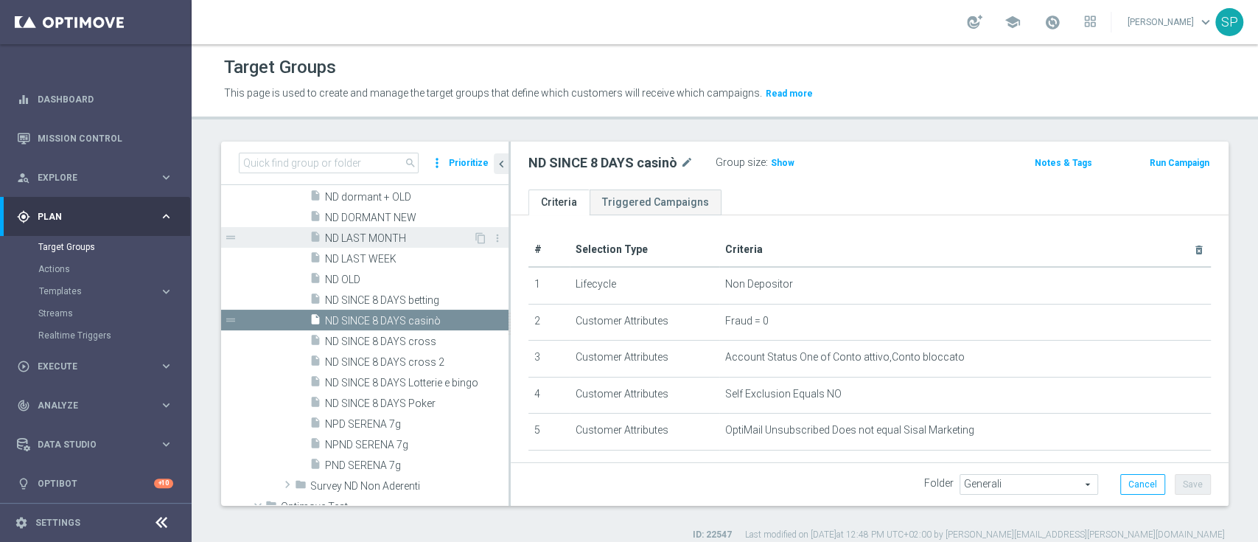
scroll to position [609, 0]
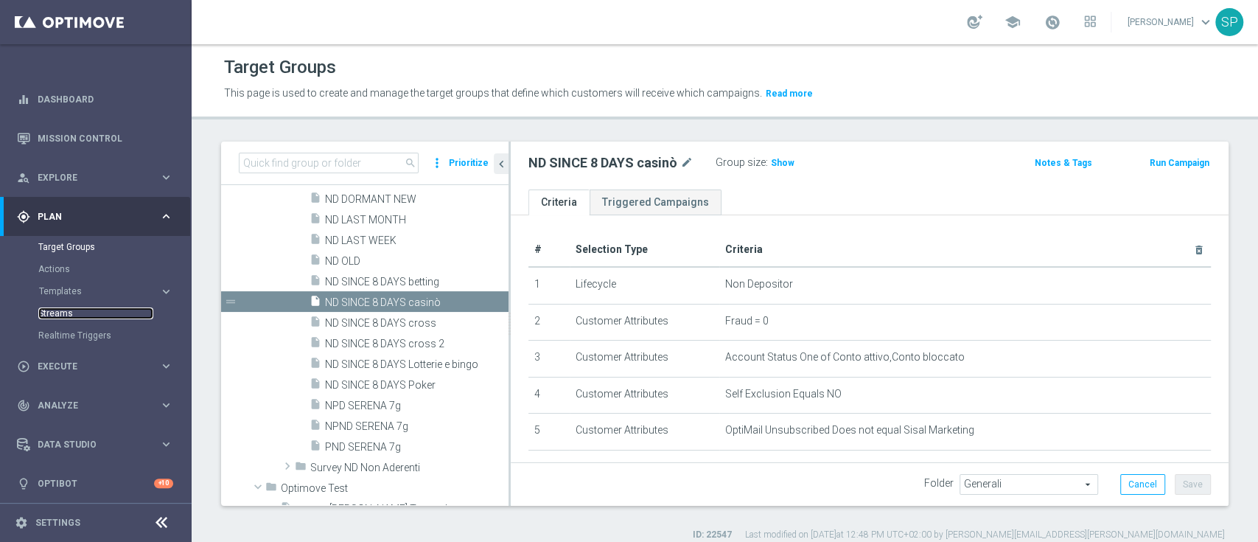
click at [66, 310] on link "Streams" at bounding box center [95, 313] width 115 height 12
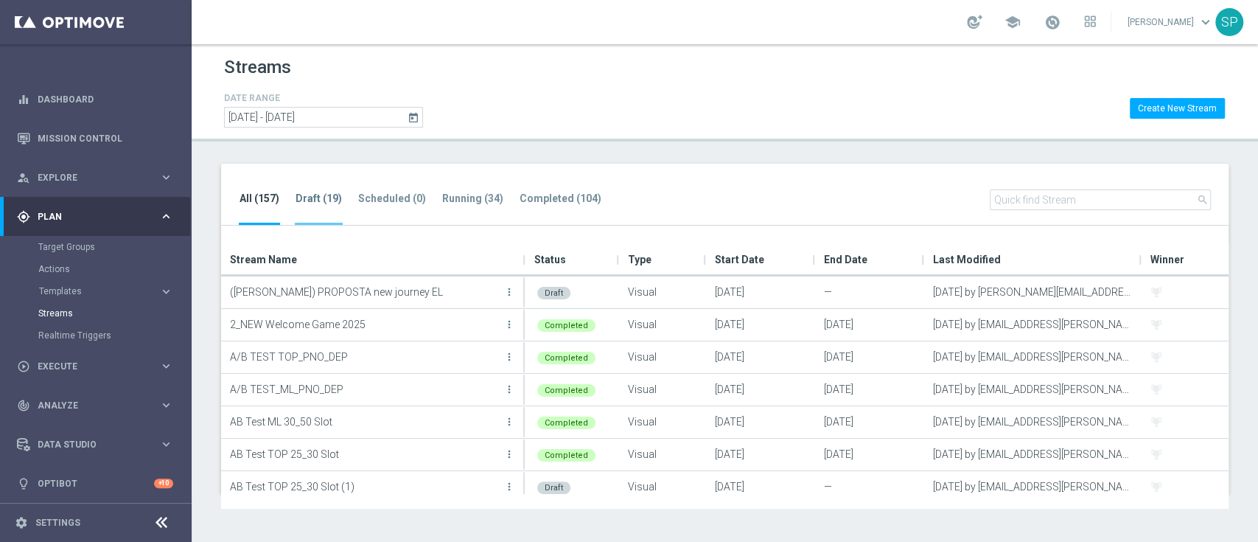
click at [305, 198] on tab-header "Draft (19)" at bounding box center [319, 198] width 46 height 13
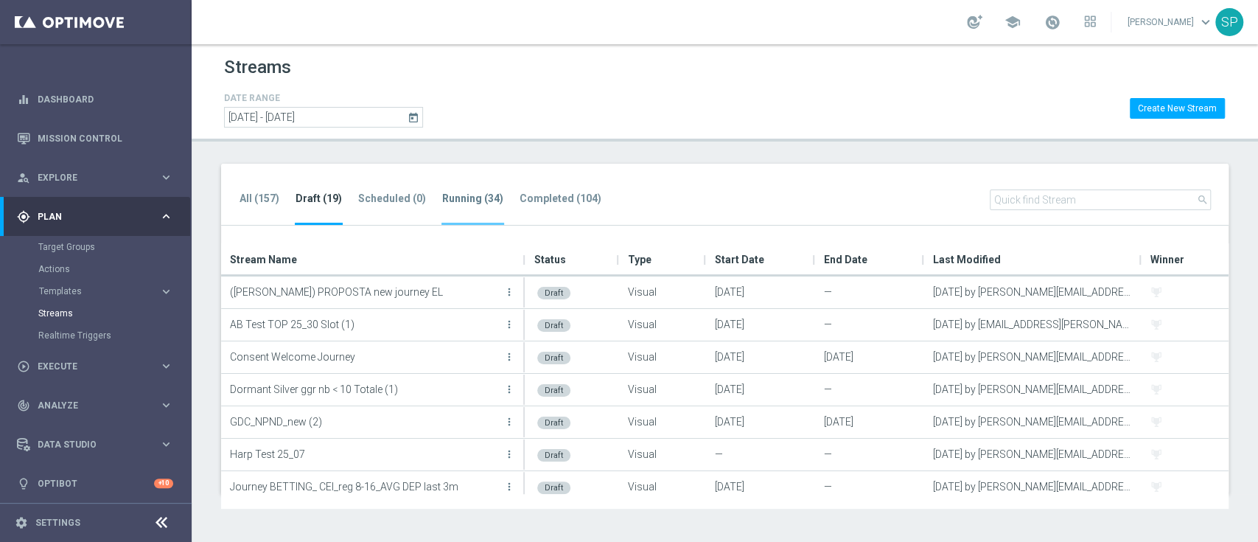
click at [472, 200] on tab-header "Running (34)" at bounding box center [472, 198] width 61 height 13
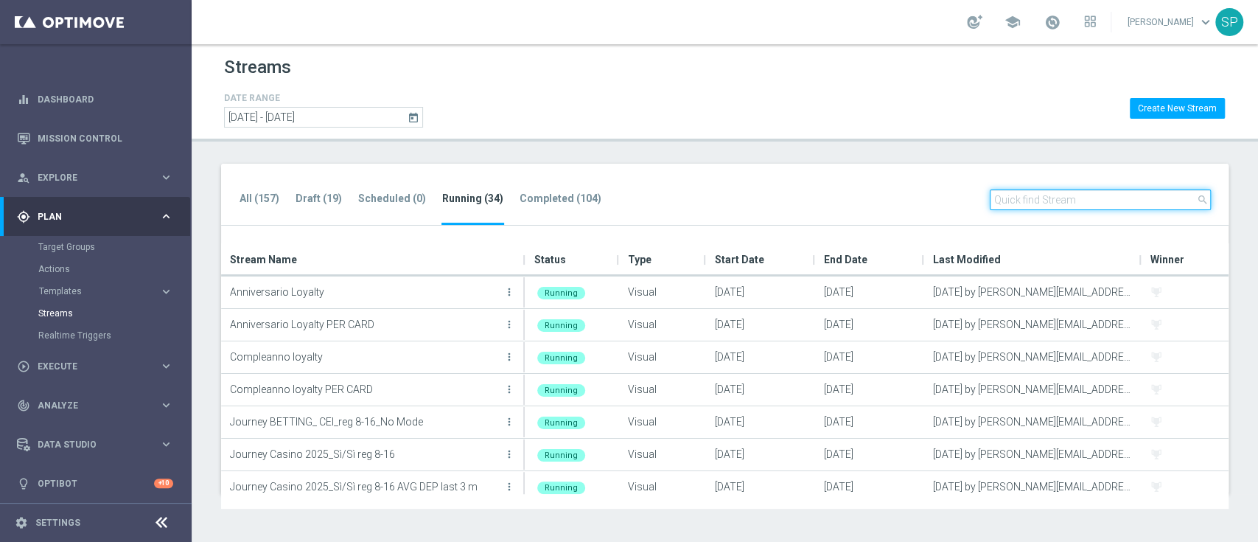
click at [1036, 192] on input "text" at bounding box center [1100, 199] width 221 height 21
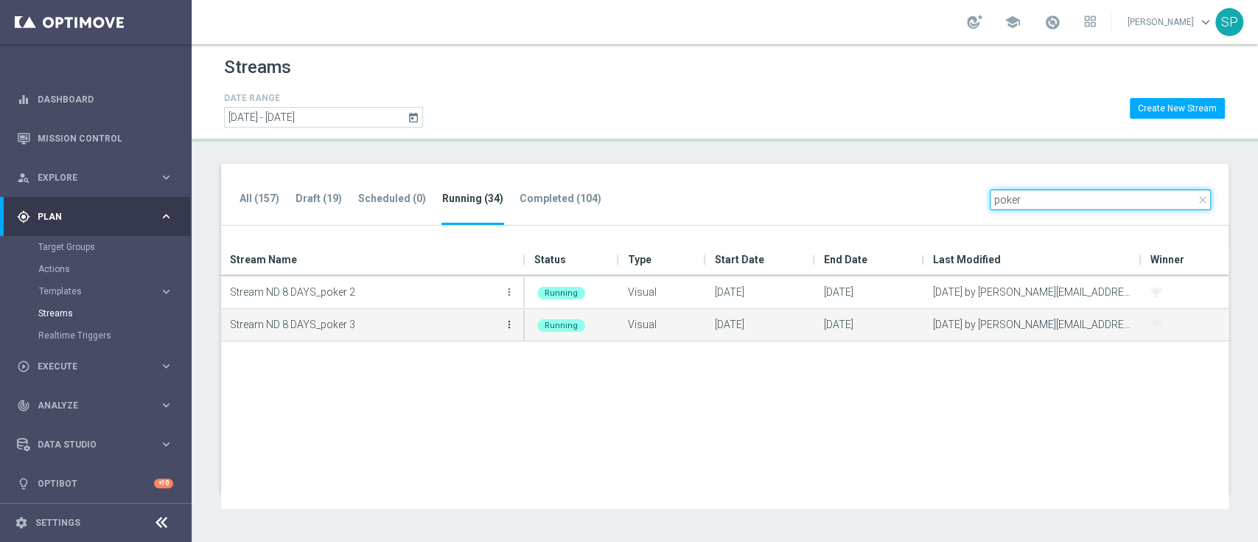
type input "poker"
click at [504, 322] on icon "more_vert" at bounding box center [509, 324] width 12 height 12
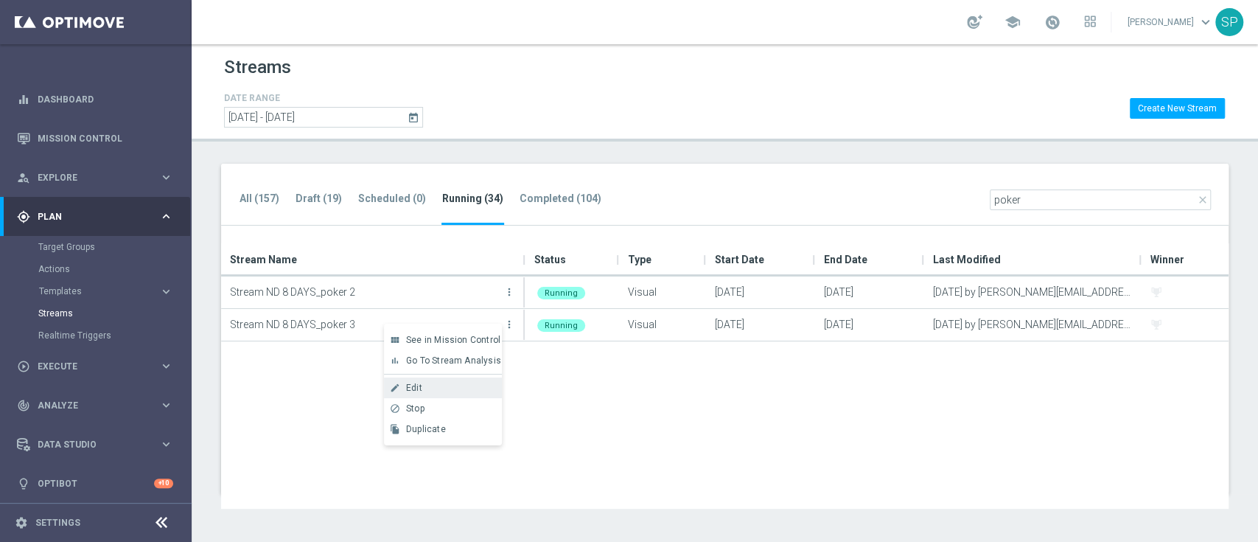
click at [436, 386] on div "Edit" at bounding box center [450, 388] width 89 height 10
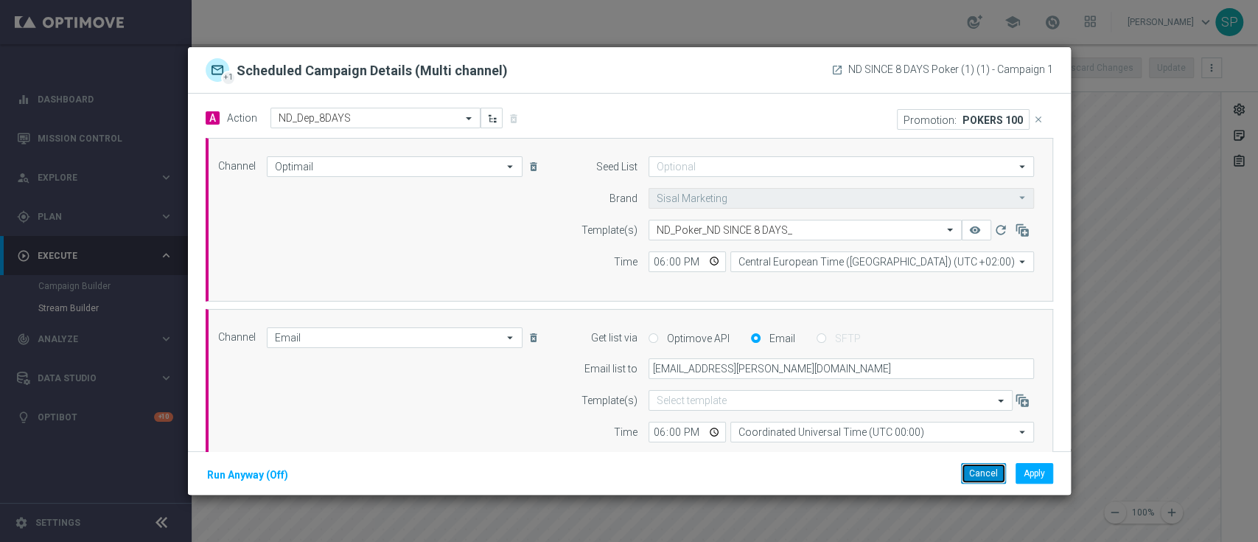
click at [1000, 469] on button "Cancel" at bounding box center [983, 473] width 45 height 21
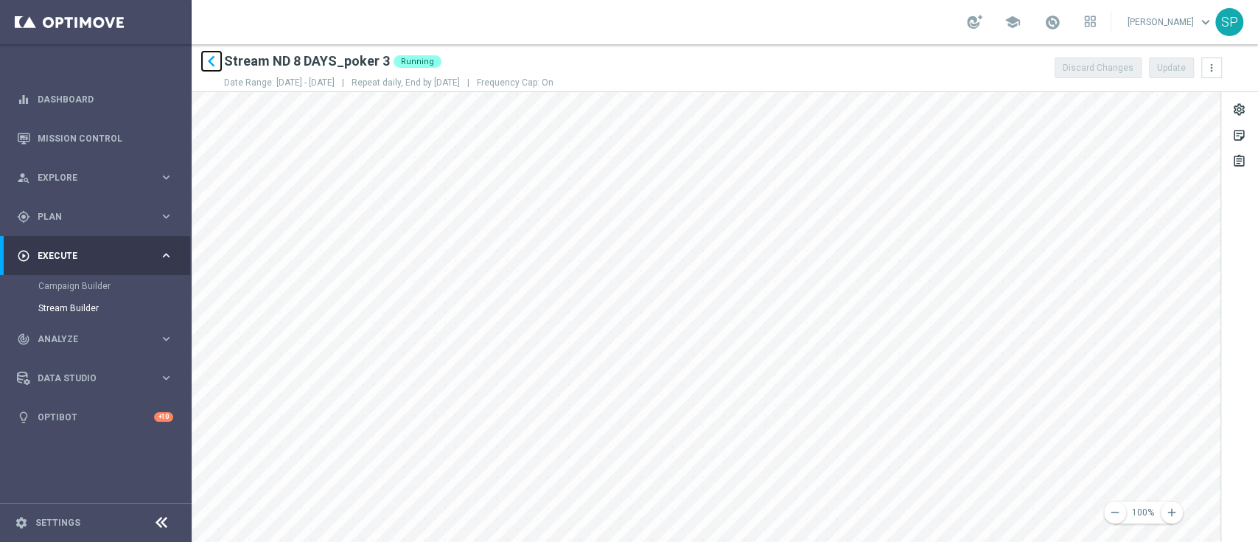
click at [210, 59] on icon "keyboard_arrow_left" at bounding box center [211, 61] width 22 height 22
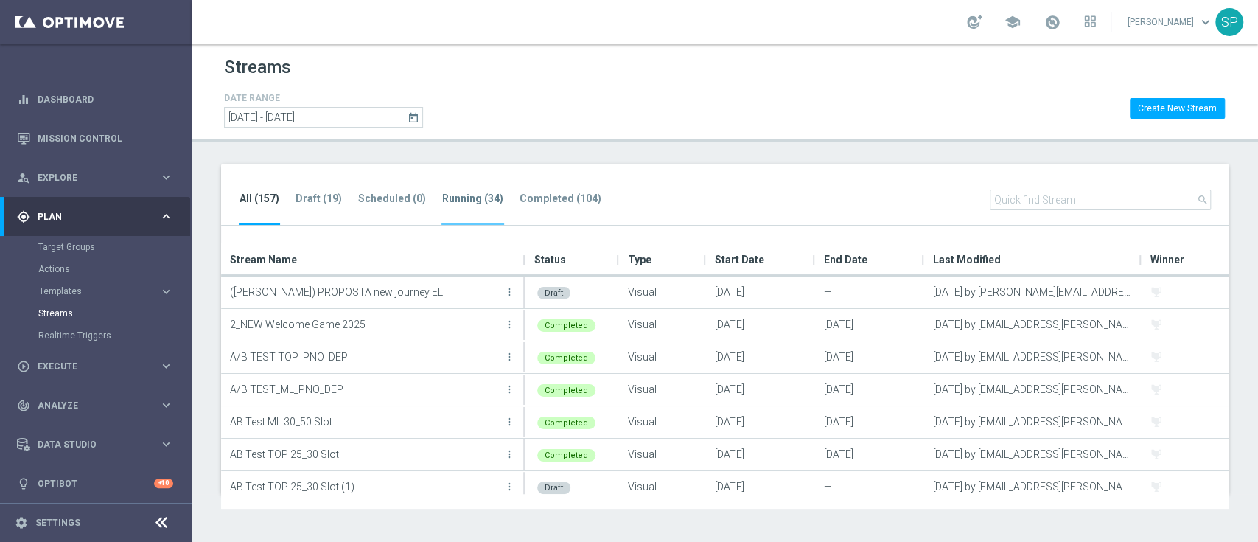
click at [455, 198] on tab-header "Running (34)" at bounding box center [472, 198] width 61 height 13
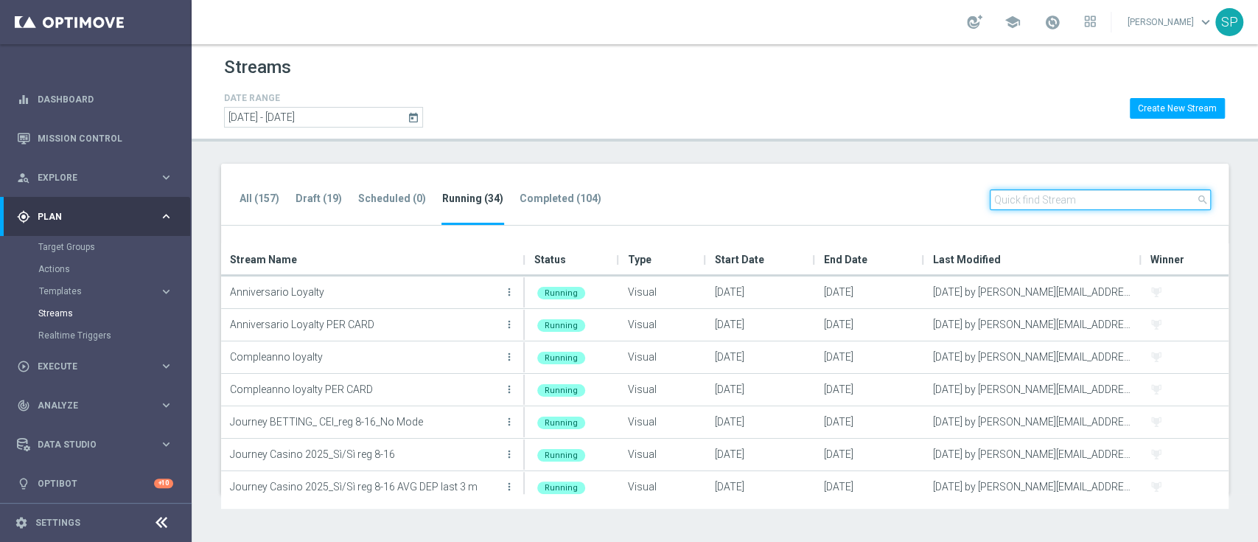
click at [1035, 203] on input "text" at bounding box center [1100, 199] width 221 height 21
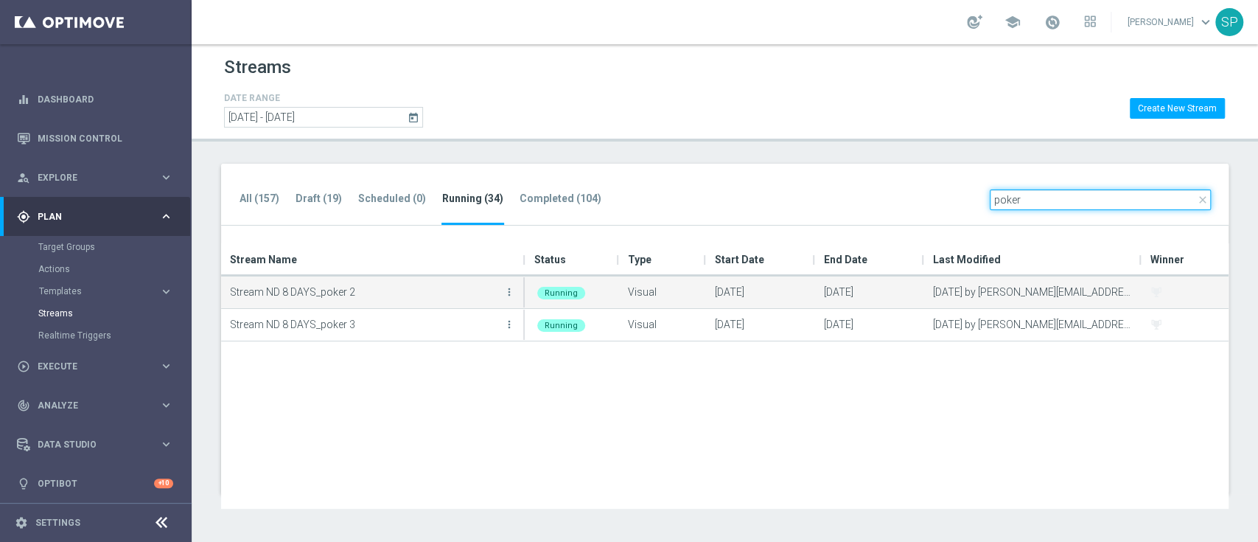
type input "poker"
click at [508, 299] on button "more_vert" at bounding box center [509, 291] width 15 height 29
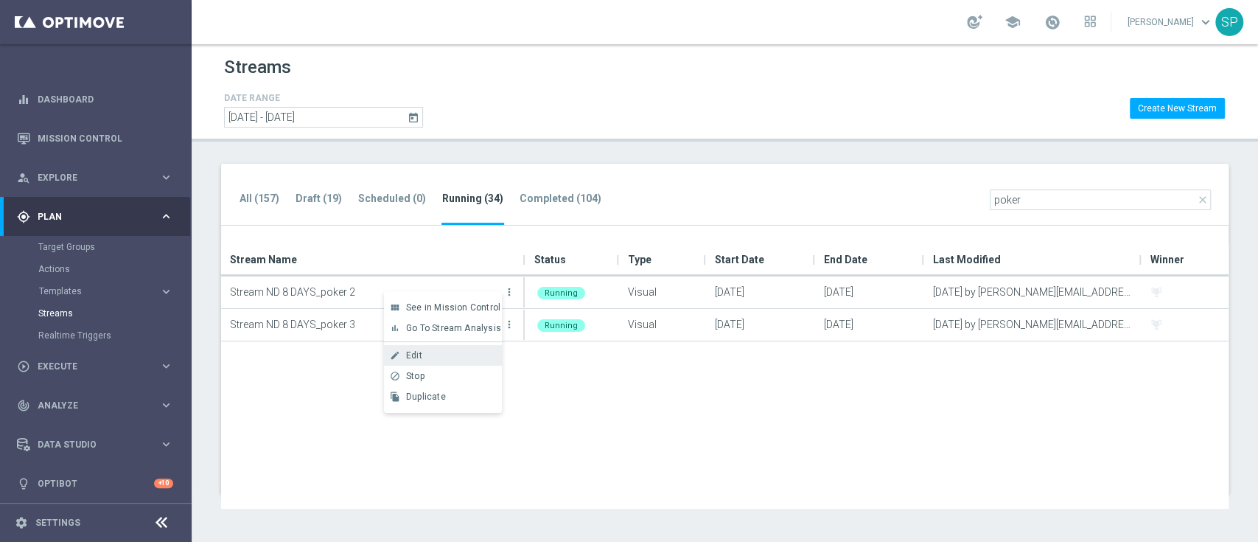
click at [446, 357] on div "Edit" at bounding box center [450, 355] width 89 height 10
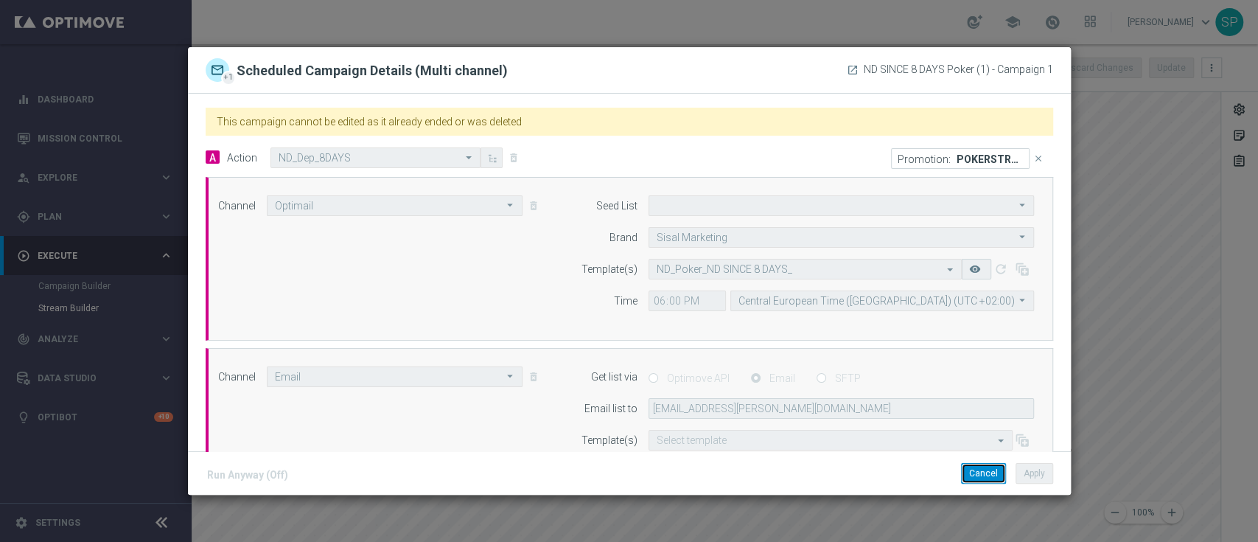
click at [980, 470] on button "Cancel" at bounding box center [983, 473] width 45 height 21
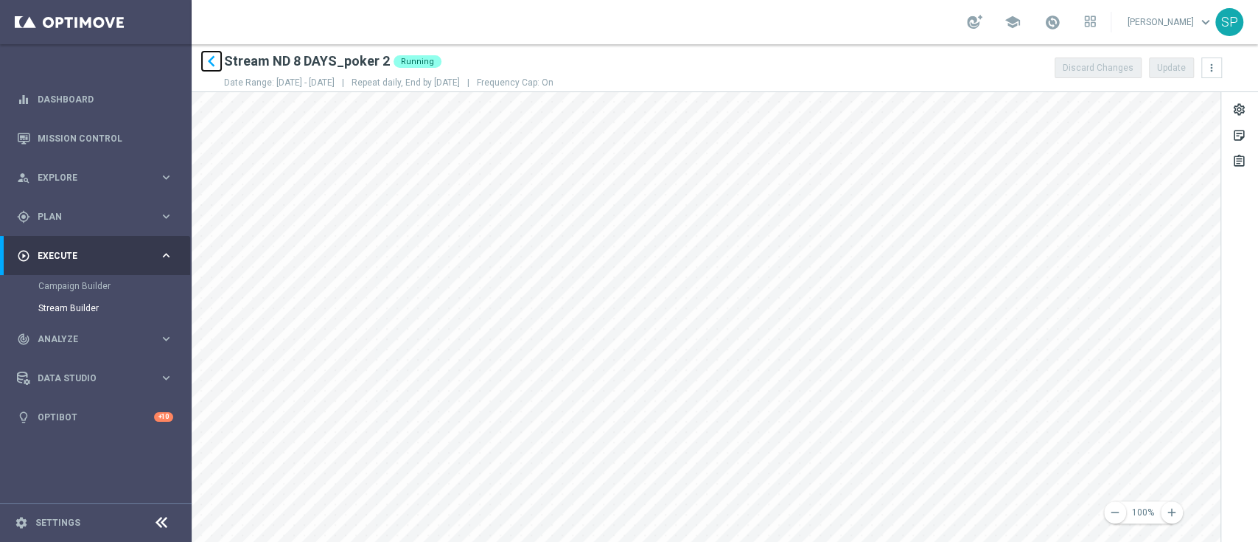
click at [219, 52] on icon "keyboard_arrow_left" at bounding box center [211, 61] width 22 height 22
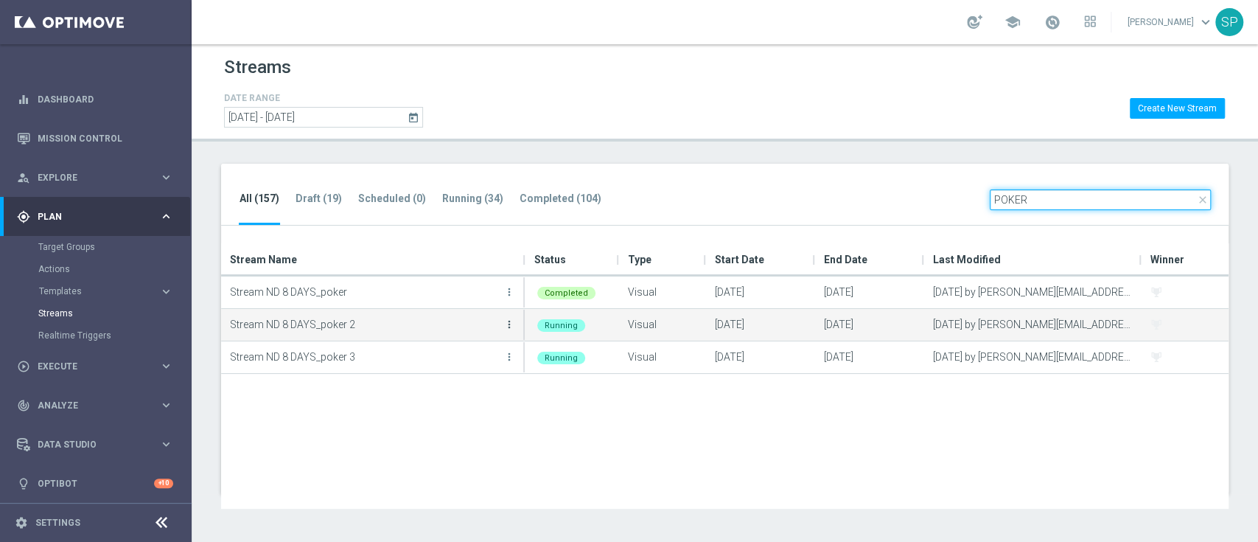
type input "POKER"
click at [505, 323] on icon "more_vert" at bounding box center [509, 324] width 12 height 12
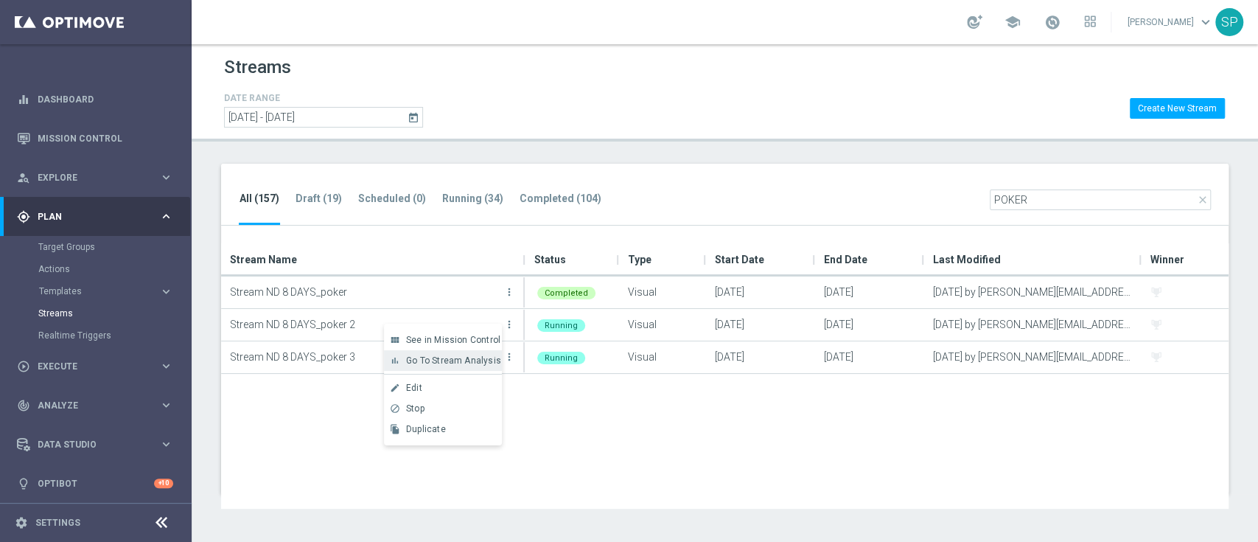
click at [442, 366] on span "Go To Stream Analysis" at bounding box center [453, 360] width 95 height 10
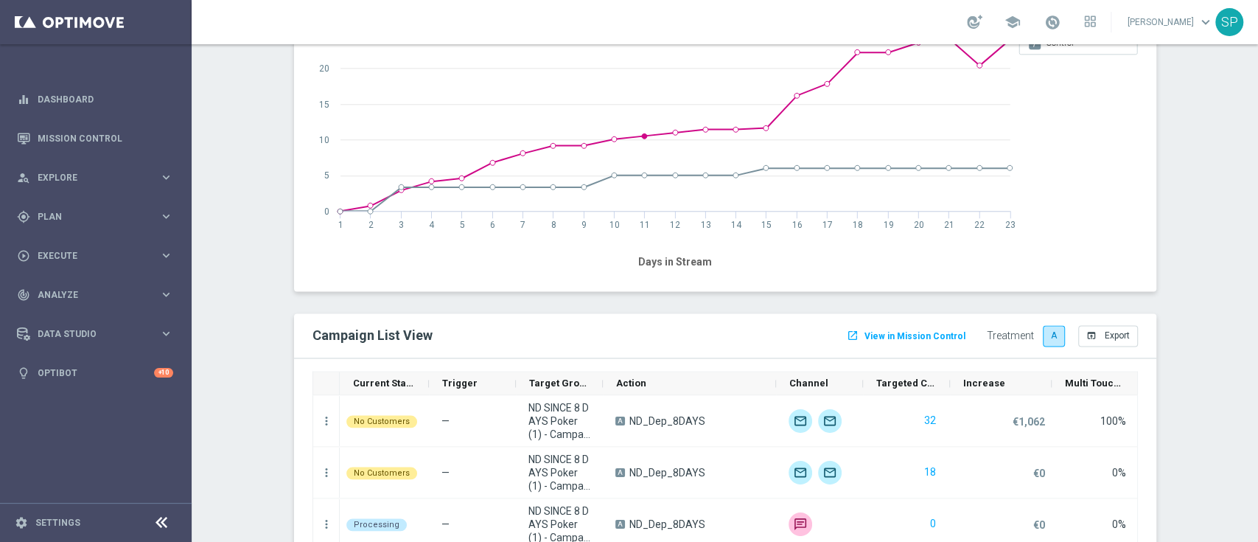
scroll to position [1531, 0]
